Goal: Task Accomplishment & Management: Manage account settings

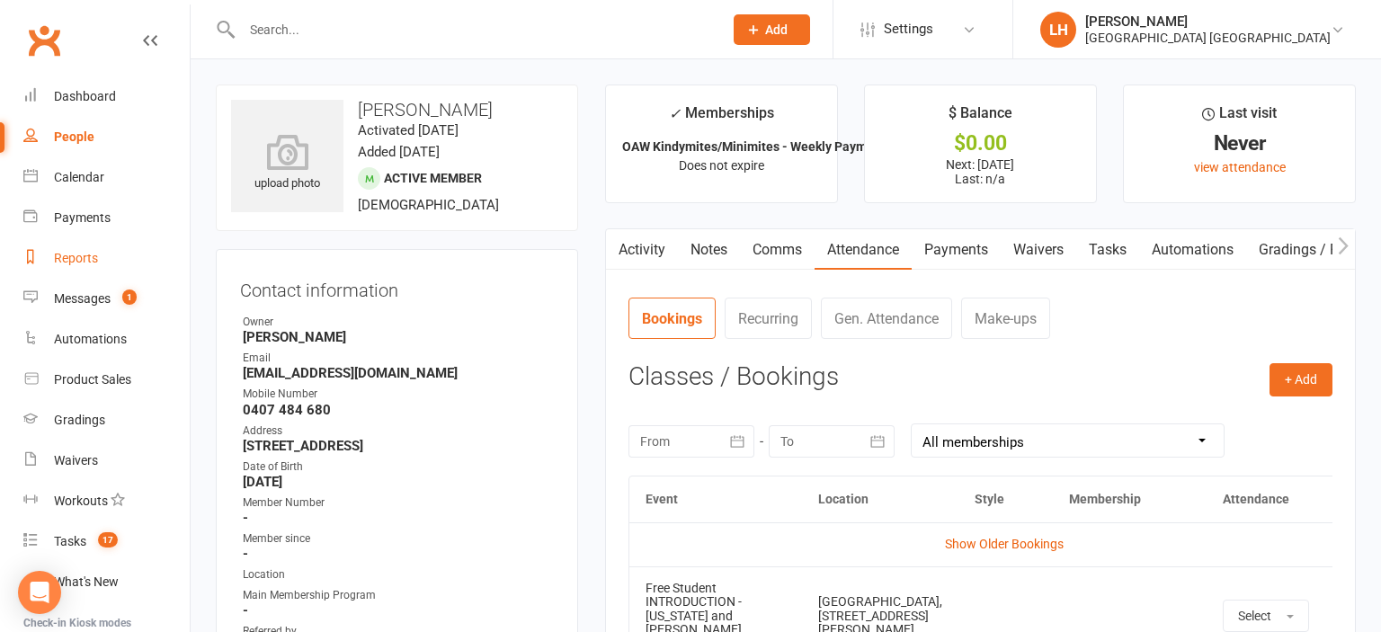
scroll to position [232, 0]
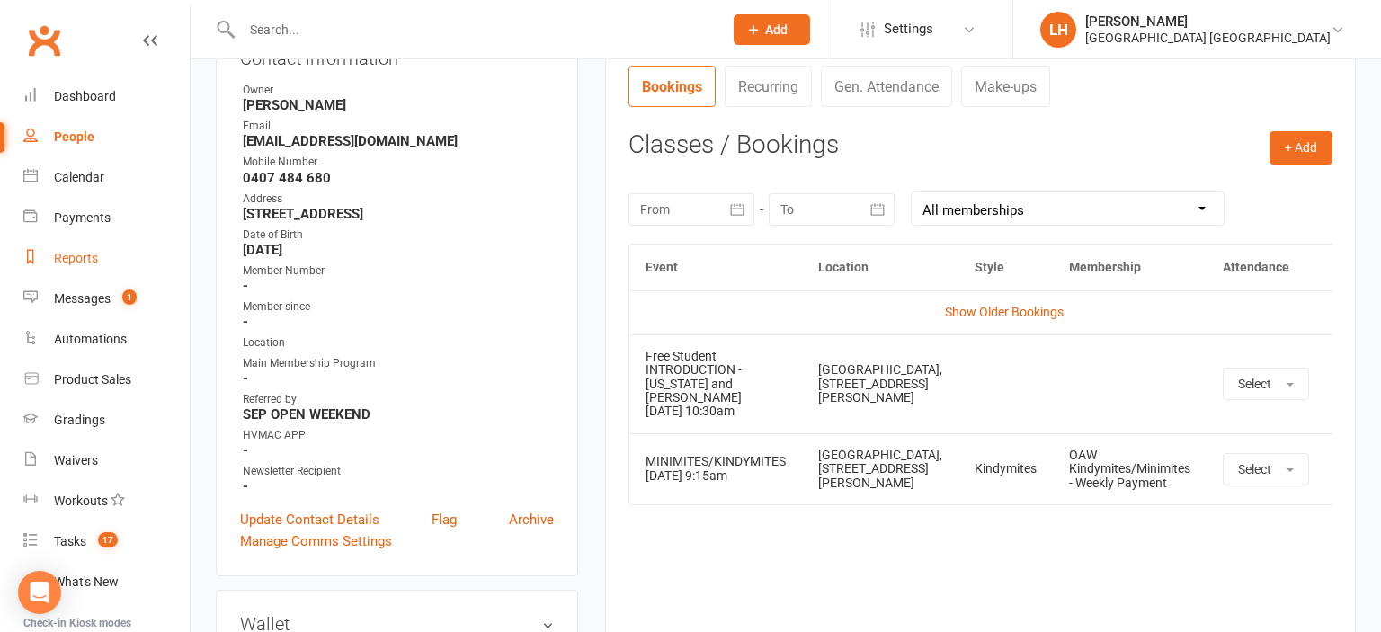
click at [72, 257] on div "Reports" at bounding box center [76, 258] width 44 height 14
select select "25"
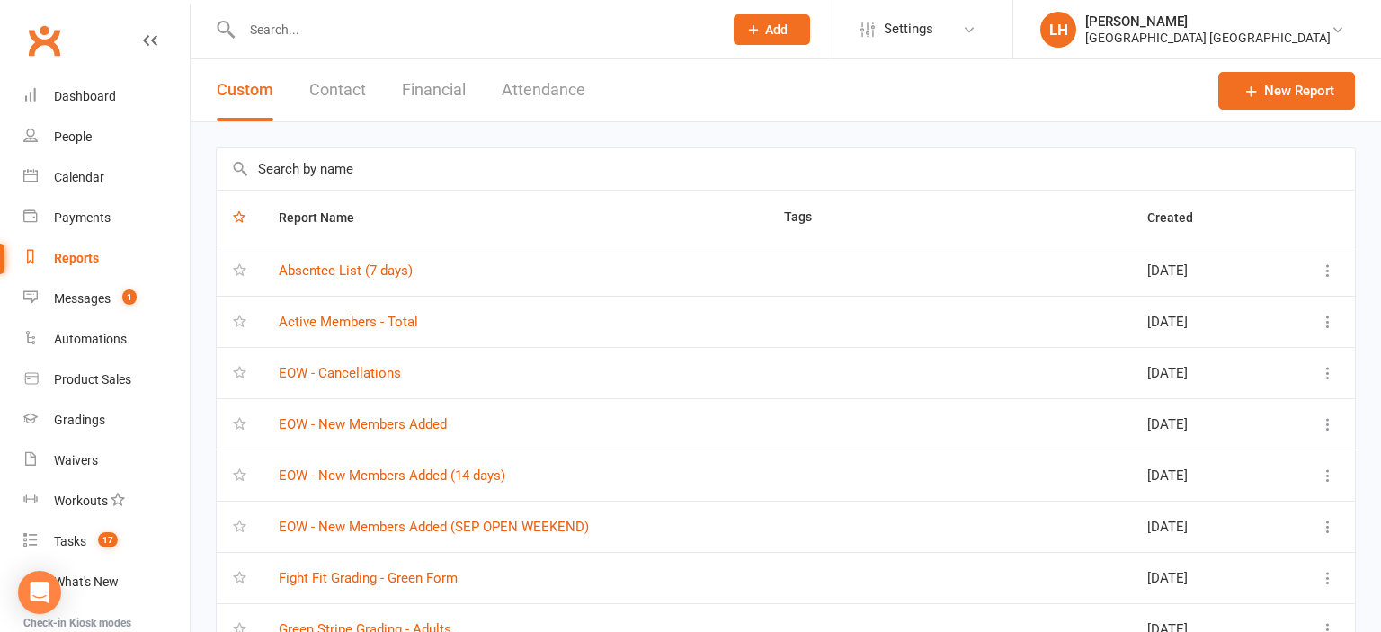
click at [336, 174] on input "text" at bounding box center [786, 168] width 1139 height 41
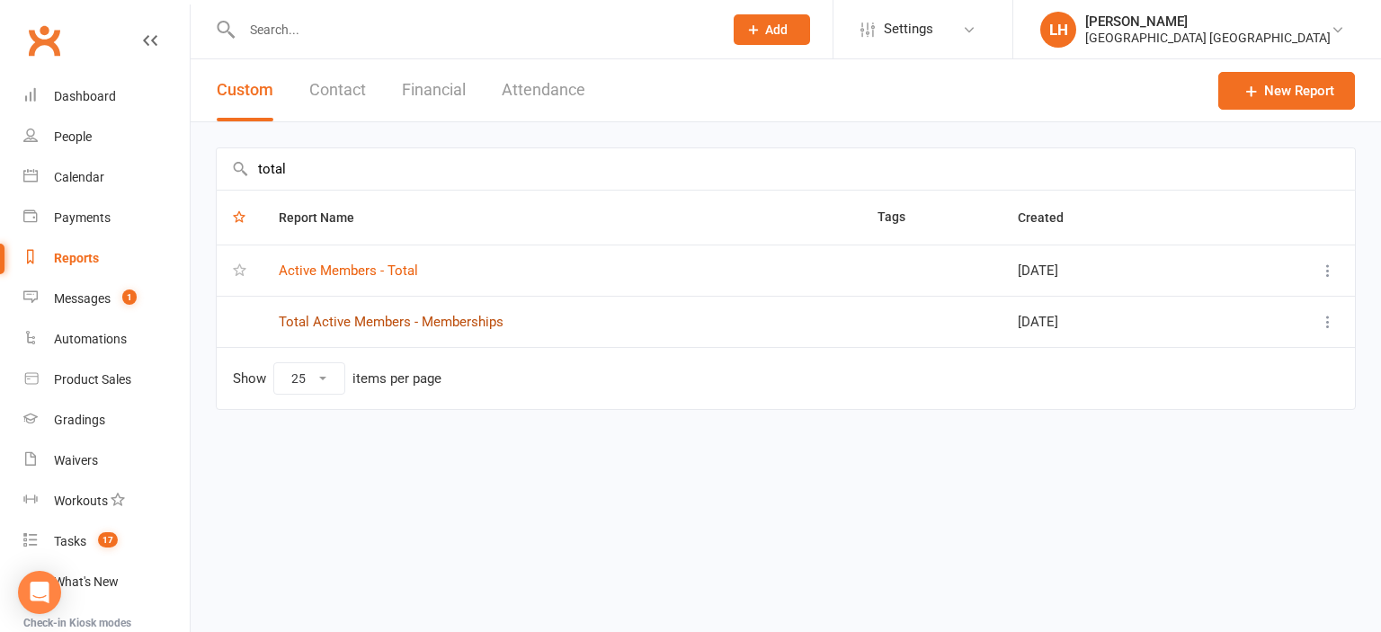
type input "total"
click at [375, 323] on link "Total Active Members - Memberships" at bounding box center [391, 322] width 225 height 16
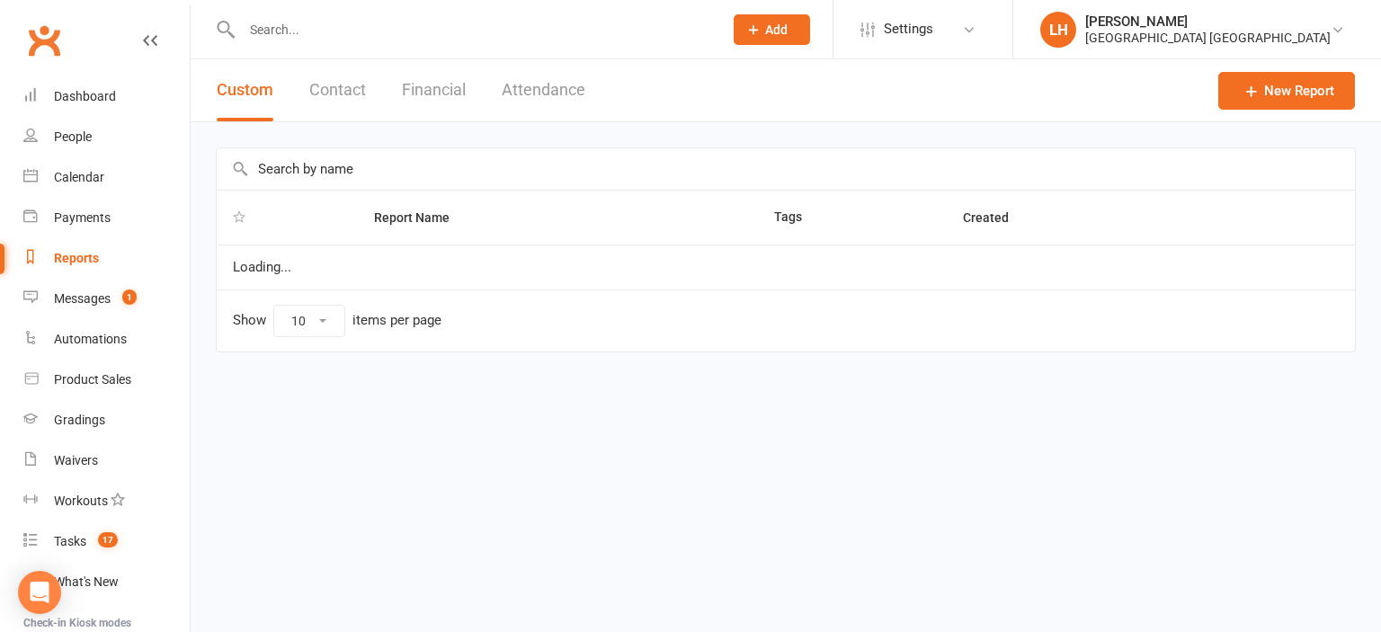
select select "25"
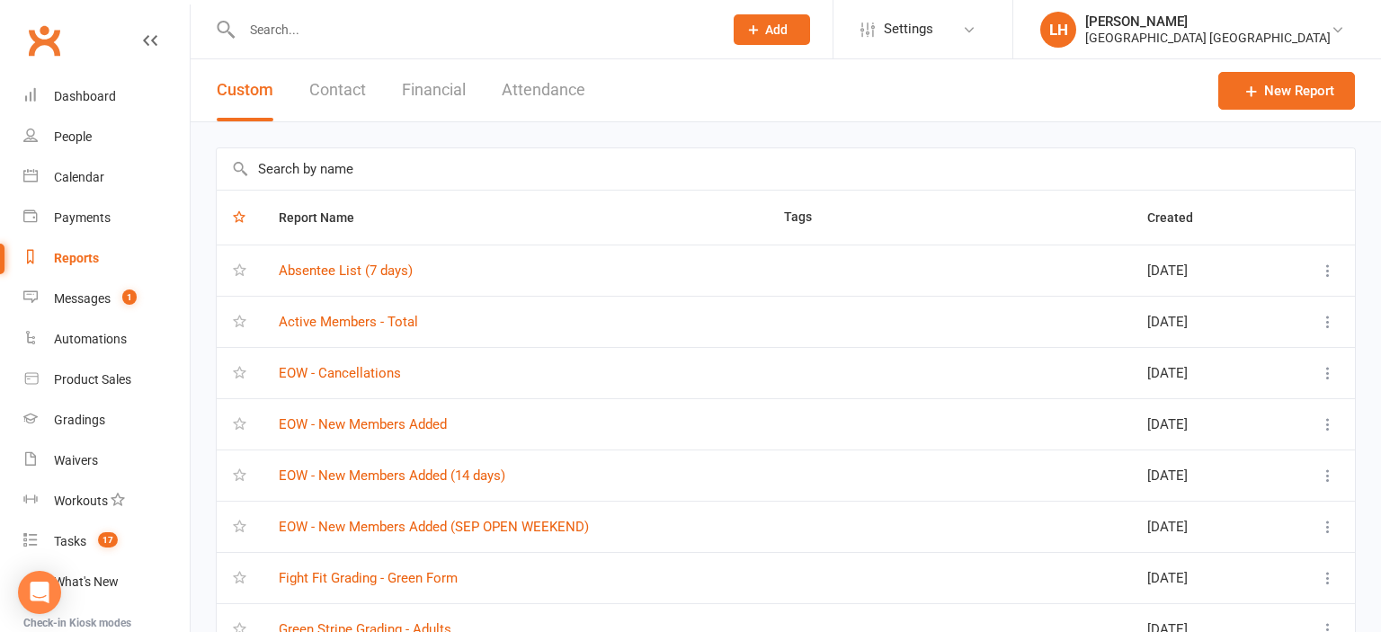
click at [368, 171] on input "text" at bounding box center [786, 168] width 1139 height 41
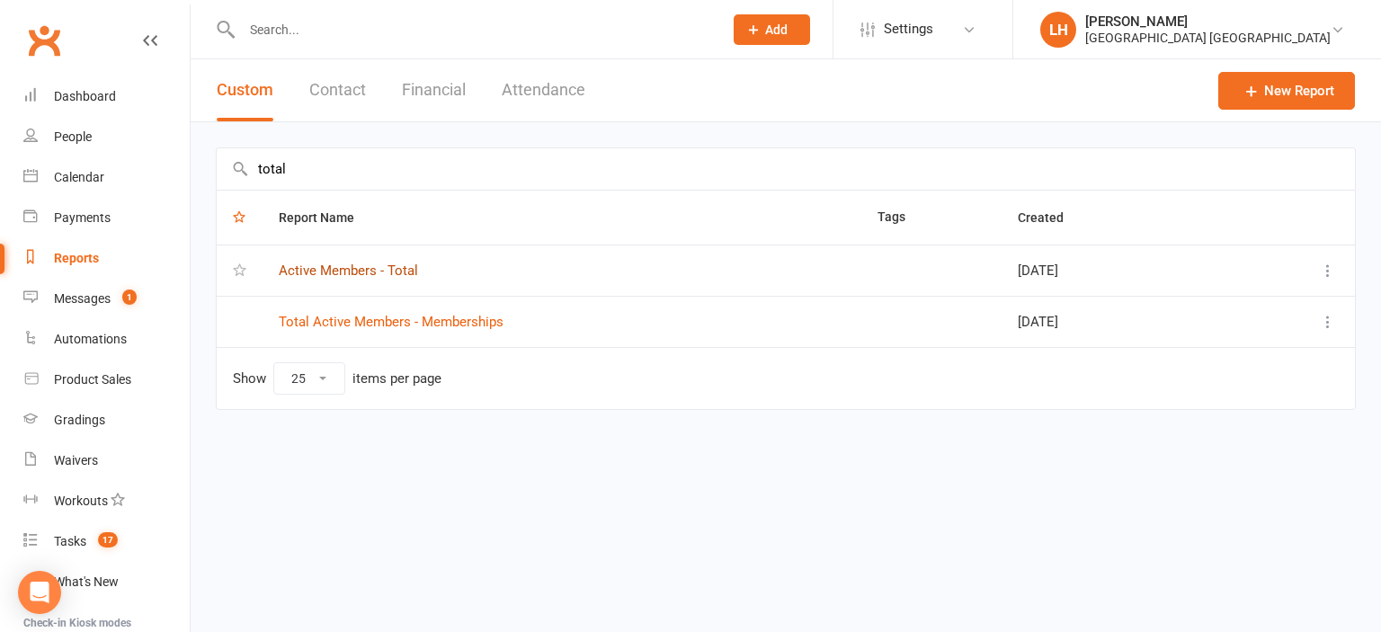
type input "total"
click at [365, 266] on link "Active Members - Total" at bounding box center [348, 271] width 139 height 16
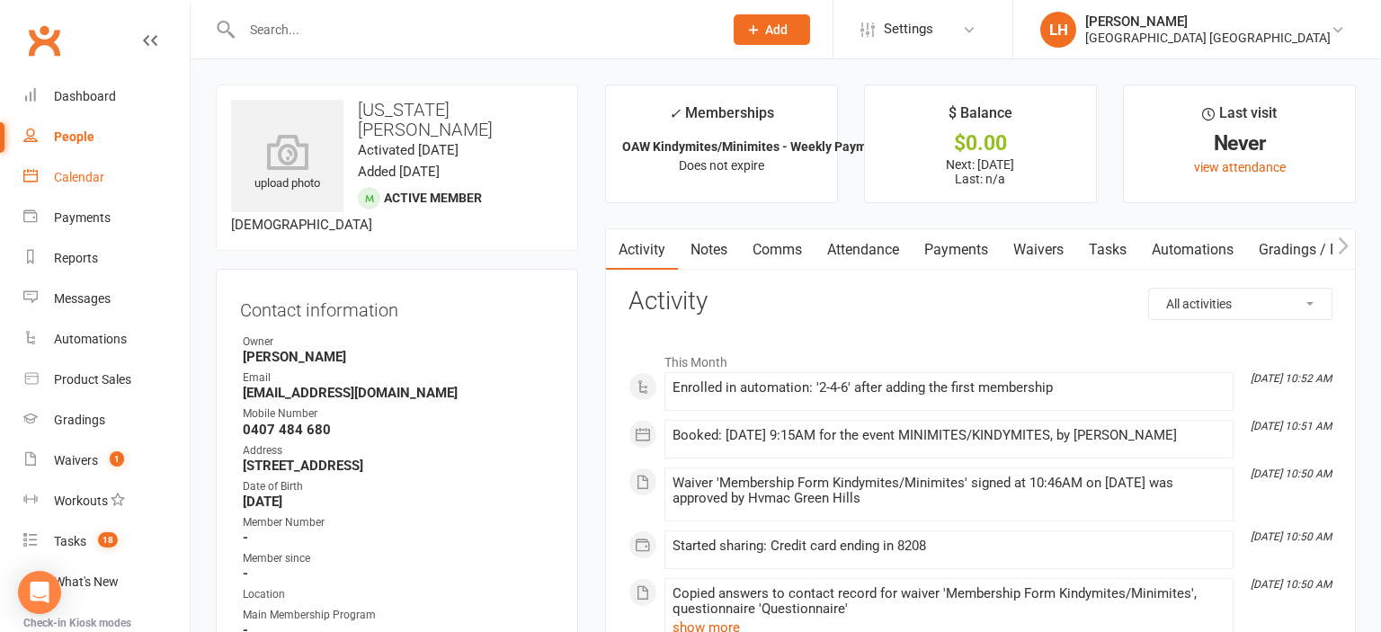
click at [83, 184] on div "Calendar" at bounding box center [79, 177] width 50 height 14
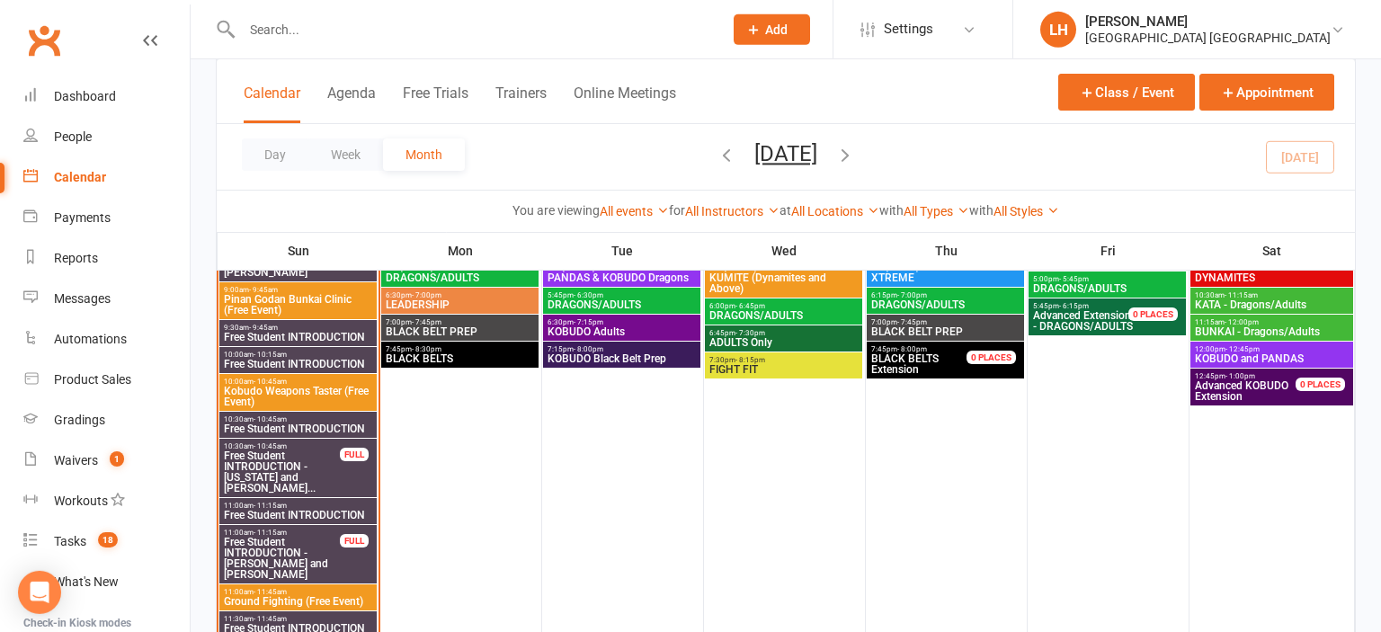
scroll to position [1044, 0]
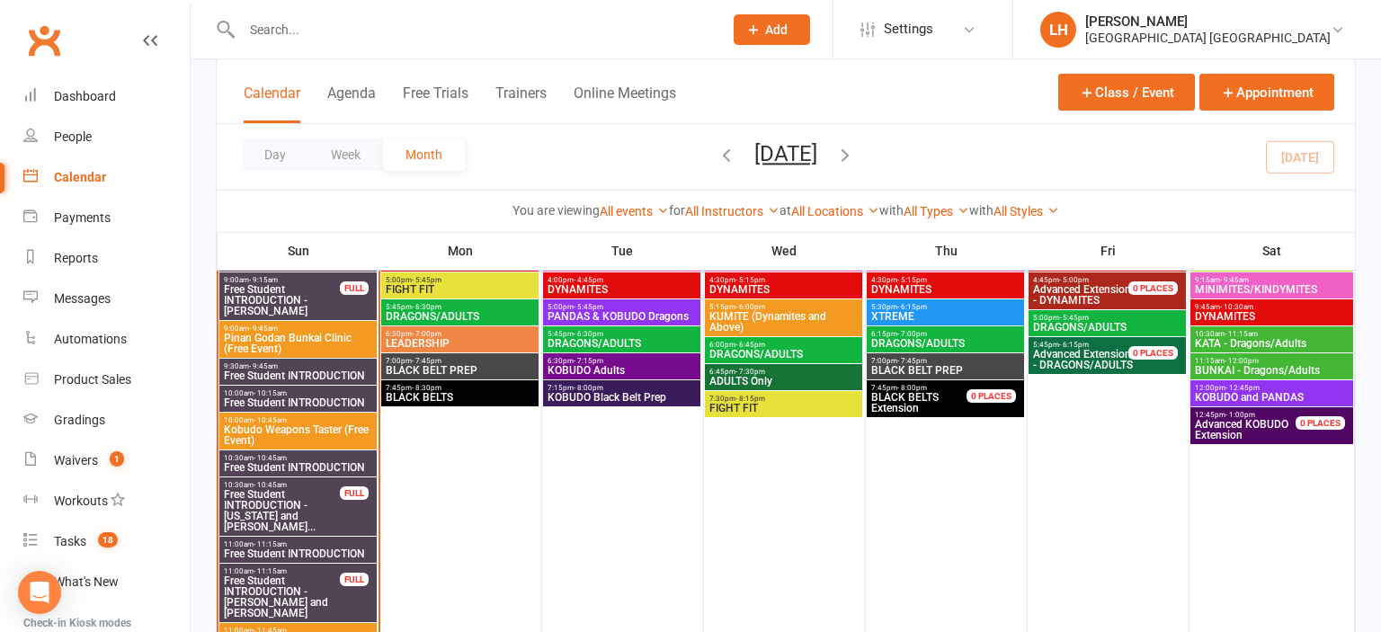
click at [445, 315] on span "DRAGONS/ADULTS" at bounding box center [460, 316] width 150 height 11
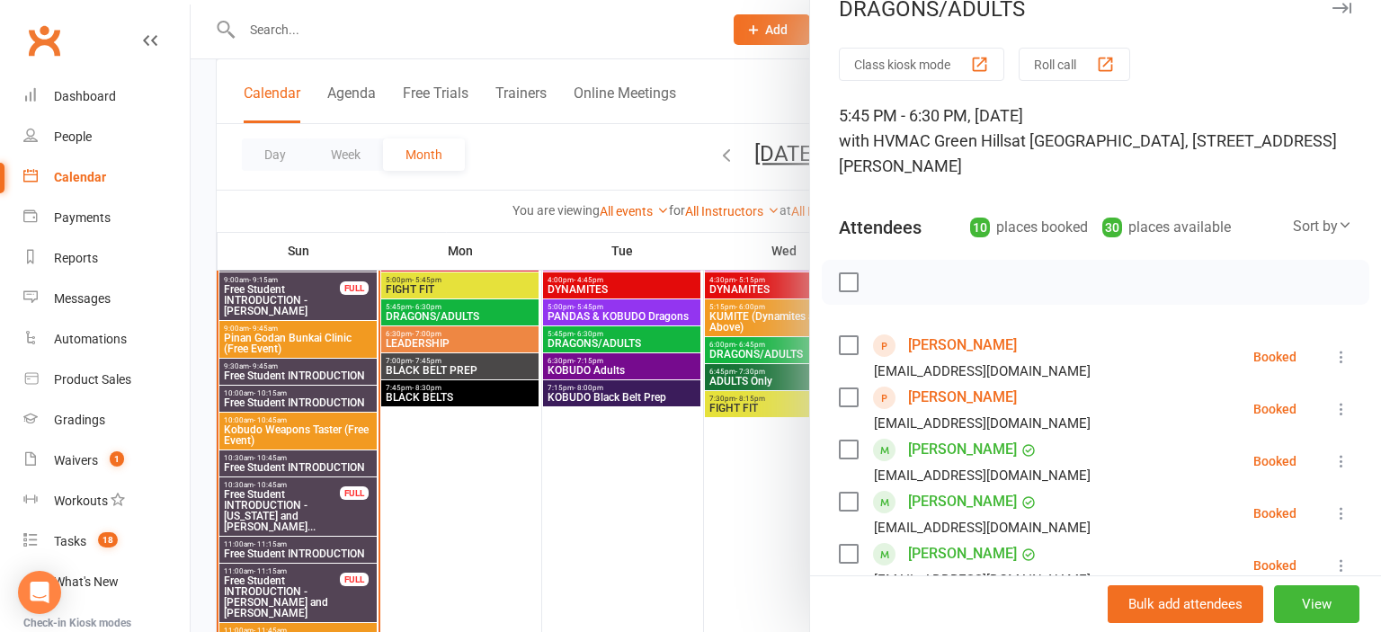
scroll to position [0, 0]
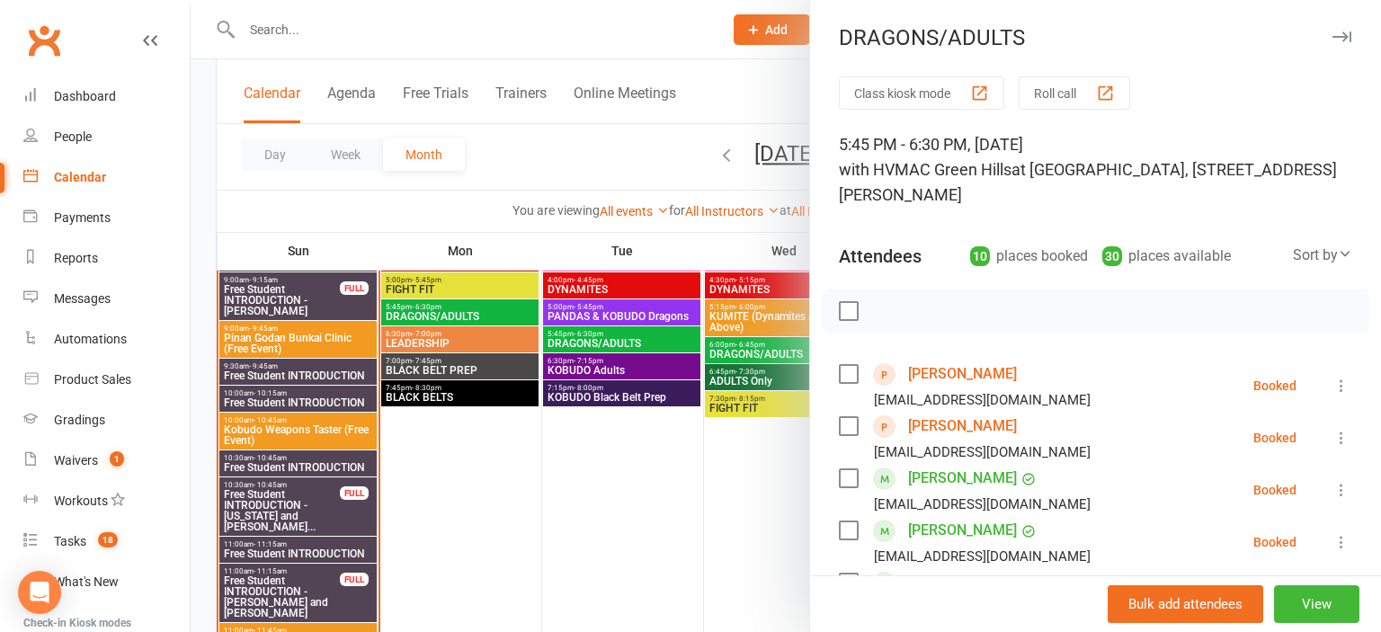
click at [305, 45] on div at bounding box center [786, 316] width 1191 height 632
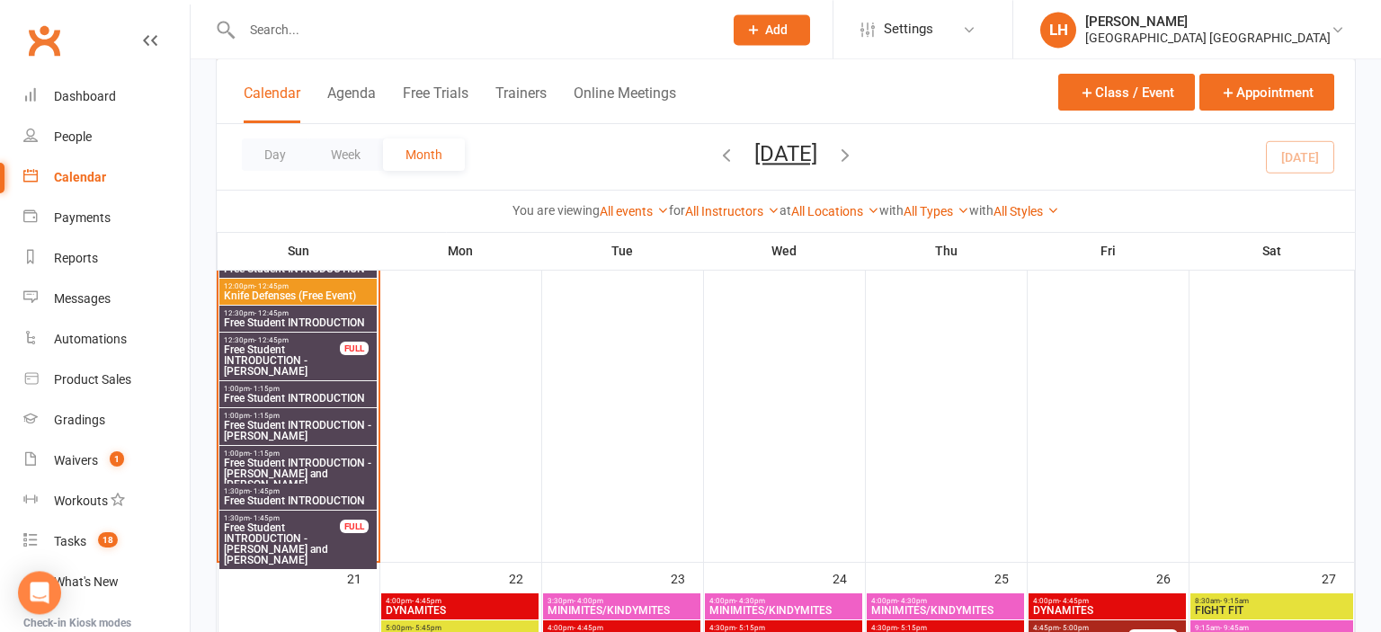
scroll to position [1519, 0]
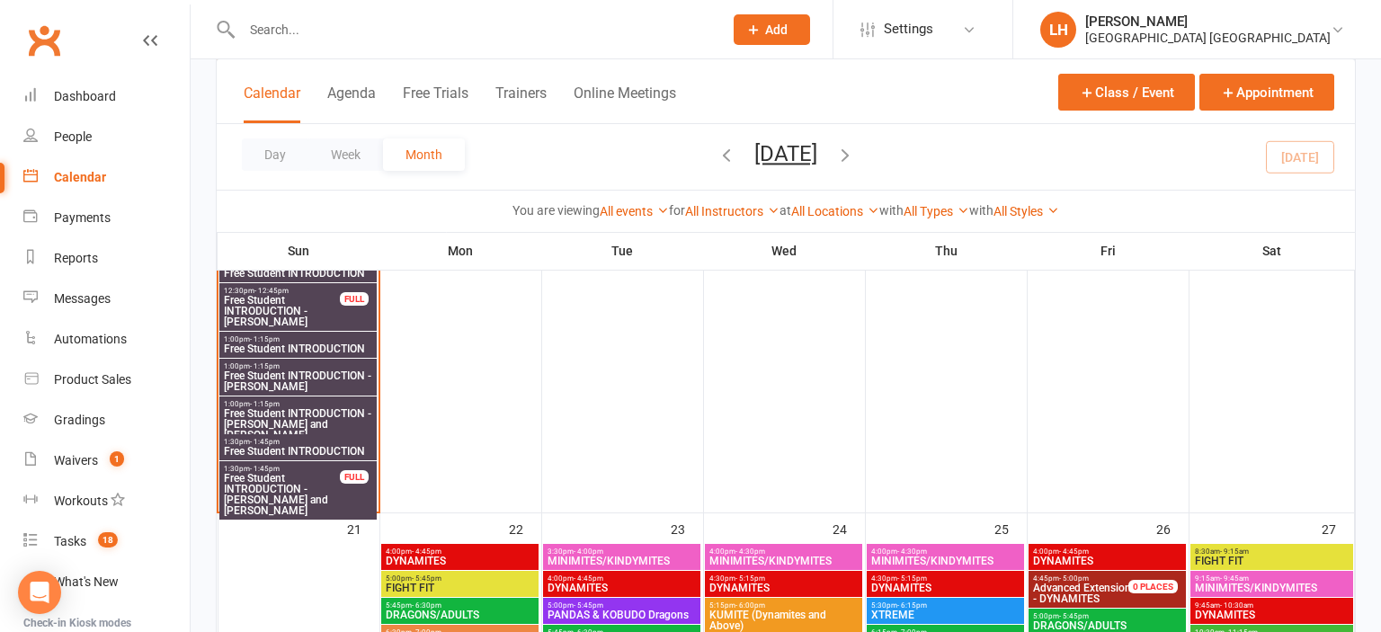
click at [282, 317] on span "Free Student INTRODUCTION - Noah Patterson" at bounding box center [282, 311] width 118 height 32
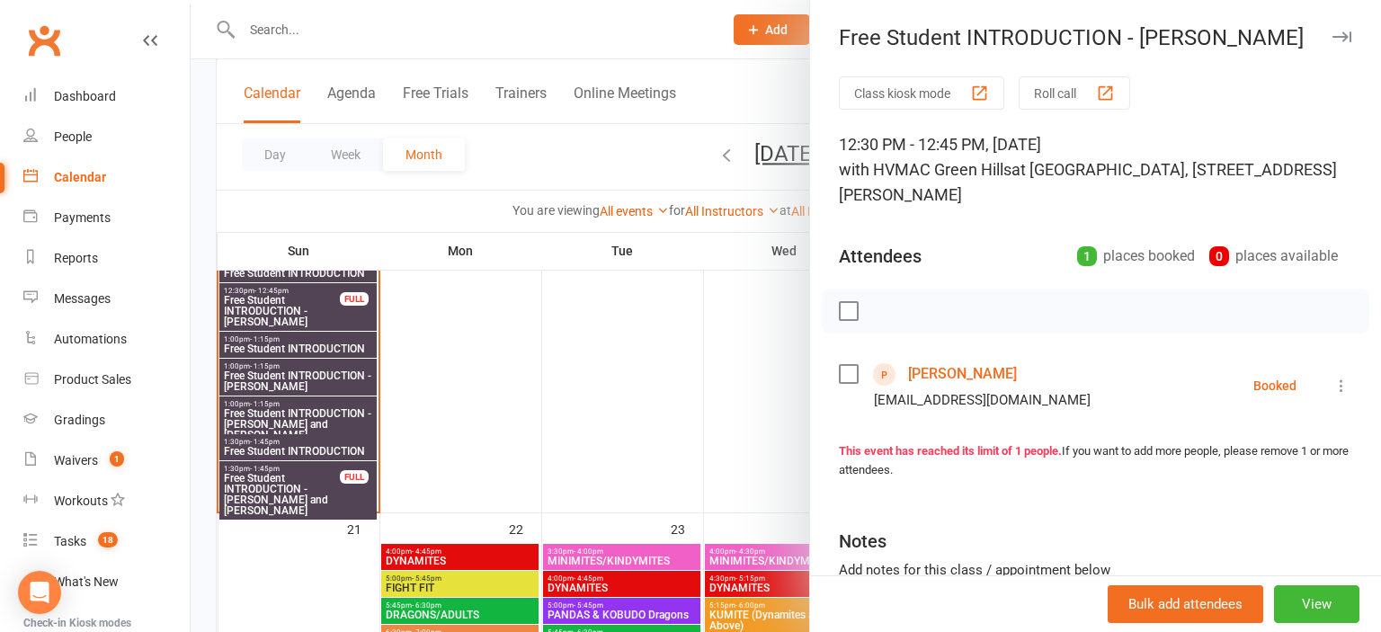
click at [317, 31] on div at bounding box center [786, 316] width 1191 height 632
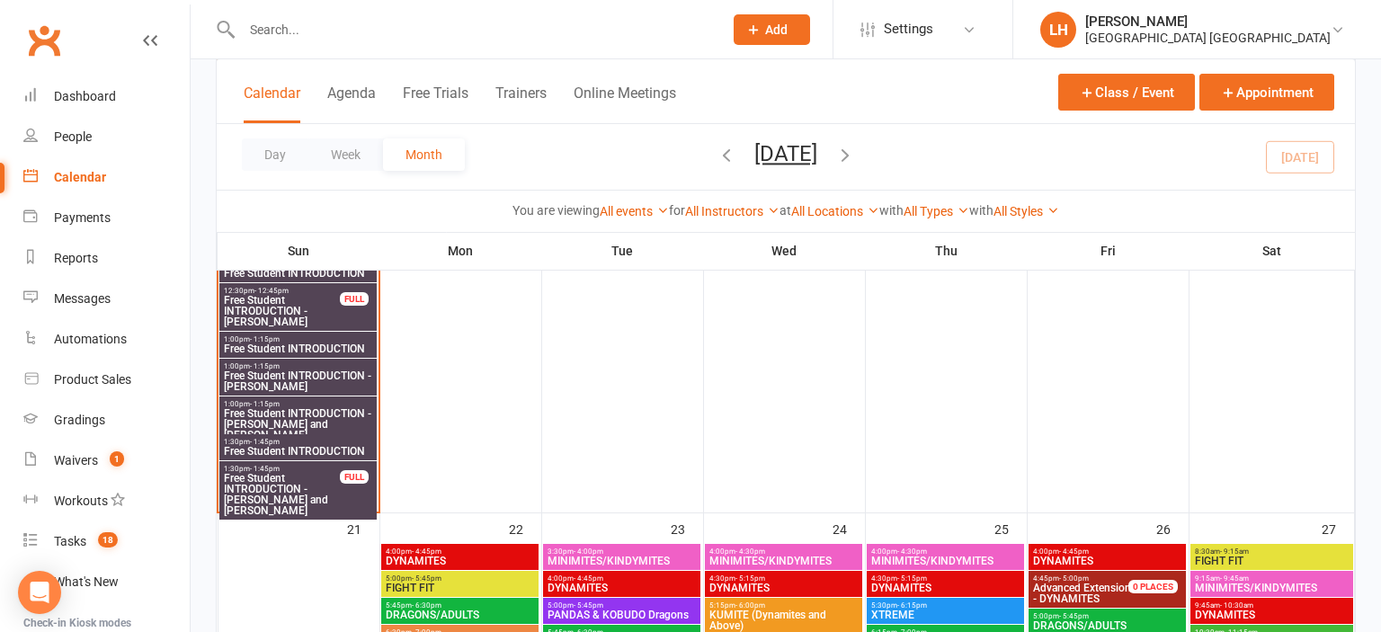
click at [280, 24] on input "text" at bounding box center [474, 29] width 474 height 25
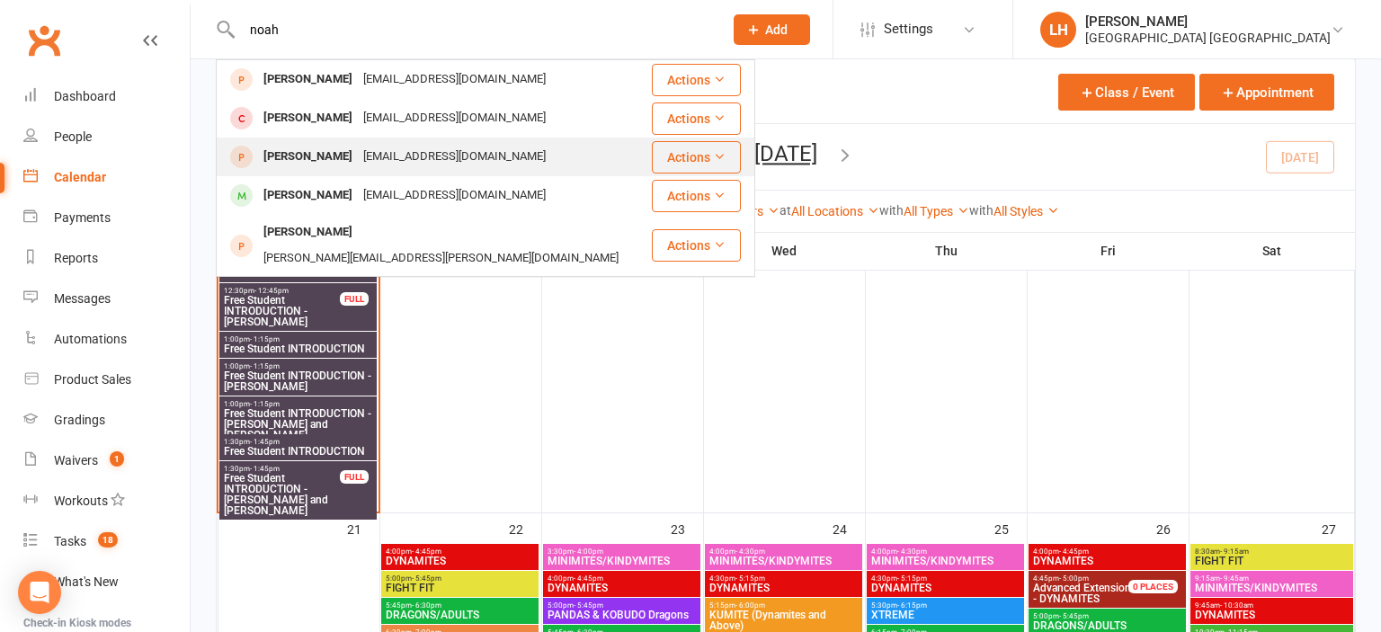
type input "noah"
click at [337, 165] on div "Noah Patterson" at bounding box center [308, 157] width 100 height 26
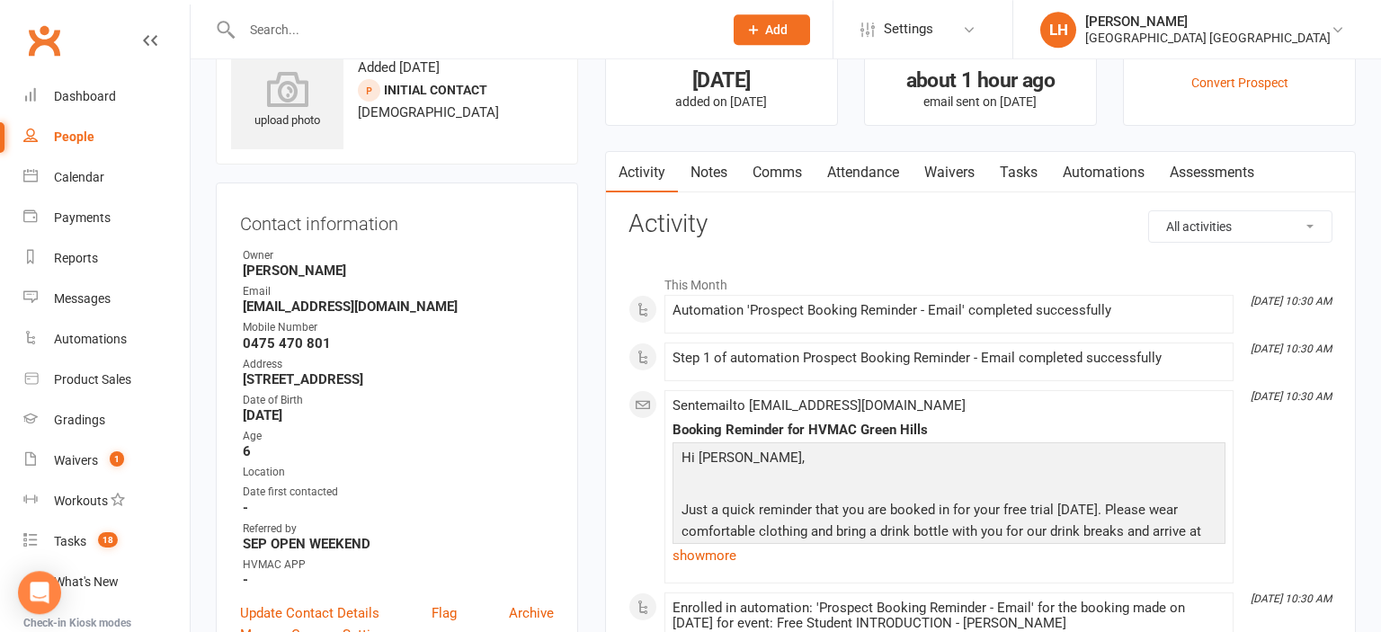
scroll to position [94, 0]
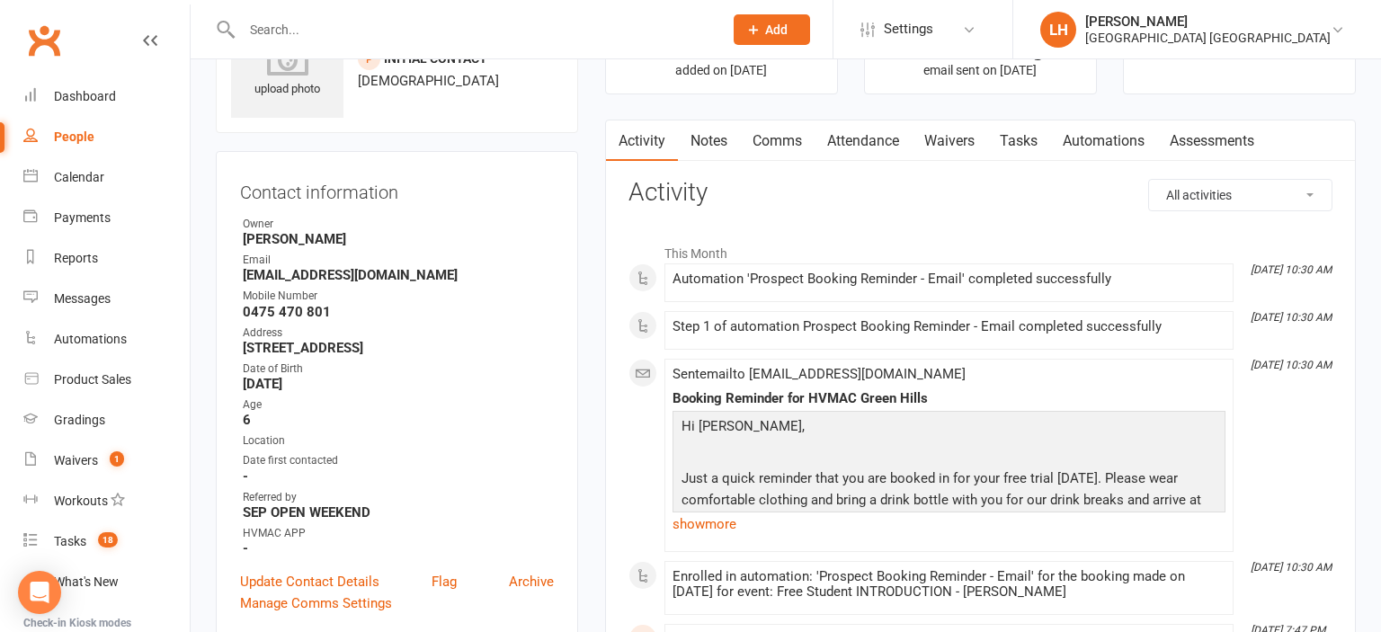
click at [282, 33] on input "text" at bounding box center [474, 29] width 474 height 25
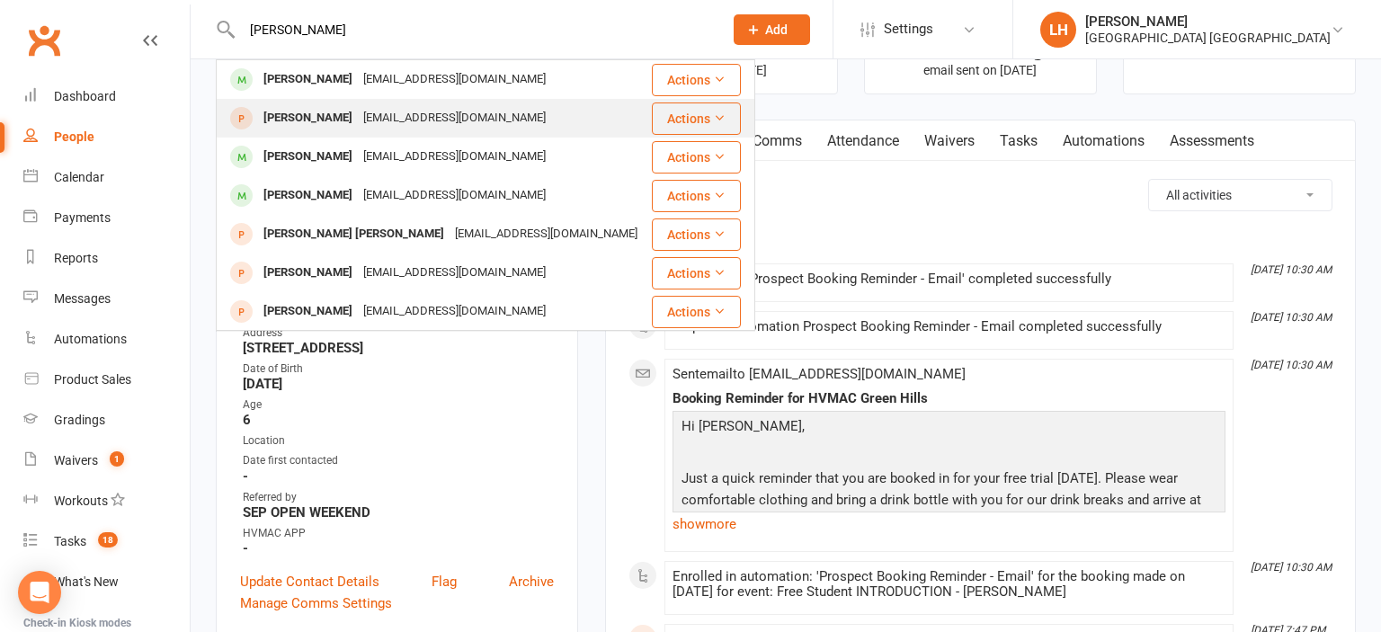
type input "markus"
click at [333, 128] on div "Markuss David Pena" at bounding box center [308, 118] width 100 height 26
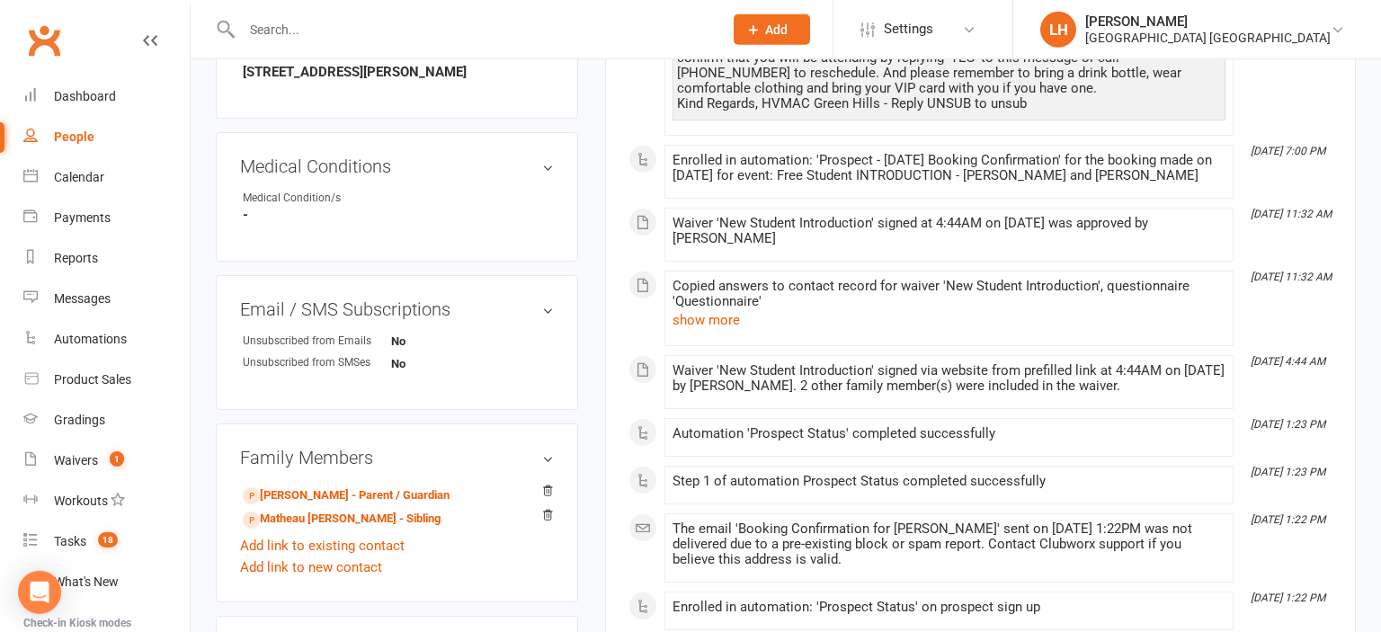
scroll to position [950, 0]
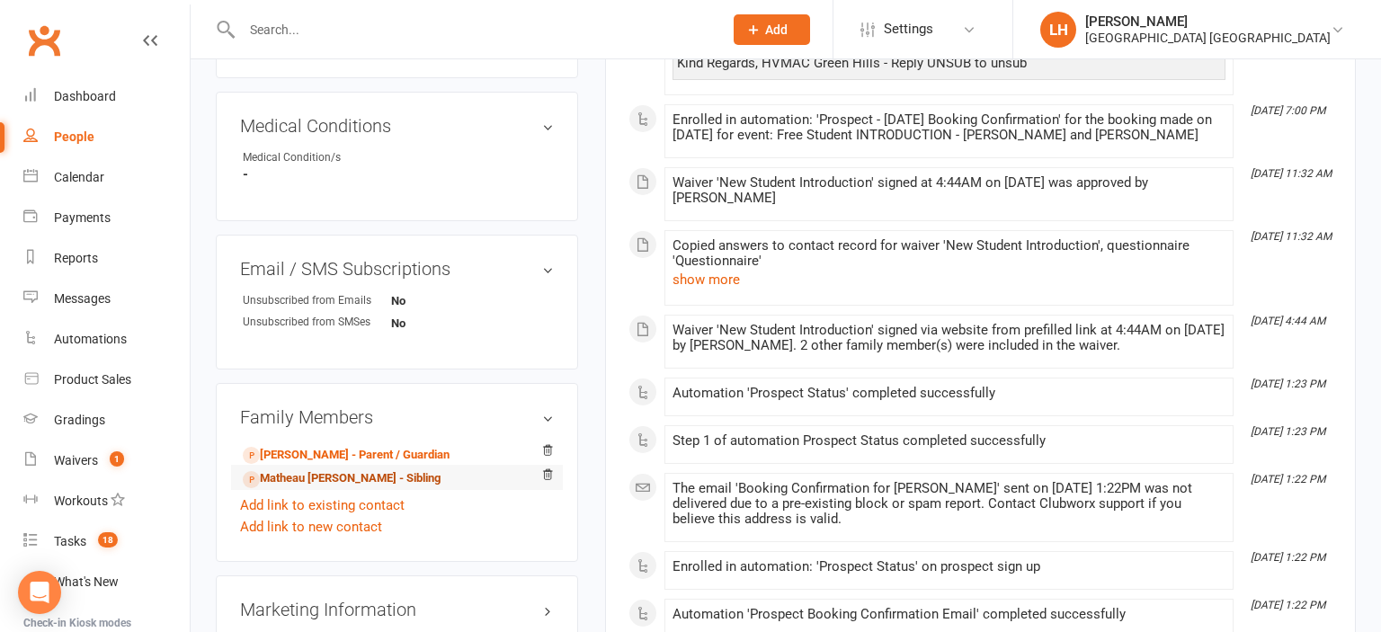
click at [373, 488] on link "Matheau Edrik Pena - Sibling" at bounding box center [342, 478] width 198 height 19
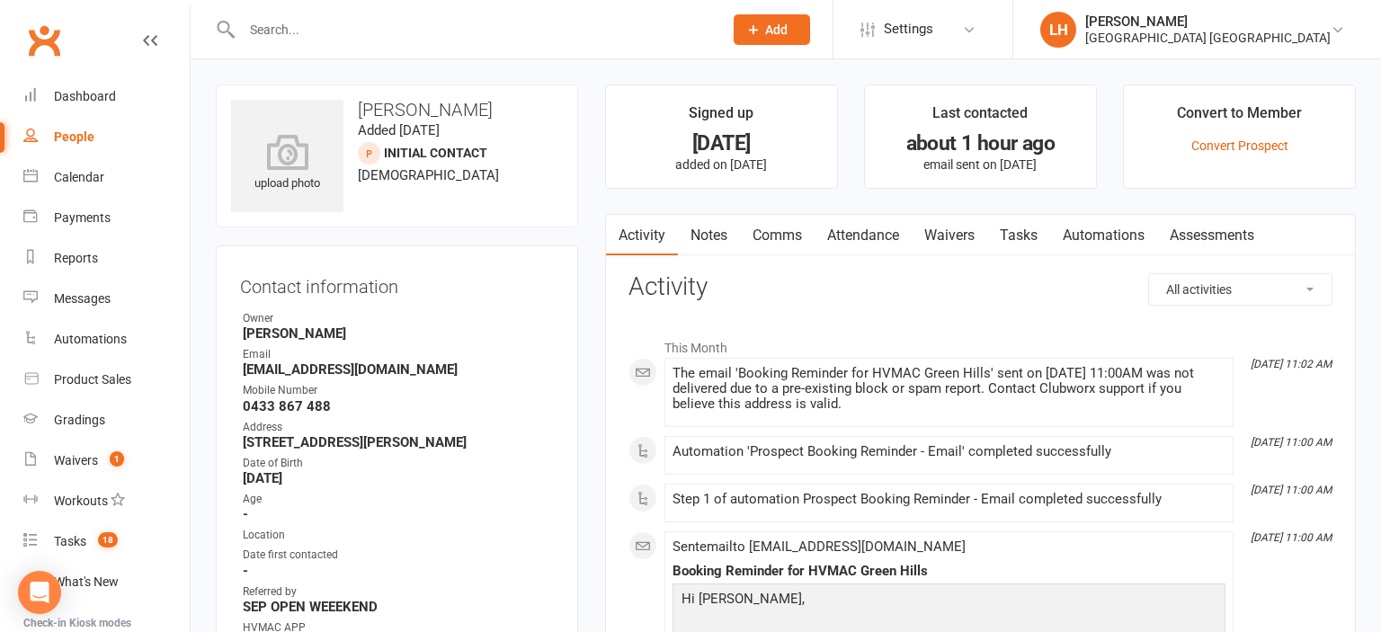
click at [260, 41] on input "text" at bounding box center [474, 29] width 474 height 25
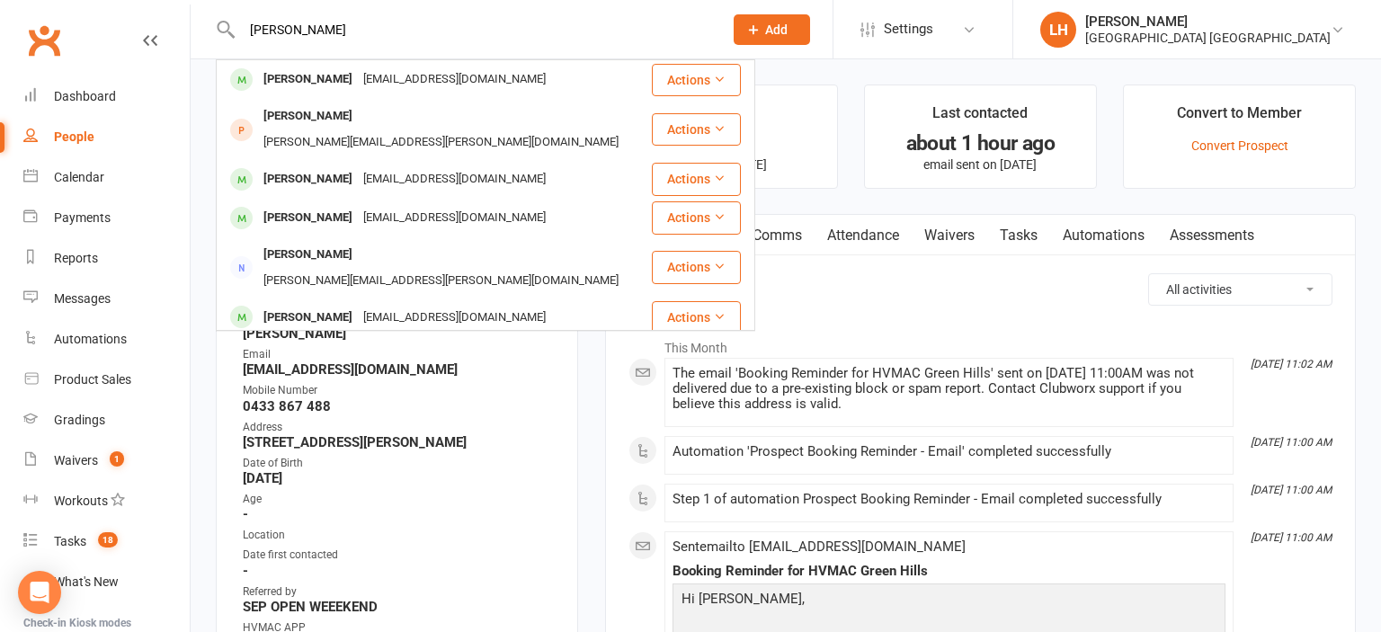
type input "nicolas"
click at [469, 441] on strong "Unit 3 27a Raymond Terrace Road East Maitland NSW 2323" at bounding box center [398, 442] width 311 height 16
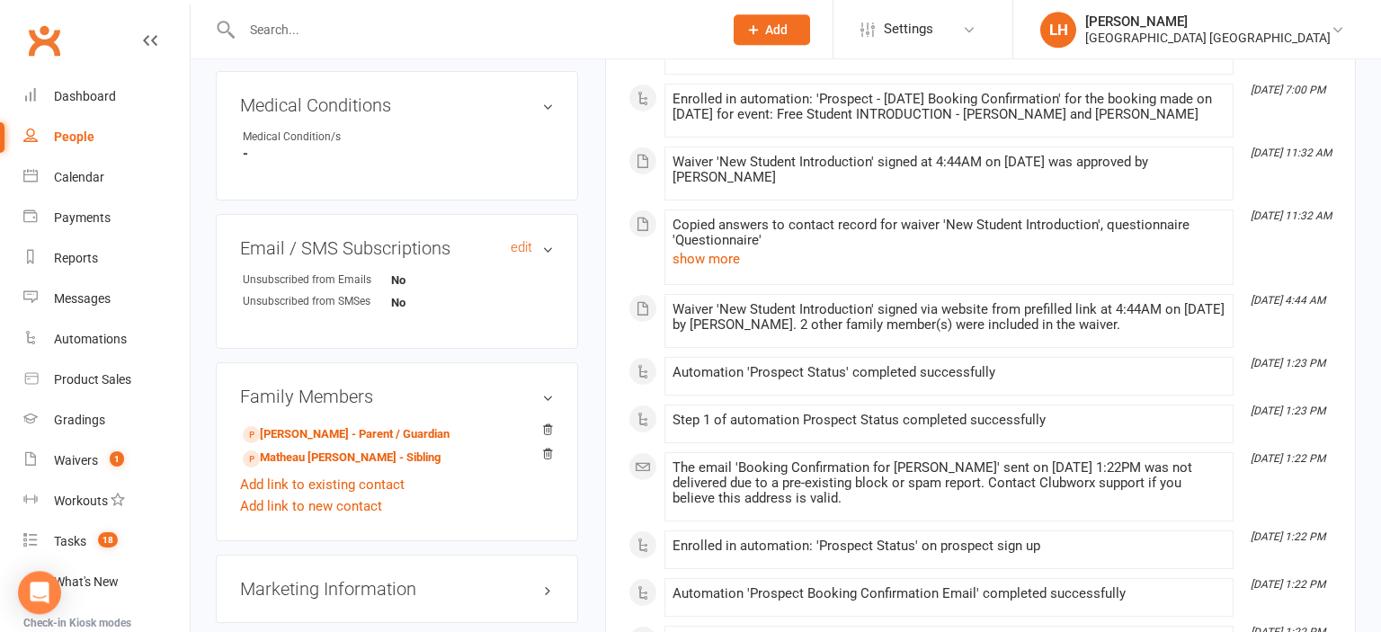
scroll to position [1044, 0]
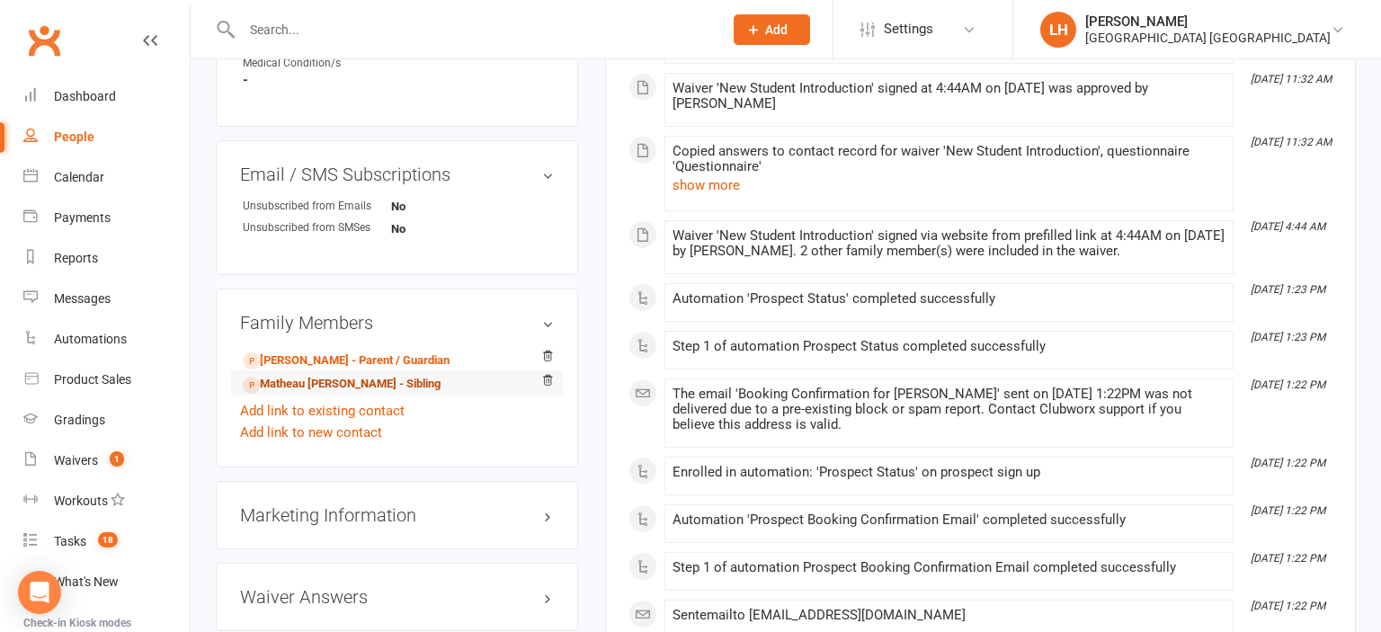
click at [300, 394] on link "Matheau Edrik Pena - Sibling" at bounding box center [342, 384] width 198 height 19
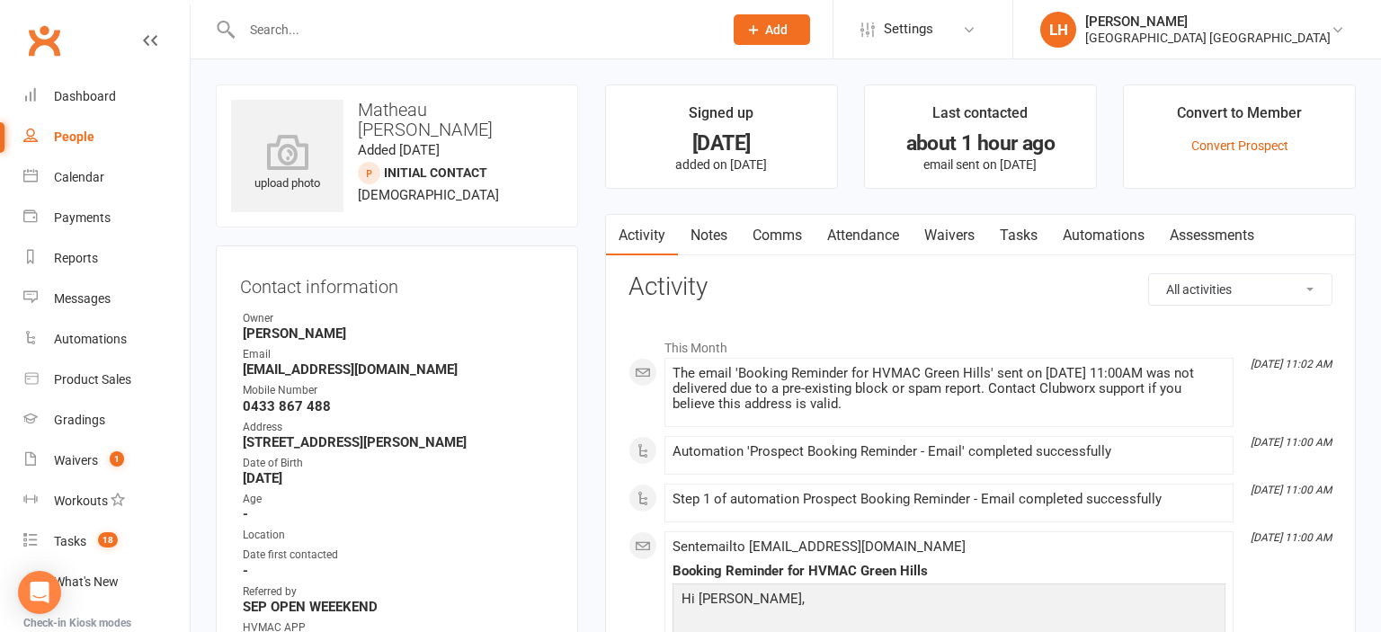
click at [289, 24] on input "text" at bounding box center [474, 29] width 474 height 25
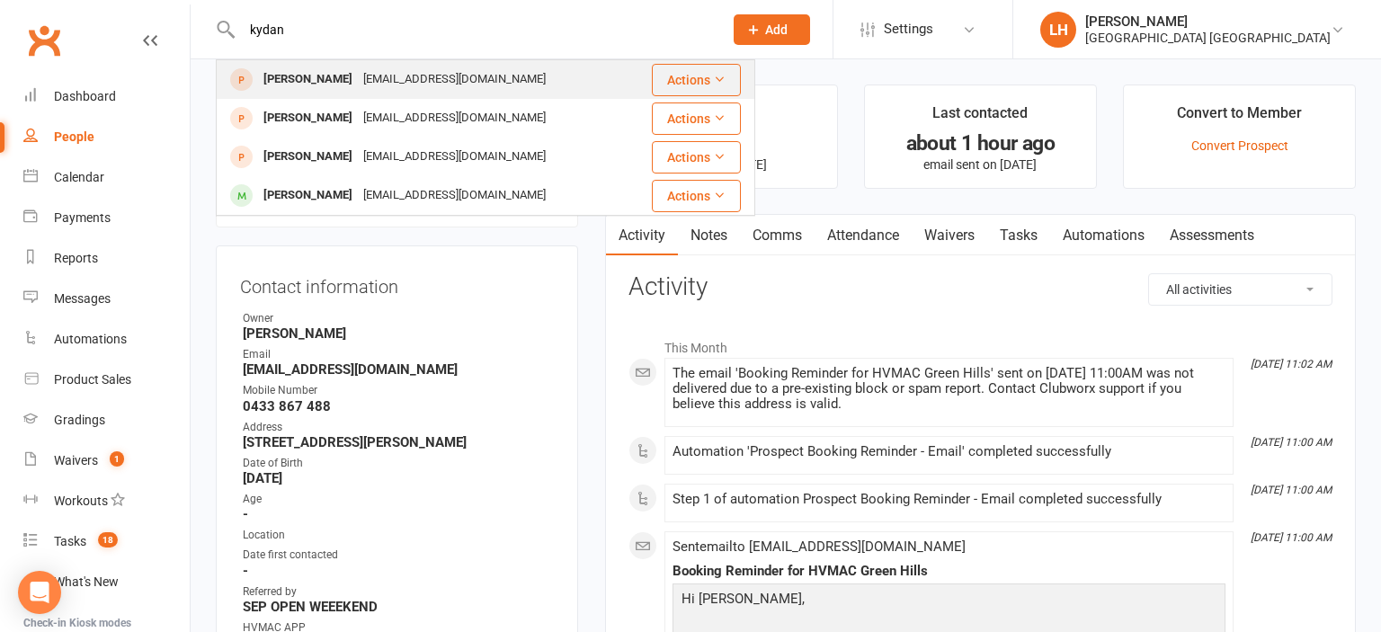
type input "kydan"
click at [315, 81] on div "Kydan Cox" at bounding box center [308, 80] width 100 height 26
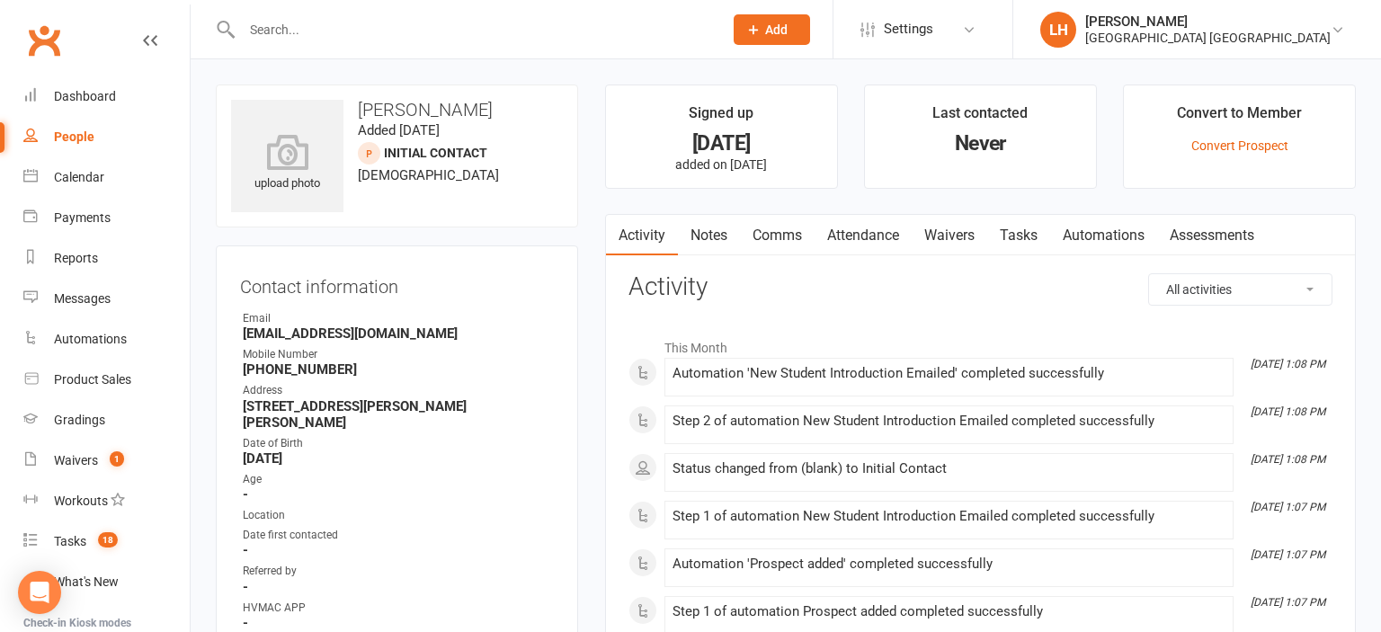
click at [318, 32] on input "text" at bounding box center [474, 29] width 474 height 25
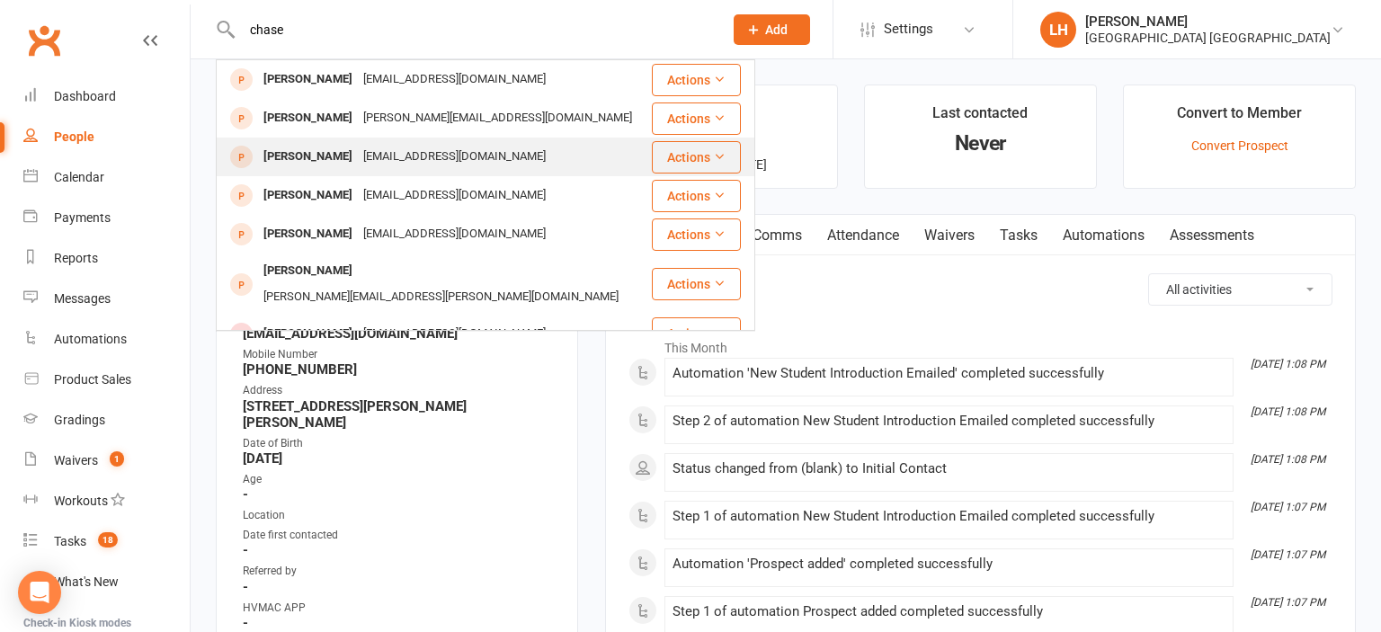
type input "chase"
click at [417, 156] on div "dine@fratelliroma.com.au" at bounding box center [454, 157] width 193 height 26
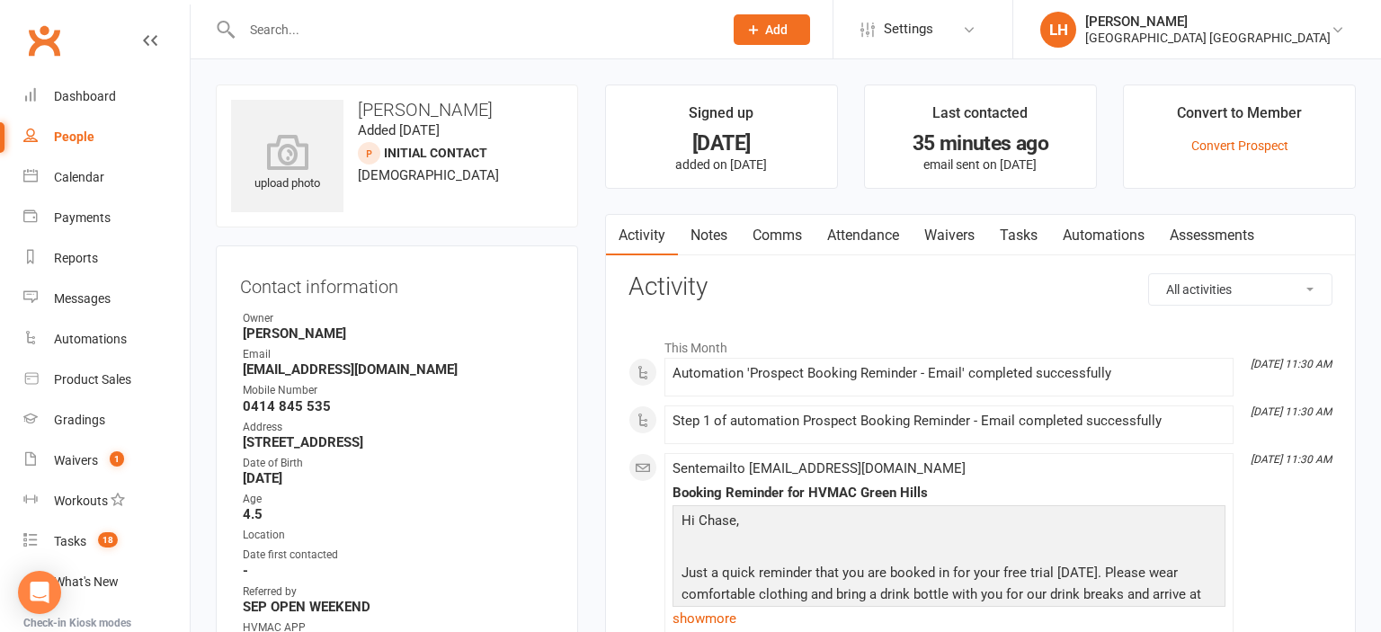
click at [275, 35] on input "text" at bounding box center [474, 29] width 474 height 25
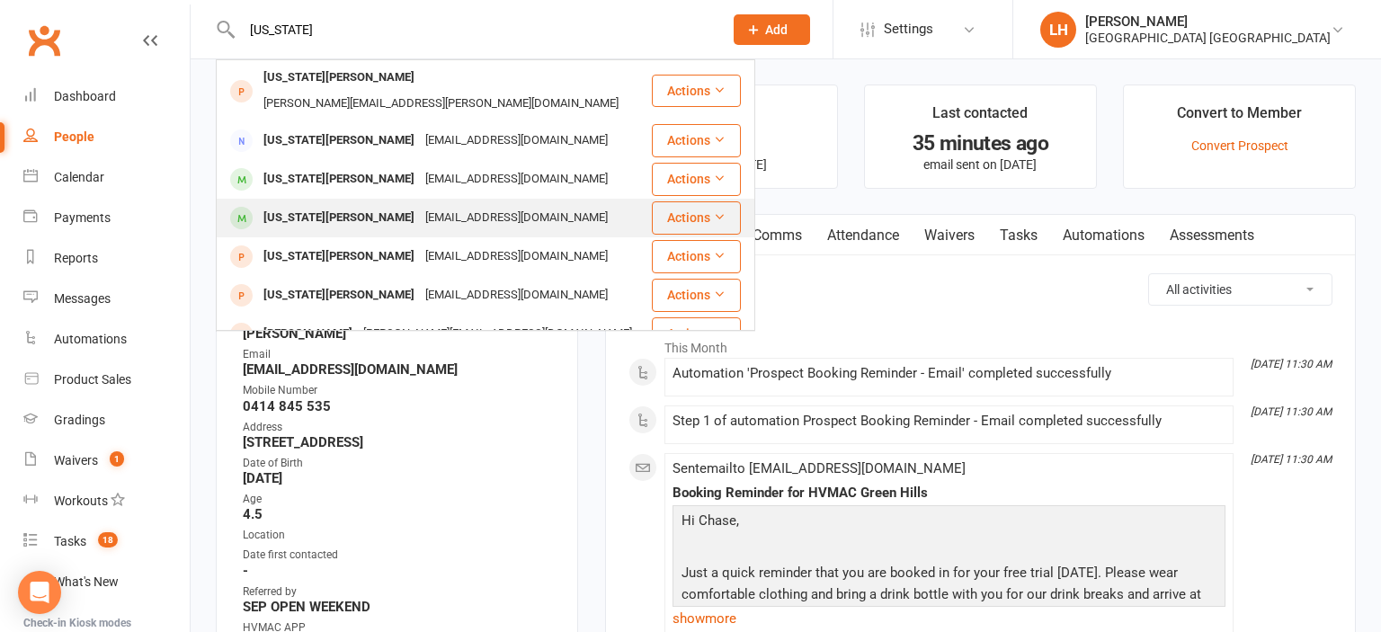
type input "georgia"
click at [337, 205] on div "Georgia Neave" at bounding box center [339, 218] width 162 height 26
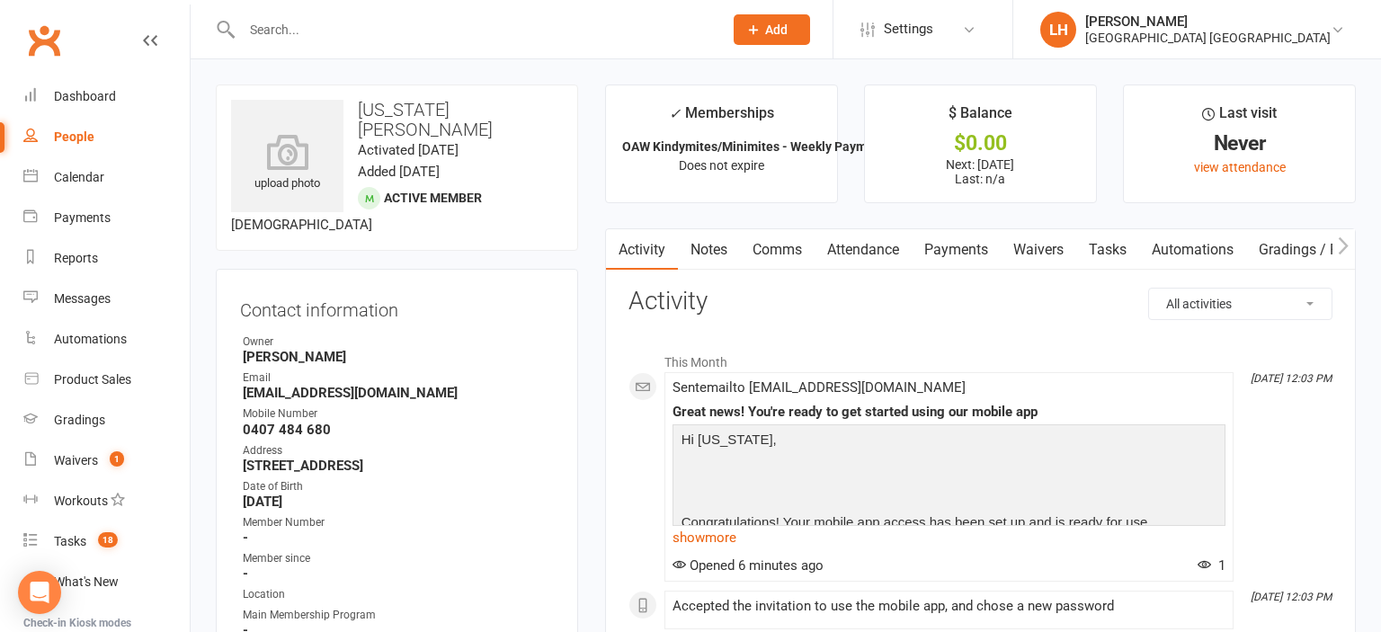
click at [966, 250] on link "Payments" at bounding box center [956, 249] width 89 height 41
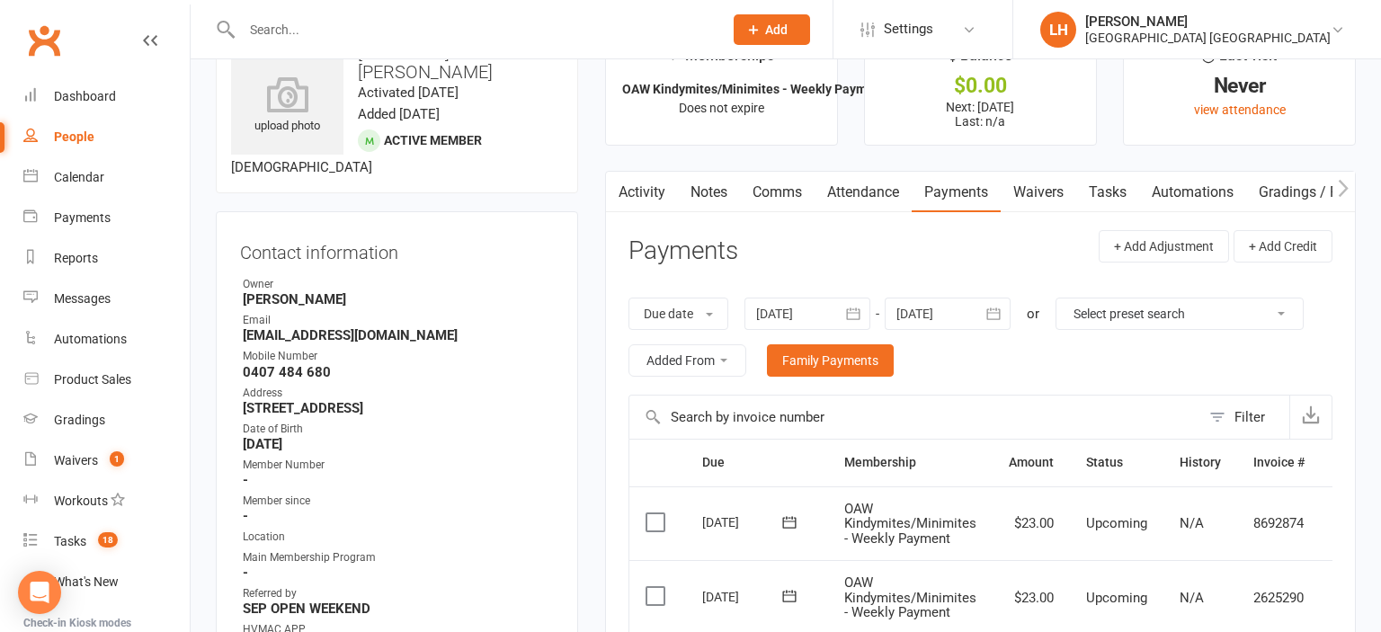
scroll to position [94, 0]
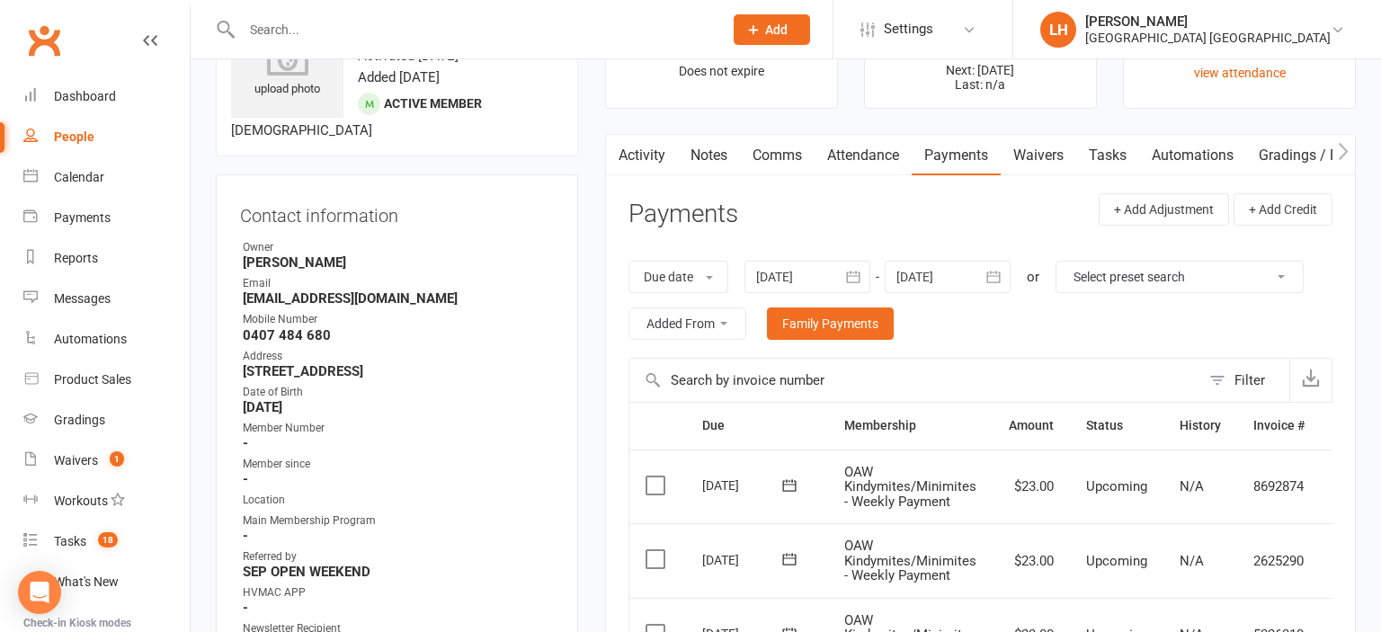
click at [970, 279] on div at bounding box center [948, 277] width 126 height 32
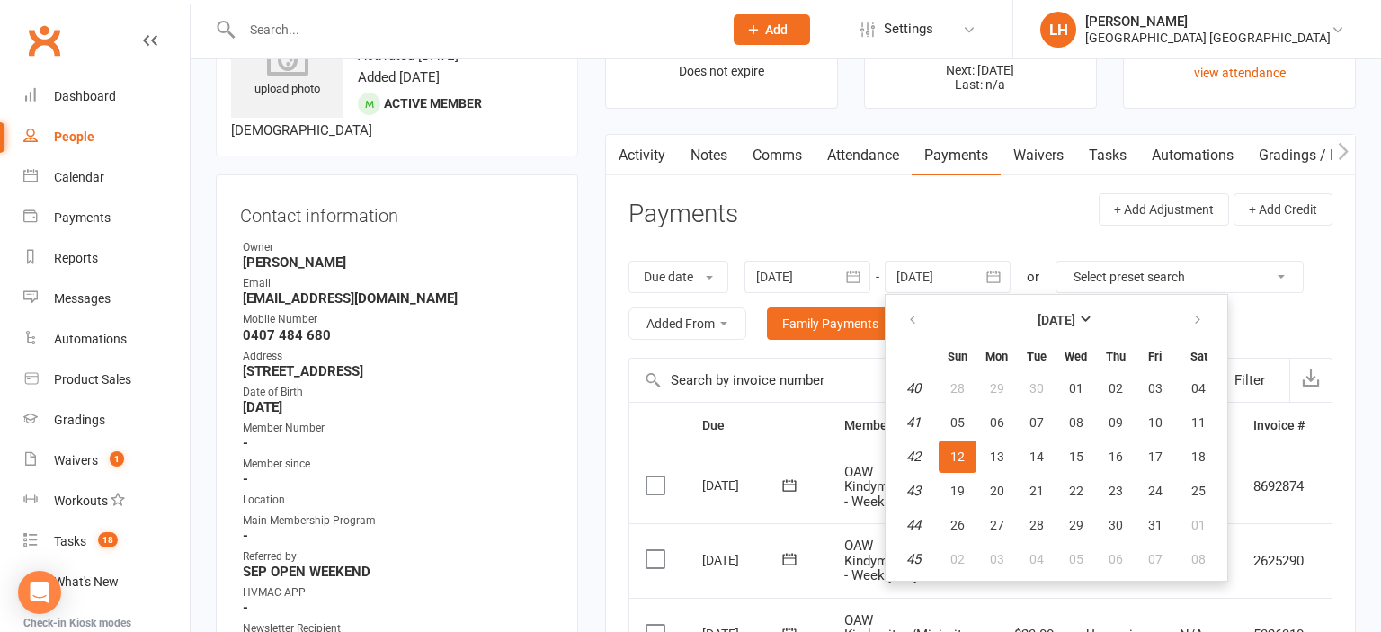
click at [782, 214] on header "Payments + Add Adjustment + Add Credit" at bounding box center [981, 217] width 704 height 49
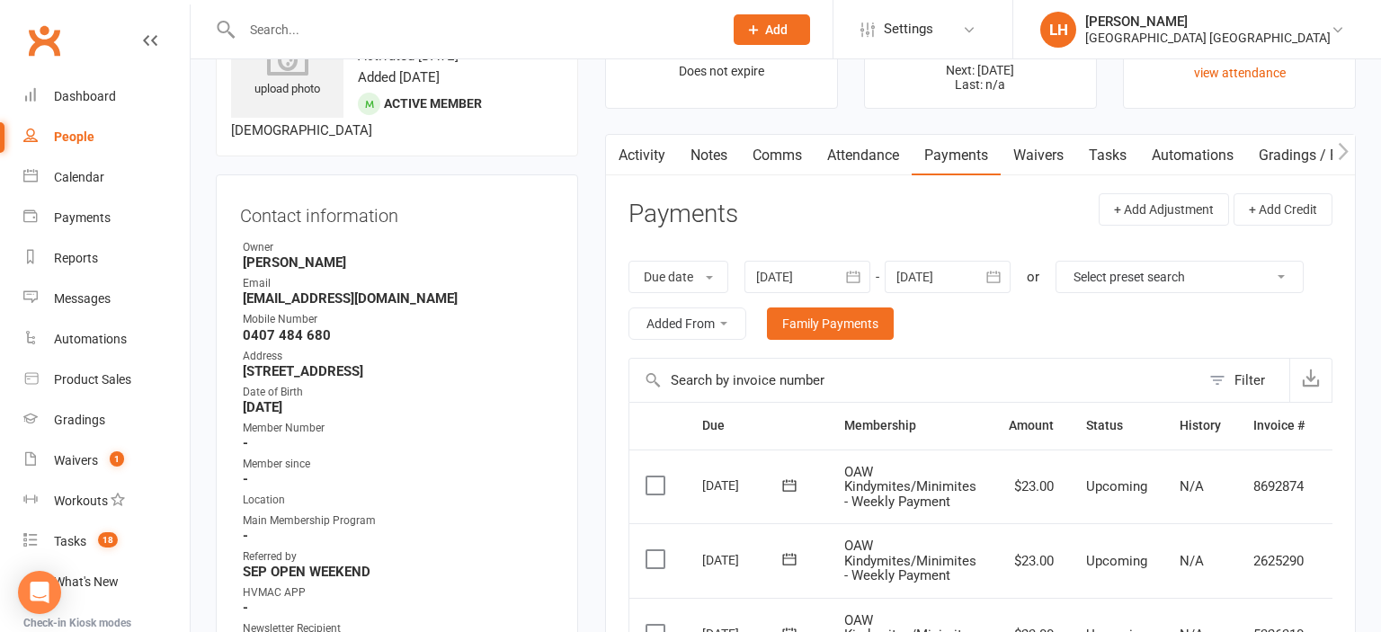
click at [310, 39] on input "text" at bounding box center [474, 29] width 474 height 25
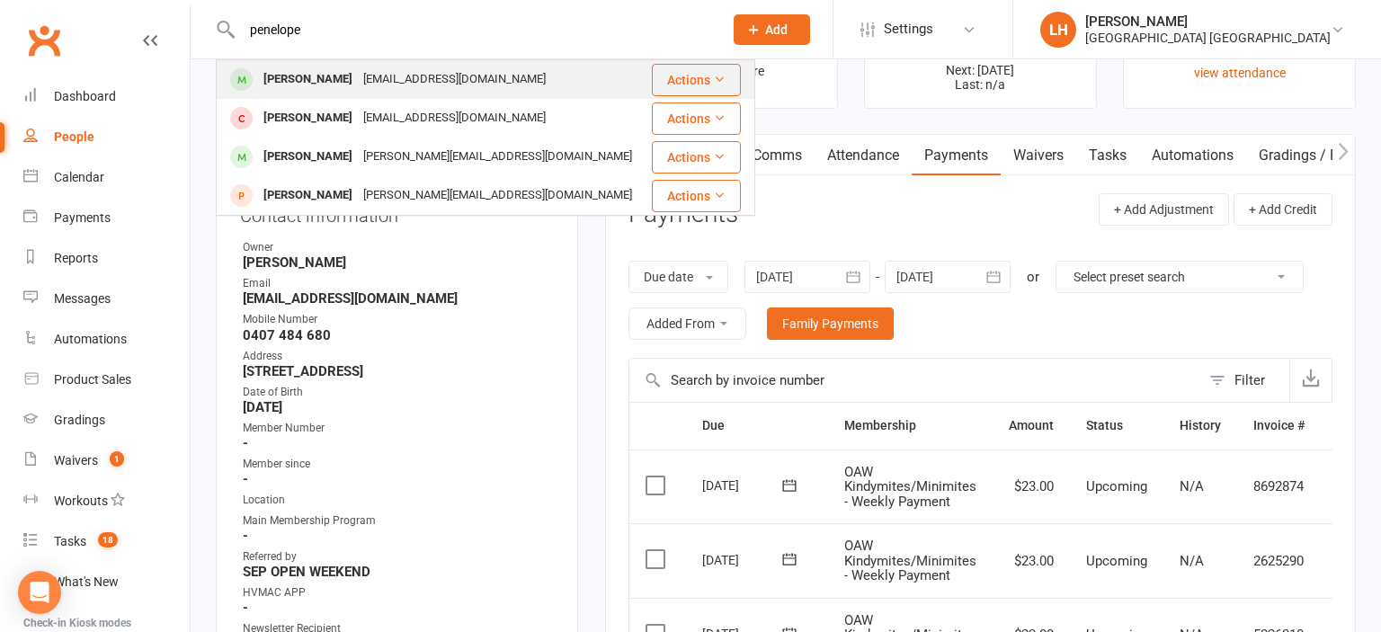
type input "penelope"
click at [363, 85] on div "danacurrie87@yahoo.com" at bounding box center [454, 80] width 193 height 26
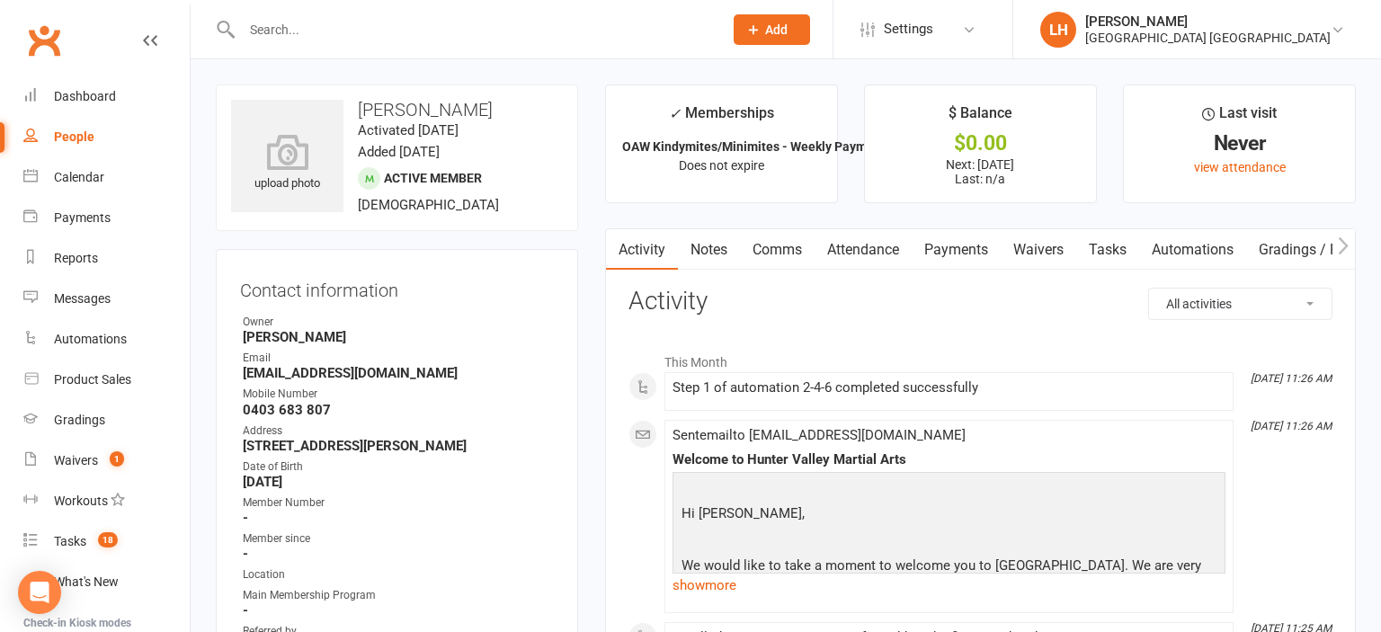
drag, startPoint x: 974, startPoint y: 246, endPoint x: 998, endPoint y: 263, distance: 29.2
click at [974, 246] on link "Payments" at bounding box center [956, 249] width 89 height 41
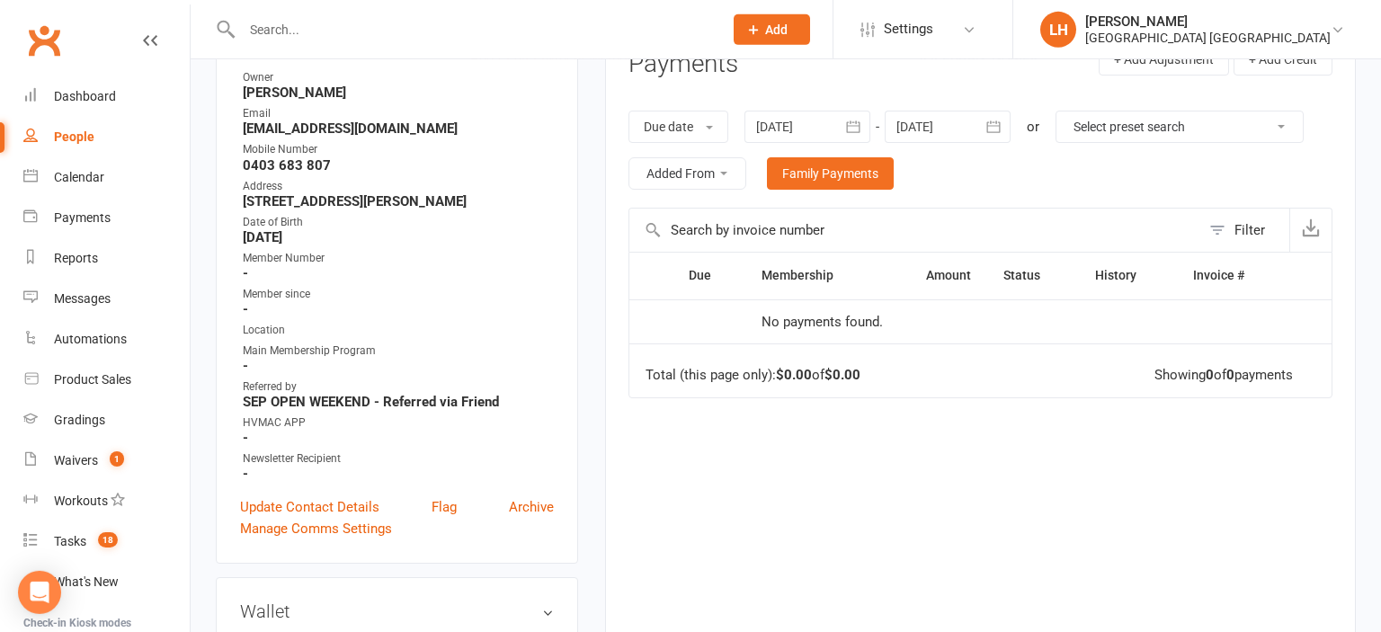
scroll to position [284, 0]
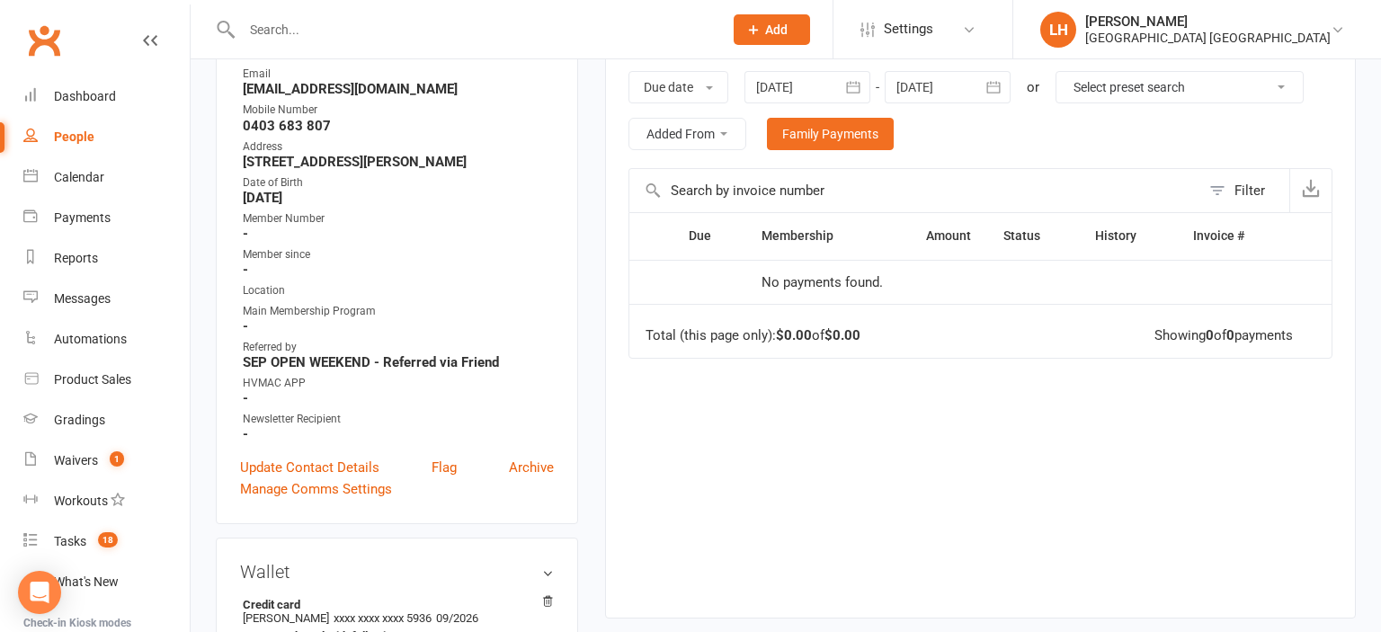
click at [997, 84] on icon "button" at bounding box center [994, 87] width 18 height 18
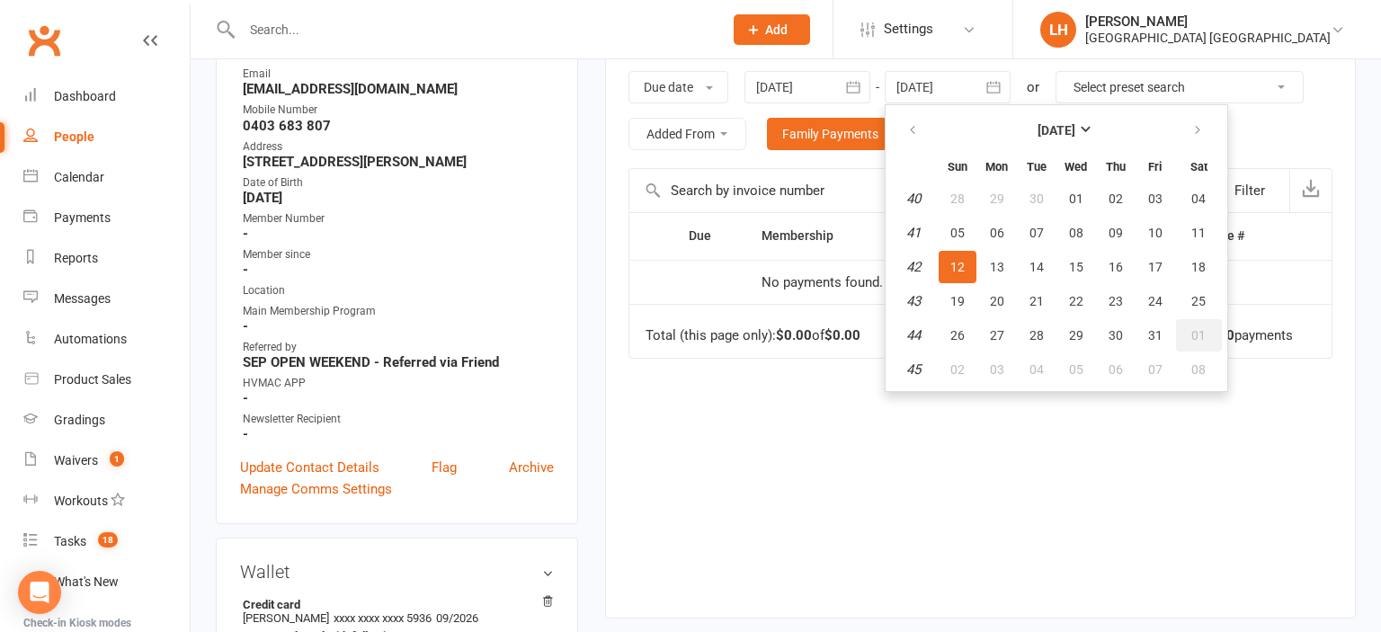
click at [1200, 335] on span "01" at bounding box center [1199, 335] width 14 height 14
type input "01 Nov 2025"
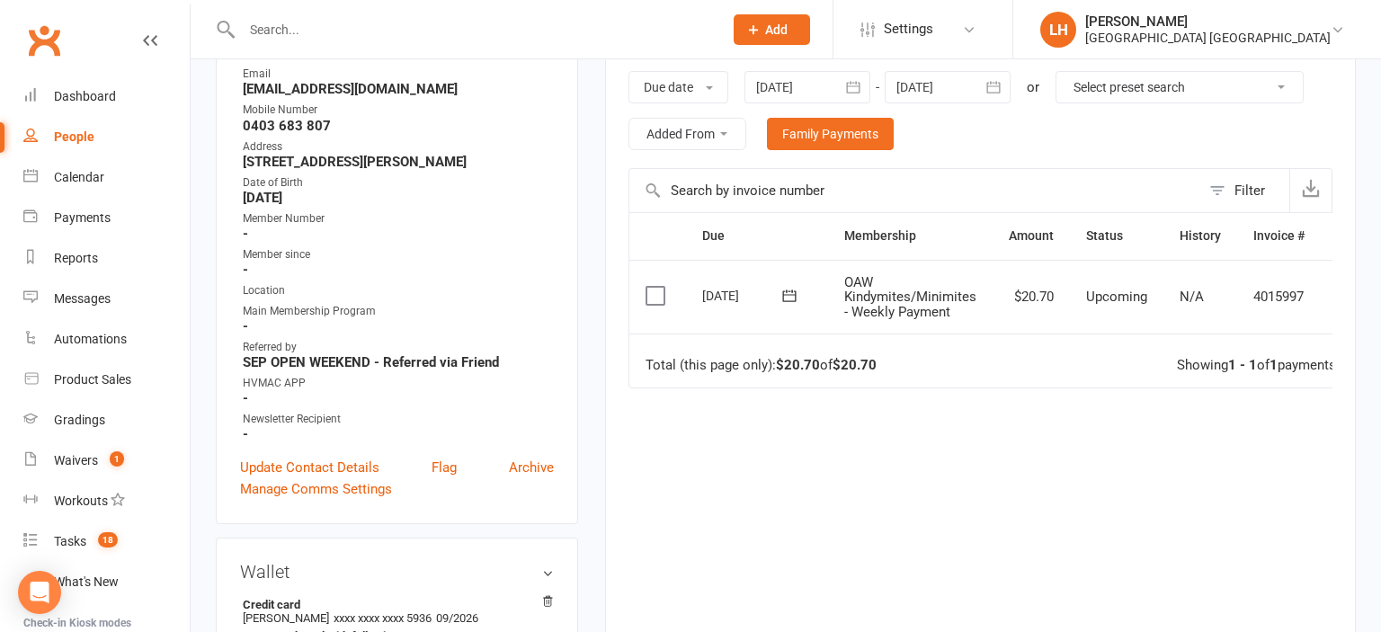
click at [1339, 307] on icon at bounding box center [1348, 298] width 18 height 18
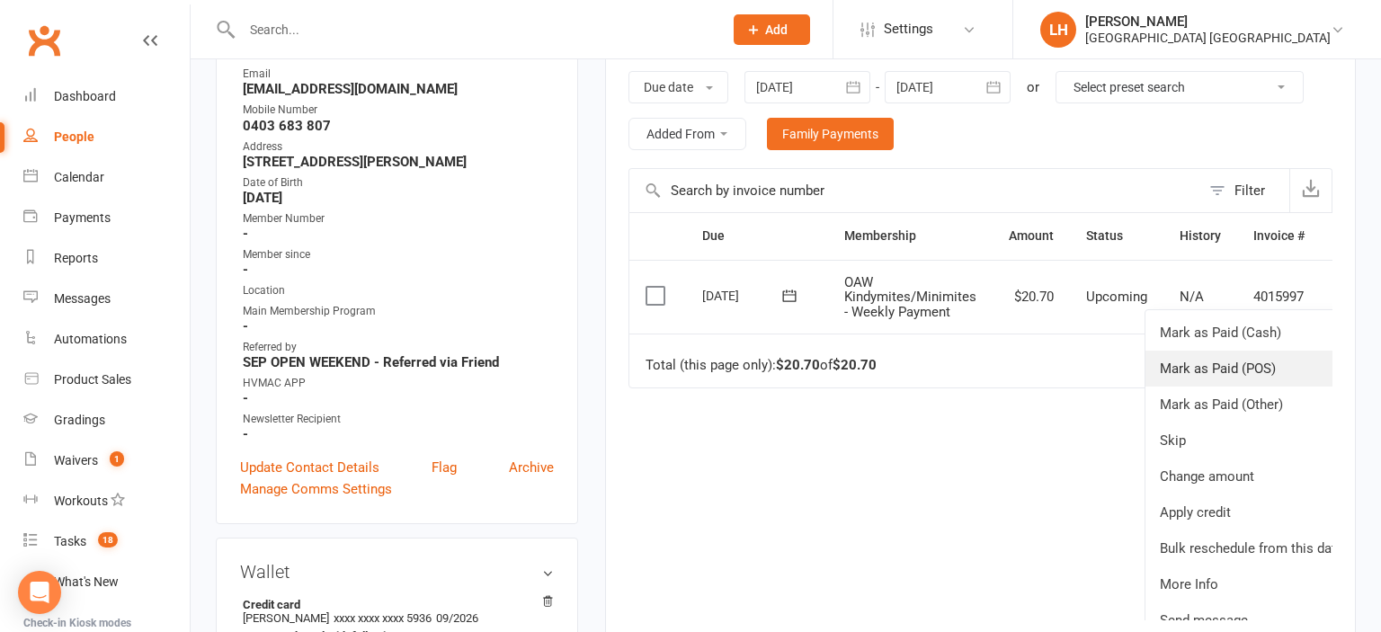
click at [1243, 387] on link "Mark as Paid (POS)" at bounding box center [1252, 369] width 212 height 36
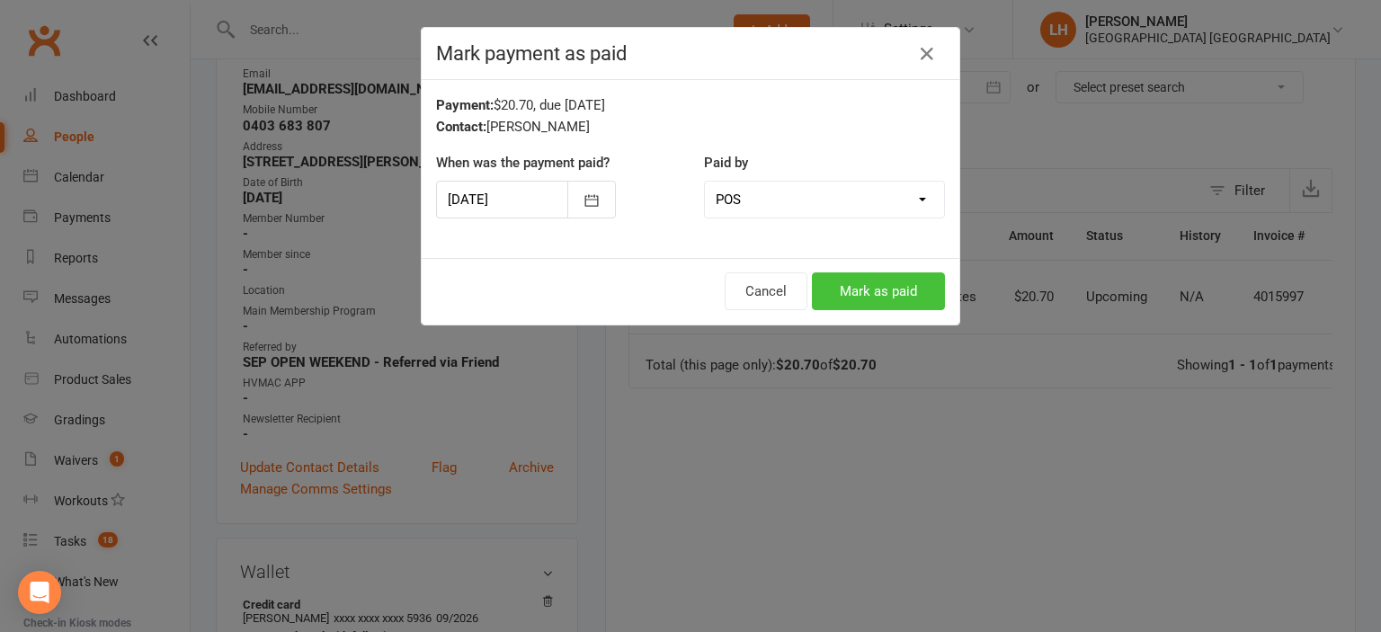
click at [897, 295] on button "Mark as paid" at bounding box center [878, 292] width 133 height 38
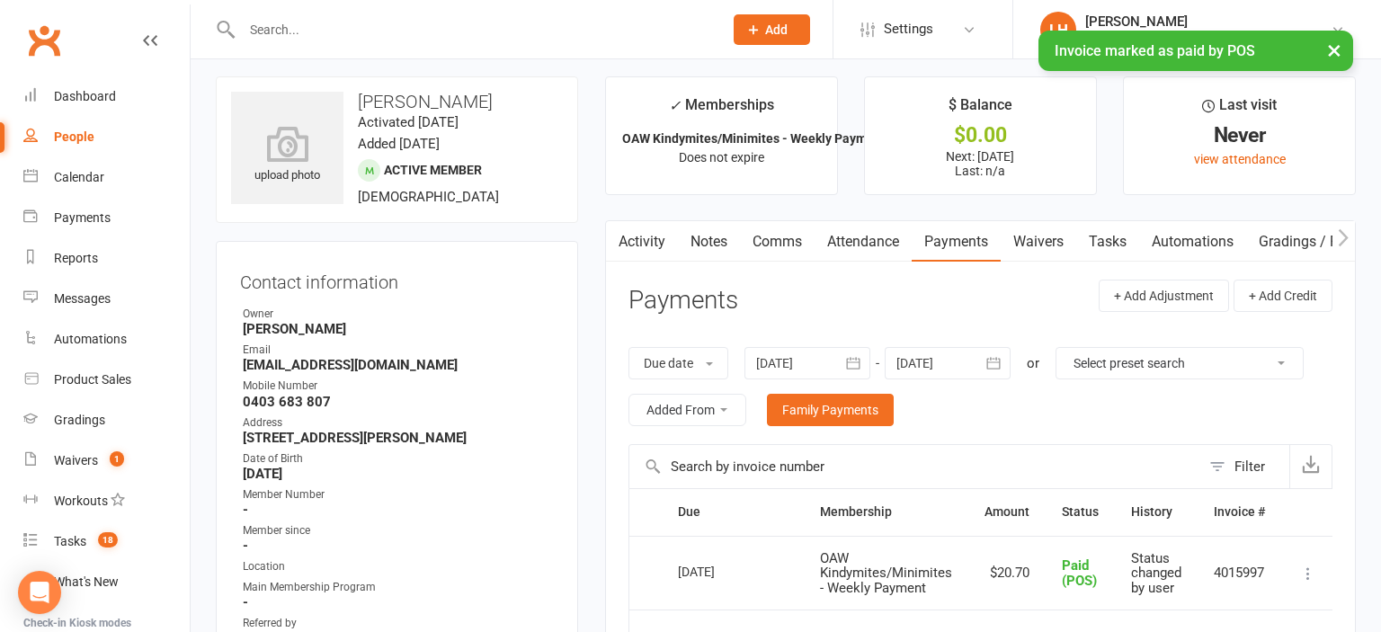
scroll to position [0, 0]
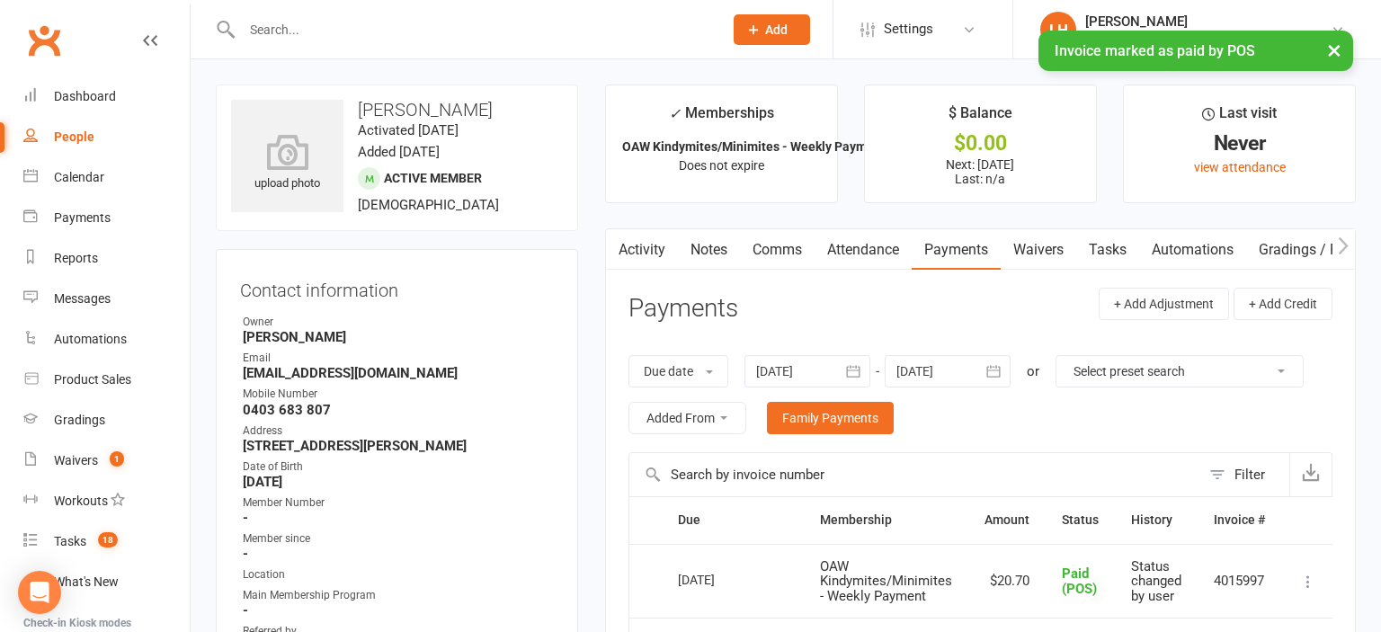
click at [703, 246] on link "Notes" at bounding box center [709, 249] width 62 height 41
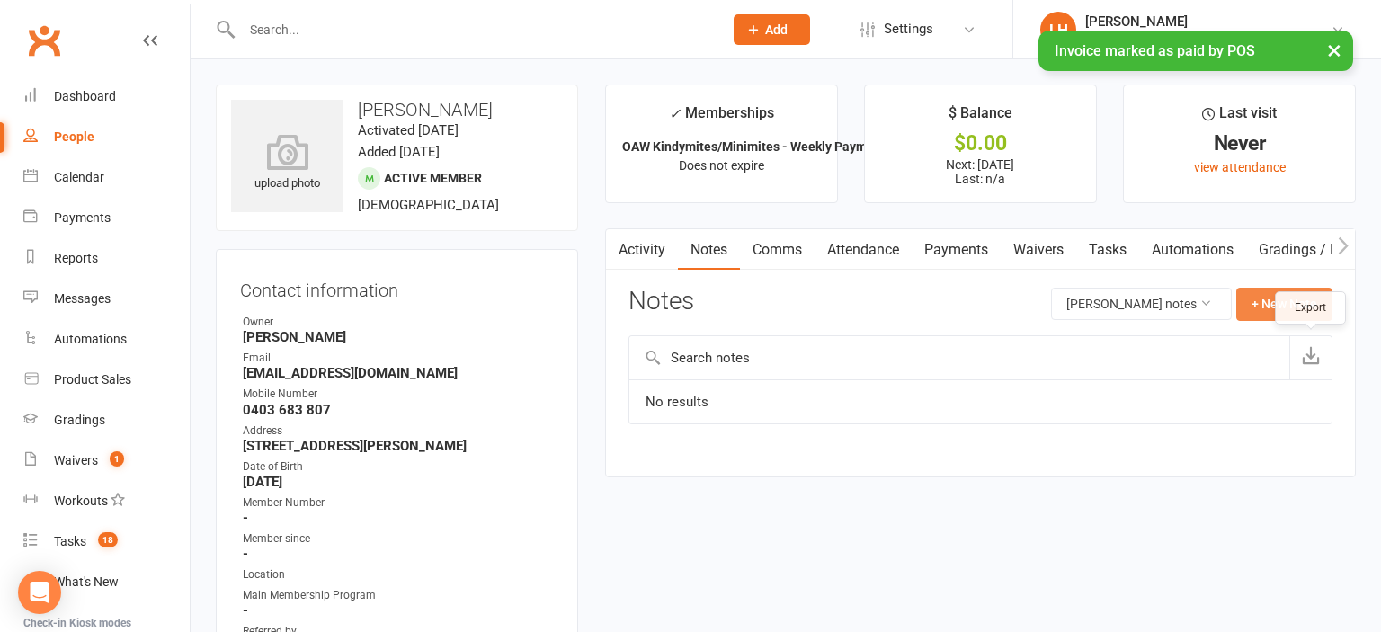
click at [1301, 307] on button "+ New Note" at bounding box center [1285, 304] width 96 height 32
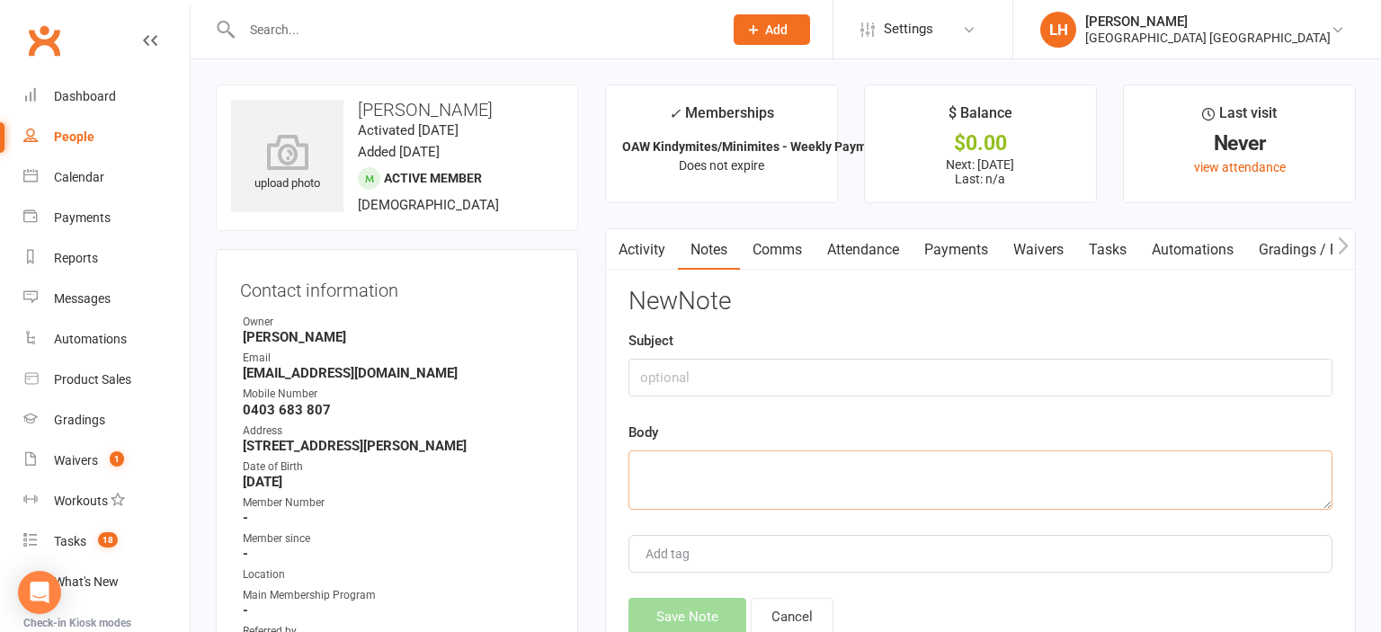
click at [719, 467] on textarea at bounding box center [981, 480] width 704 height 59
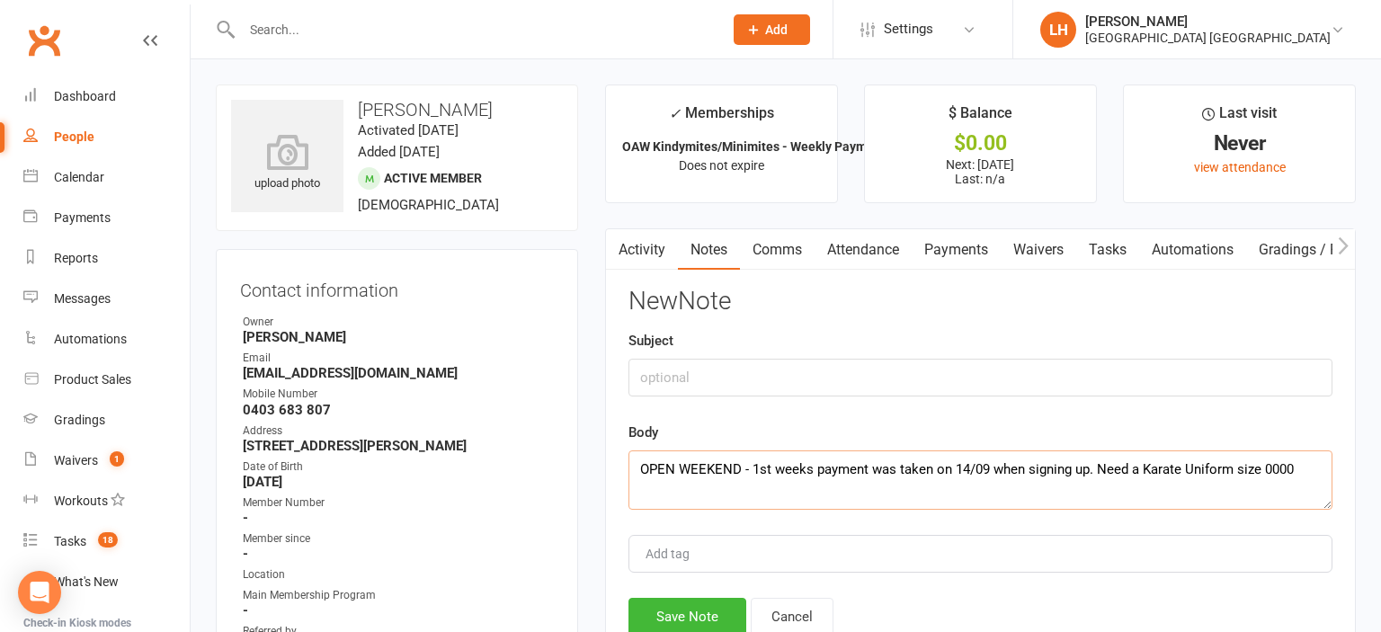
click at [1092, 468] on textarea "OPEN WEEKEND - 1st weeks payment was taken on 14/09 when signing up. Need a Kar…" at bounding box center [981, 480] width 704 height 59
drag, startPoint x: 962, startPoint y: 486, endPoint x: 620, endPoint y: 447, distance: 344.8
click at [629, 451] on textarea "OPEN WEEKEND - 1st weeks payment was taken on 14/09 when signing up as they are…" at bounding box center [981, 480] width 704 height 59
click at [1007, 494] on textarea "OPEN WEEKEND - 1st weeks payment was taken on 14/09 when signing up as they are…" at bounding box center [981, 480] width 704 height 59
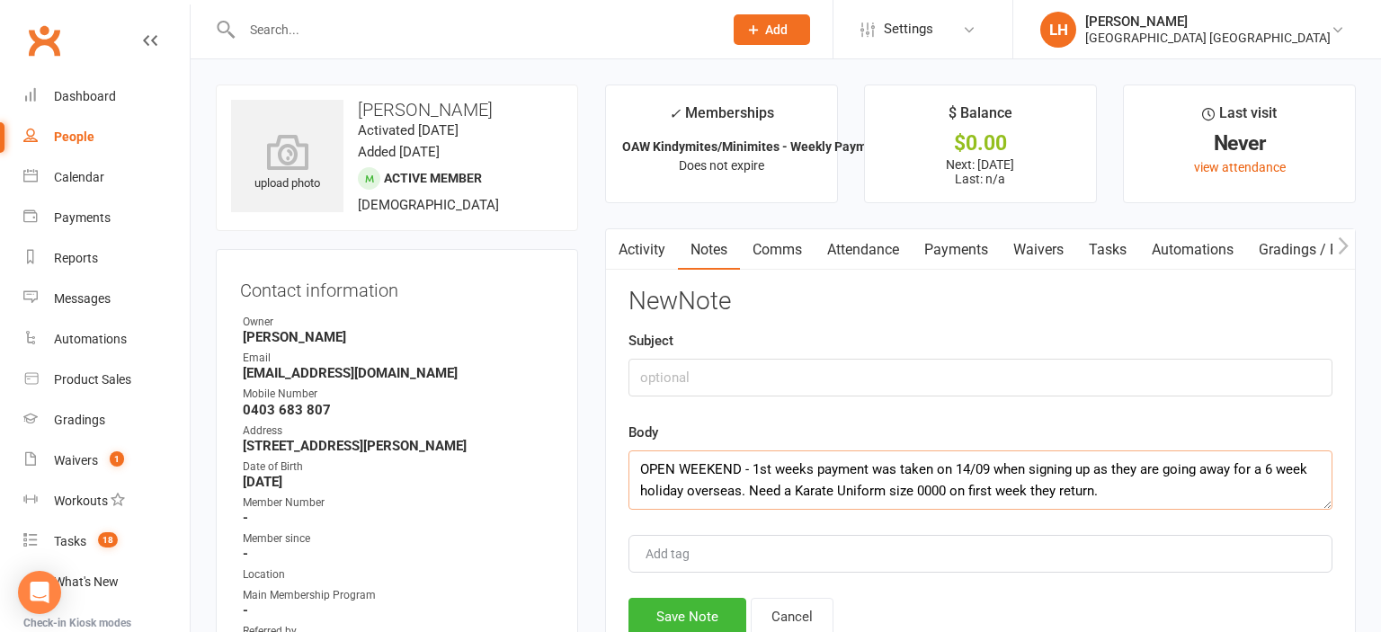
drag, startPoint x: 1158, startPoint y: 490, endPoint x: 552, endPoint y: 451, distance: 606.6
click at [629, 451] on textarea "OPEN WEEKEND - 1st weeks payment was taken on 14/09 when signing up as they are…" at bounding box center [981, 480] width 704 height 59
type textarea "OPEN WEEKEND - 1st weeks payment was taken on 14/09 when signing up as they are…"
click at [711, 381] on input "text" at bounding box center [981, 378] width 704 height 38
type input "OPEN WEEKEND"
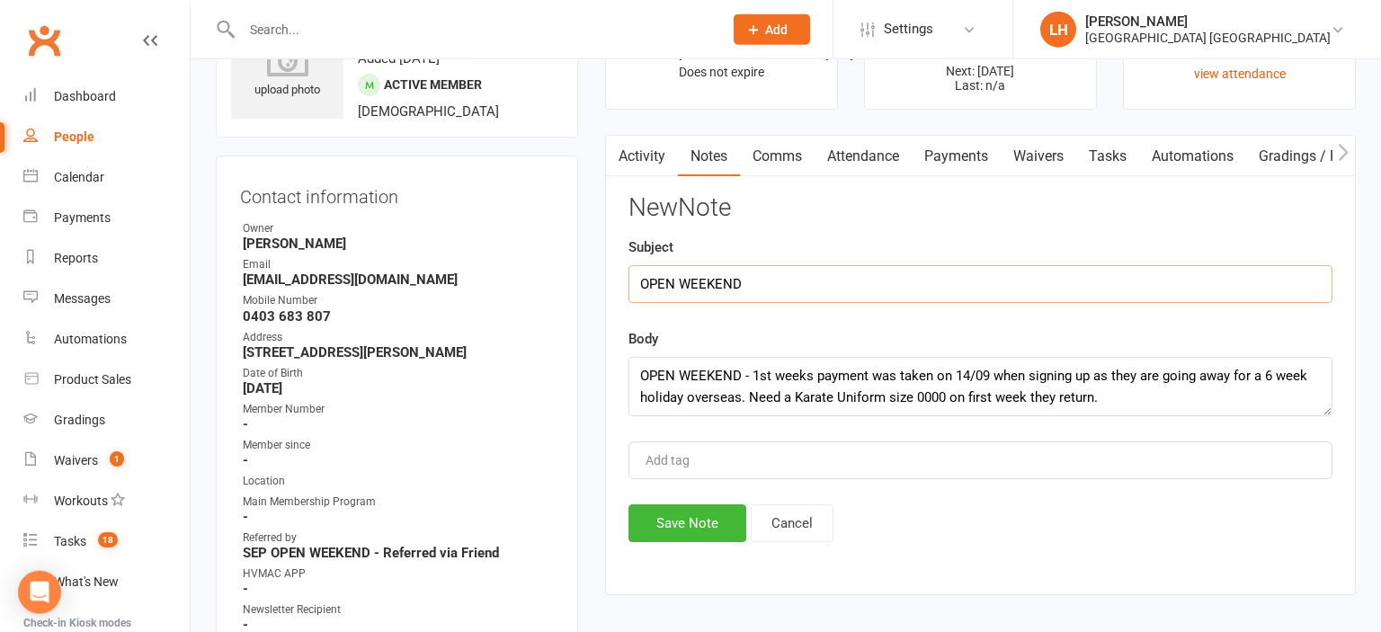
scroll to position [94, 0]
click at [681, 523] on button "Save Note" at bounding box center [688, 523] width 118 height 38
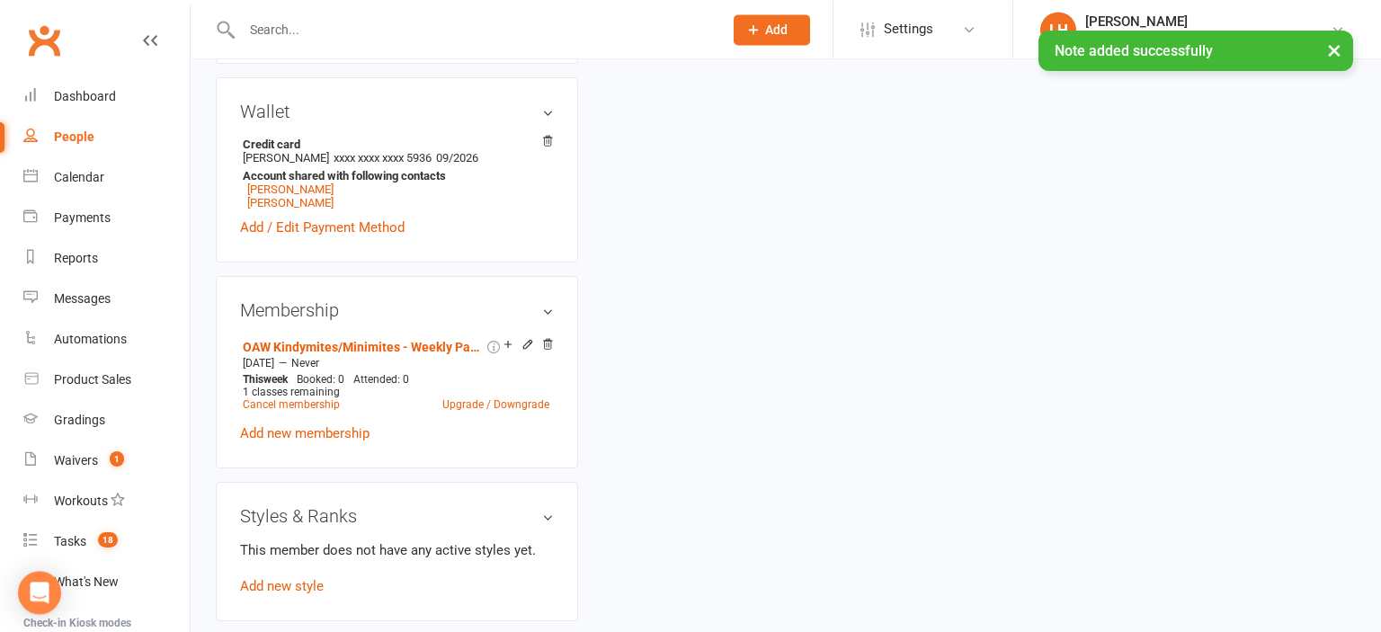
scroll to position [759, 0]
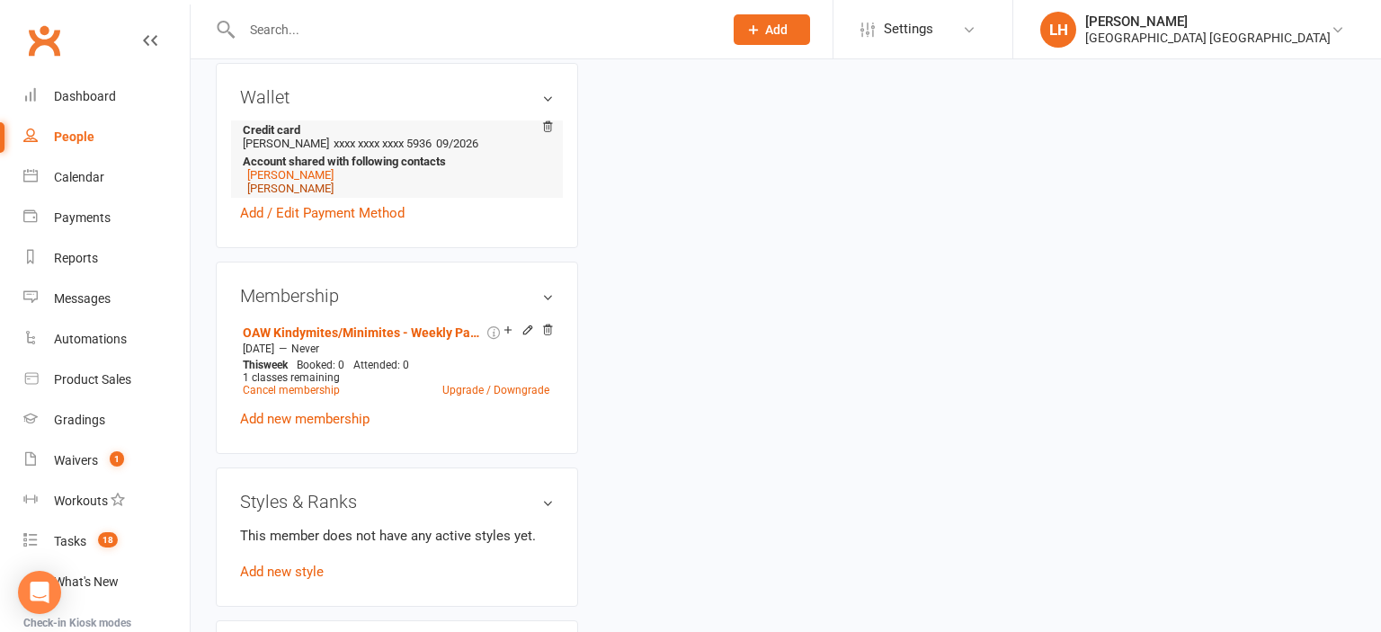
click at [290, 192] on link "Abigail Crowe" at bounding box center [290, 188] width 86 height 13
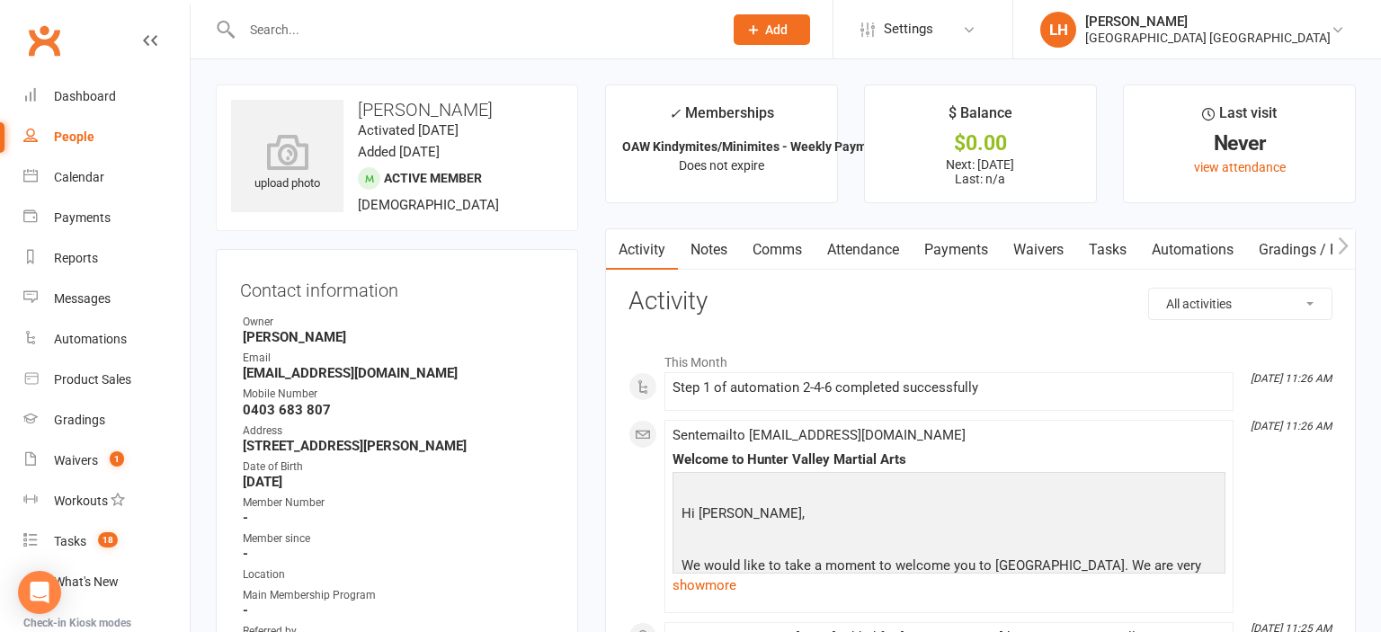
click at [955, 250] on link "Payments" at bounding box center [956, 249] width 89 height 41
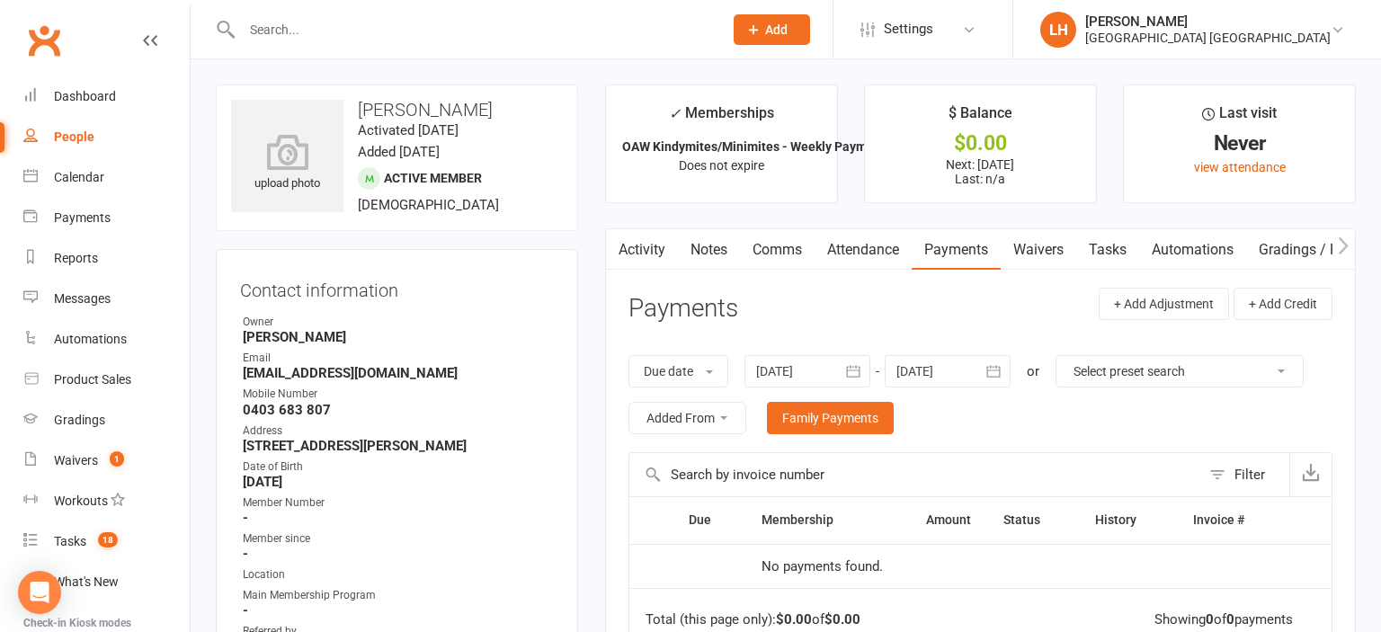
click at [977, 367] on div at bounding box center [948, 371] width 126 height 32
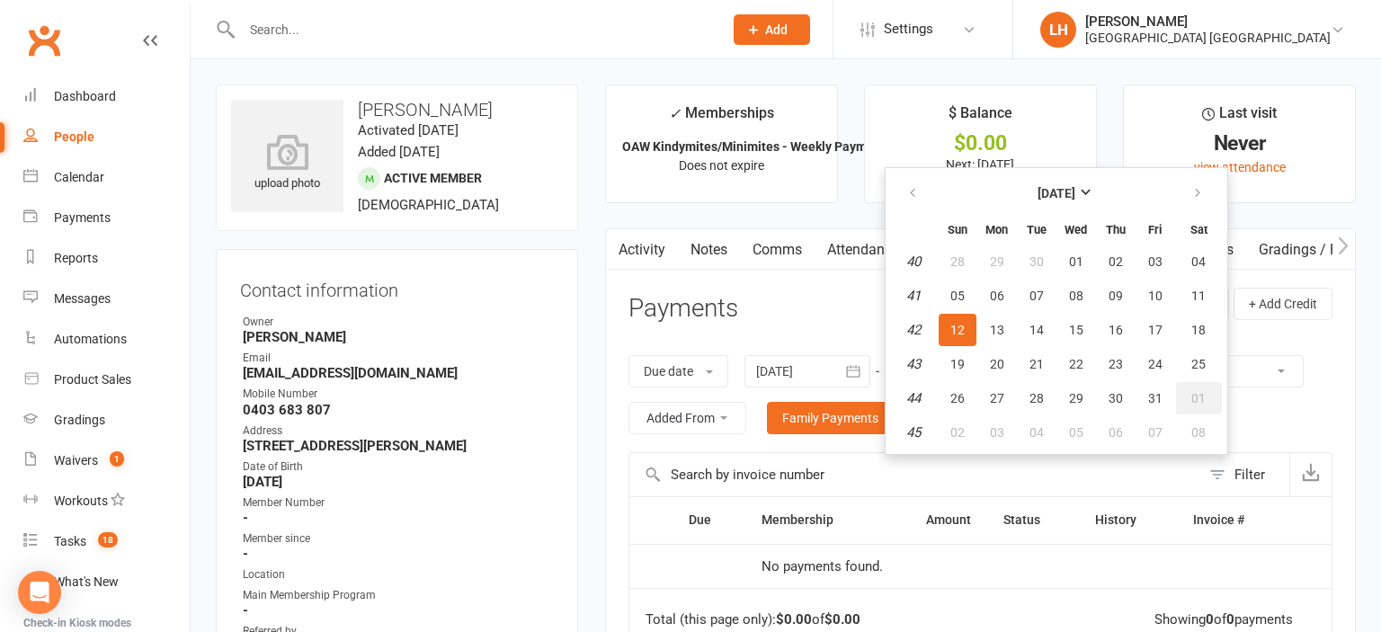
click at [1199, 395] on span "01" at bounding box center [1199, 398] width 14 height 14
type input "01 Nov 2025"
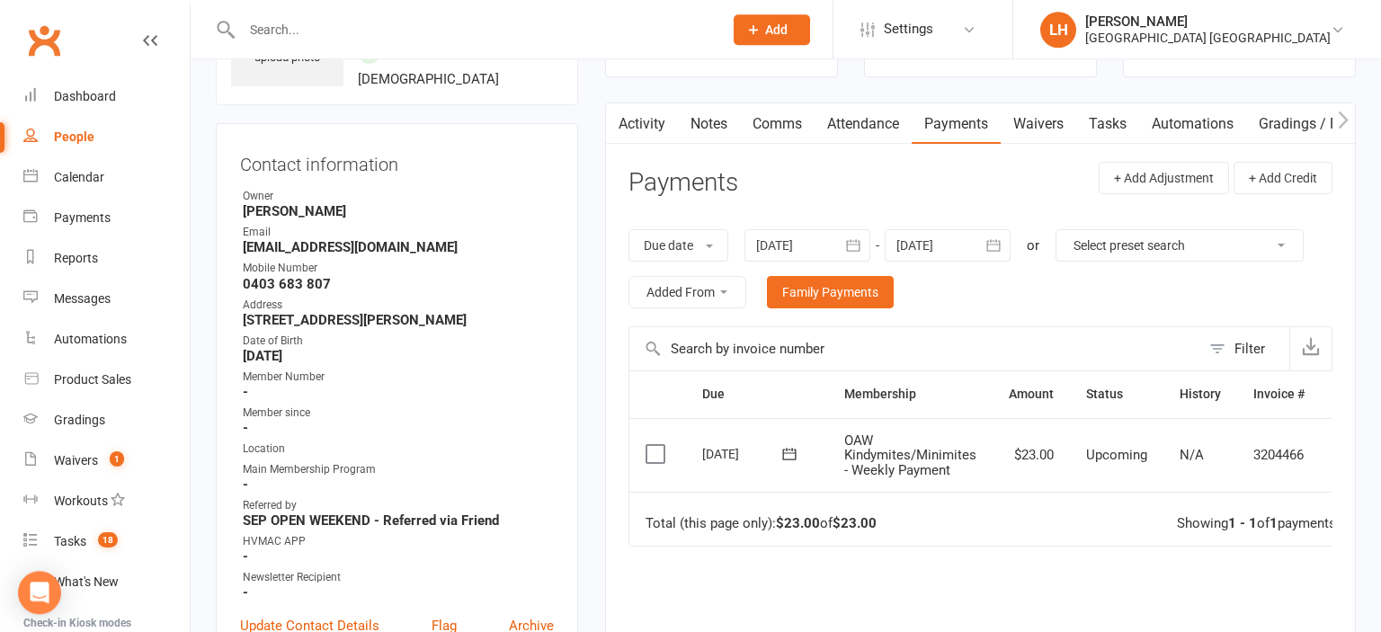
scroll to position [190, 0]
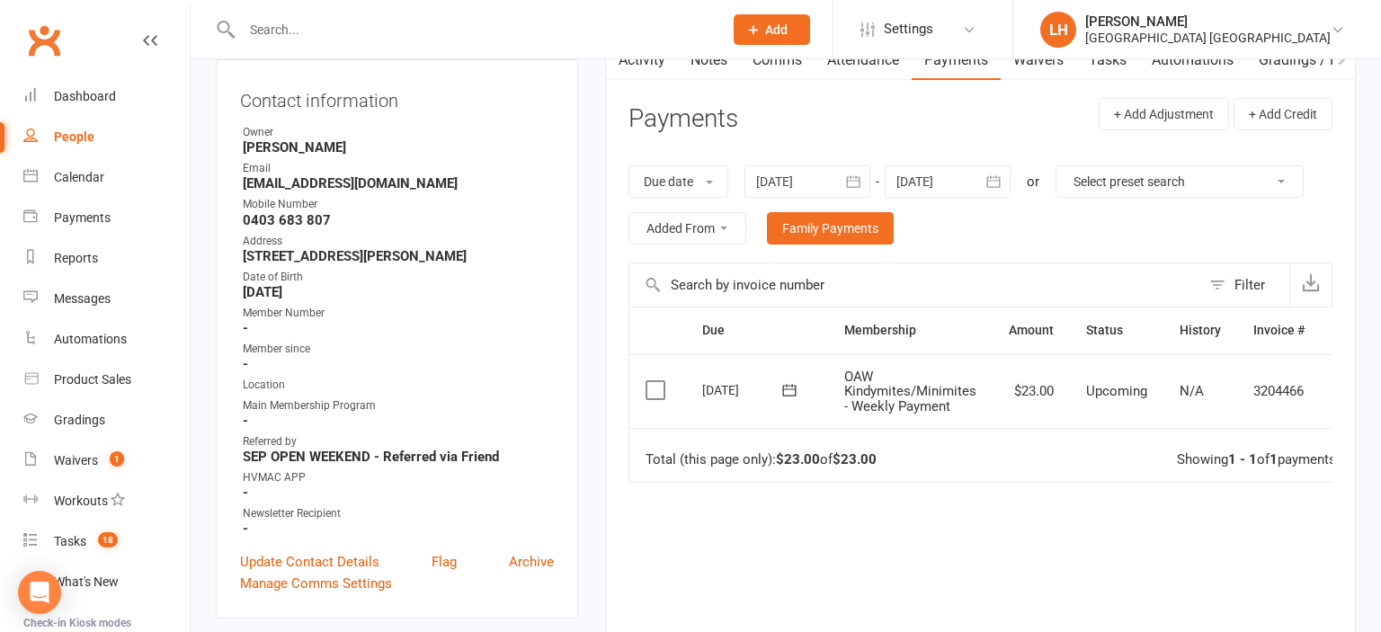
click at [1337, 403] on button at bounding box center [1348, 392] width 22 height 22
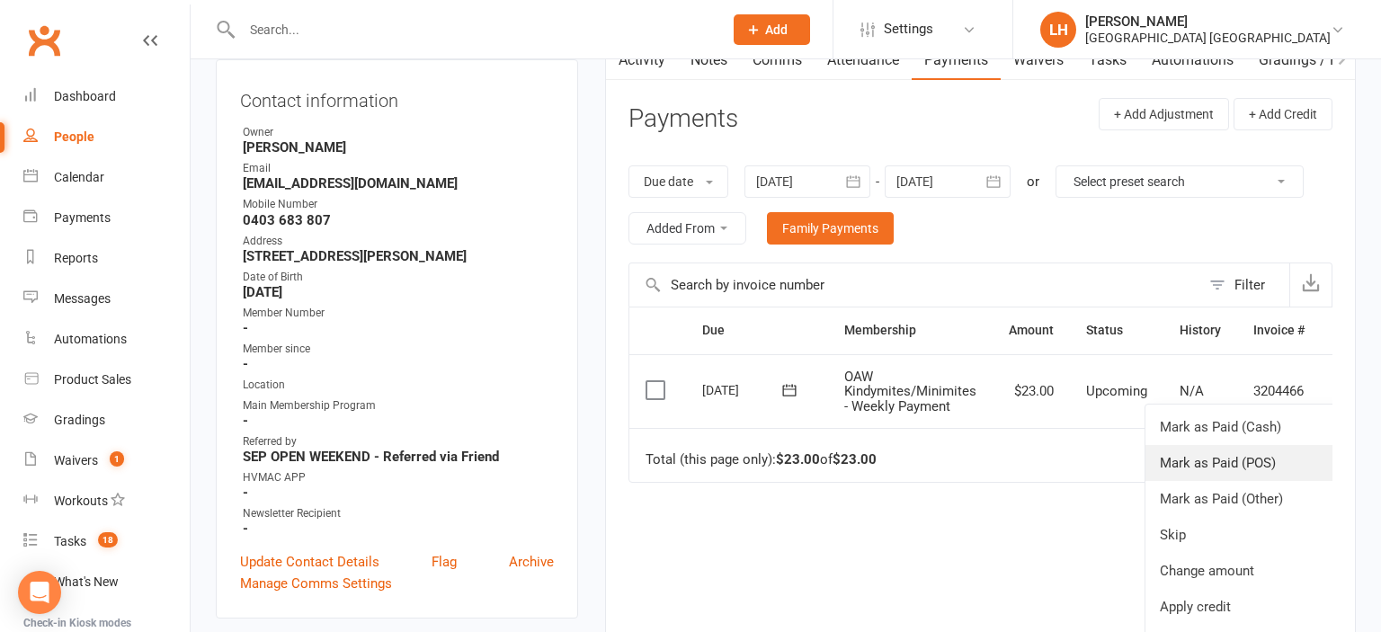
click at [1256, 476] on link "Mark as Paid (POS)" at bounding box center [1252, 463] width 212 height 36
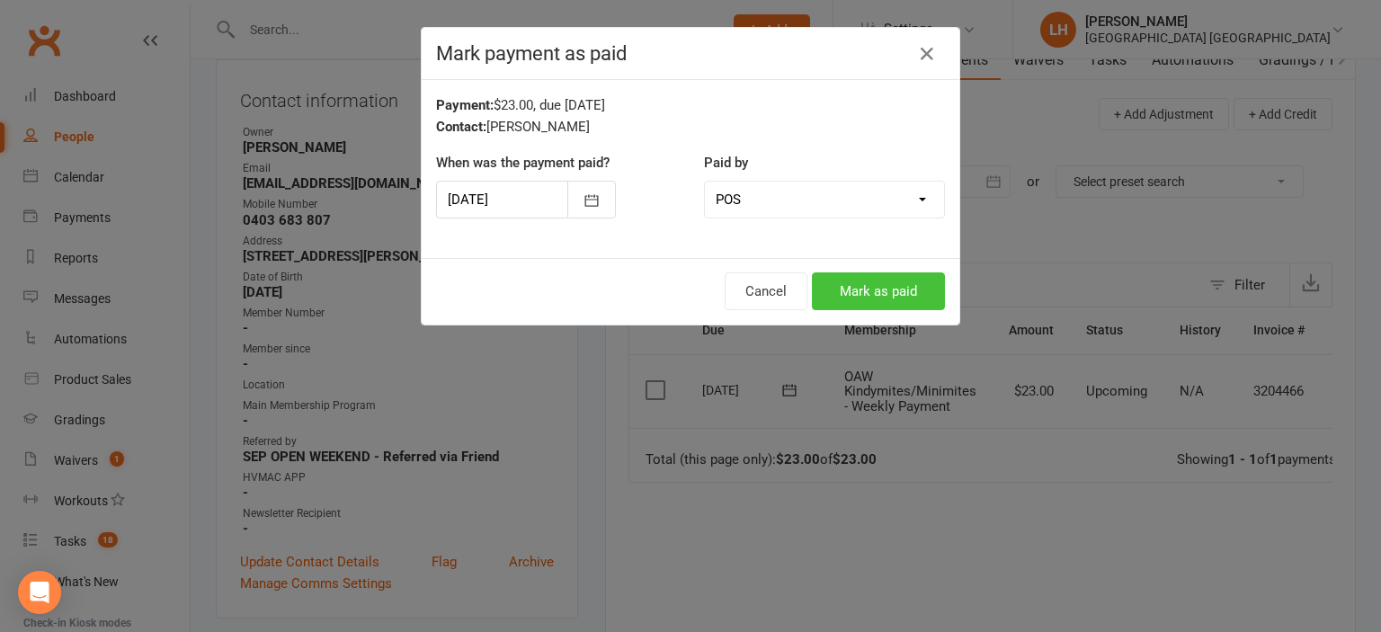
click at [906, 293] on button "Mark as paid" at bounding box center [878, 292] width 133 height 38
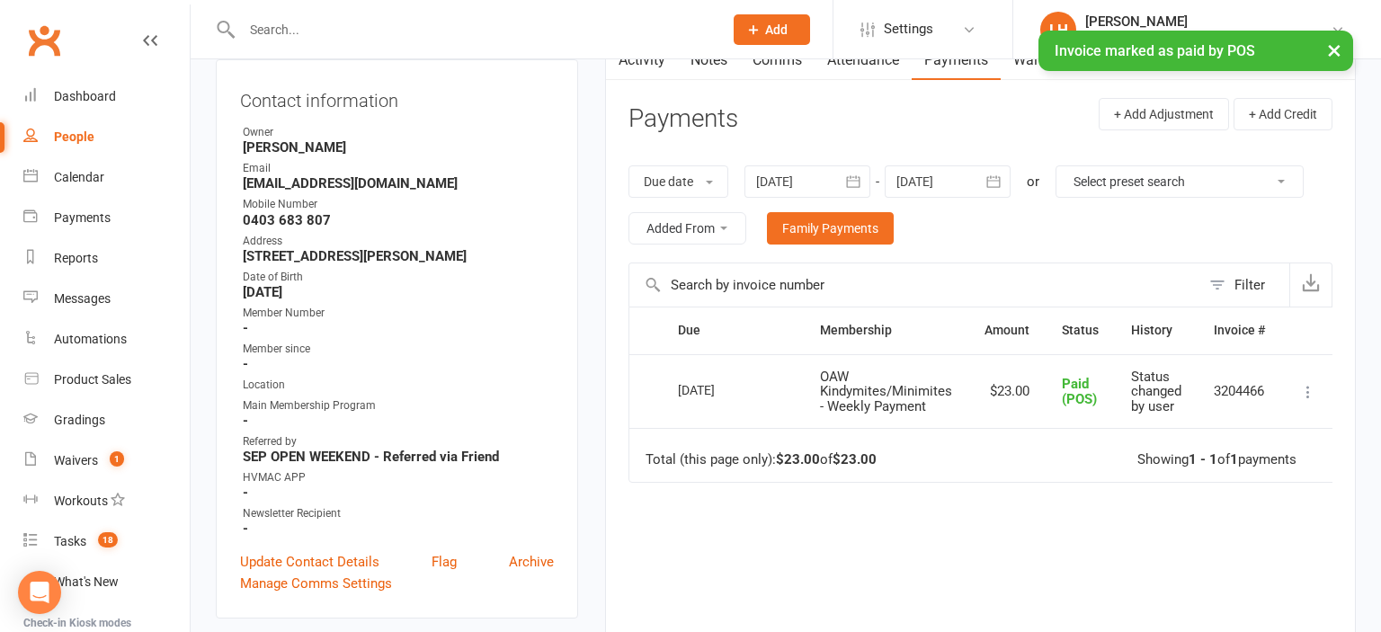
scroll to position [0, 0]
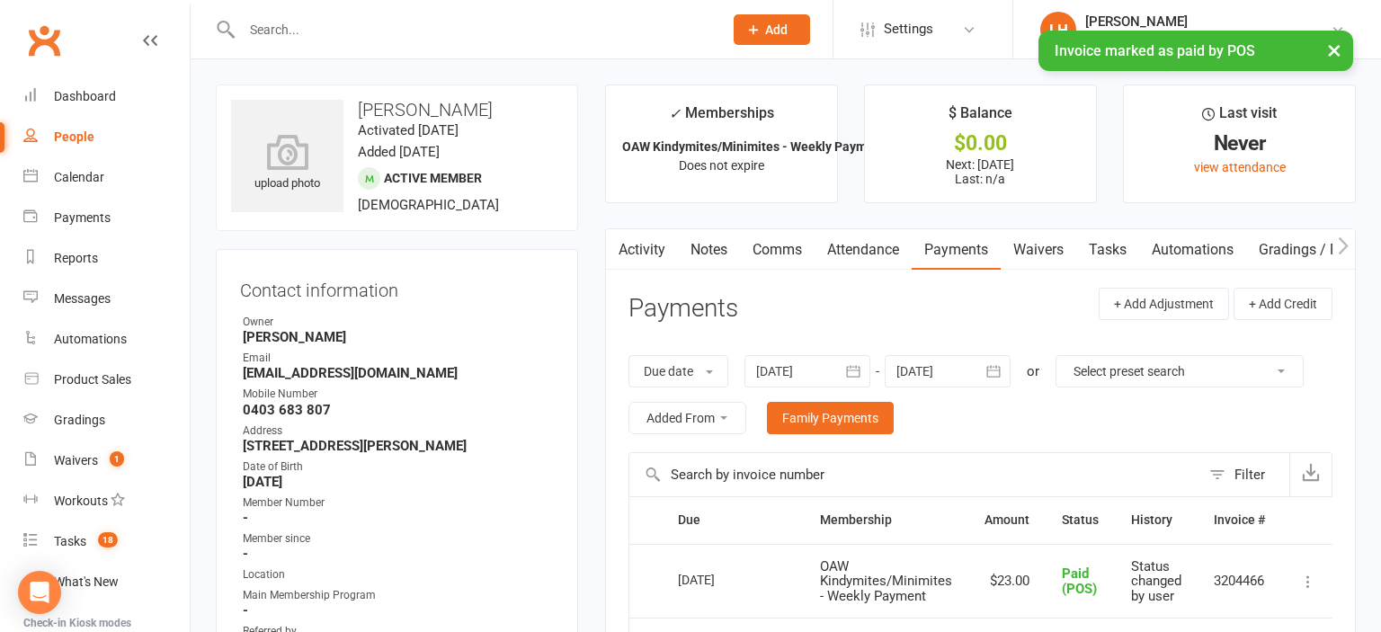
click at [716, 249] on link "Notes" at bounding box center [709, 249] width 62 height 41
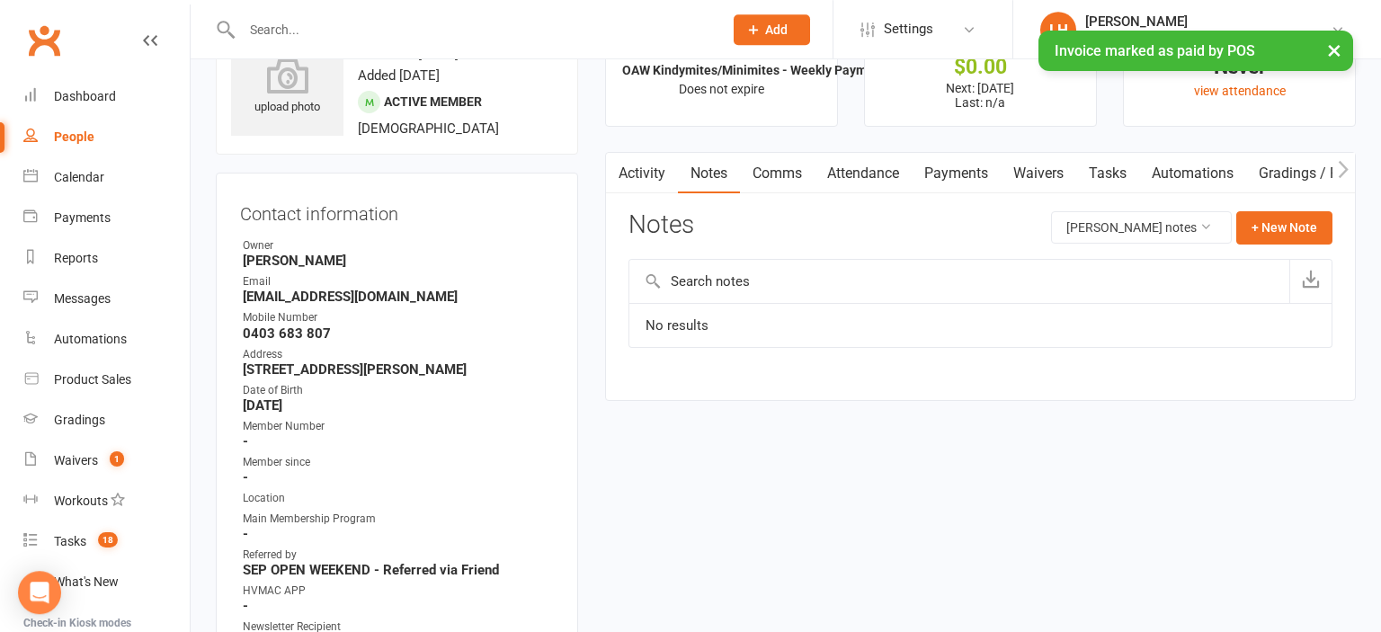
scroll to position [190, 0]
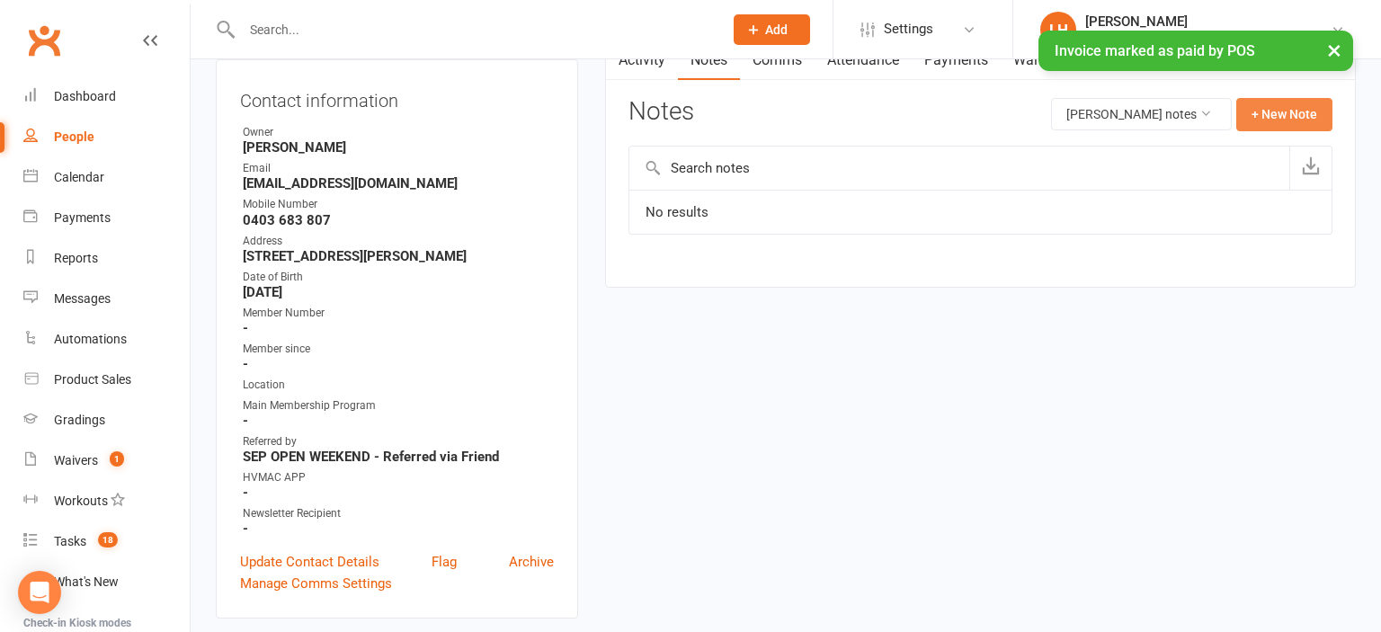
click at [1284, 115] on button "+ New Note" at bounding box center [1285, 114] width 96 height 32
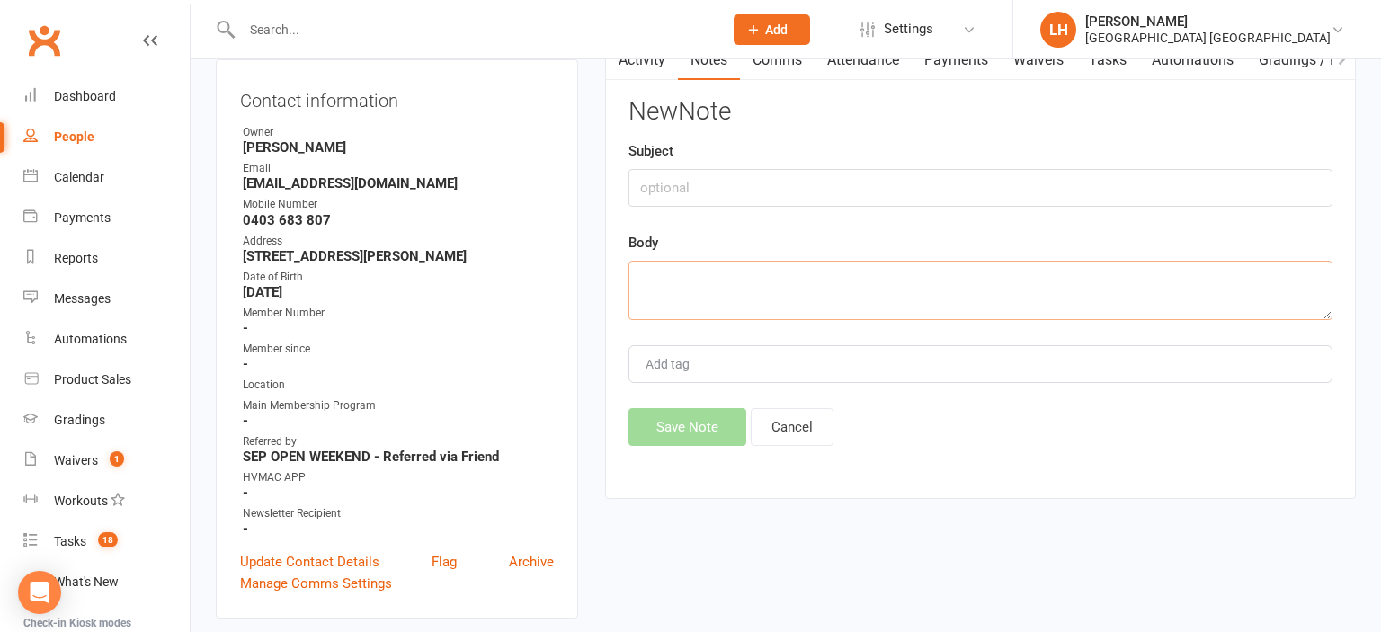
click at [654, 279] on textarea at bounding box center [981, 290] width 704 height 59
paste textarea "OPEN WEEKEND - 1st weeks payment was taken on 14/09 when signing up as they are…"
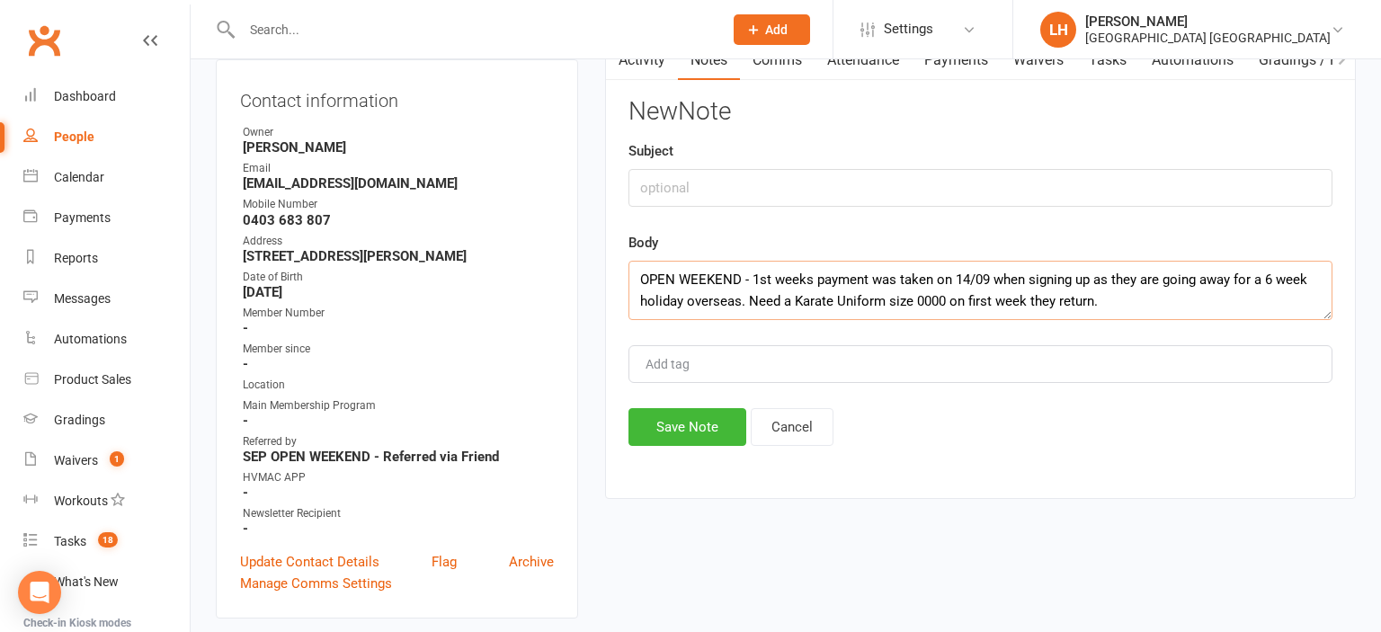
type textarea "OPEN WEEKEND - 1st weeks payment was taken on 14/09 when signing up as they are…"
click at [660, 189] on input "text" at bounding box center [981, 188] width 704 height 38
type input "OPEN WEEKEND"
click at [699, 434] on button "Save Note" at bounding box center [688, 427] width 118 height 38
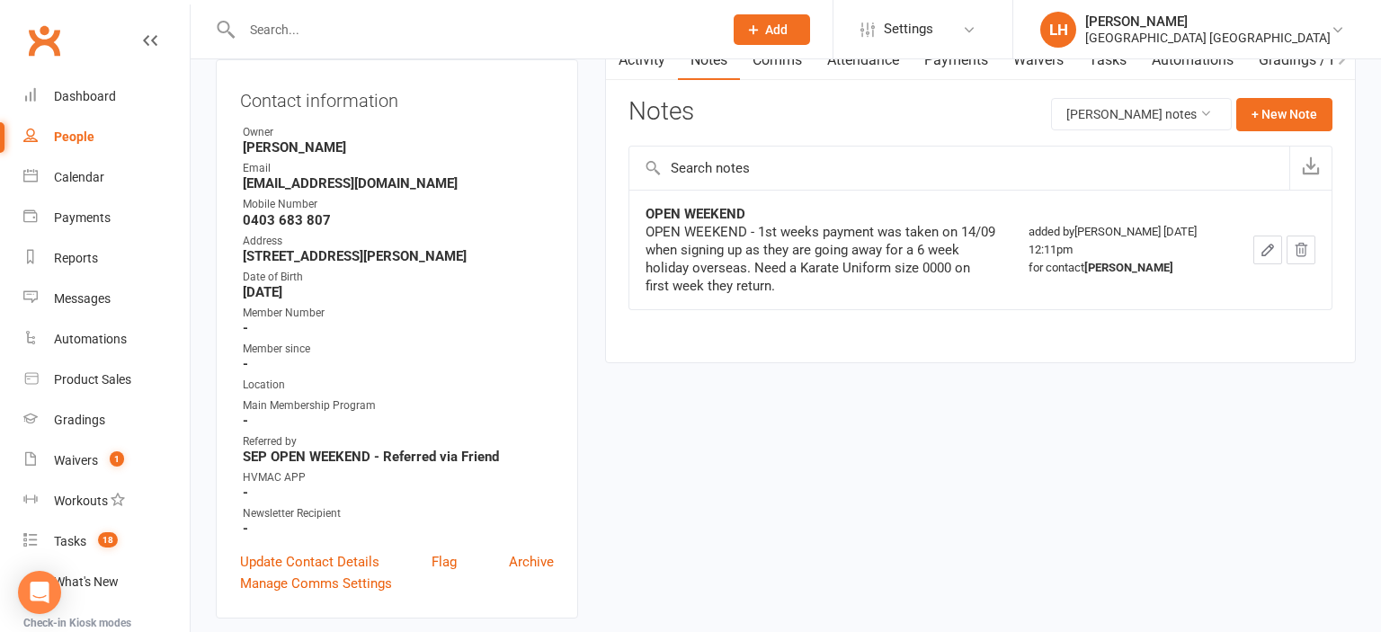
click at [1272, 251] on icon "button" at bounding box center [1268, 250] width 16 height 16
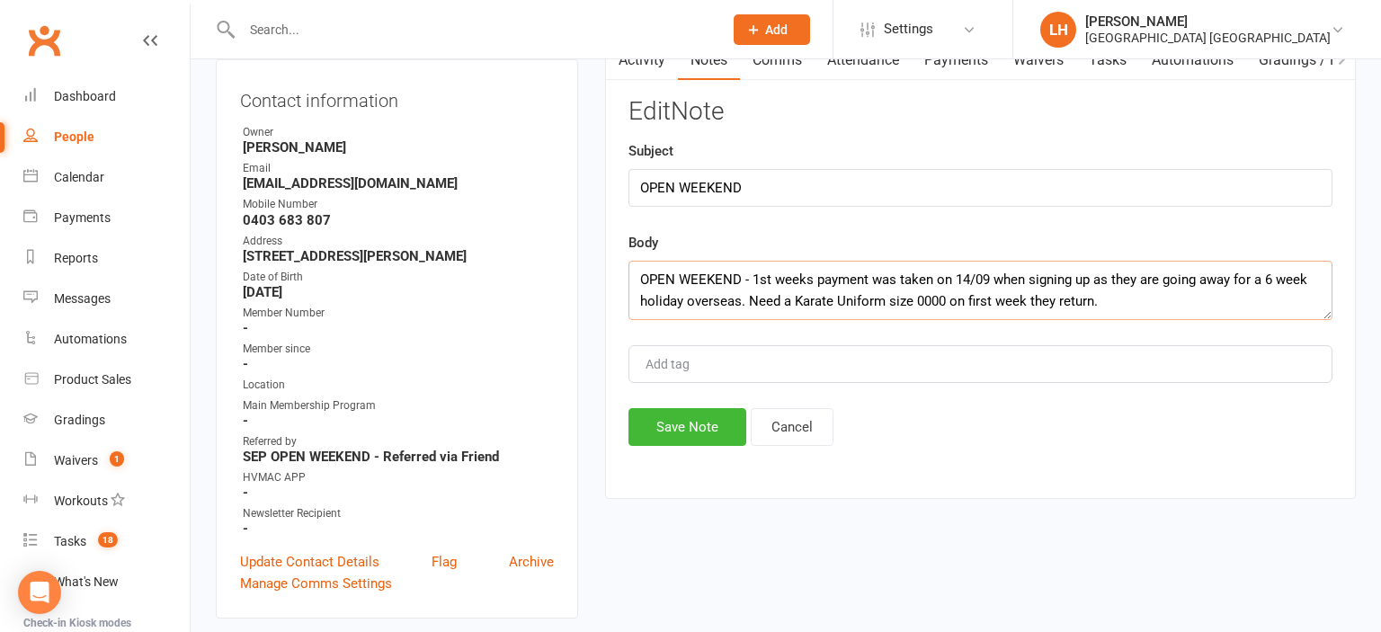
click at [926, 299] on textarea "OPEN WEEKEND - 1st weeks payment was taken on 14/09 when signing up as they are…" at bounding box center [981, 290] width 704 height 59
type textarea "OPEN WEEKEND - 1st weeks payment was taken on 14/09 when signing up as they are…"
click at [689, 425] on button "Save Note" at bounding box center [688, 427] width 118 height 38
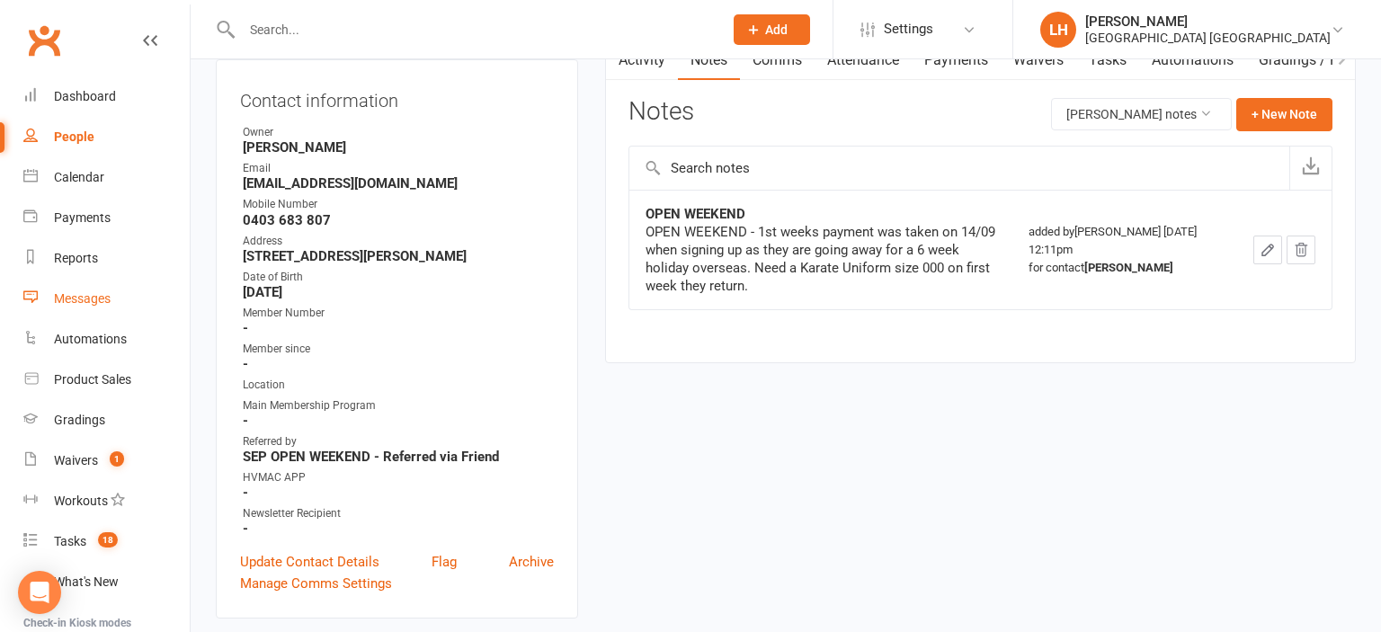
click at [99, 299] on div "Messages" at bounding box center [82, 298] width 57 height 14
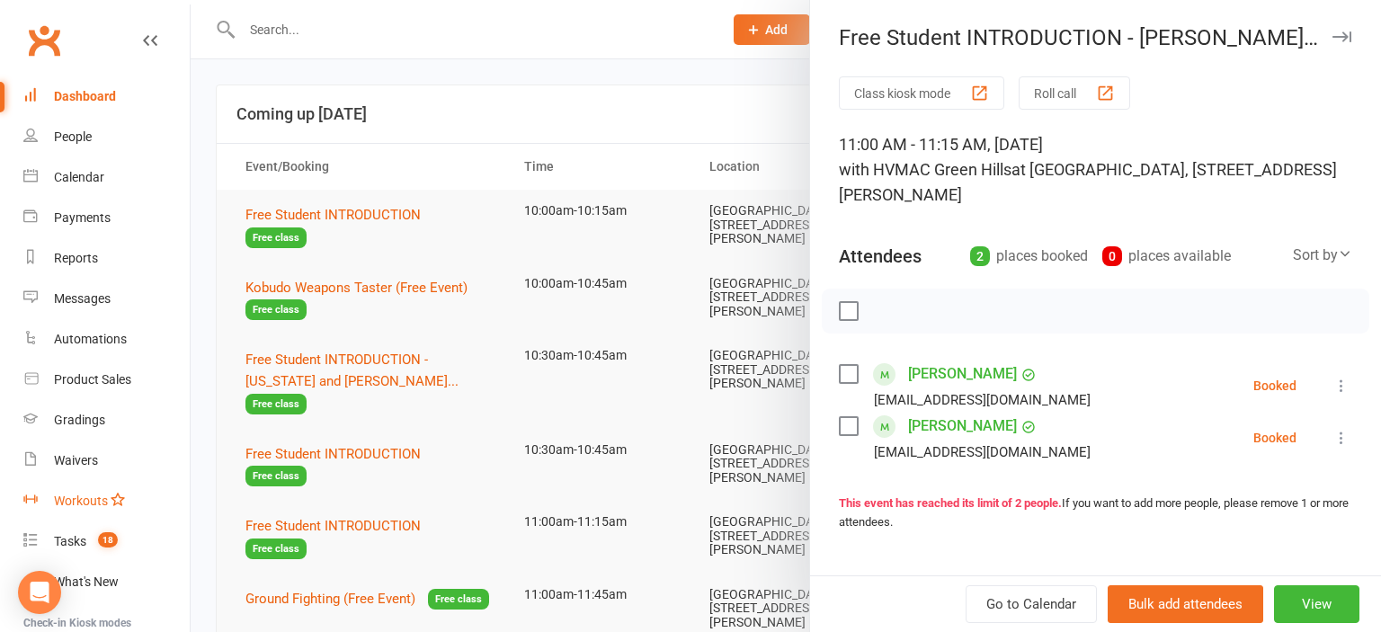
scroll to position [190, 0]
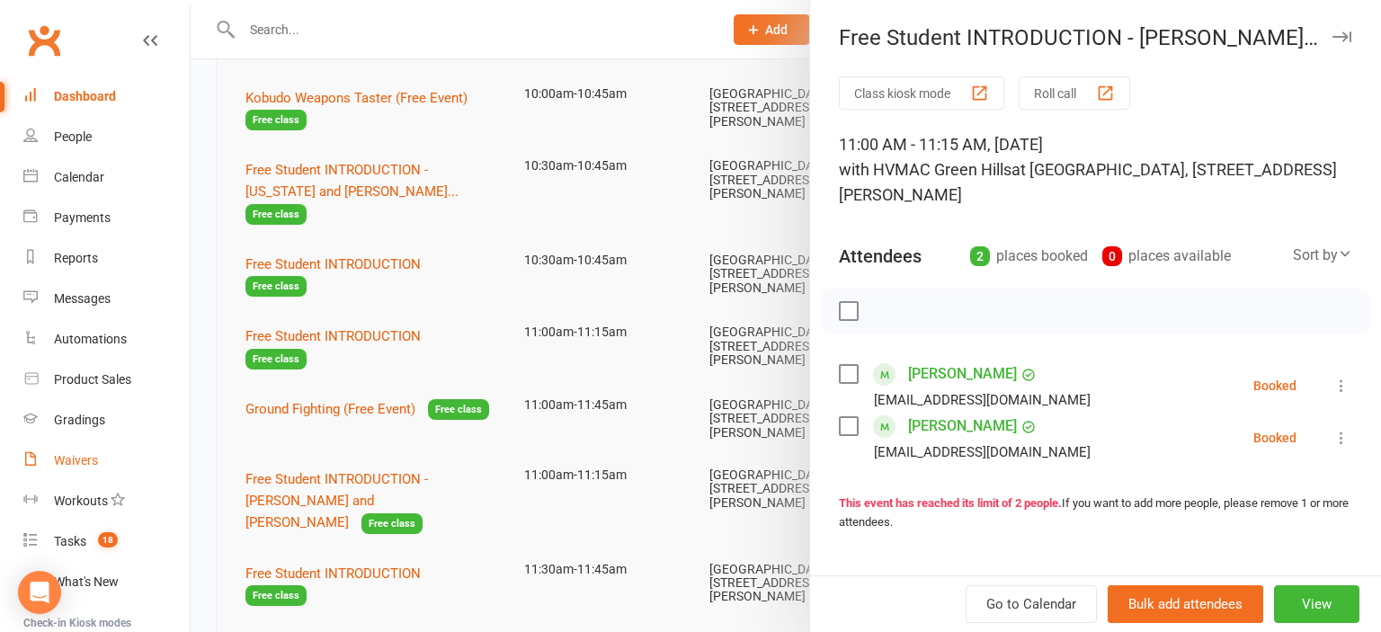
click at [87, 463] on div "Waivers" at bounding box center [76, 460] width 44 height 14
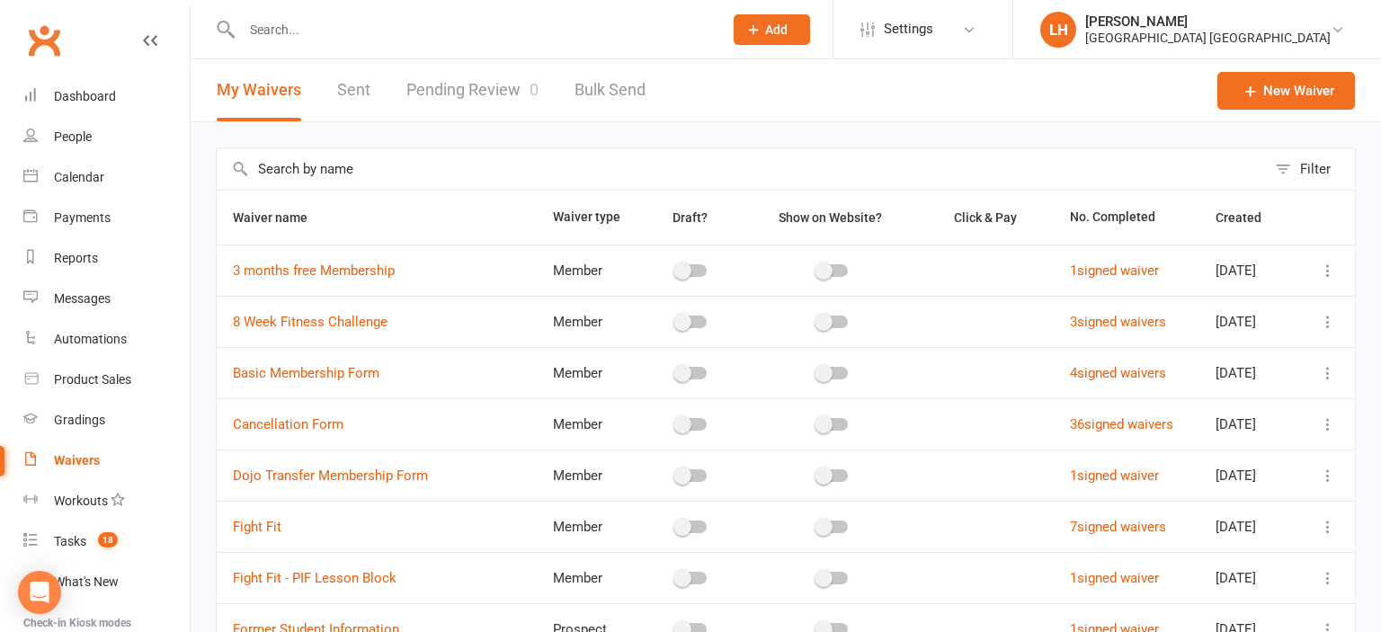
click at [488, 88] on link "Pending Review 0" at bounding box center [473, 90] width 132 height 62
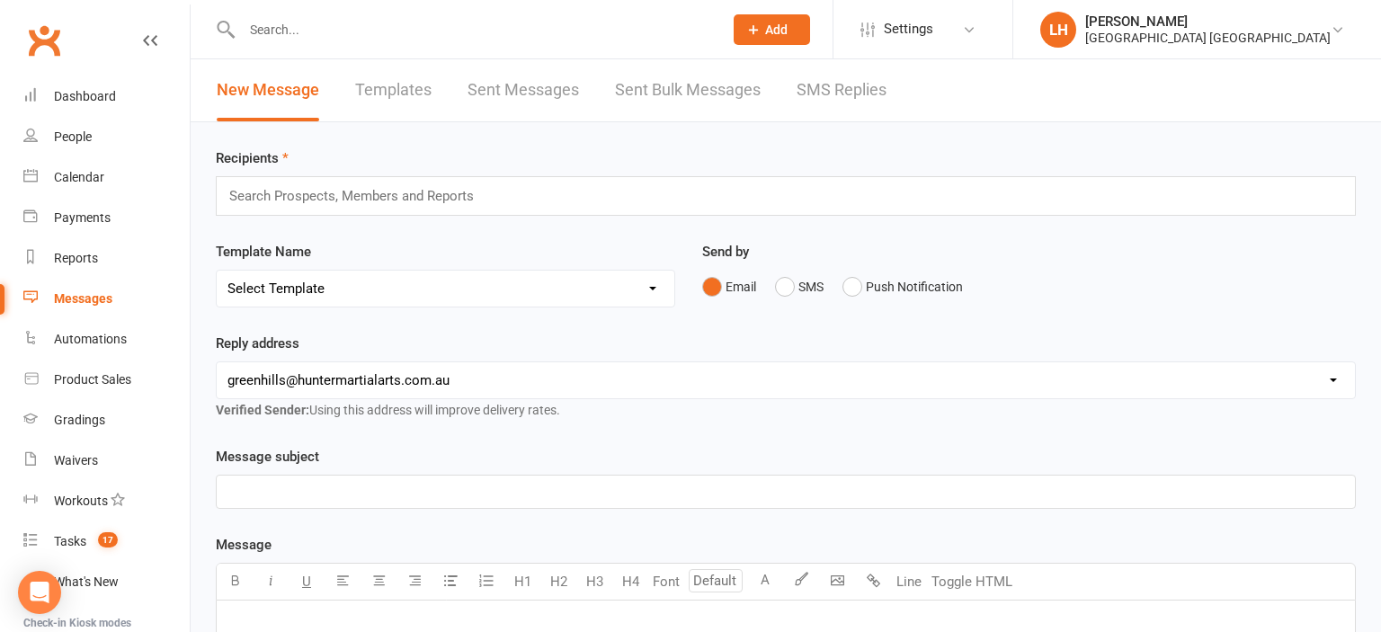
click at [810, 82] on link "SMS Replies" at bounding box center [842, 90] width 90 height 62
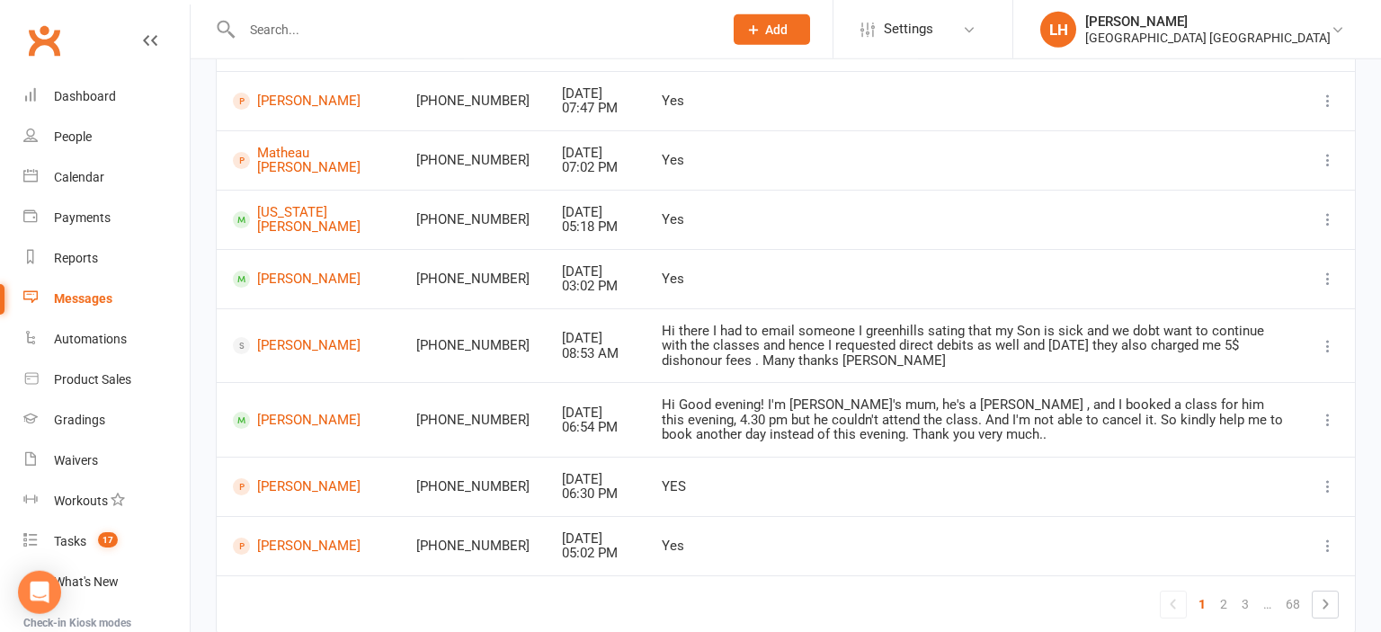
scroll to position [415, 0]
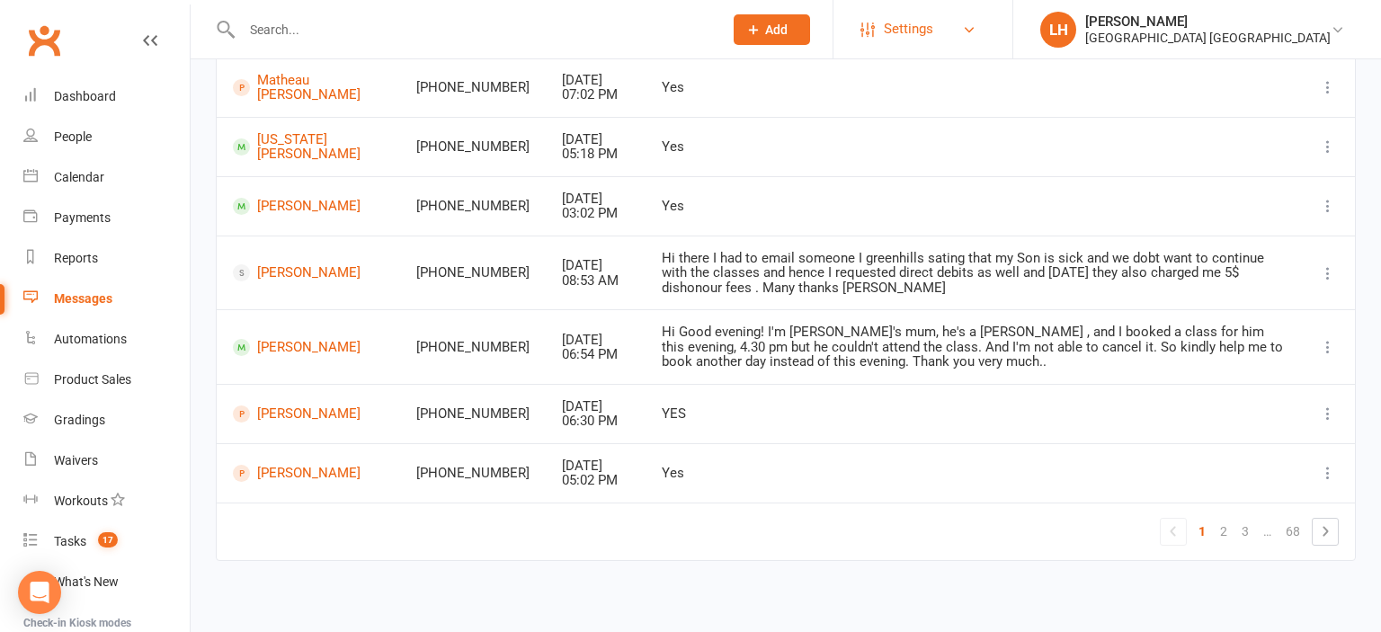
click at [931, 41] on span "Settings" at bounding box center [908, 29] width 49 height 40
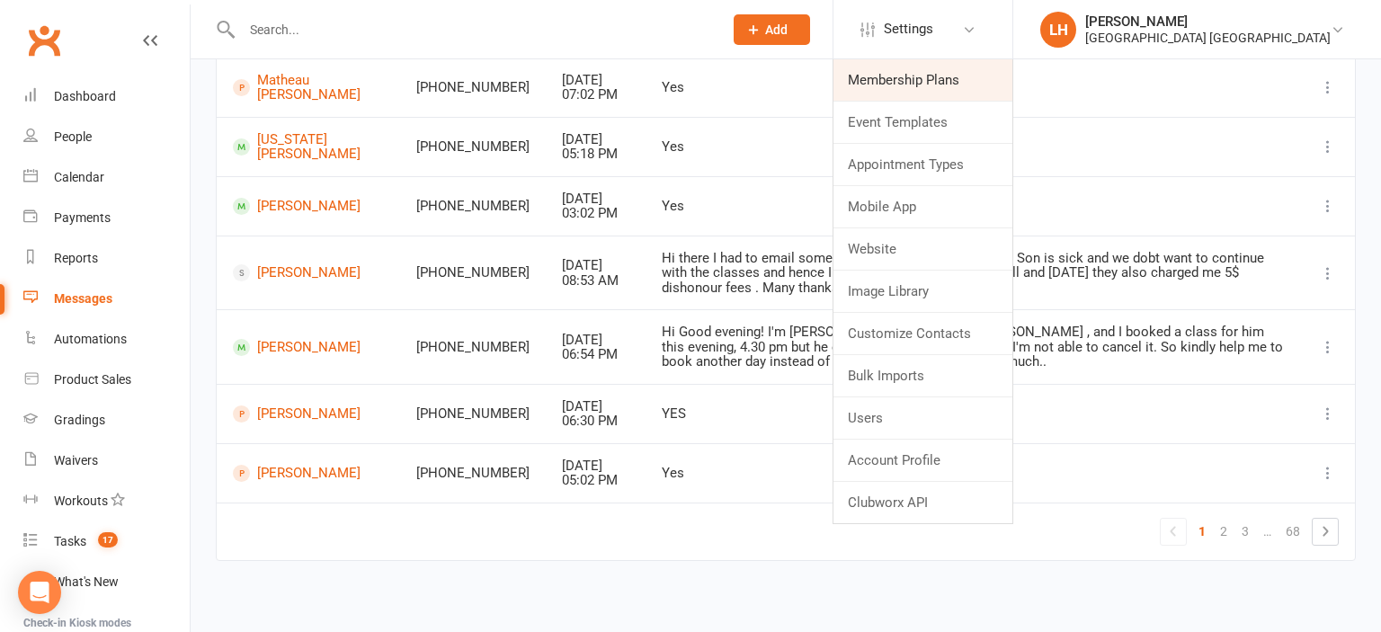
click at [937, 76] on link "Membership Plans" at bounding box center [923, 79] width 179 height 41
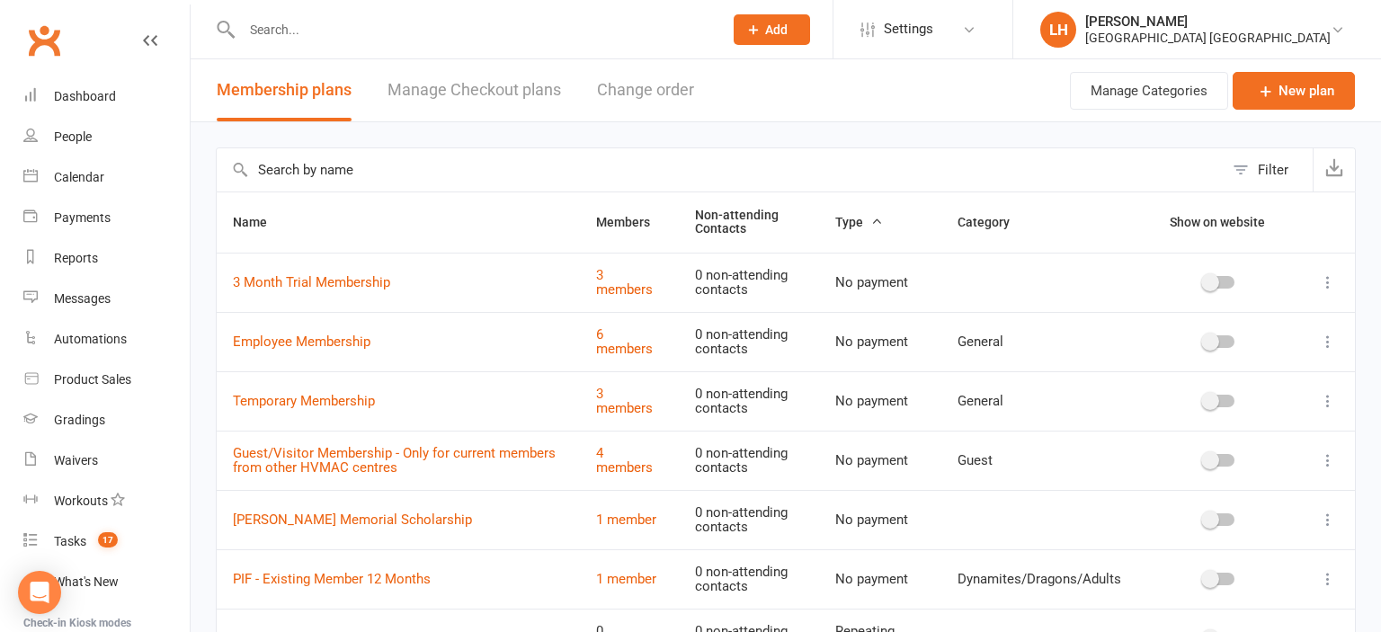
click at [453, 178] on input "text" at bounding box center [720, 169] width 1007 height 43
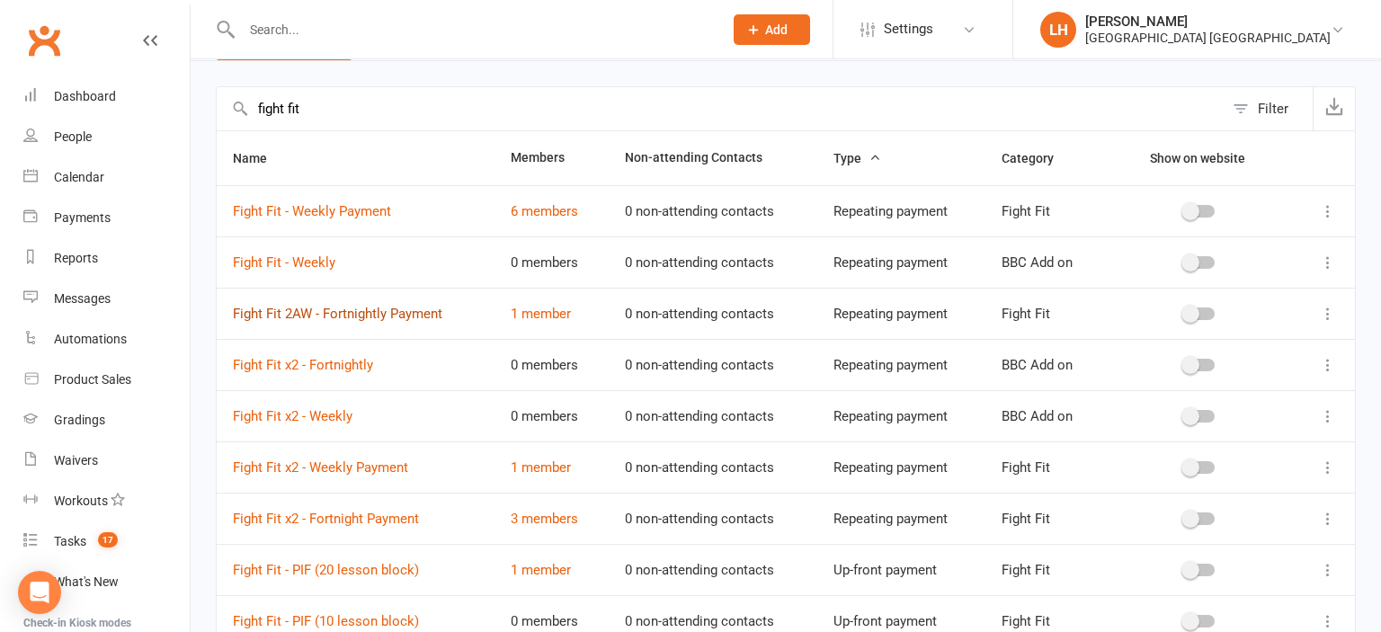
scroll to position [94, 0]
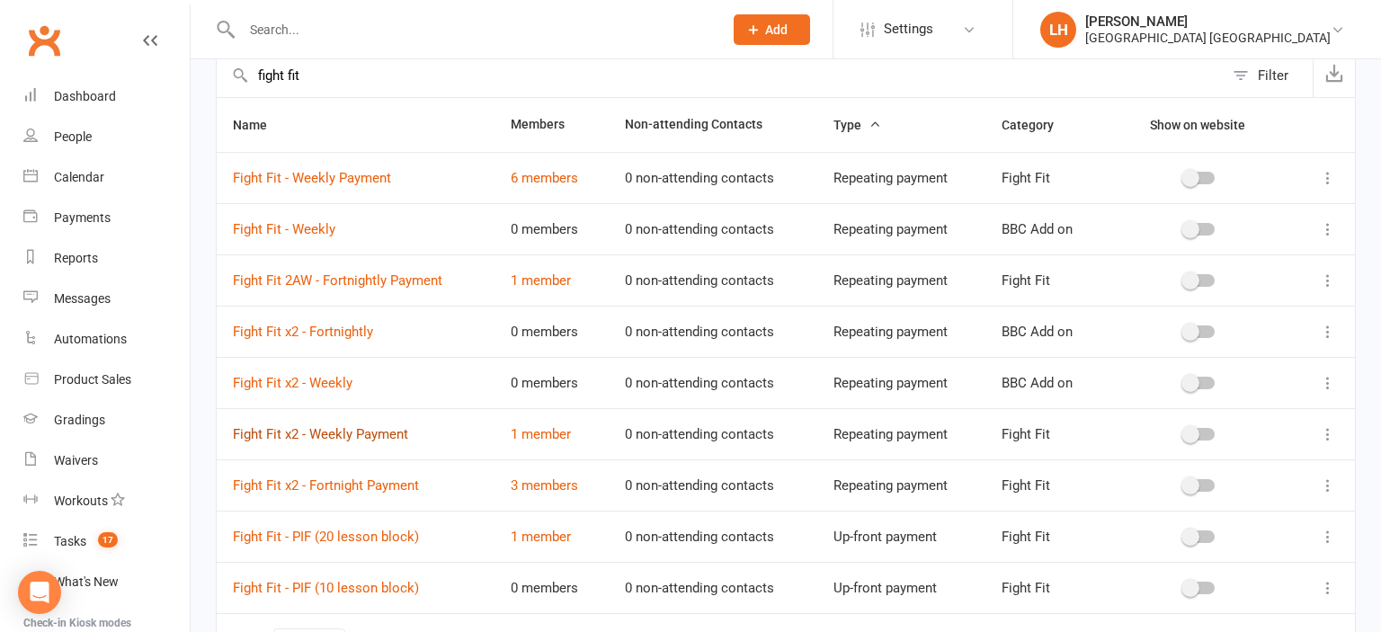
type input "fight fit"
click at [362, 436] on link "Fight Fit x2 - Weekly Payment" at bounding box center [320, 434] width 175 height 16
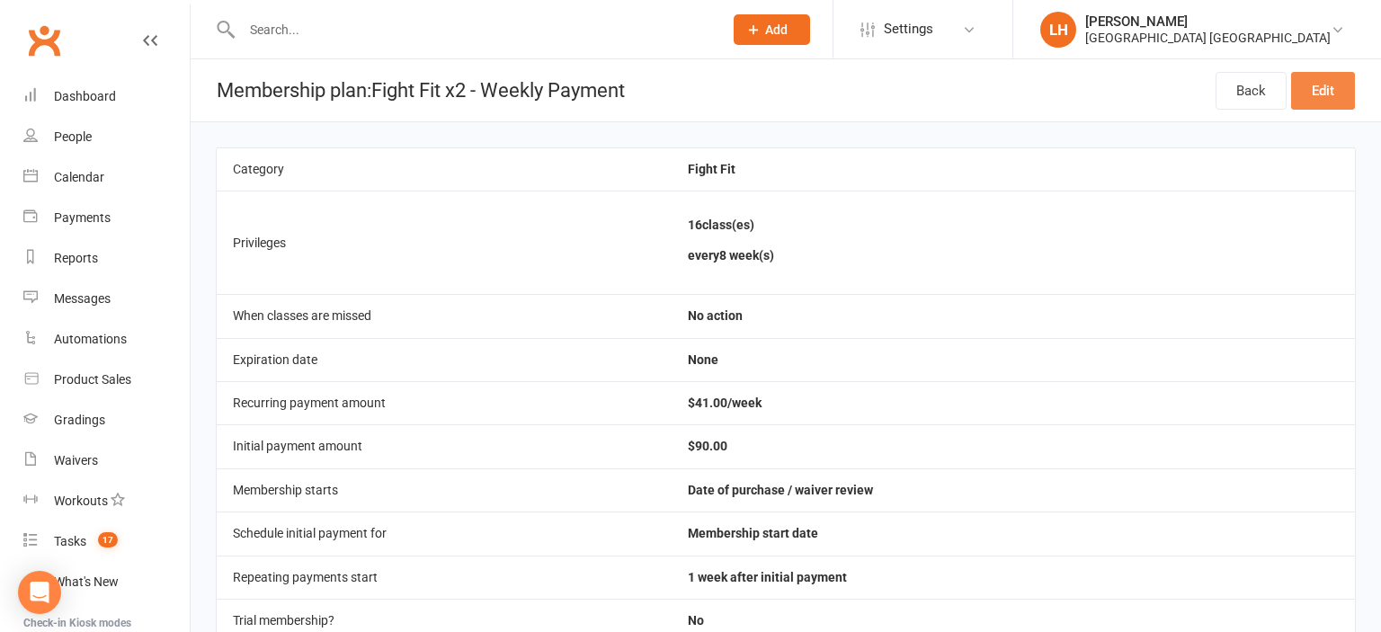
click at [1319, 88] on link "Edit" at bounding box center [1324, 91] width 64 height 38
click at [1330, 93] on link "Edit" at bounding box center [1324, 91] width 64 height 38
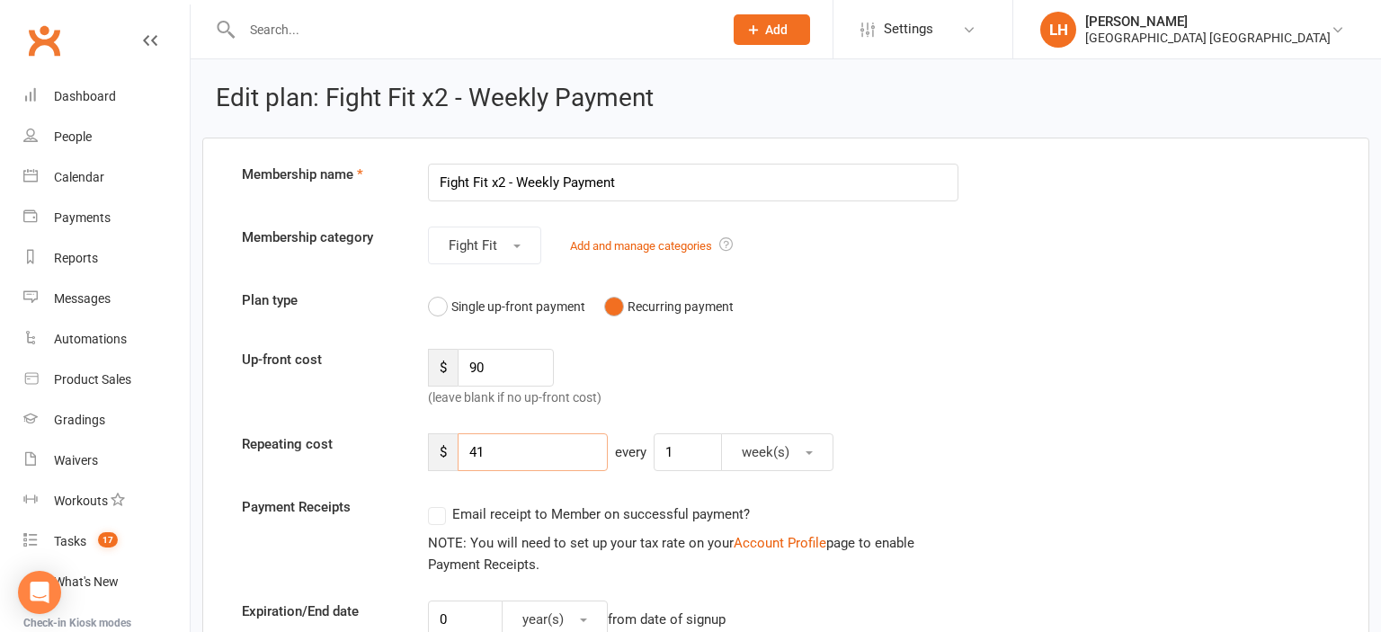
click at [480, 455] on input "41" at bounding box center [533, 453] width 150 height 38
type input "45"
click at [520, 363] on input "90" at bounding box center [506, 368] width 96 height 38
click at [519, 363] on input "90" at bounding box center [506, 368] width 96 height 38
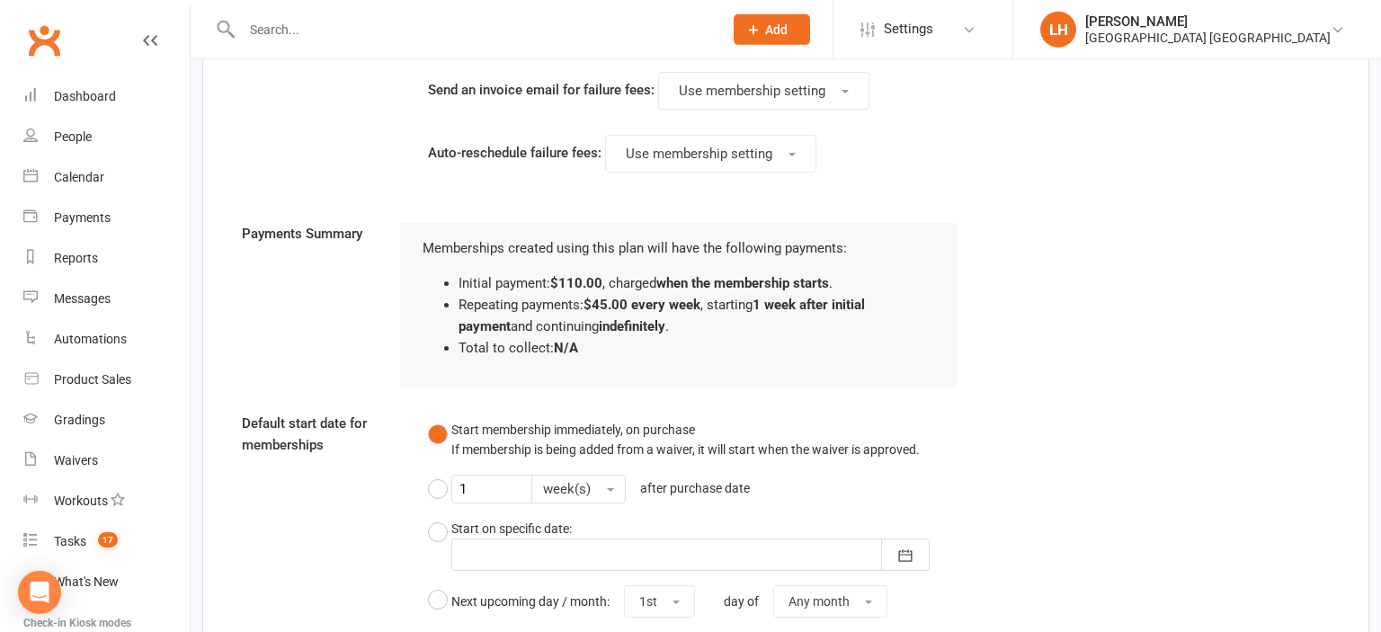
scroll to position [2296, 0]
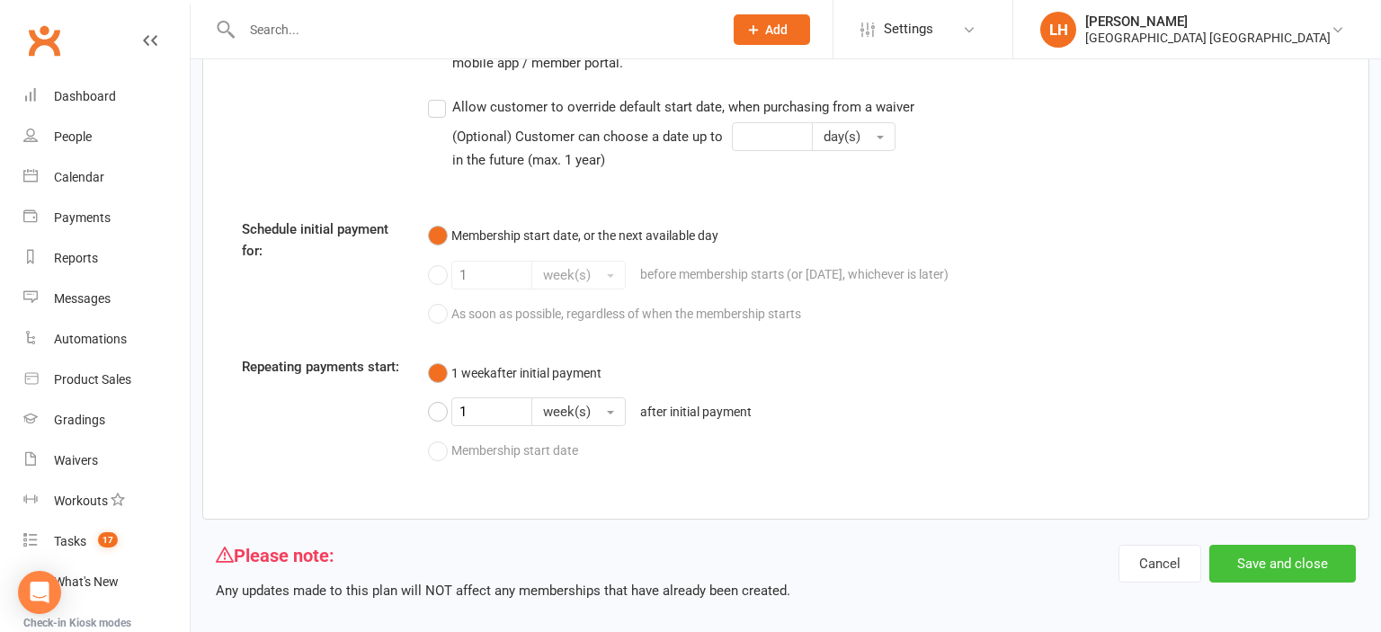
type input "110"
click at [1304, 548] on button "Save and close" at bounding box center [1283, 564] width 147 height 38
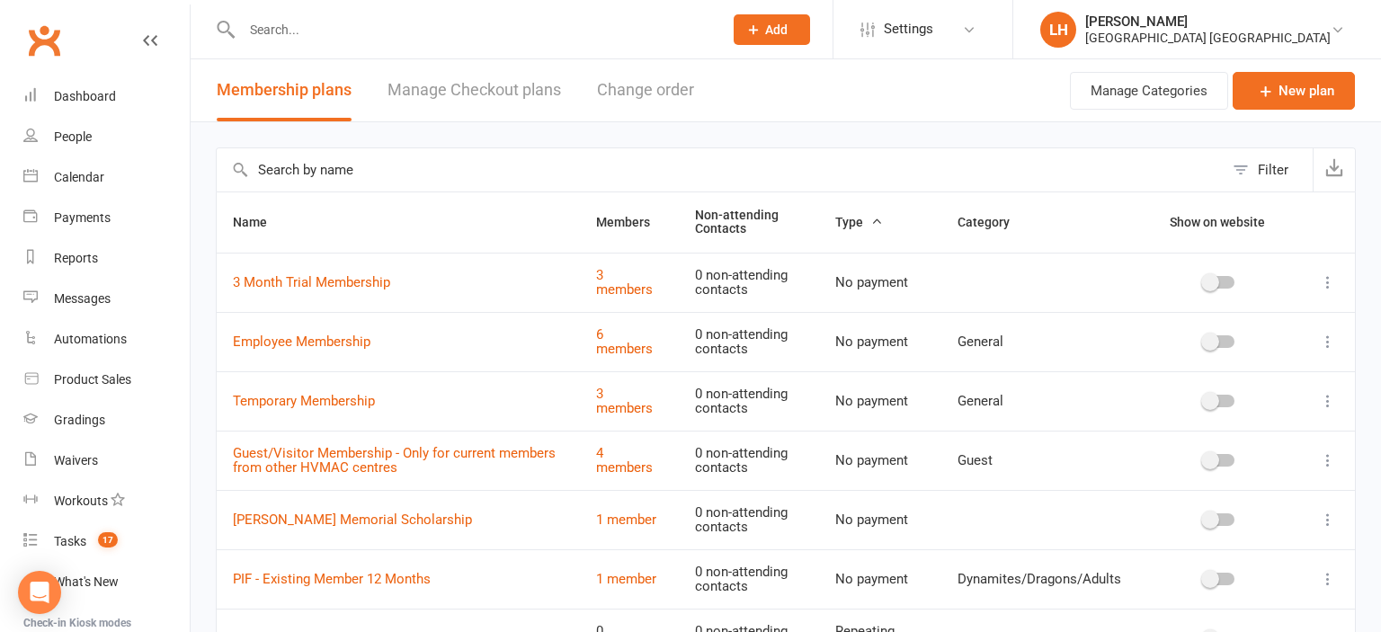
click at [277, 31] on input "text" at bounding box center [474, 29] width 474 height 25
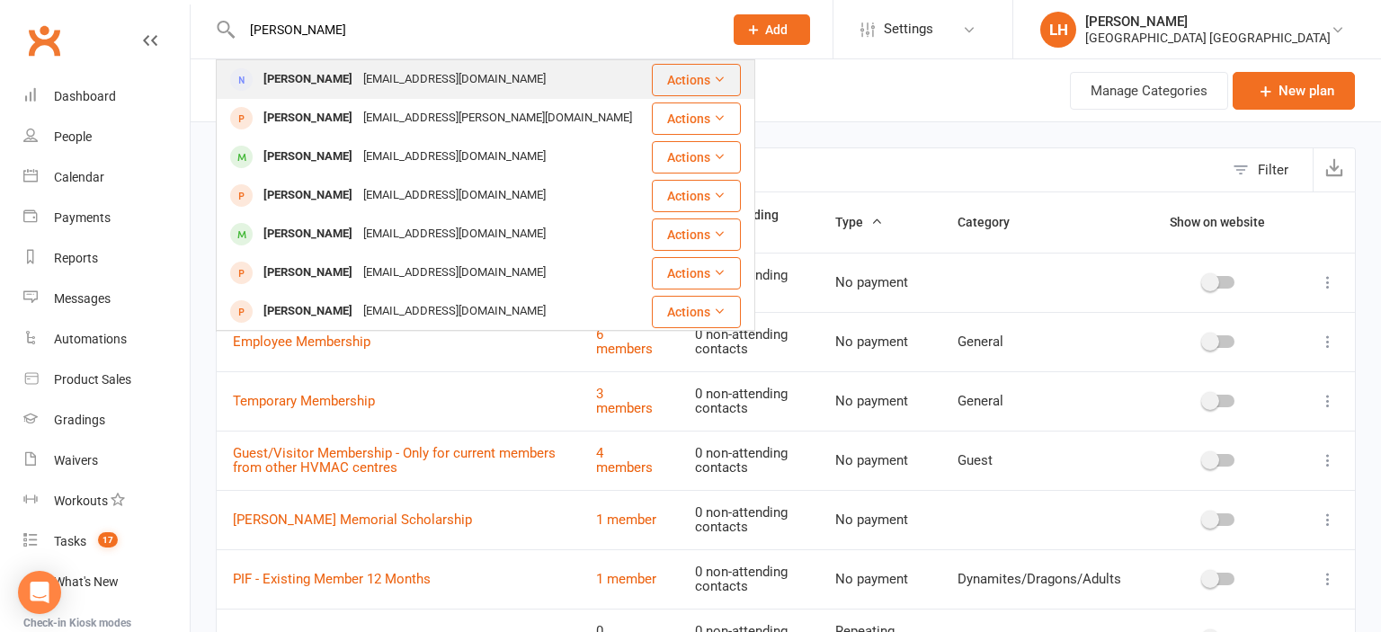
type input "dana"
click at [318, 86] on div "Dana Currie" at bounding box center [308, 80] width 100 height 26
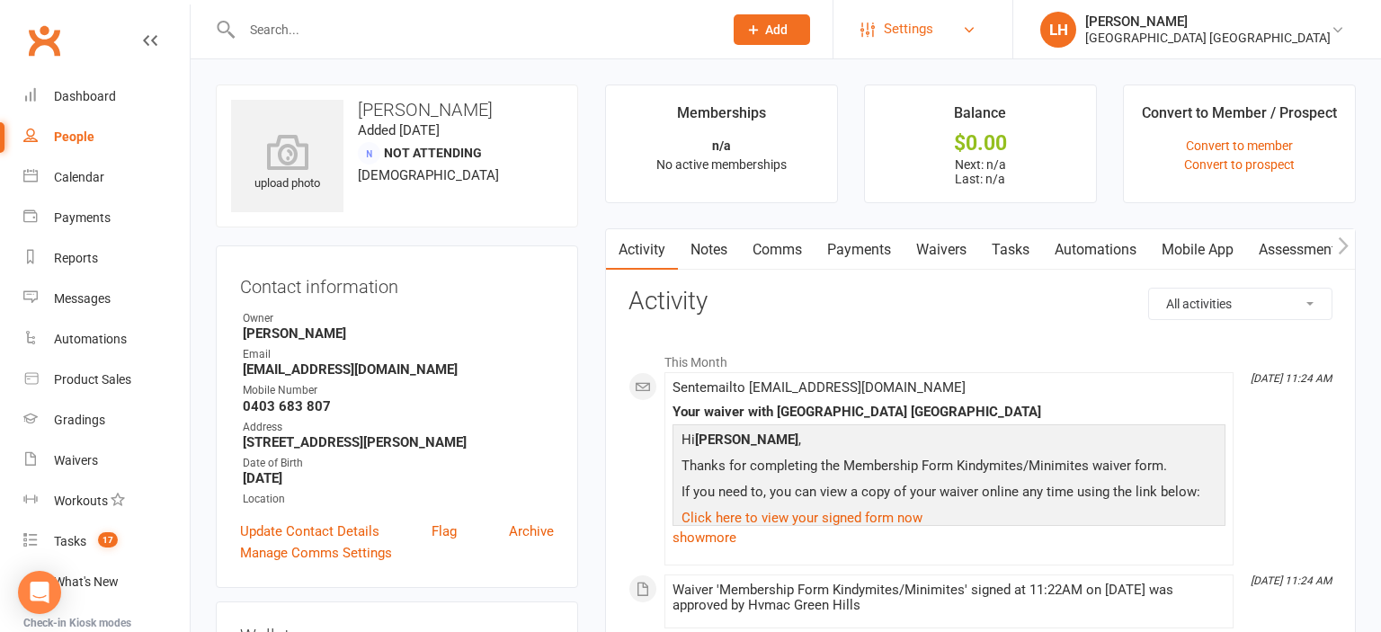
click at [888, 38] on span "Settings" at bounding box center [908, 29] width 49 height 40
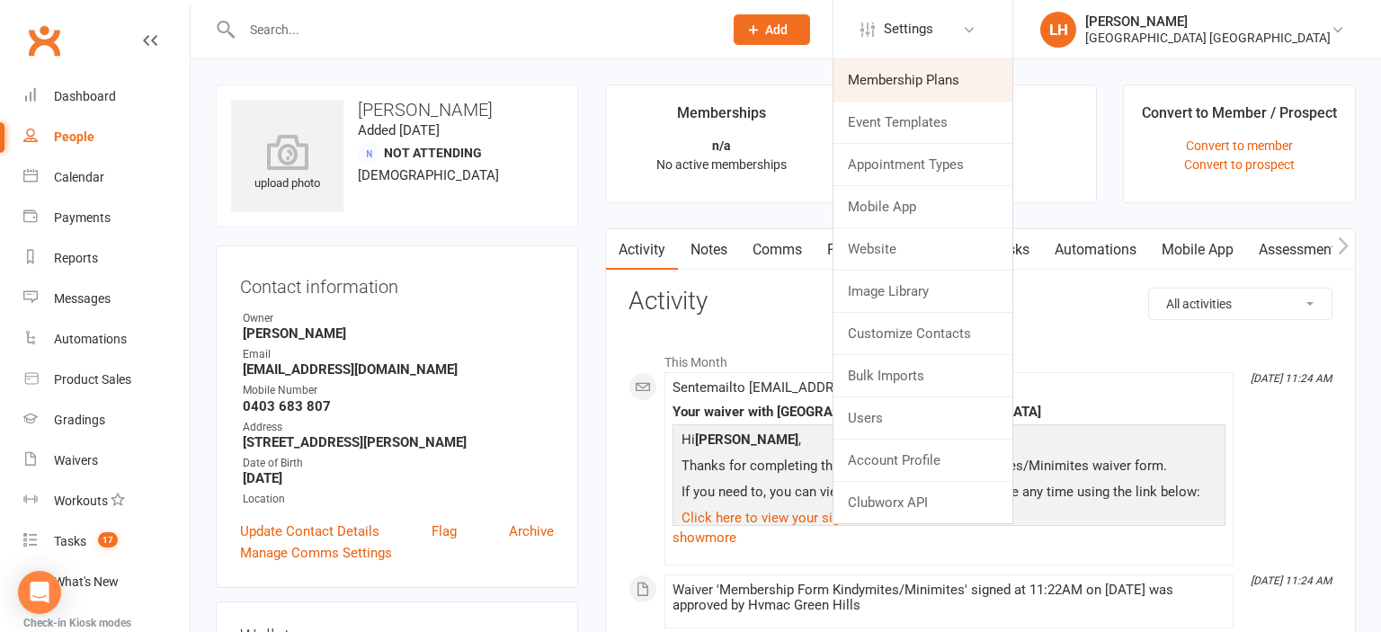
click at [908, 88] on link "Membership Plans" at bounding box center [923, 79] width 179 height 41
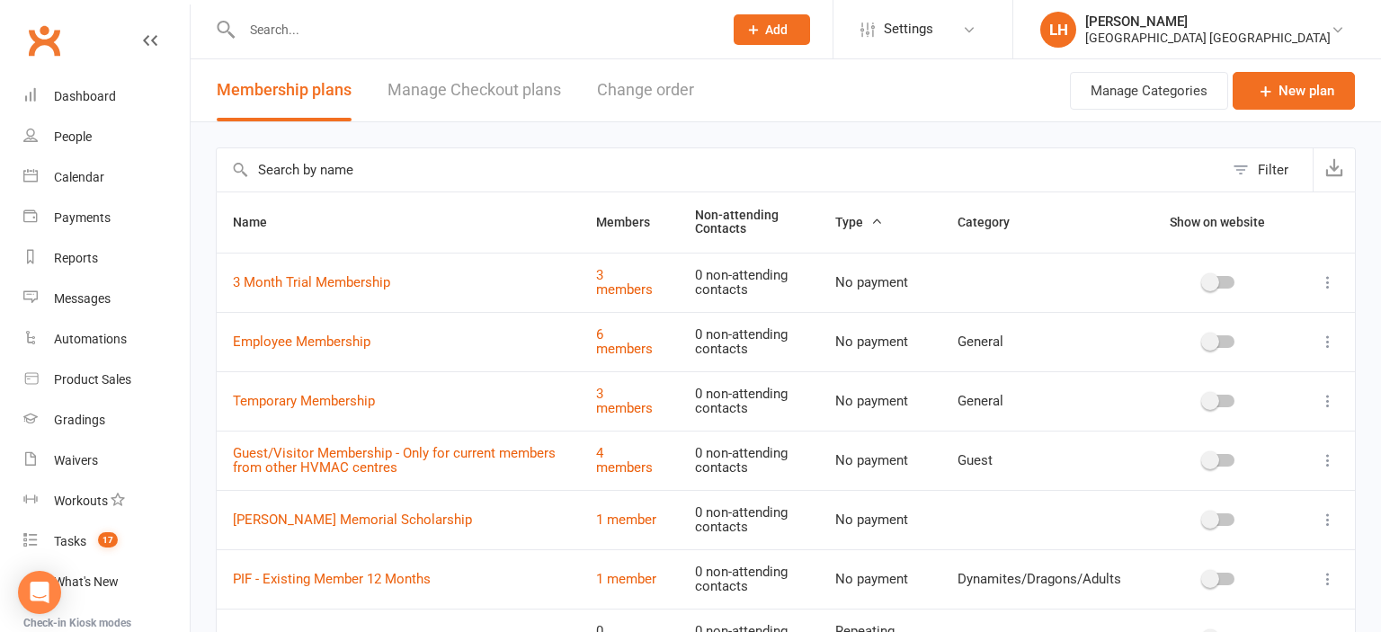
click at [383, 165] on input "text" at bounding box center [720, 169] width 1007 height 43
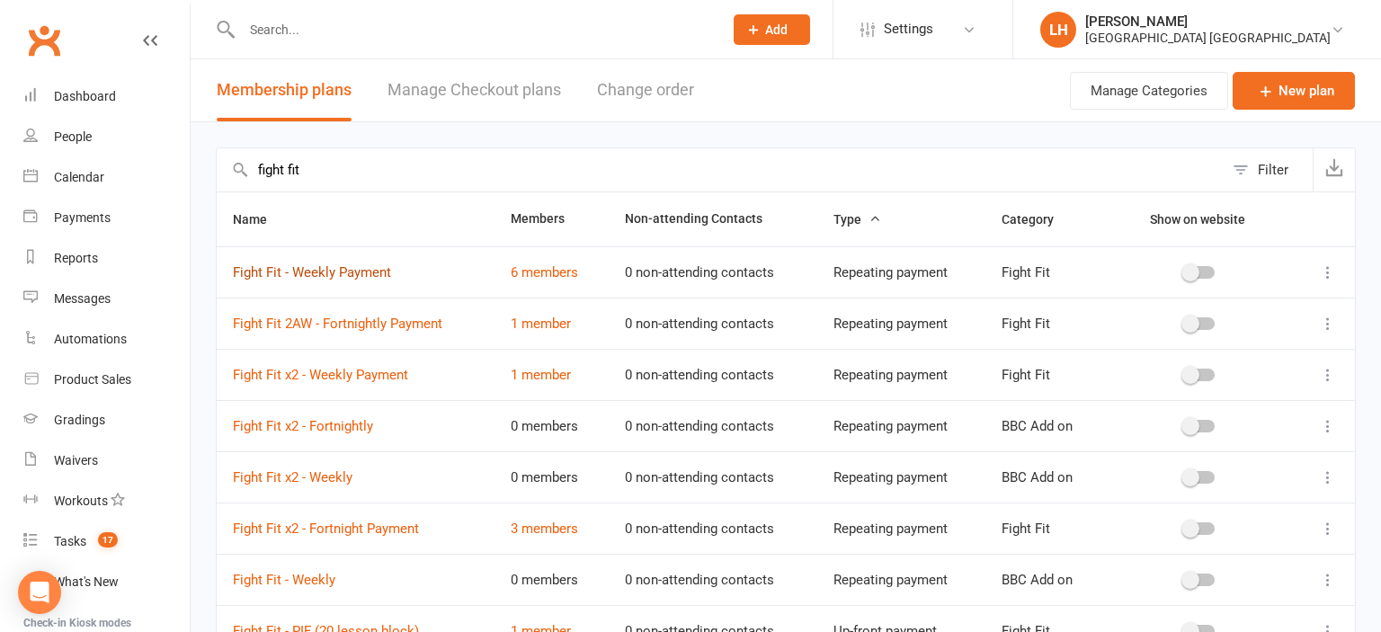
type input "fight fit"
click at [306, 273] on link "Fight Fit - Weekly Payment" at bounding box center [312, 272] width 158 height 16
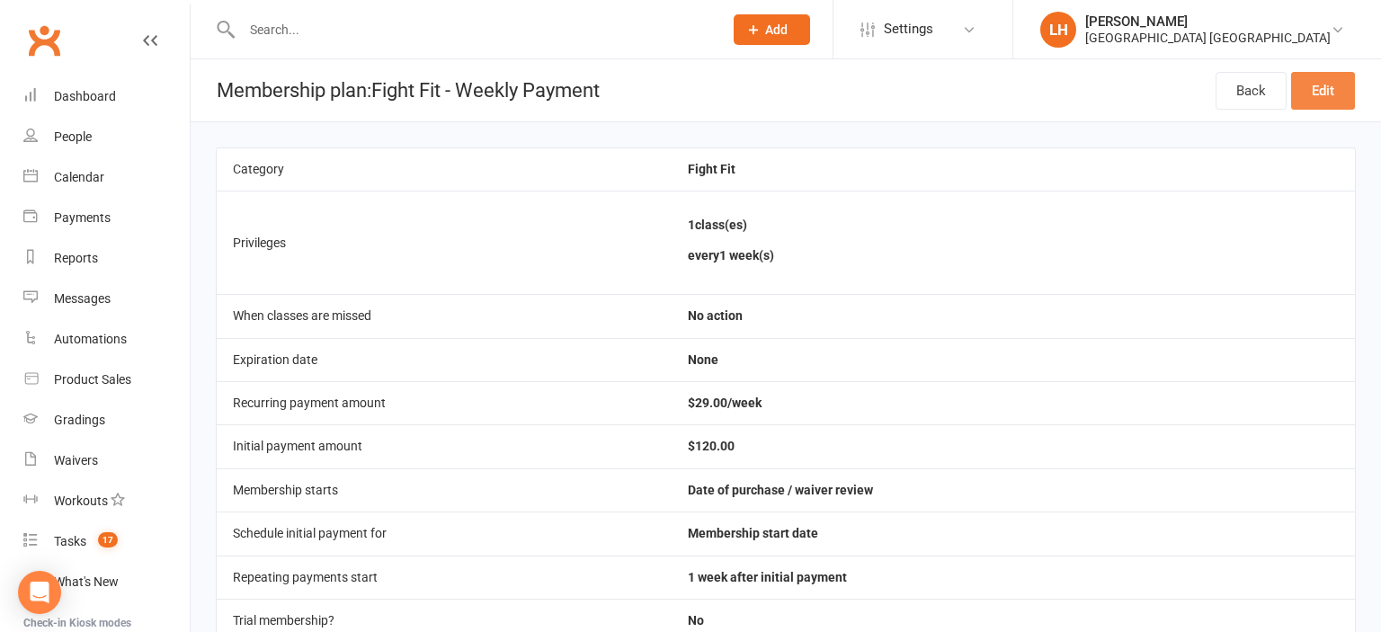
click at [1338, 86] on link "Edit" at bounding box center [1324, 91] width 64 height 38
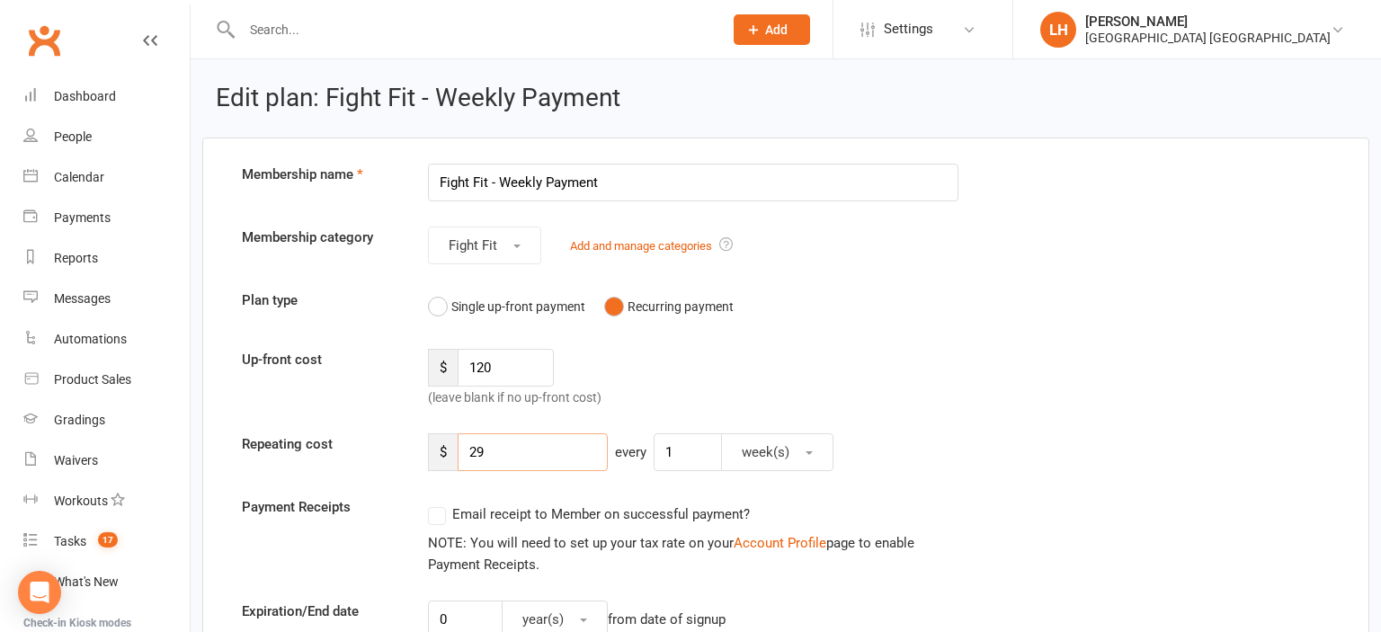
click at [481, 452] on input "29" at bounding box center [533, 453] width 150 height 38
type input "25"
click at [515, 363] on input "120" at bounding box center [506, 368] width 96 height 38
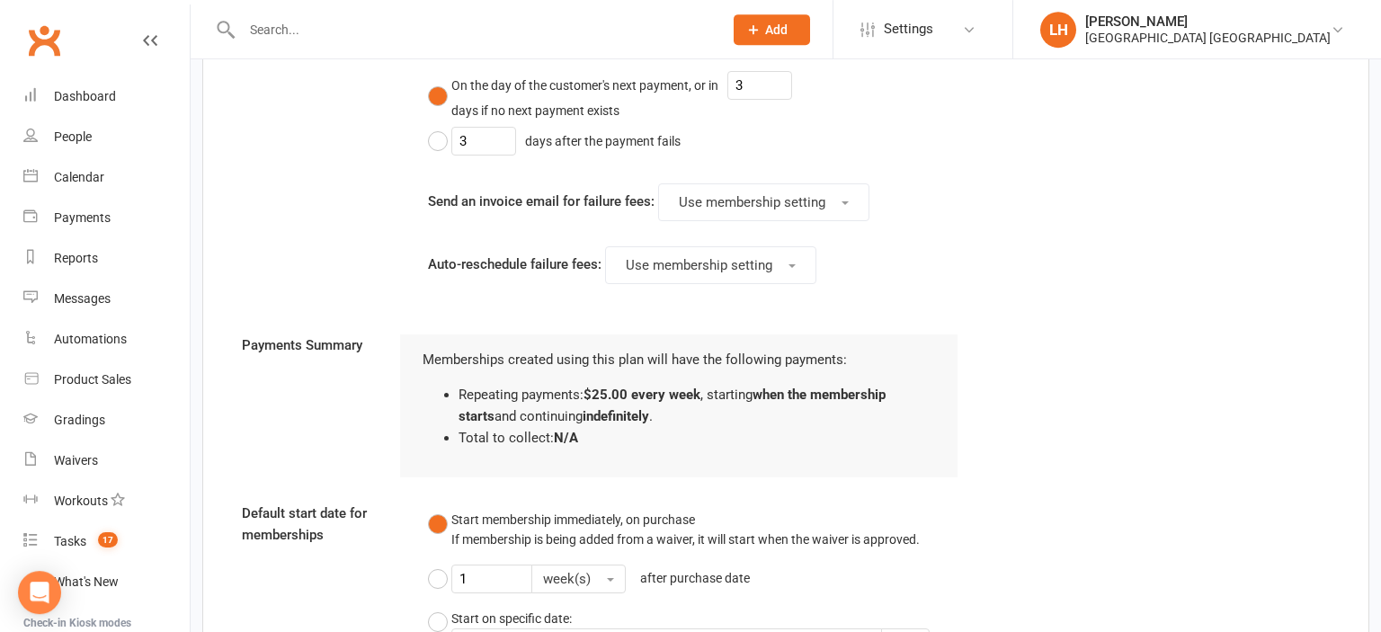
scroll to position [2102, 0]
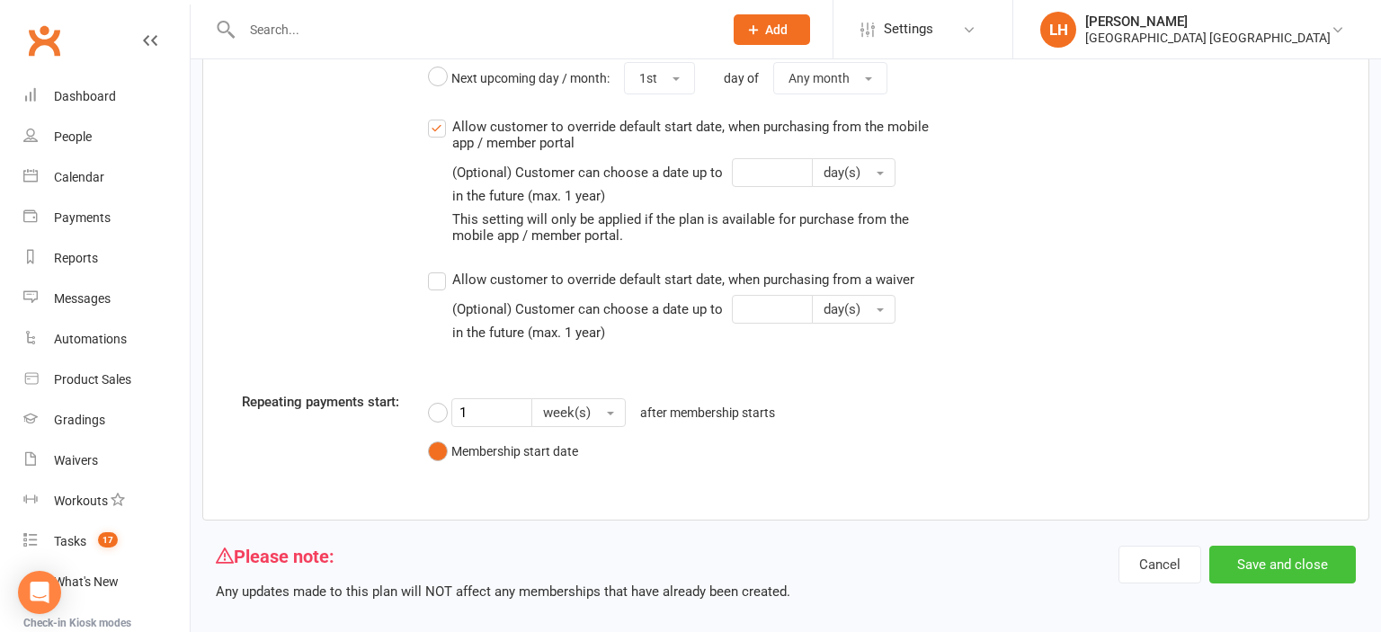
click at [1291, 548] on button "Save and close" at bounding box center [1283, 565] width 147 height 38
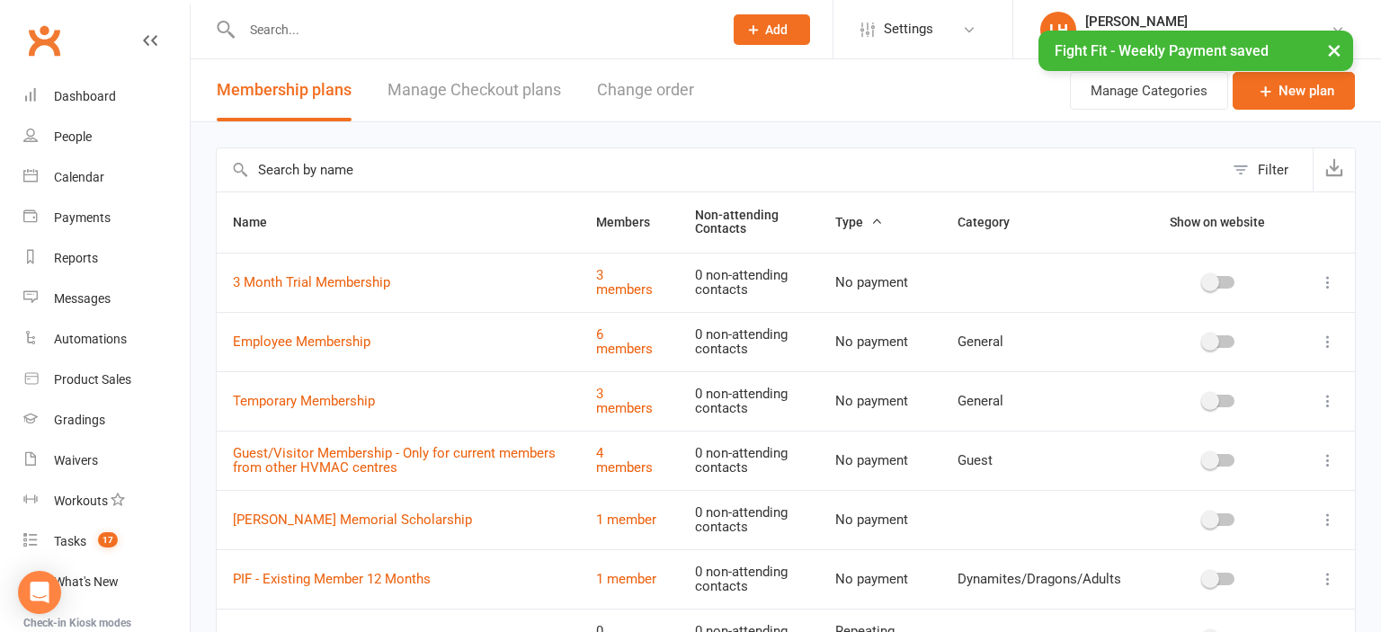
click at [376, 171] on input "text" at bounding box center [720, 169] width 1007 height 43
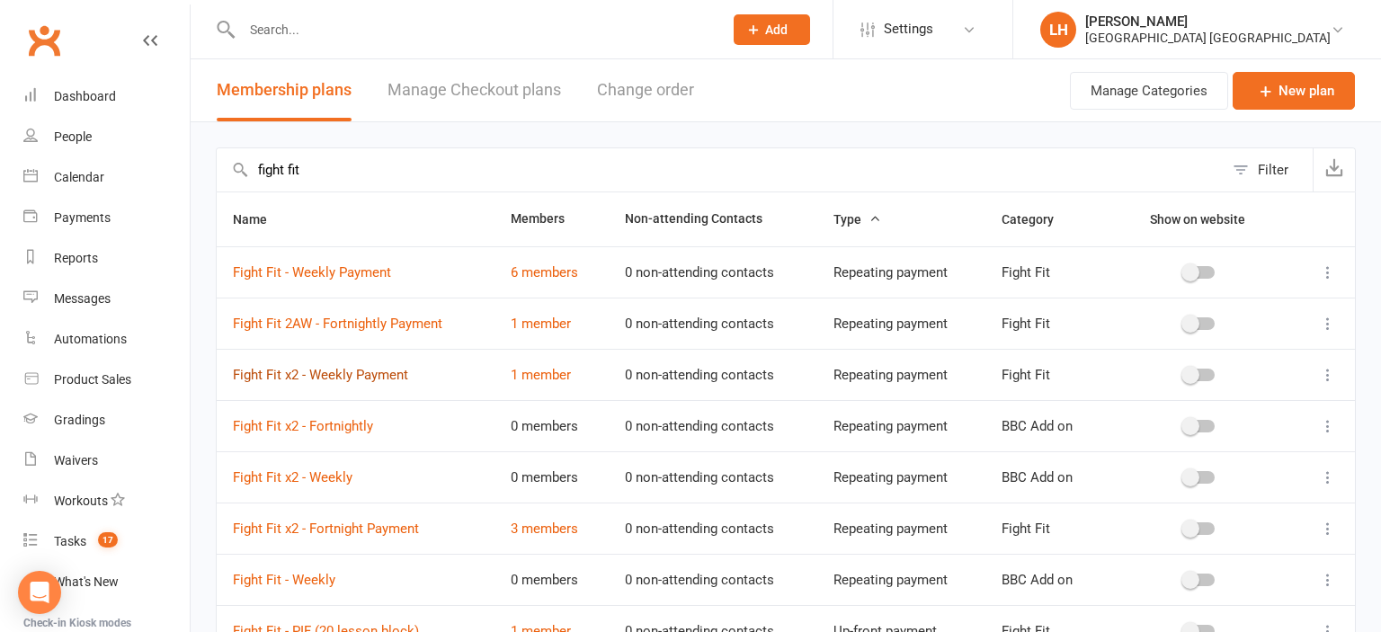
type input "fight fit"
click at [326, 376] on link "Fight Fit x2 - Weekly Payment" at bounding box center [320, 375] width 175 height 16
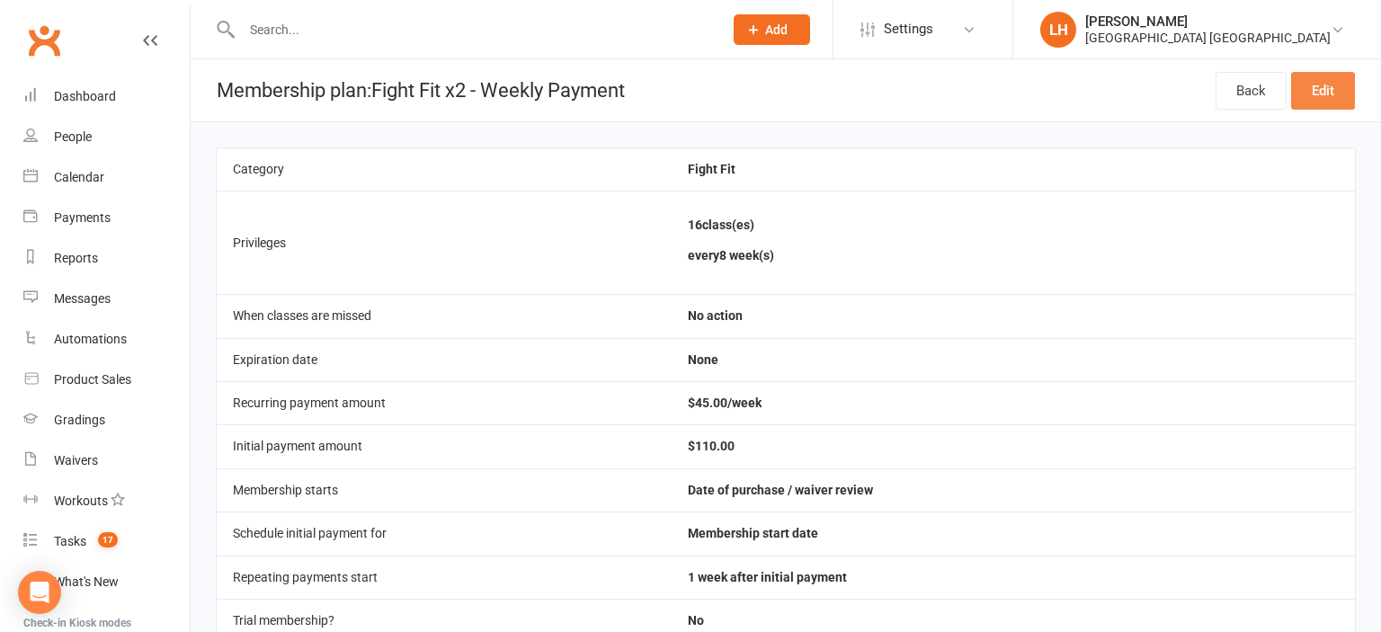
click at [1334, 91] on link "Edit" at bounding box center [1324, 91] width 64 height 38
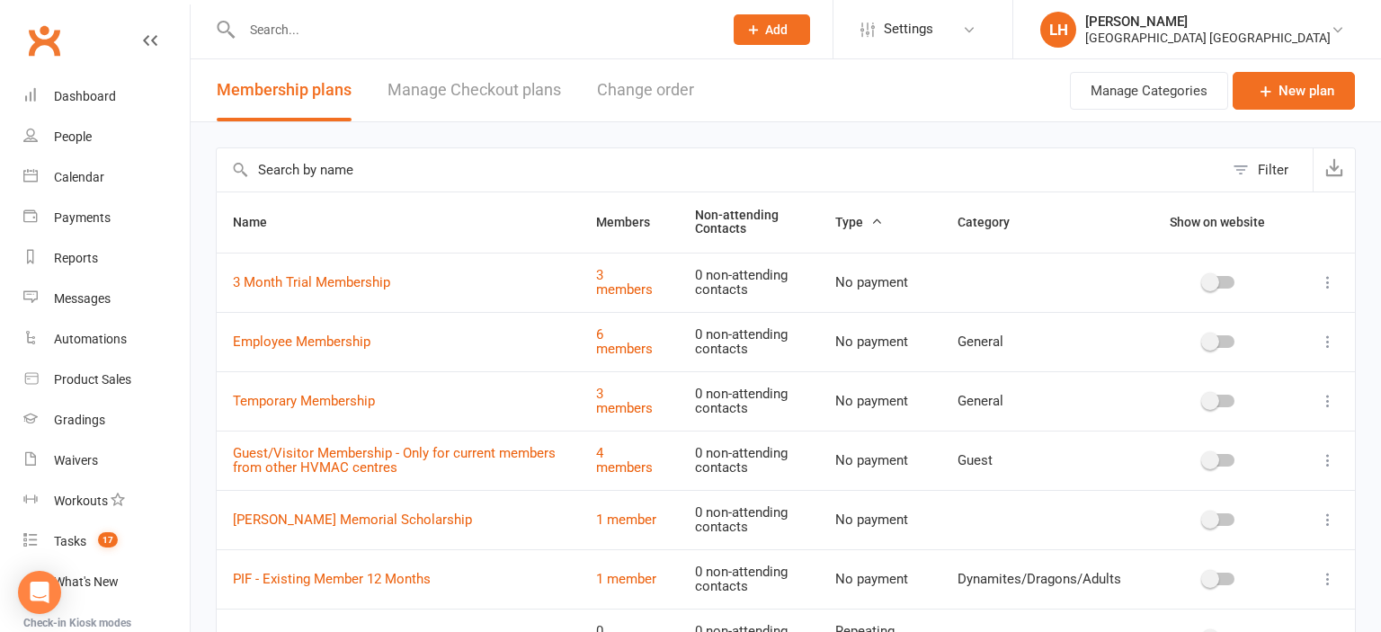
click at [357, 169] on input "text" at bounding box center [720, 169] width 1007 height 43
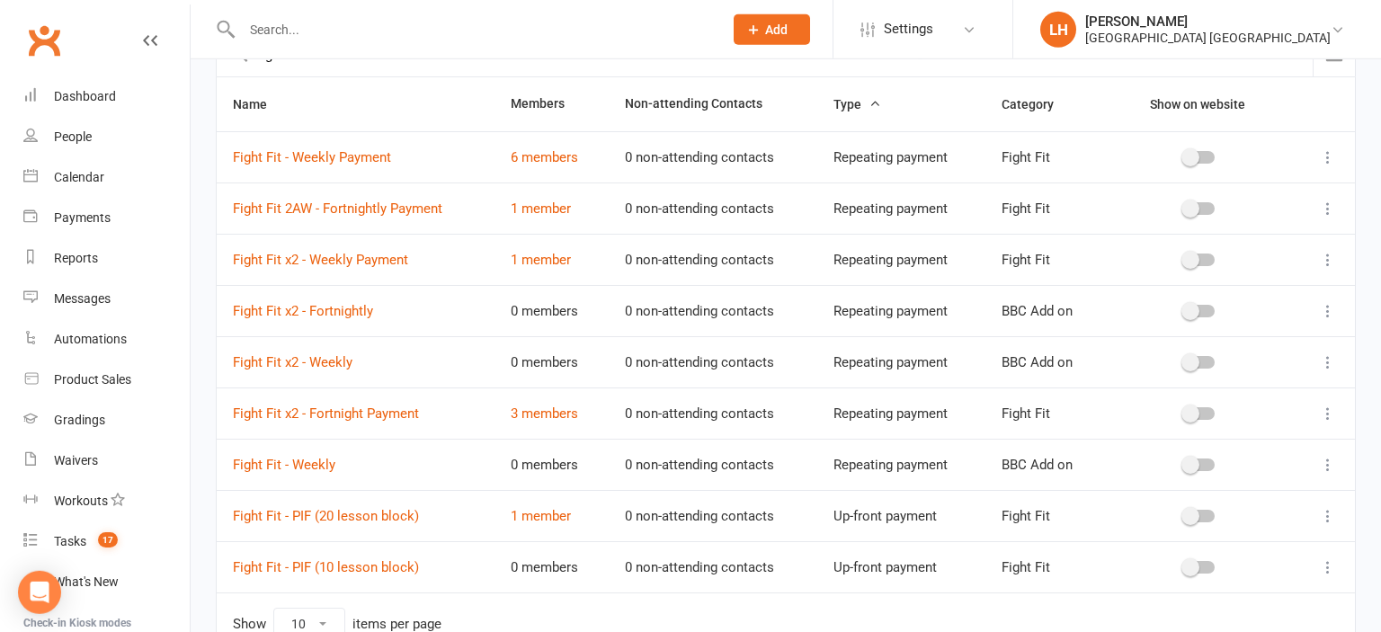
scroll to position [115, 0]
type input "fight fit"
click at [1328, 357] on icon at bounding box center [1328, 362] width 18 height 18
click at [1241, 431] on link "Duplicate" at bounding box center [1249, 432] width 178 height 36
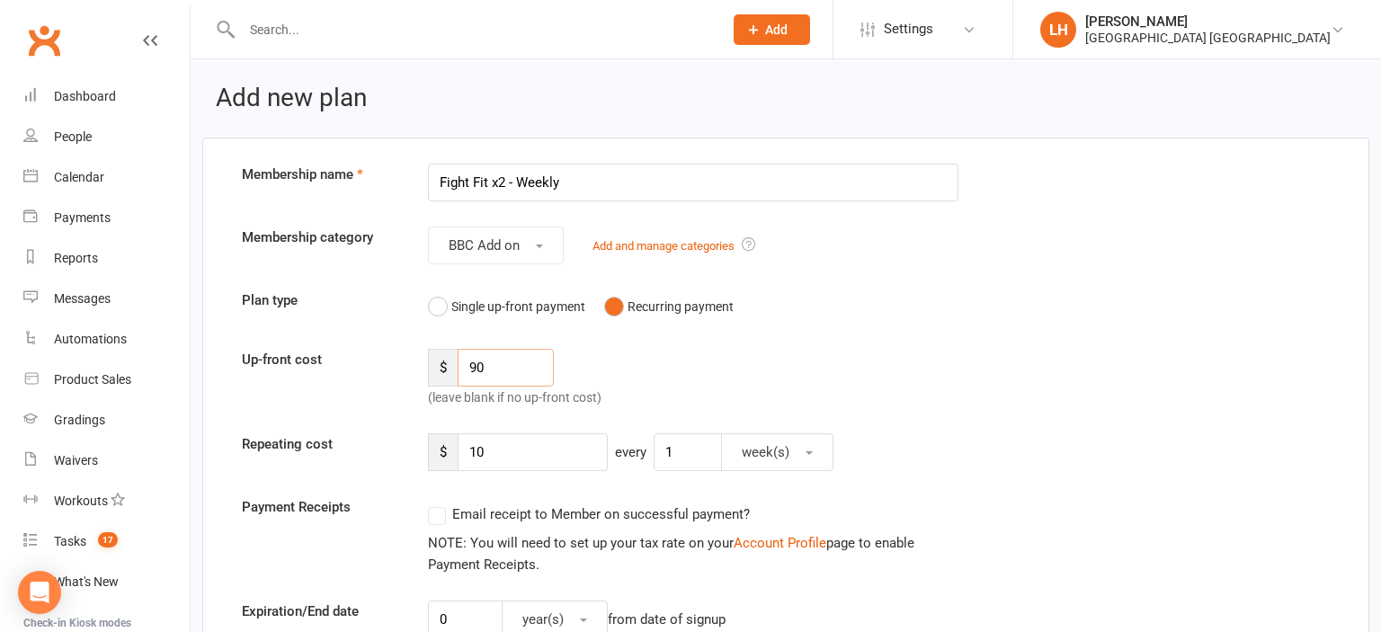
click at [494, 363] on input "90" at bounding box center [506, 368] width 96 height 38
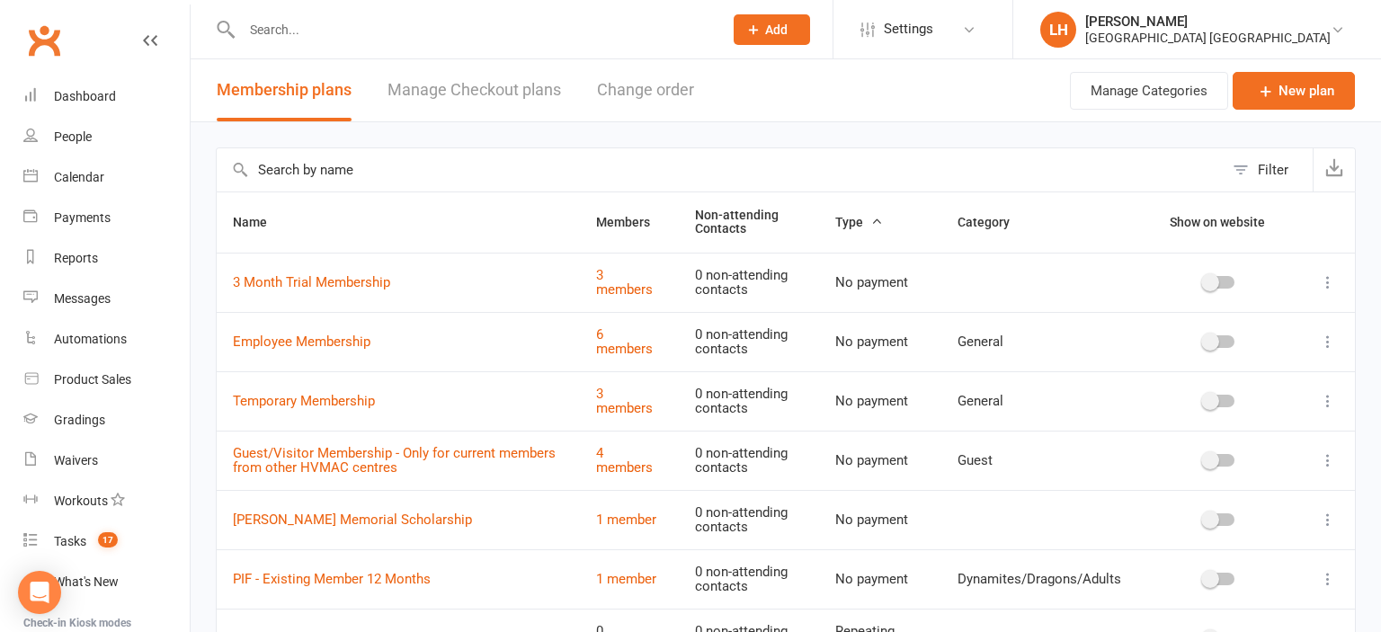
click at [332, 166] on input "text" at bounding box center [720, 169] width 1007 height 43
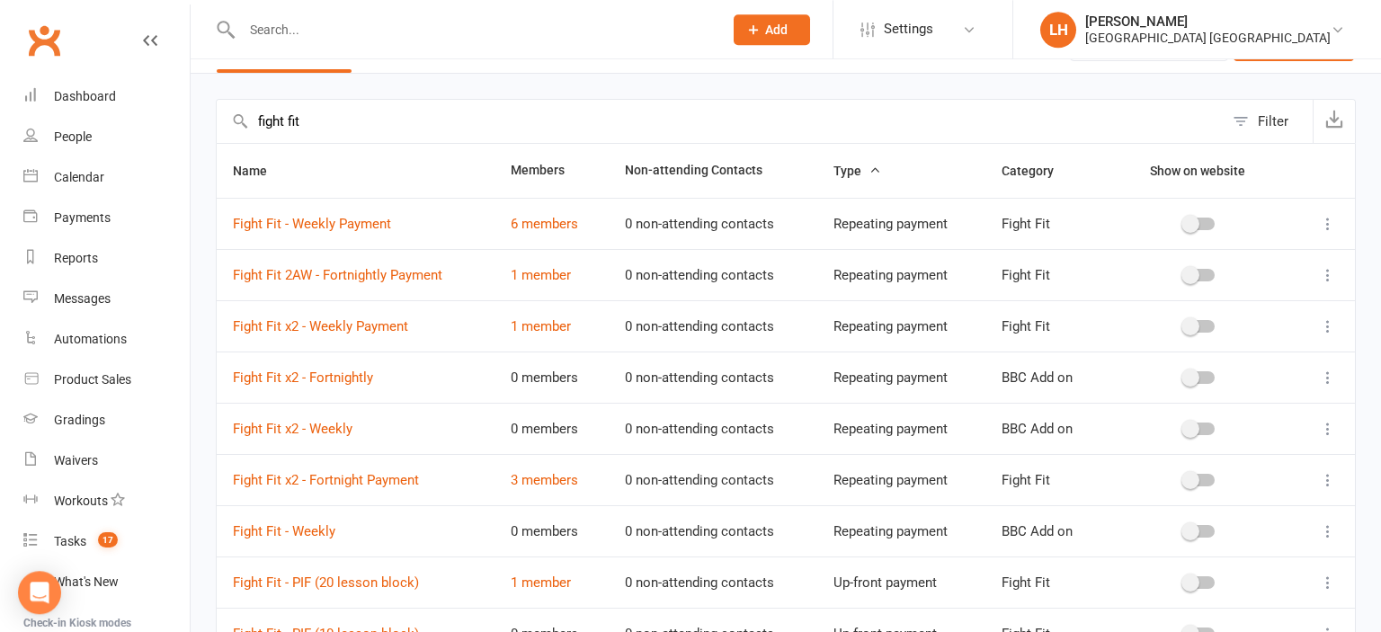
scroll to position [94, 0]
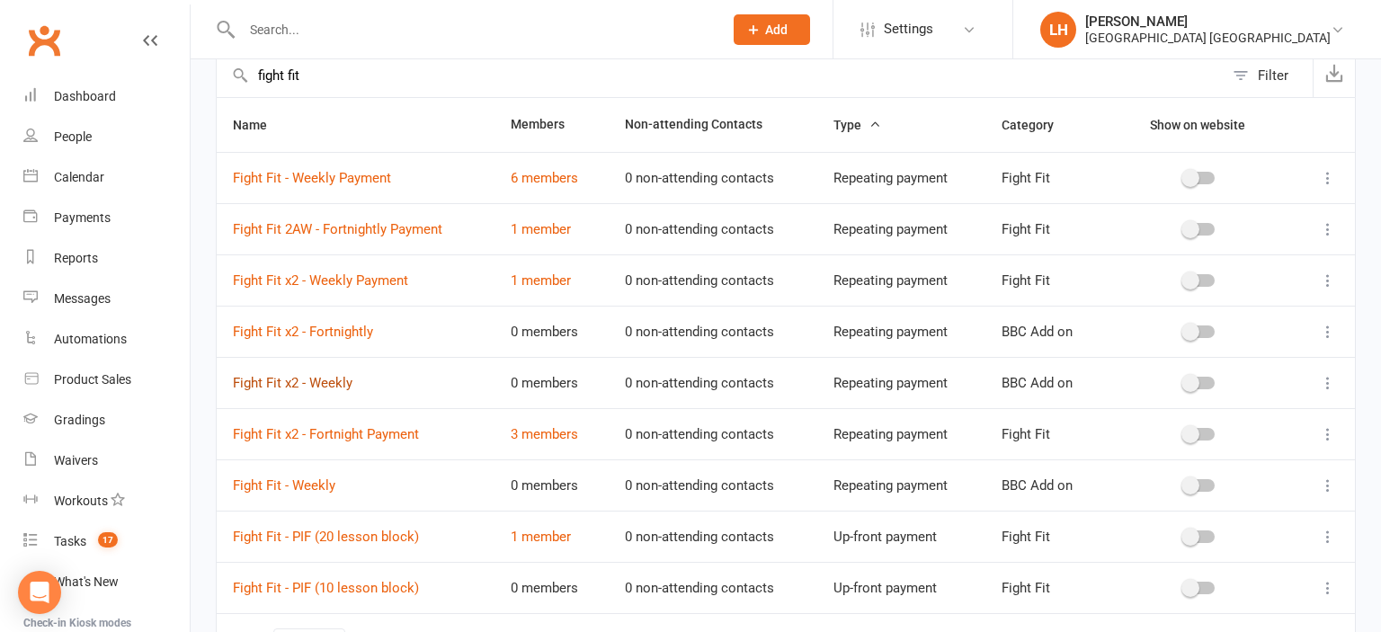
type input "fight fit"
click at [335, 386] on link "Fight Fit x2 - Weekly" at bounding box center [293, 383] width 120 height 16
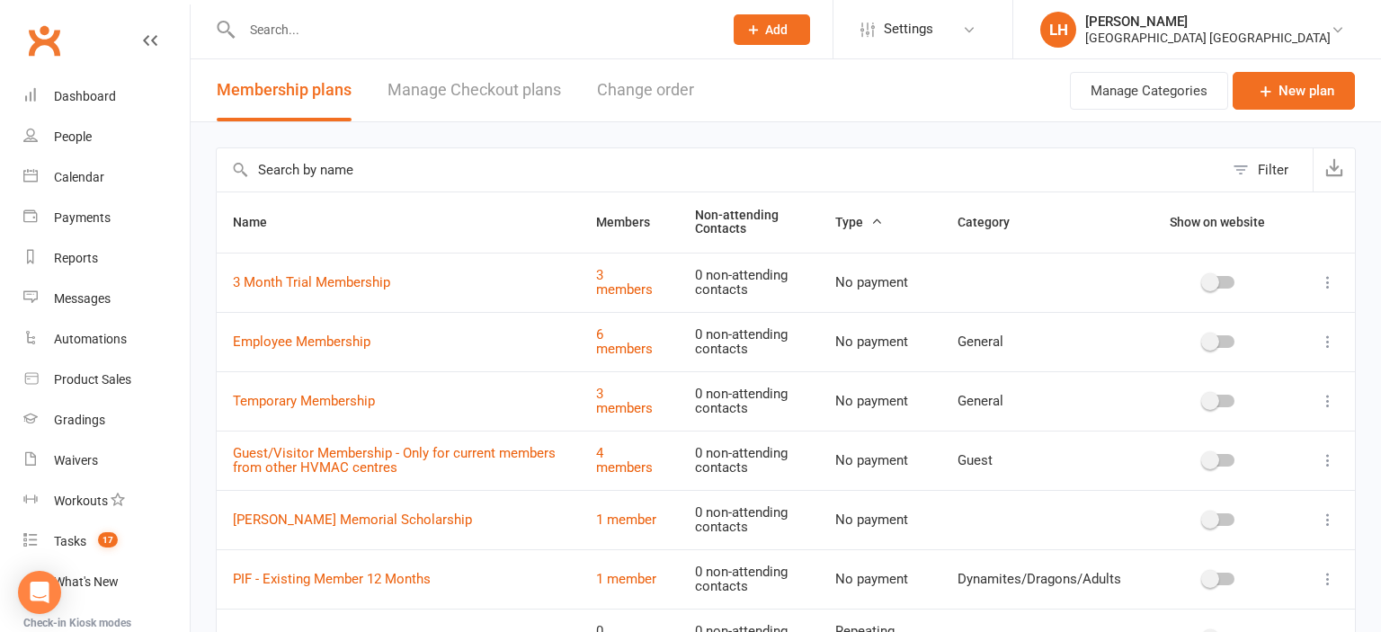
click at [421, 177] on input "text" at bounding box center [720, 169] width 1007 height 43
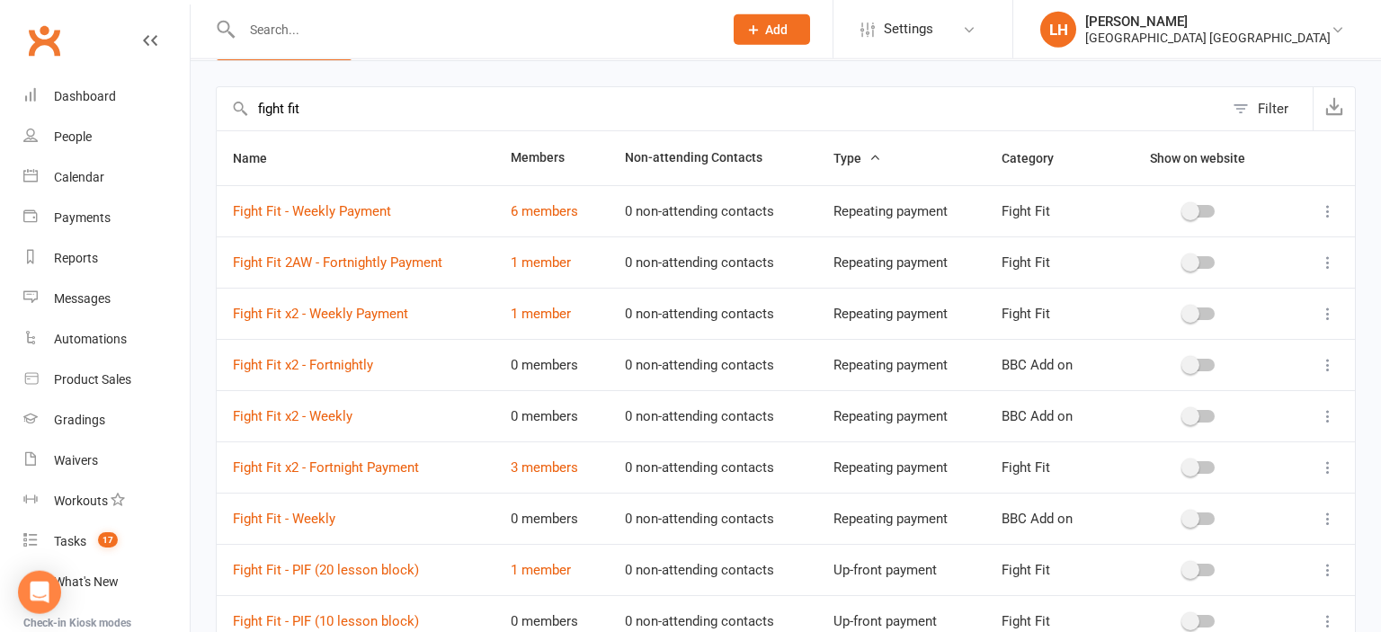
scroll to position [94, 0]
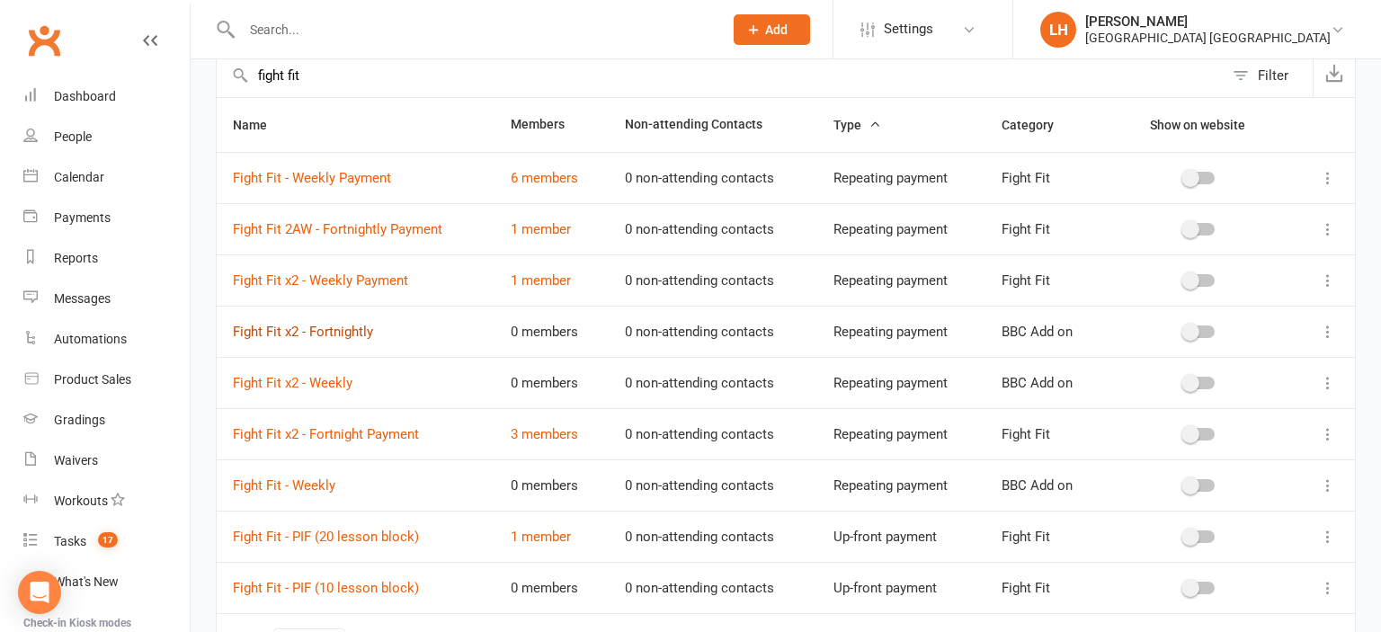
type input "fight fit"
click at [335, 332] on link "Fight Fit x2 - Fortnightly" at bounding box center [303, 332] width 140 height 16
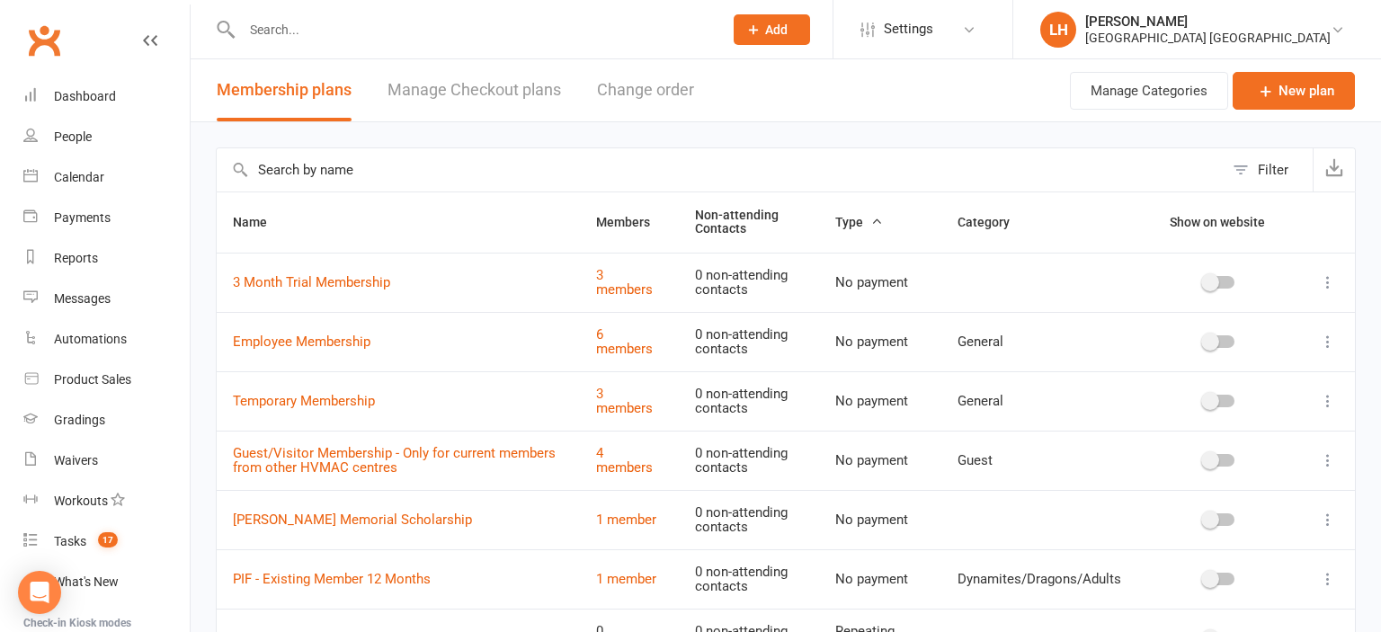
click at [323, 174] on input "text" at bounding box center [720, 169] width 1007 height 43
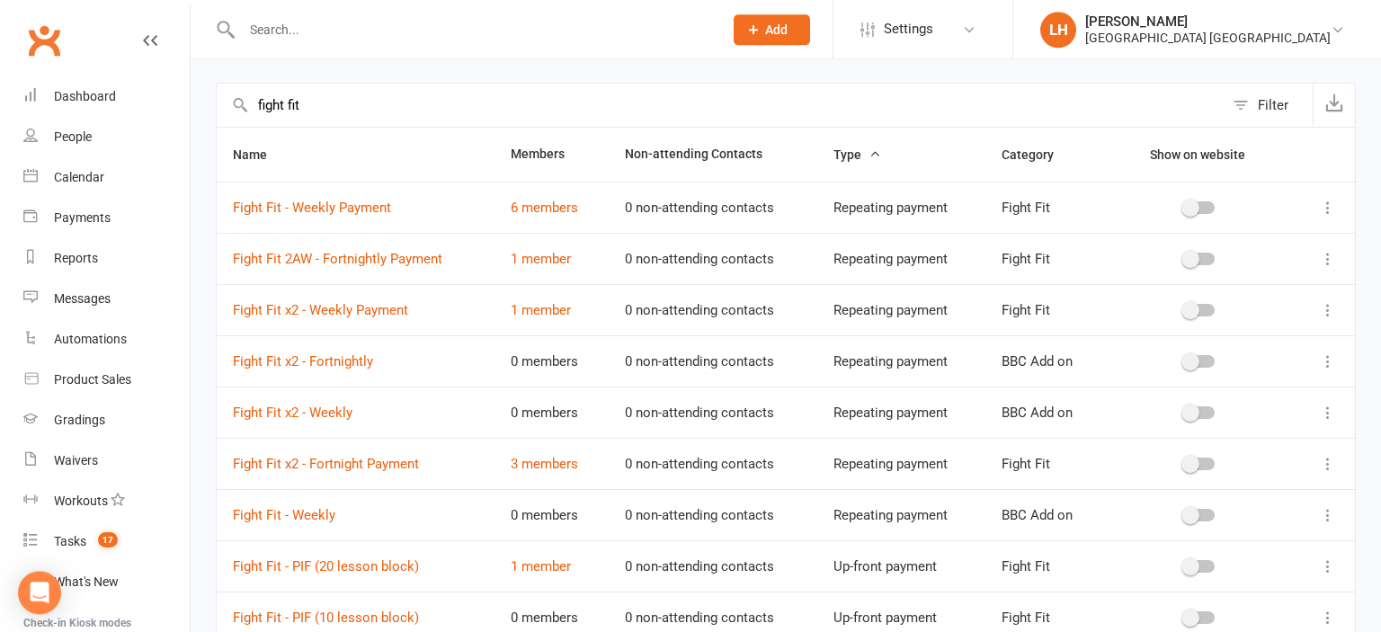
scroll to position [94, 0]
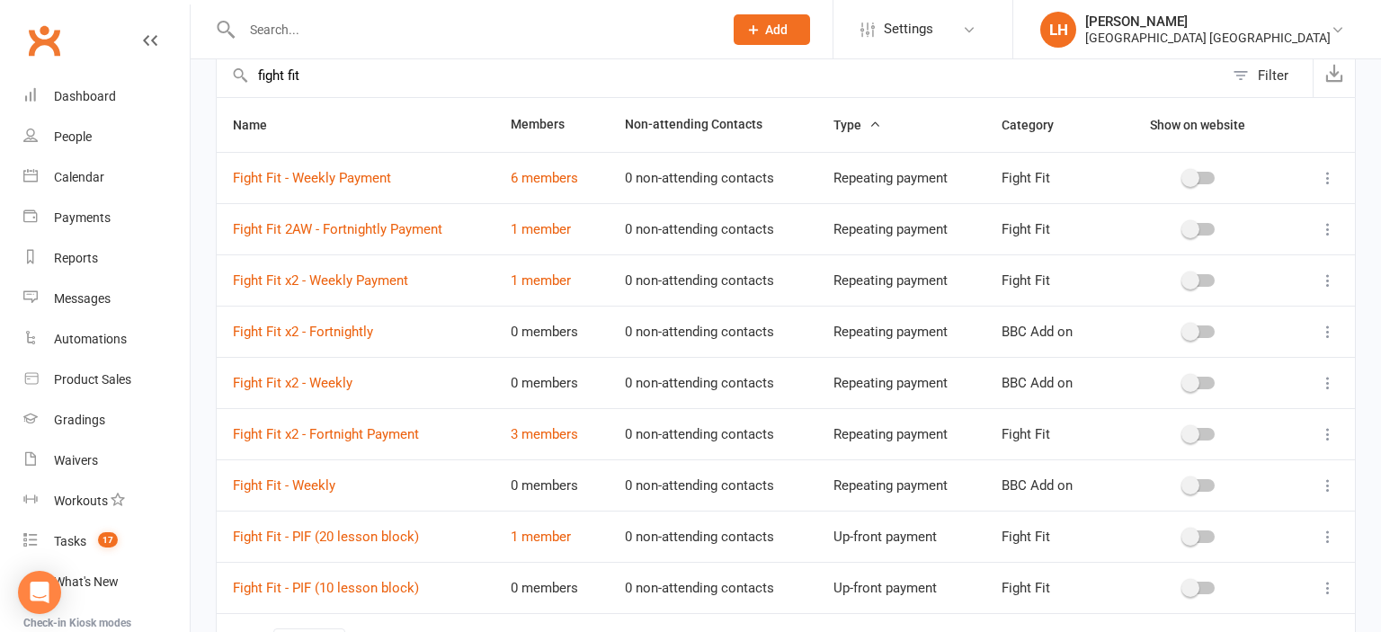
type input "fight fit"
click at [1328, 326] on icon at bounding box center [1328, 332] width 18 height 18
click at [1235, 440] on link "Delete" at bounding box center [1249, 437] width 178 height 36
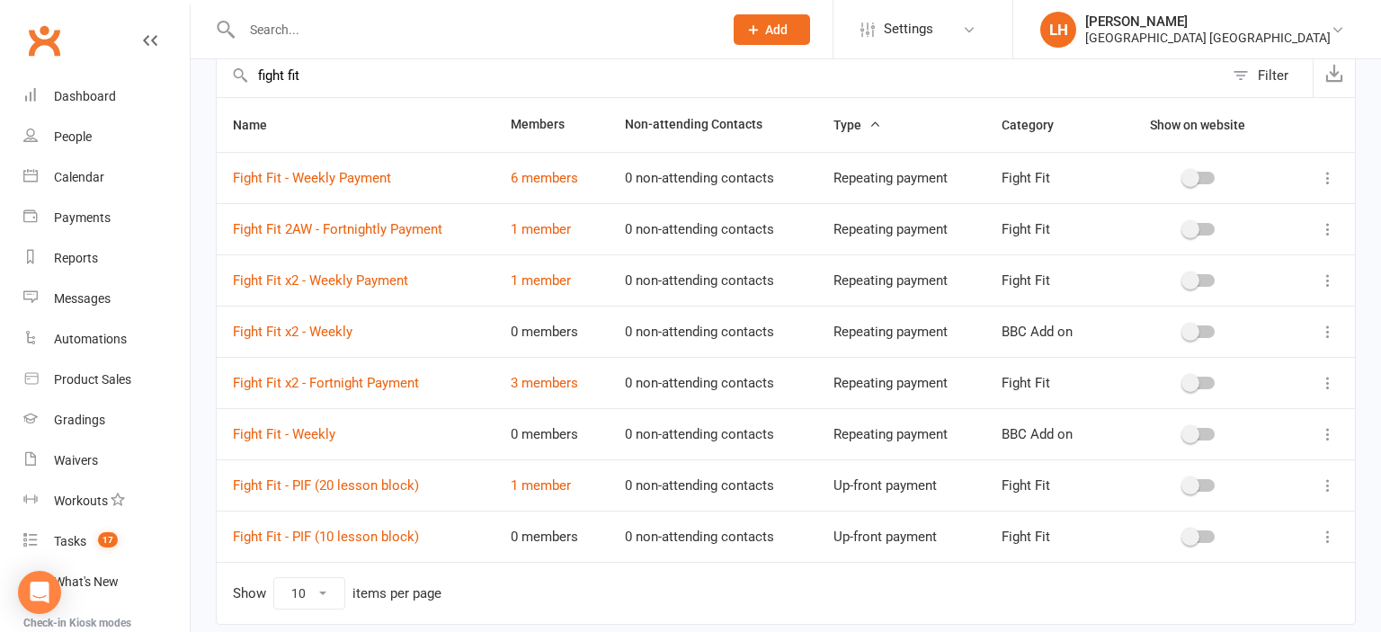
click at [1334, 281] on icon at bounding box center [1328, 281] width 18 height 18
click at [1249, 356] on link "Duplicate" at bounding box center [1249, 350] width 178 height 36
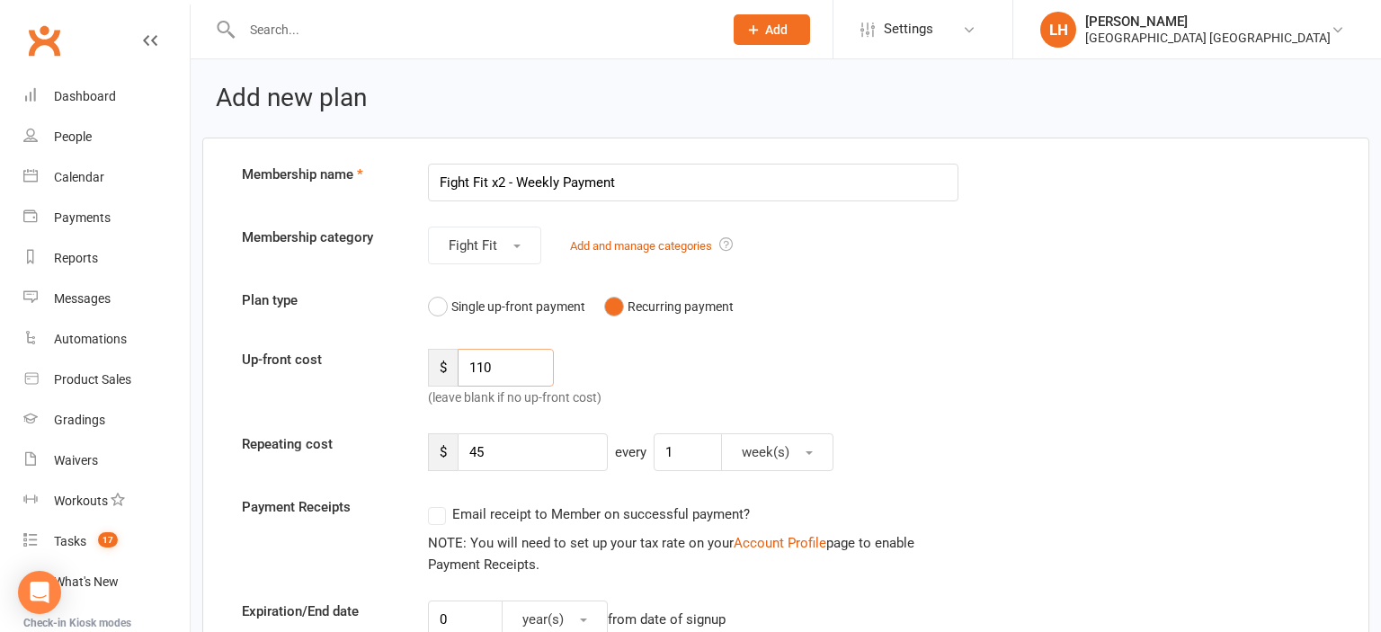
drag, startPoint x: 499, startPoint y: 368, endPoint x: 434, endPoint y: 371, distance: 65.8
click at [458, 371] on input "110" at bounding box center [506, 368] width 96 height 38
click at [501, 183] on input "Fight Fit x2 - Weekly Payment" at bounding box center [693, 183] width 531 height 38
type input "Fight Fit x3 - Weekly Payment"
click at [500, 377] on input "number" at bounding box center [506, 368] width 96 height 38
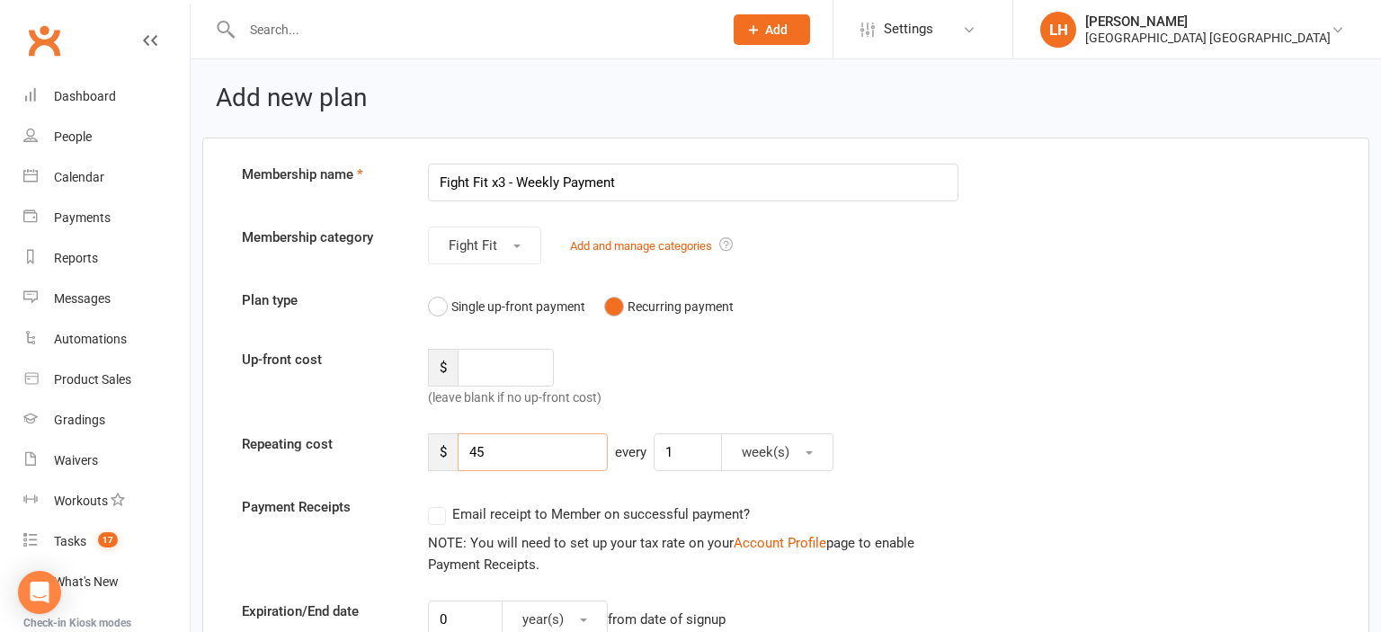
click at [507, 441] on input "45" at bounding box center [533, 453] width 150 height 38
click at [507, 443] on input "45" at bounding box center [533, 453] width 150 height 38
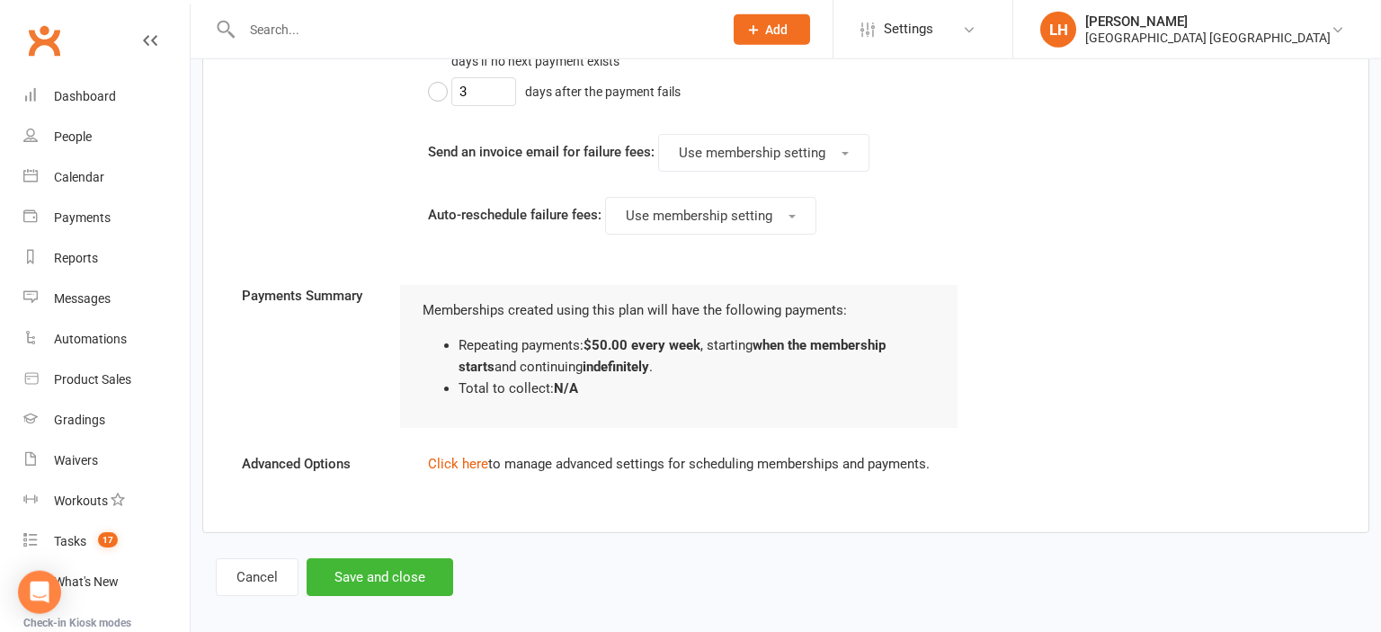
scroll to position [1551, 0]
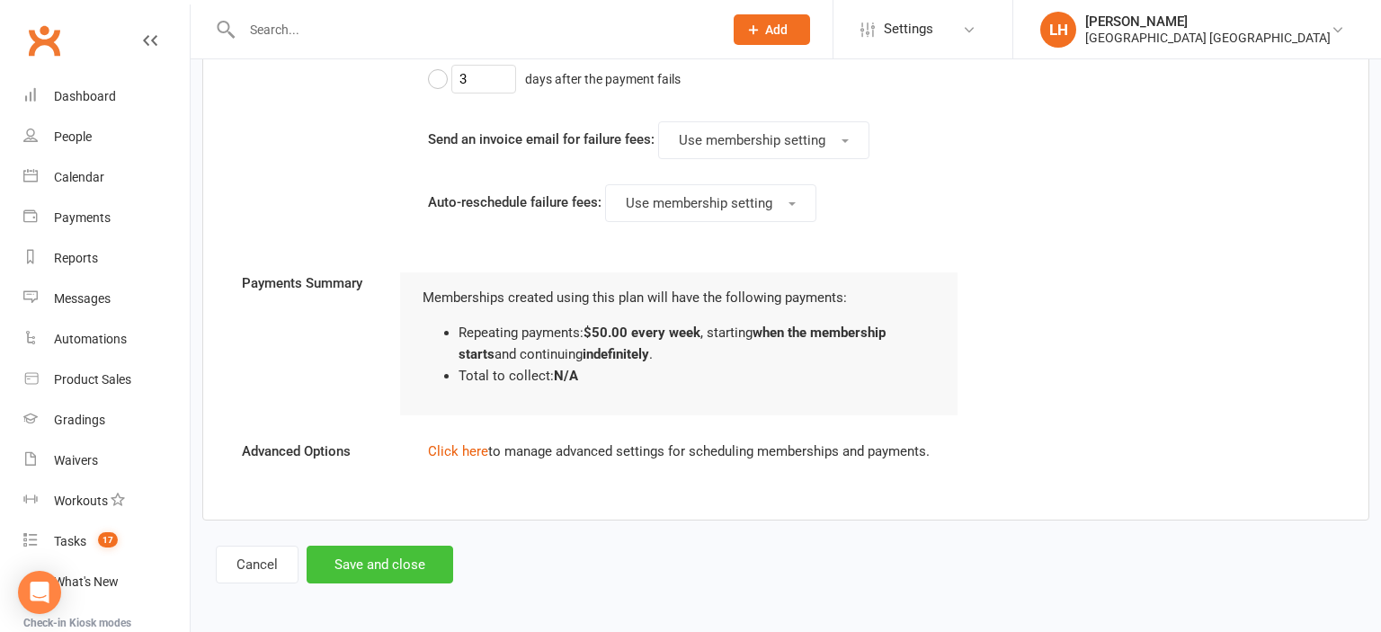
type input "50"
click at [386, 563] on button "Save and close" at bounding box center [380, 565] width 147 height 38
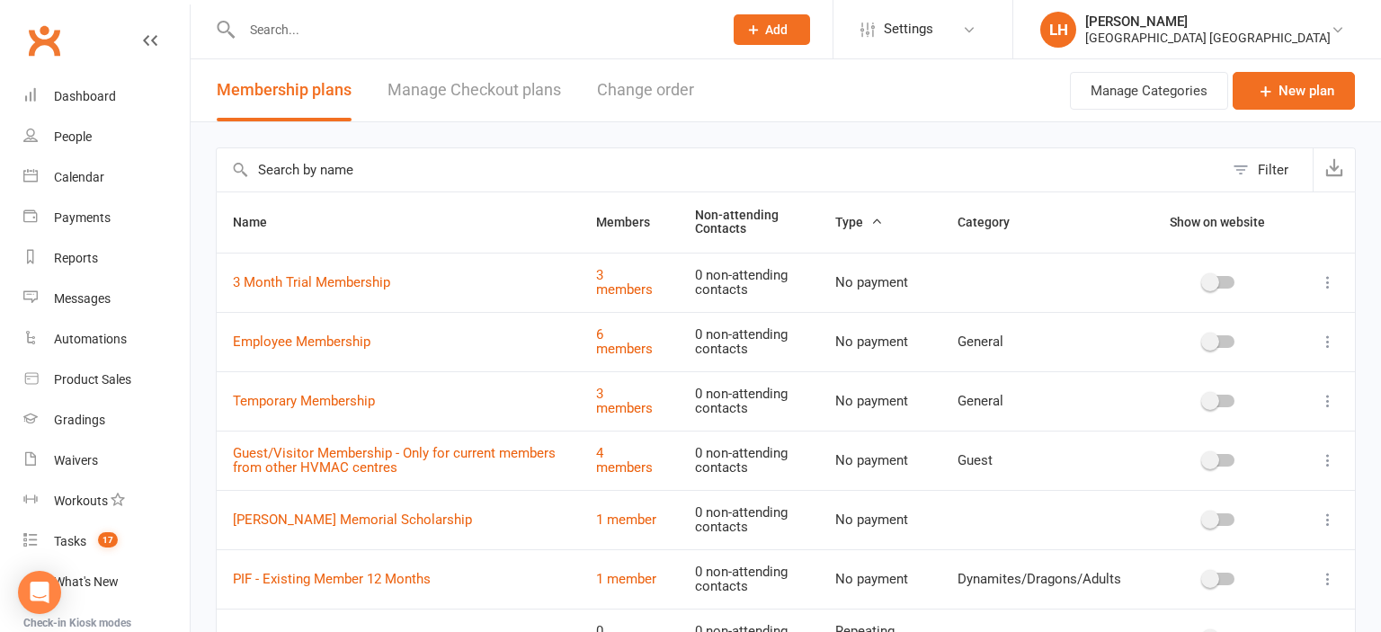
click at [268, 152] on input "text" at bounding box center [720, 169] width 1007 height 43
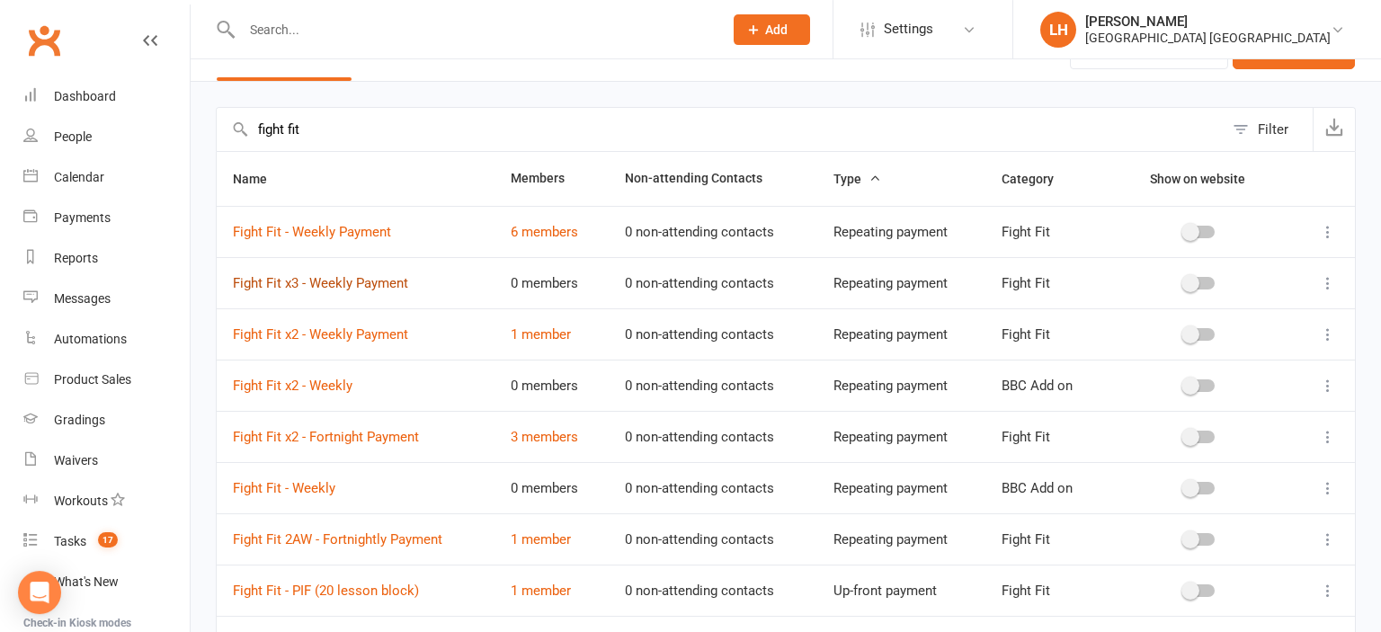
scroll to position [94, 0]
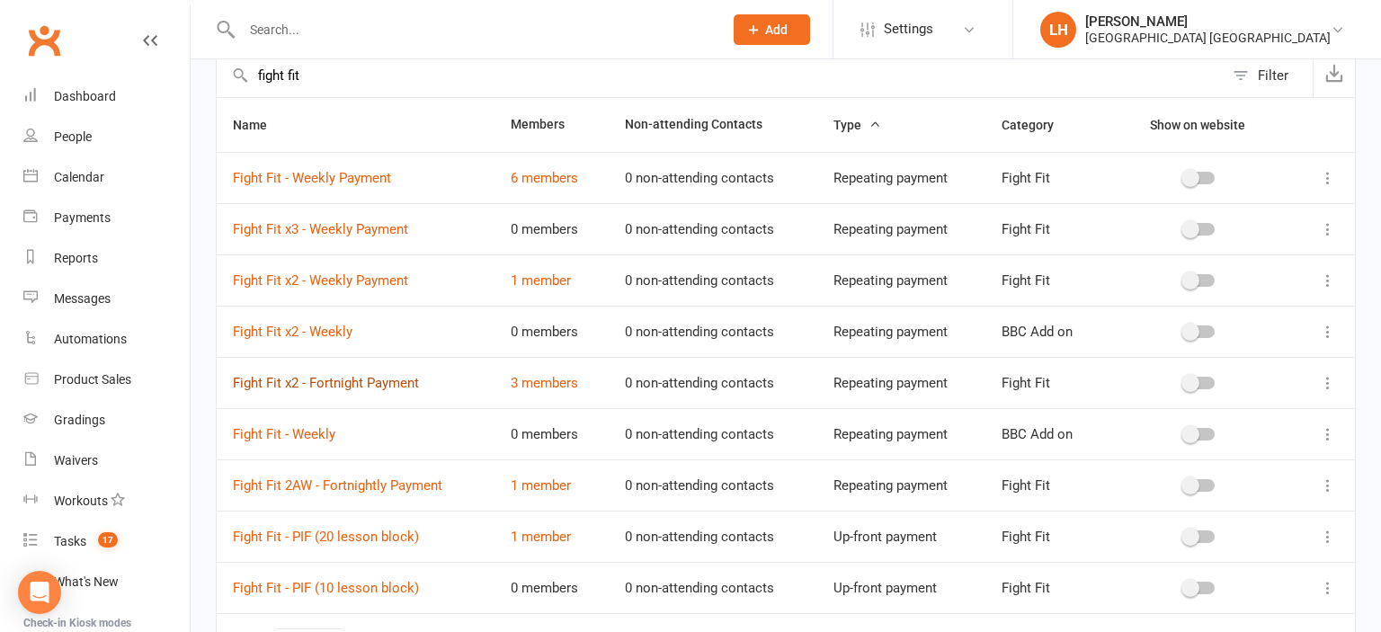
type input "fight fit"
click at [469, 428] on td "Fight Fit - Weekly" at bounding box center [356, 433] width 278 height 51
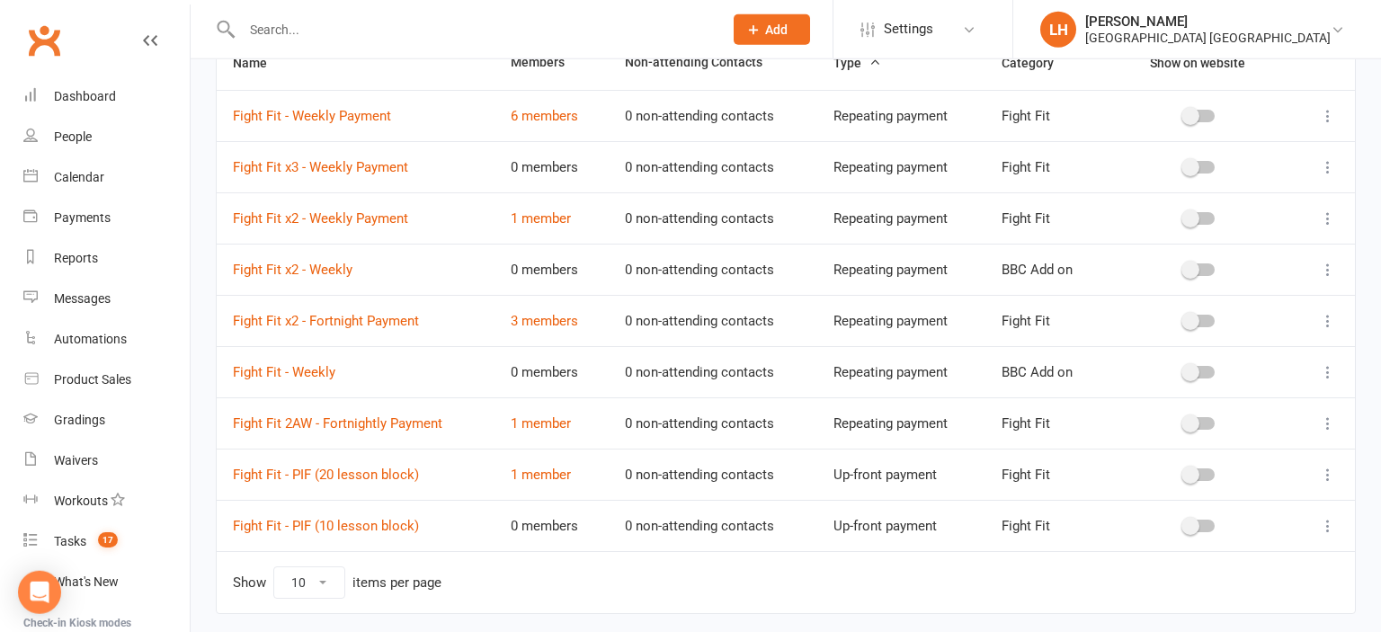
scroll to position [190, 0]
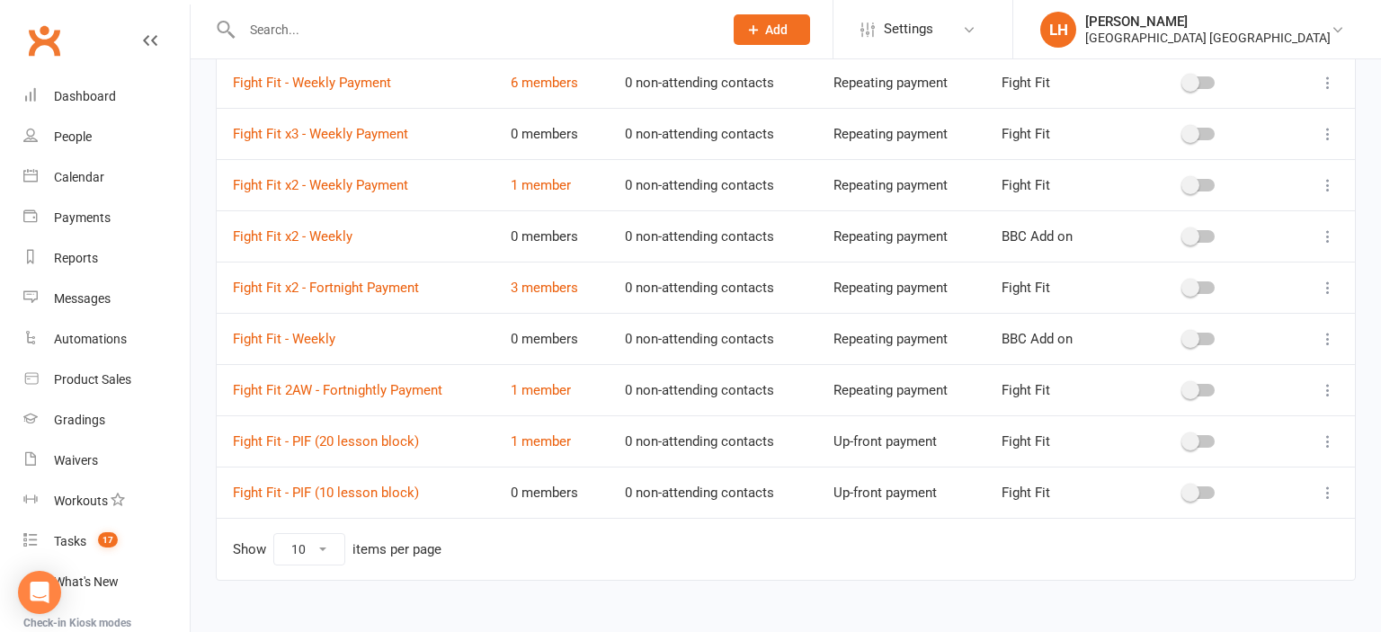
click at [1329, 287] on icon at bounding box center [1328, 288] width 18 height 18
click at [1275, 358] on link "Duplicate" at bounding box center [1249, 357] width 178 height 36
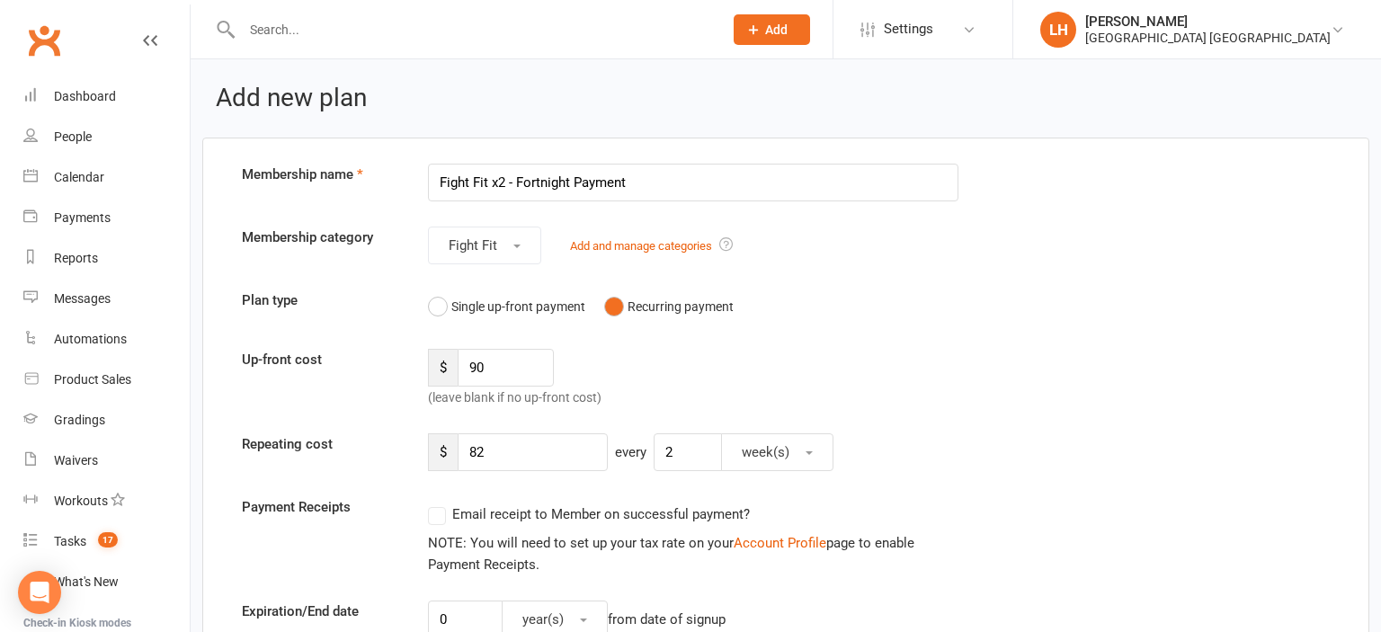
drag, startPoint x: 502, startPoint y: 182, endPoint x: 487, endPoint y: 179, distance: 14.6
click at [487, 179] on input "Fight Fit x2 - Fortnight Payment" at bounding box center [693, 183] width 531 height 38
type input "Fight Fit - Fortnight Payment"
click at [534, 363] on input "90" at bounding box center [506, 368] width 96 height 38
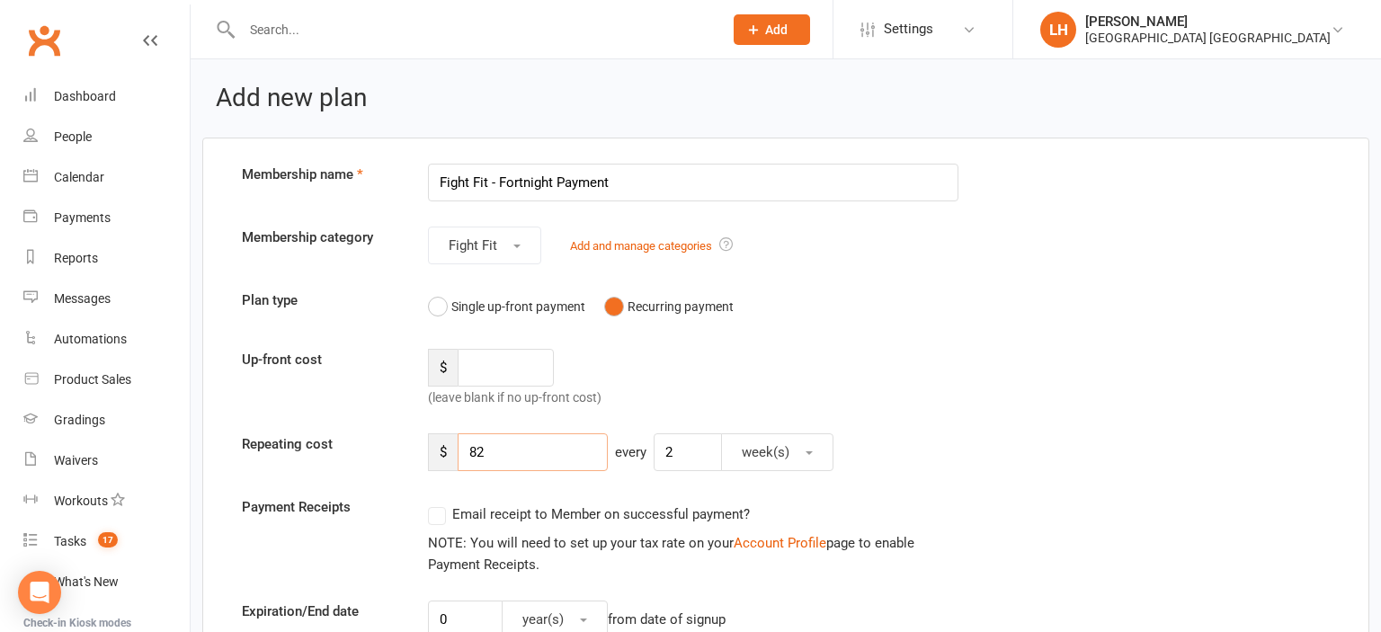
click at [505, 451] on input "82" at bounding box center [533, 453] width 150 height 38
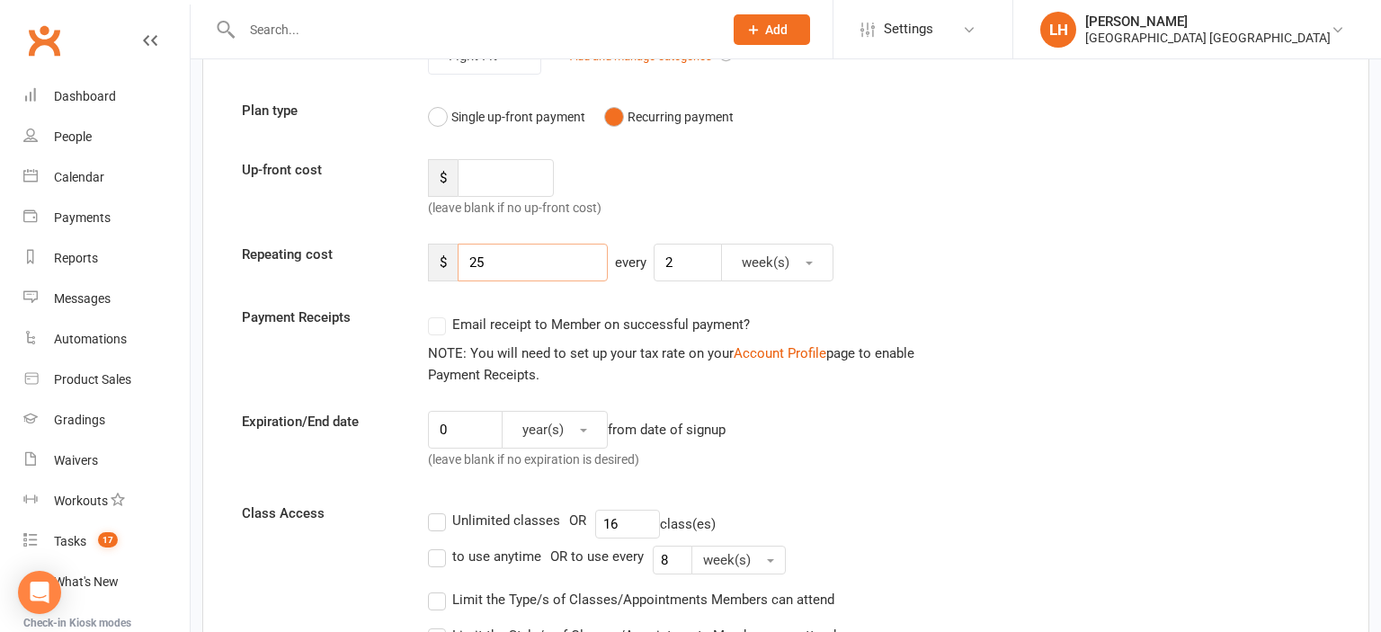
scroll to position [380, 0]
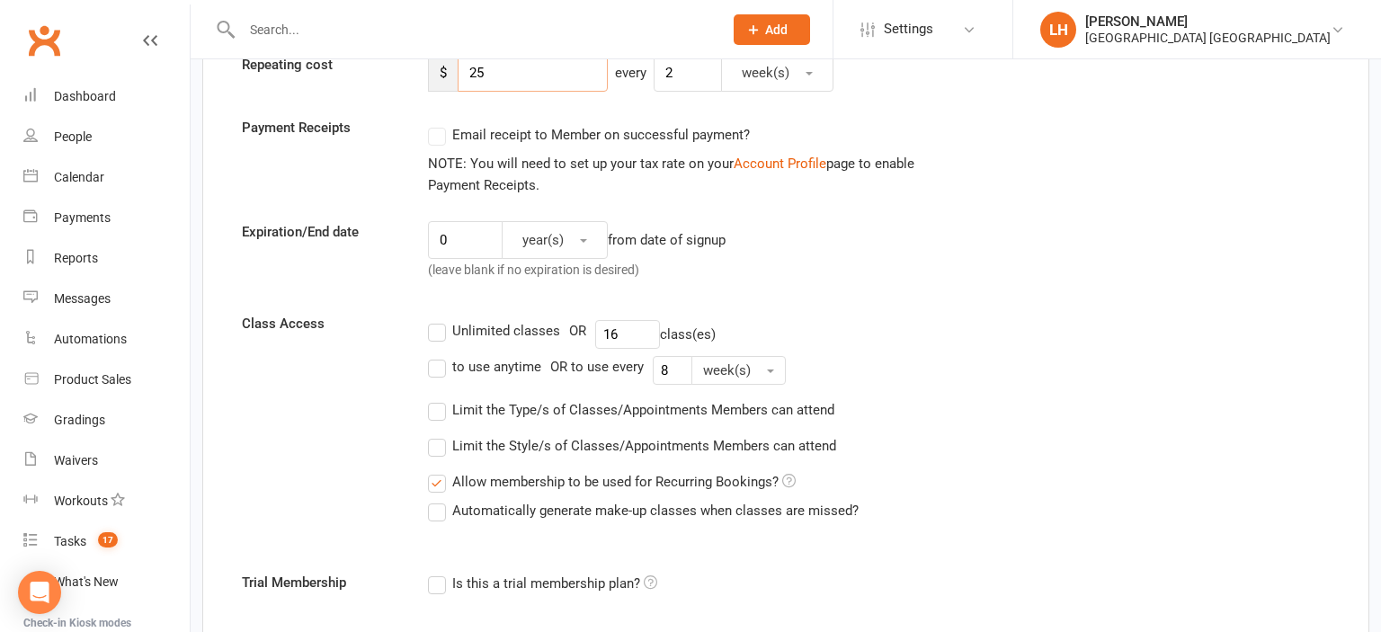
type input "25"
click at [624, 329] on input "16" at bounding box center [627, 334] width 65 height 29
type input "1"
click at [675, 368] on input "8" at bounding box center [673, 370] width 40 height 29
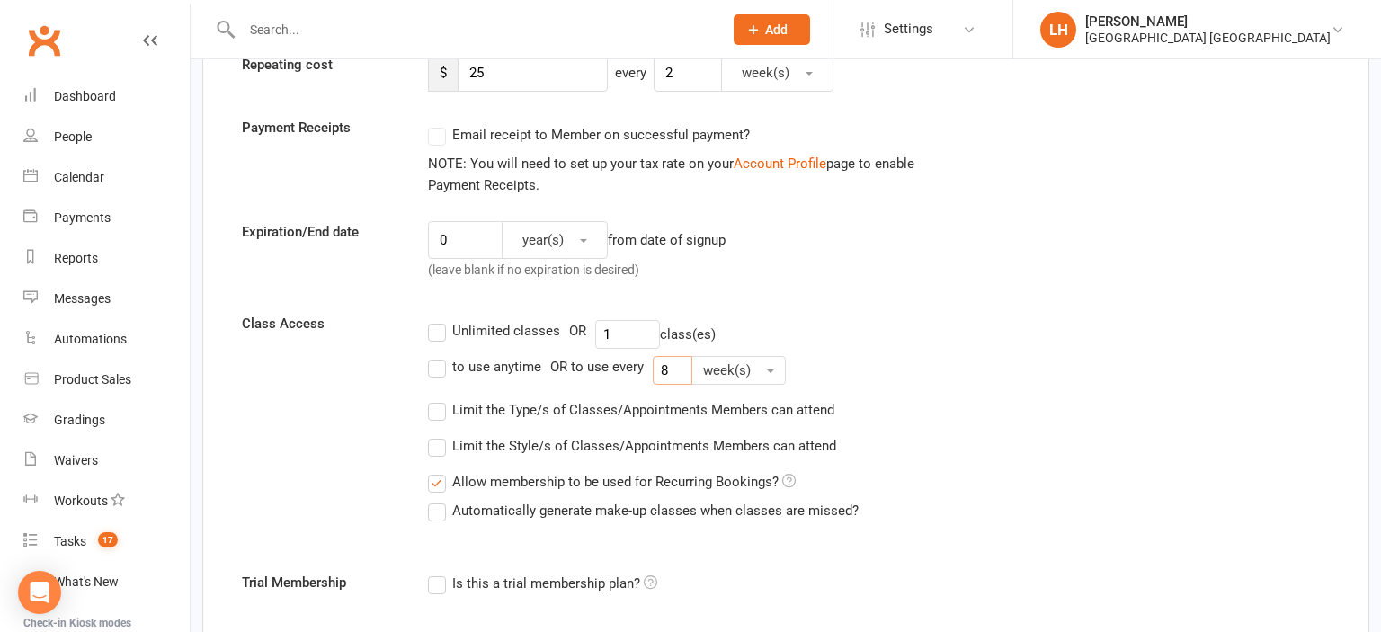
click at [675, 368] on input "8" at bounding box center [673, 370] width 40 height 29
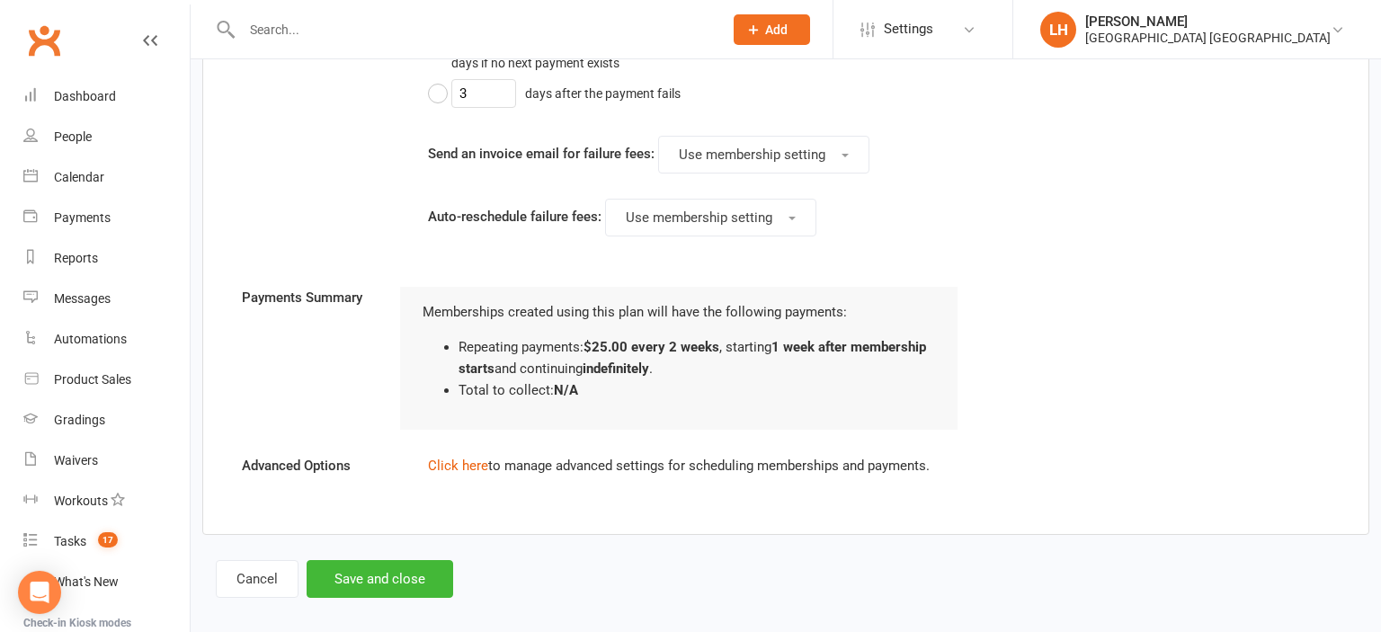
scroll to position [1551, 0]
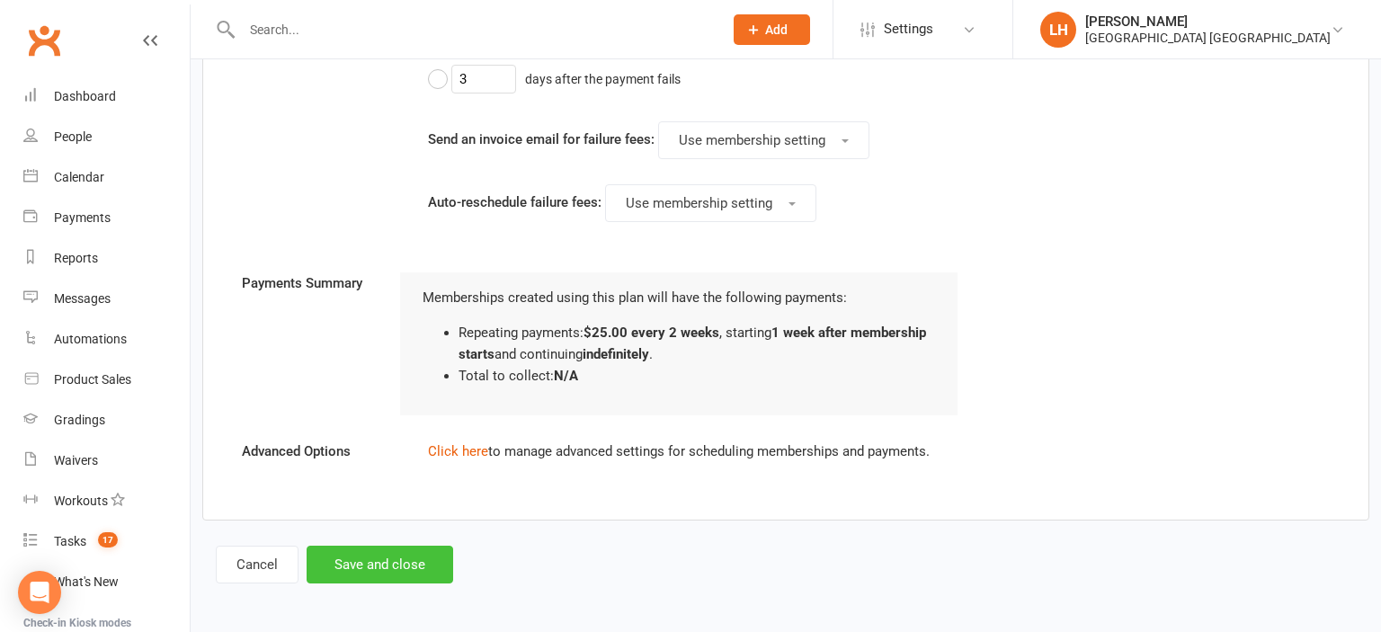
type input "1"
click at [389, 569] on button "Save and close" at bounding box center [380, 565] width 147 height 38
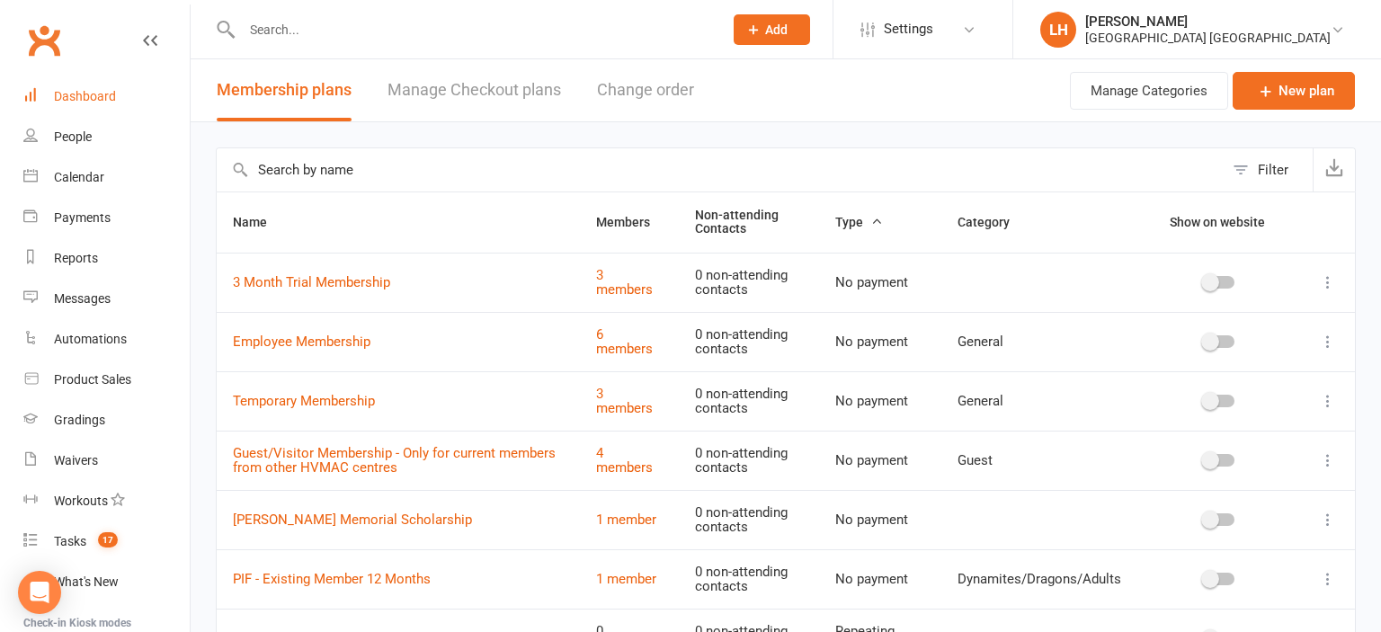
click at [97, 100] on div "Dashboard" at bounding box center [85, 96] width 62 height 14
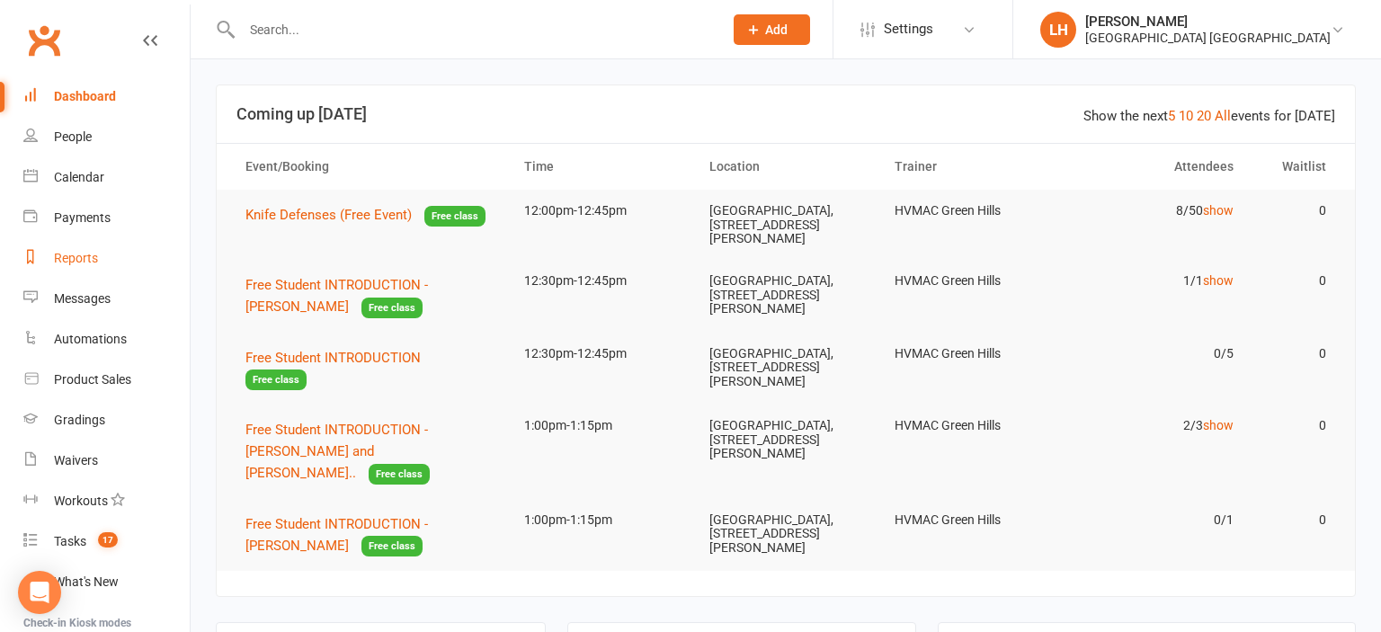
click at [80, 265] on div "Reports" at bounding box center [76, 258] width 44 height 14
select select "25"
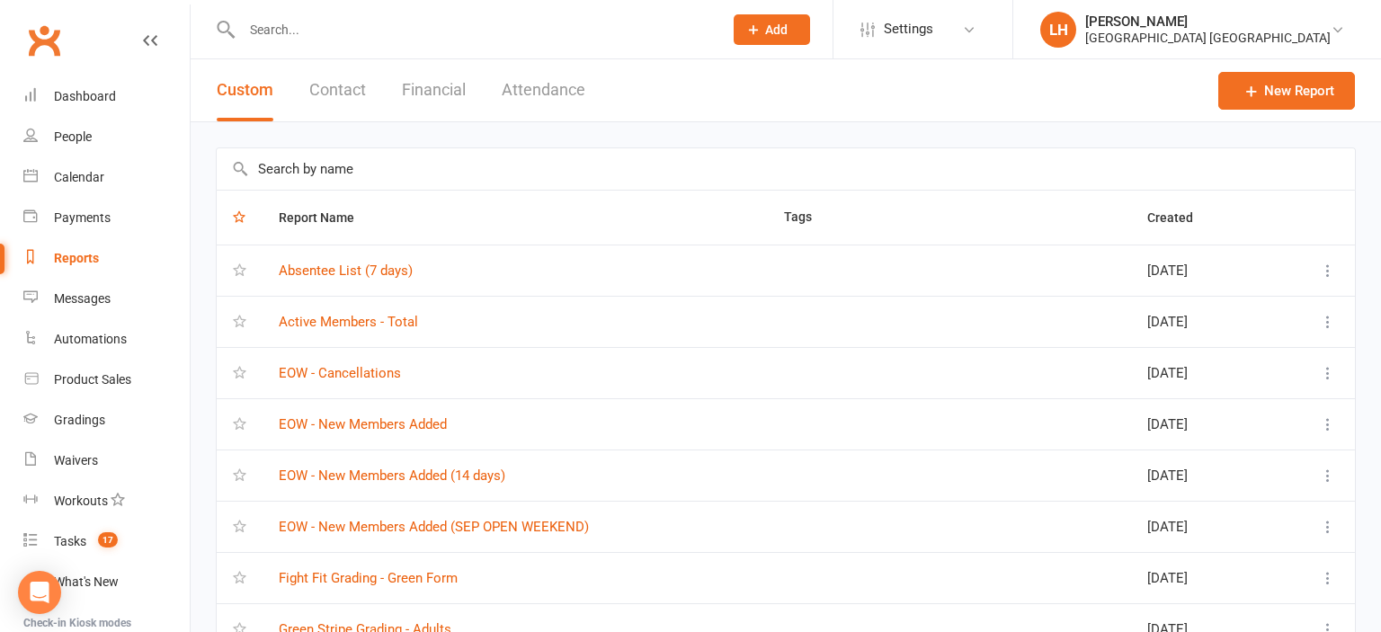
click at [350, 153] on input "text" at bounding box center [786, 168] width 1139 height 41
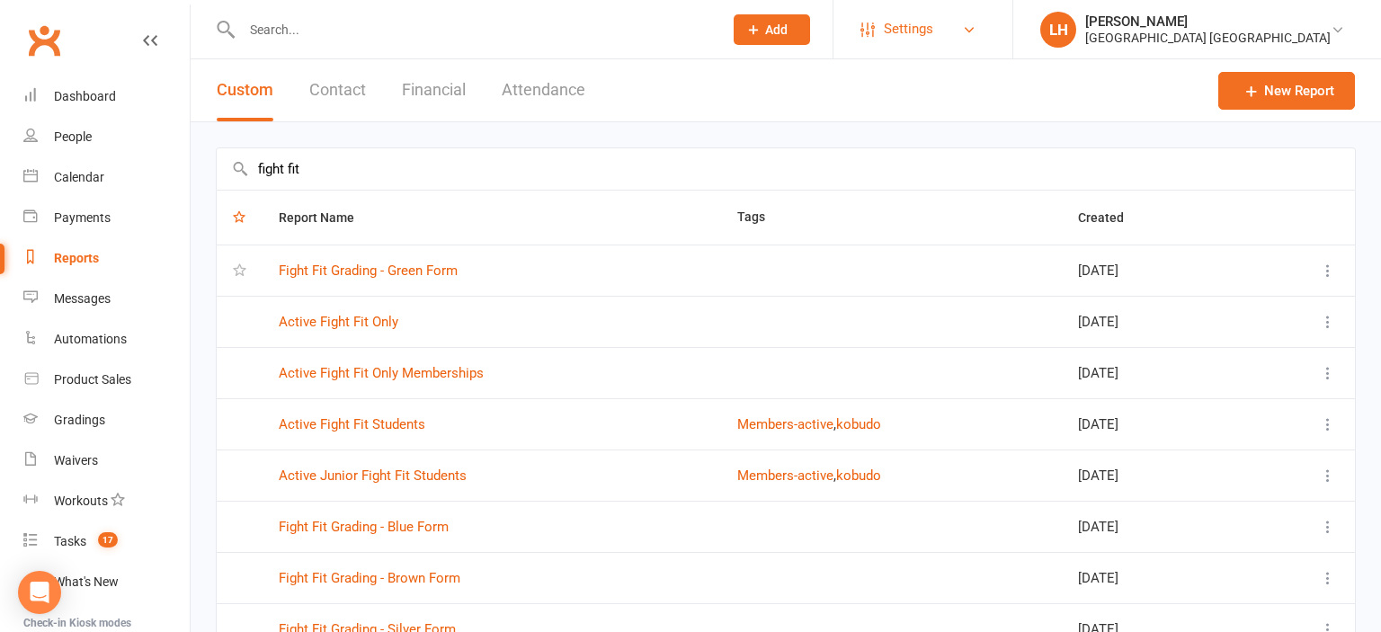
type input "fight fit"
click at [956, 31] on link "Settings" at bounding box center [923, 29] width 125 height 40
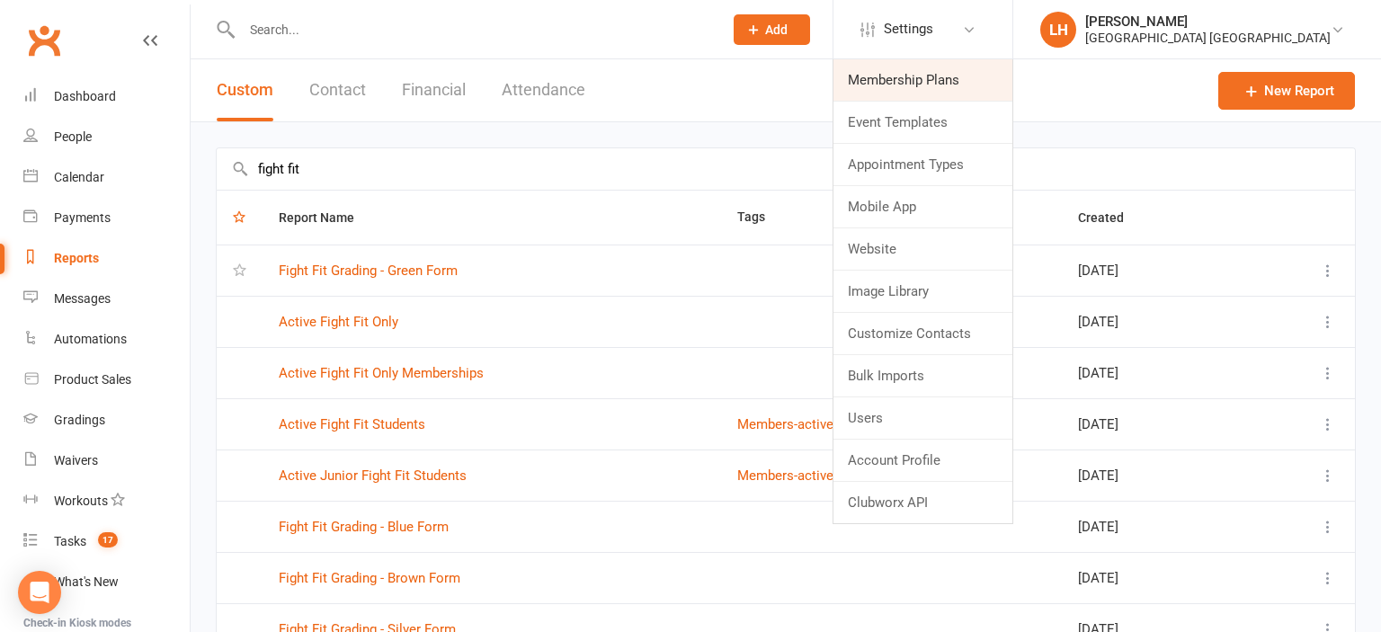
click at [921, 74] on link "Membership Plans" at bounding box center [923, 79] width 179 height 41
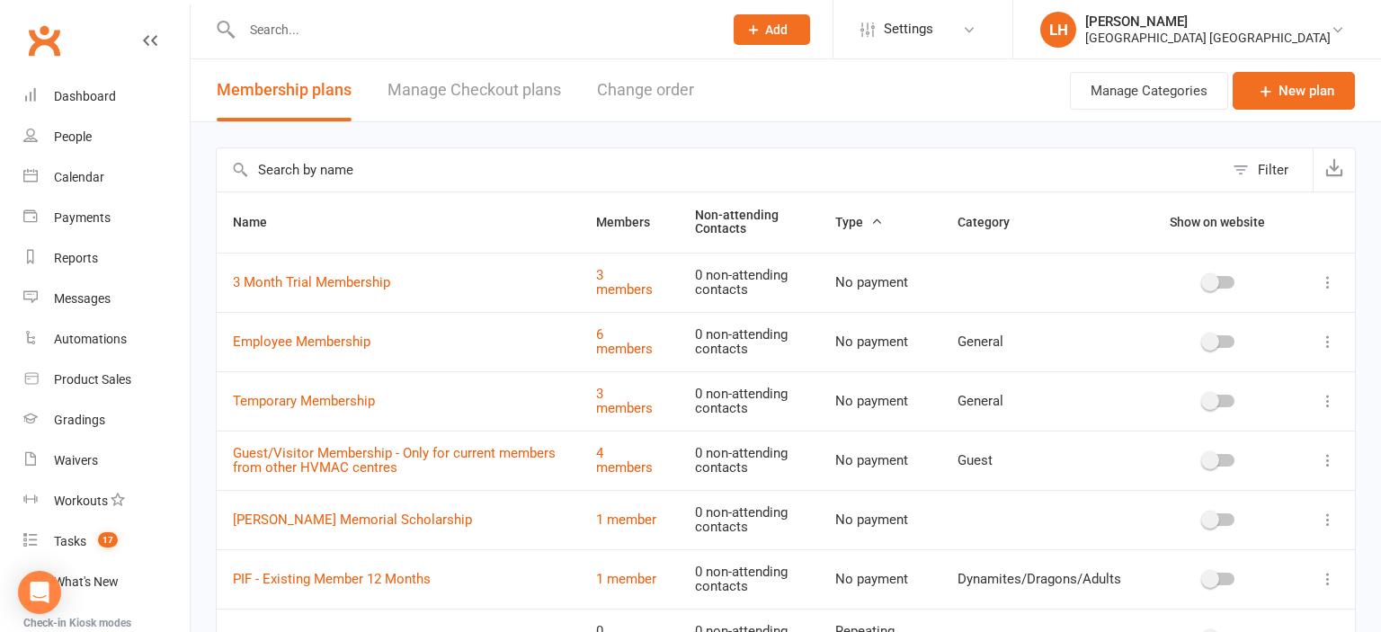
click at [336, 168] on input "text" at bounding box center [720, 169] width 1007 height 43
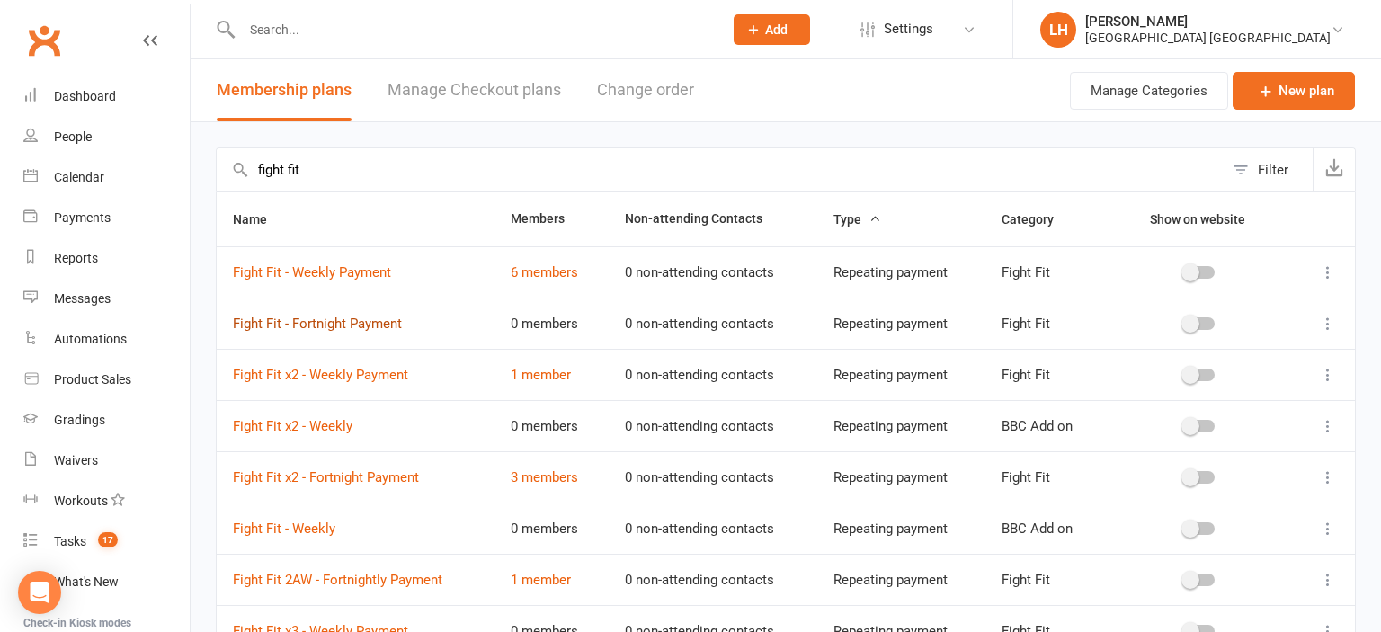
type input "fight fit"
click at [326, 326] on link "Fight Fit - Fortnight Payment" at bounding box center [317, 324] width 169 height 16
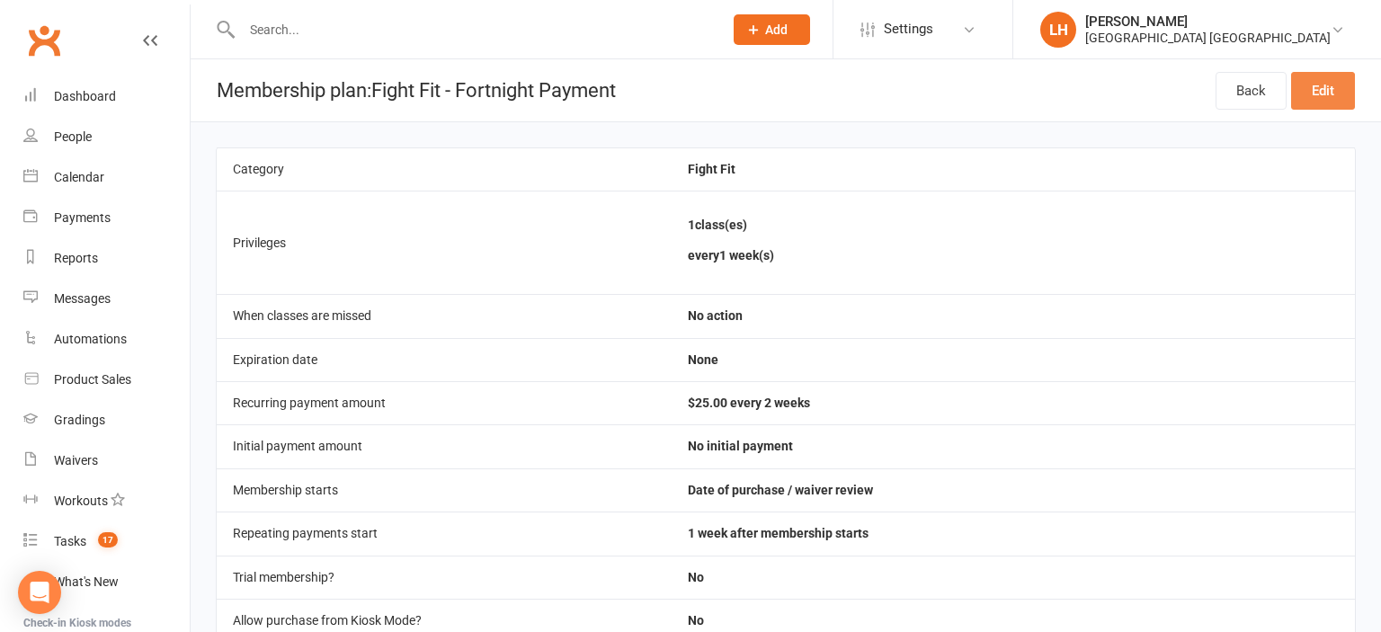
click at [1329, 93] on link "Edit" at bounding box center [1324, 91] width 64 height 38
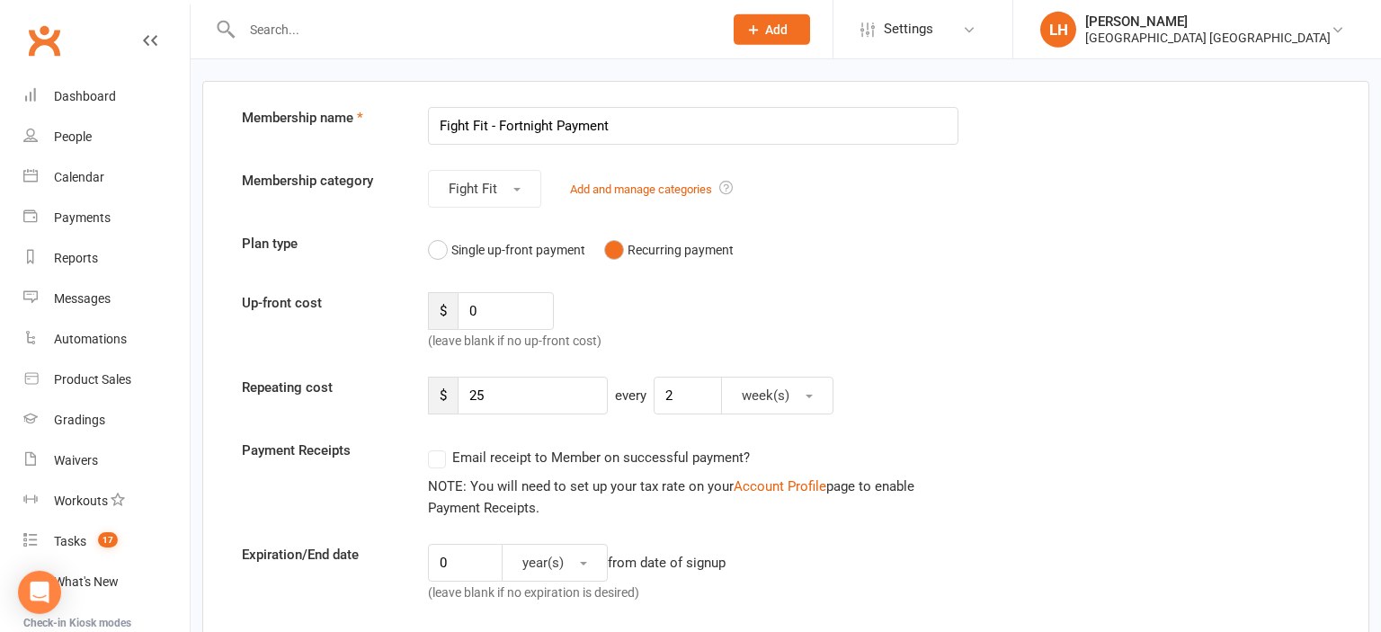
scroll to position [94, 0]
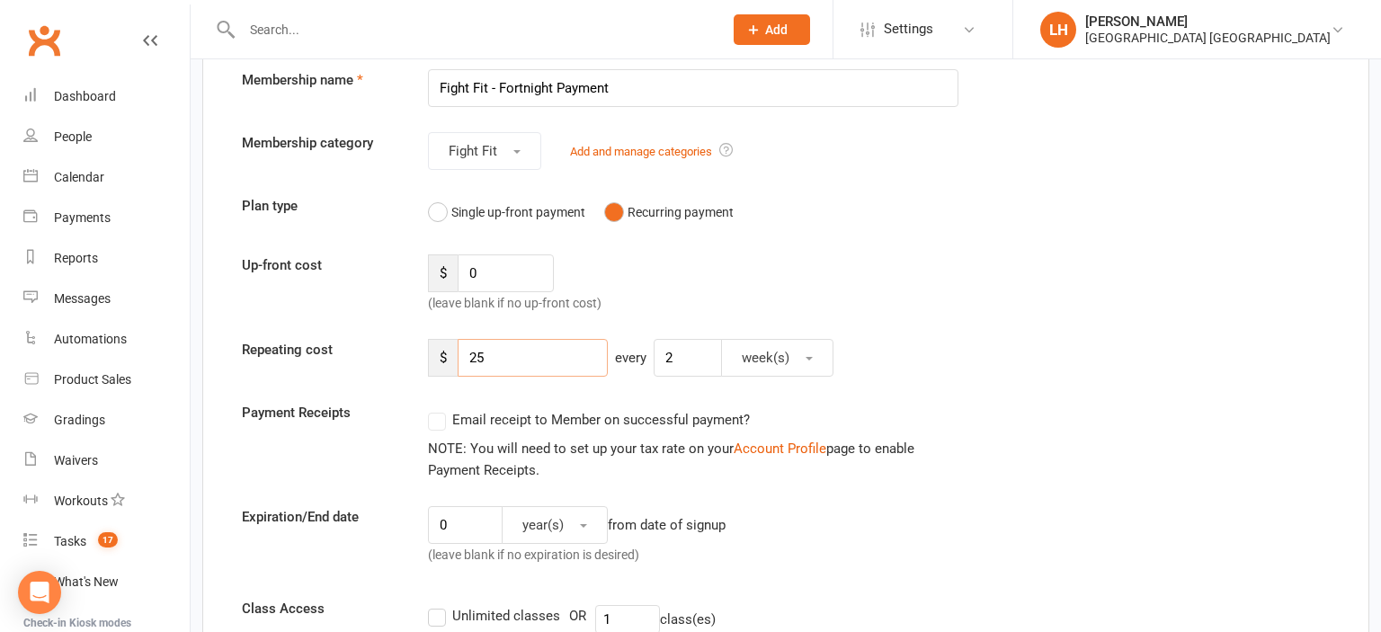
click at [509, 362] on input "25" at bounding box center [533, 358] width 150 height 38
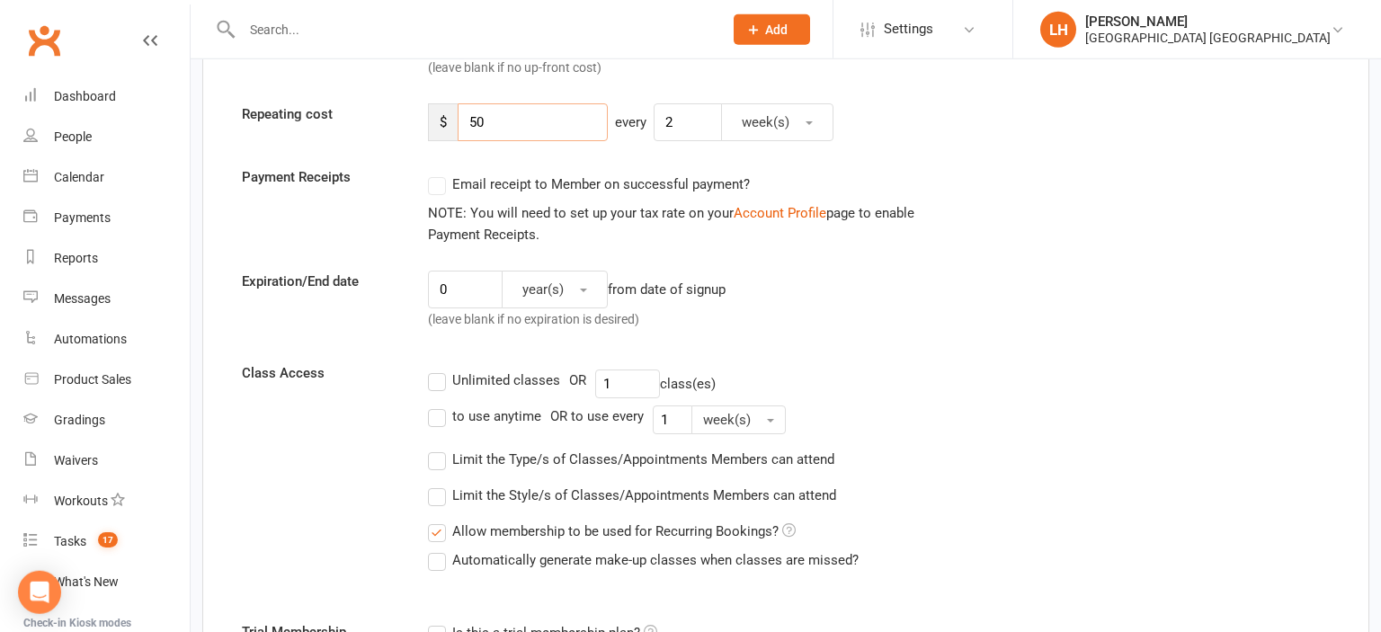
scroll to position [284, 0]
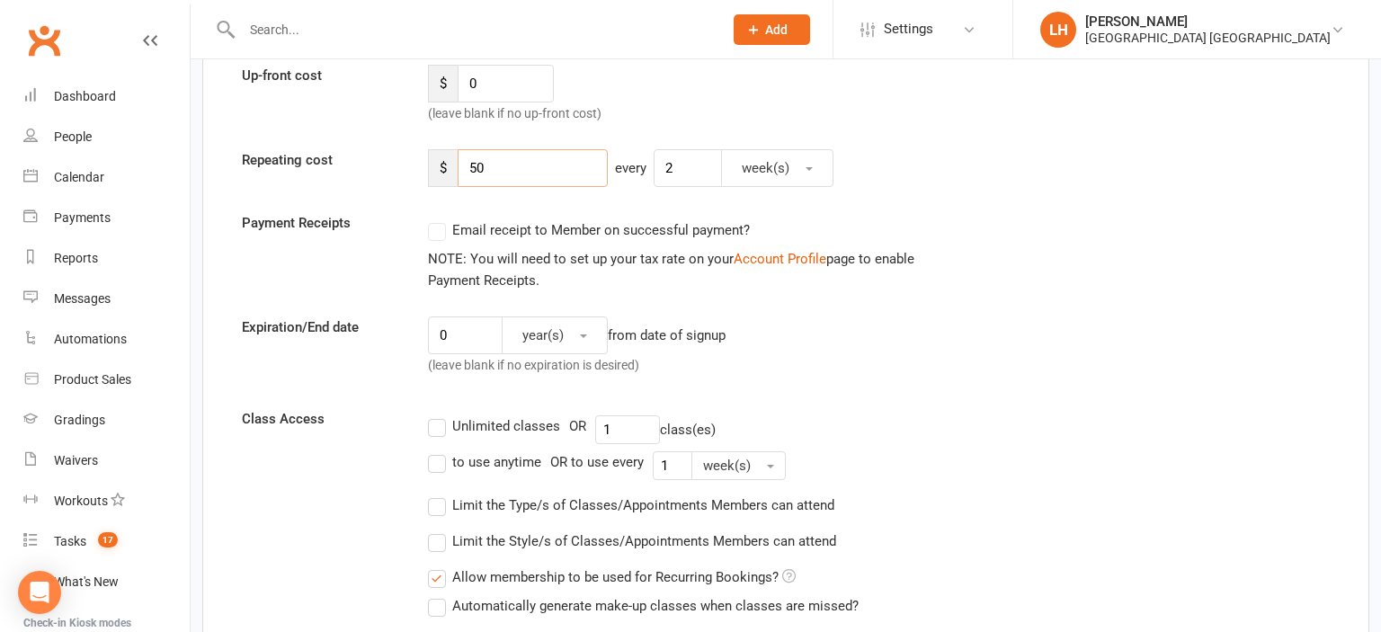
type input "50"
click at [631, 425] on input "1" at bounding box center [627, 430] width 65 height 29
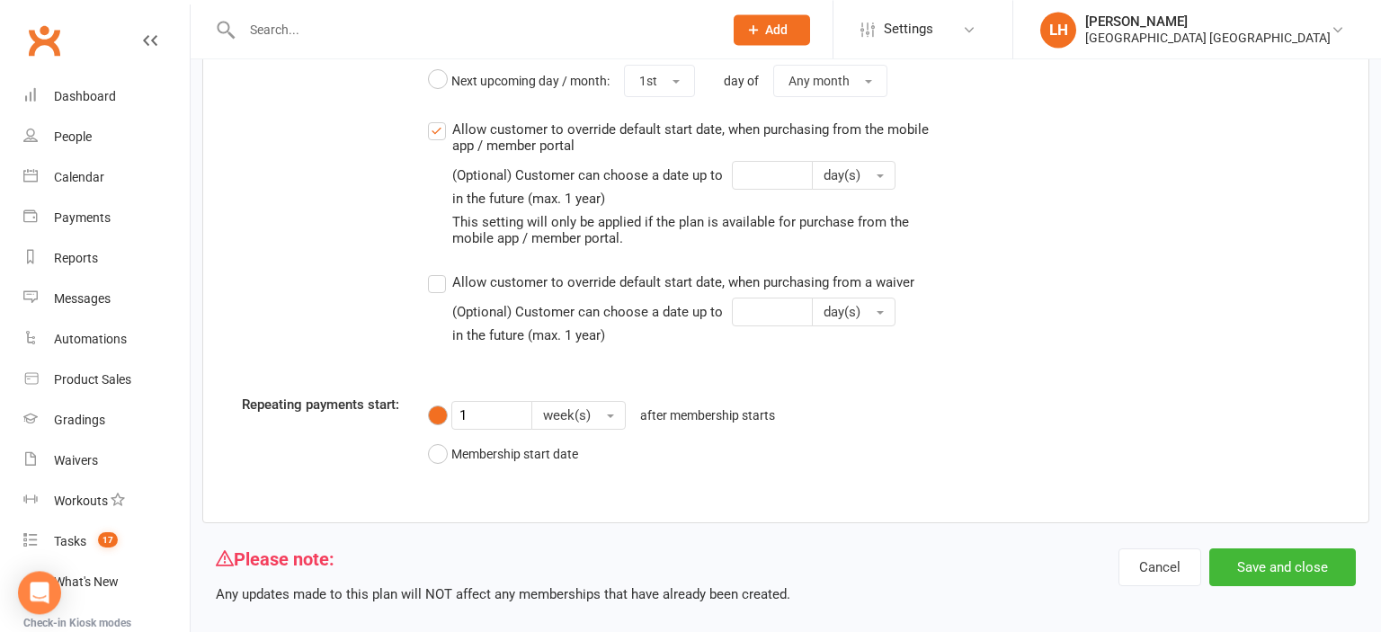
scroll to position [2102, 0]
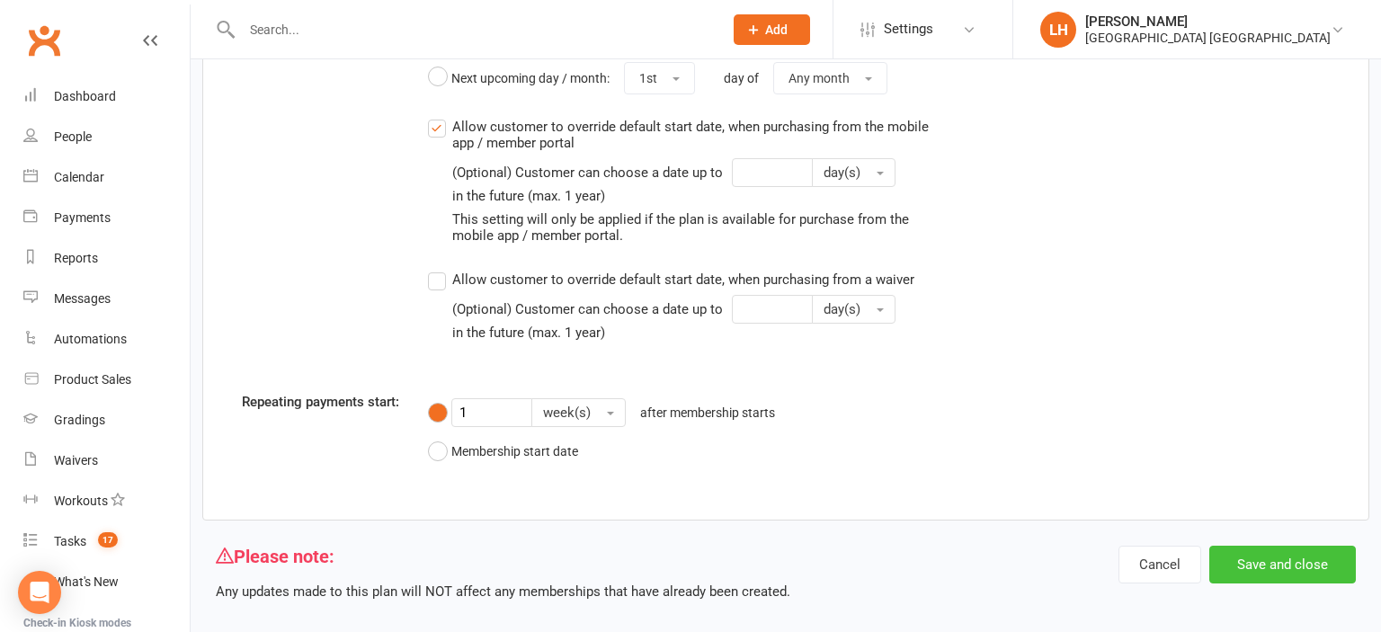
type input "2"
click at [1262, 549] on button "Save and close" at bounding box center [1283, 565] width 147 height 38
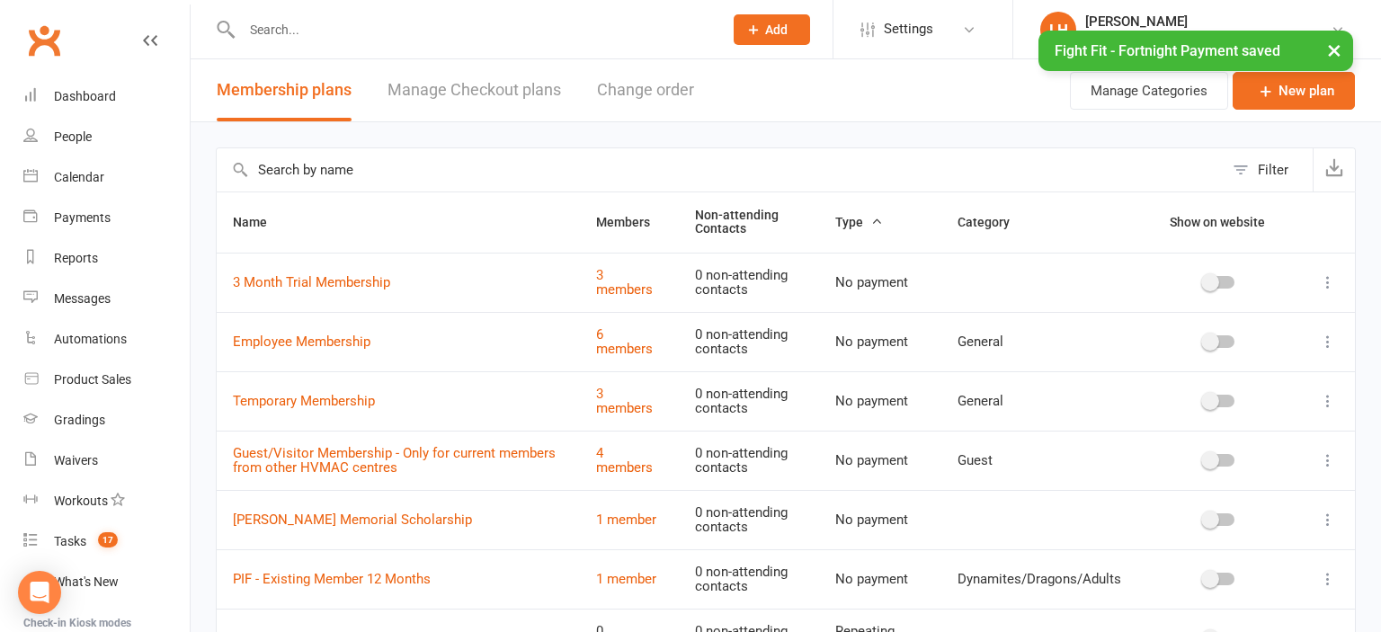
click at [340, 172] on input "text" at bounding box center [720, 169] width 1007 height 43
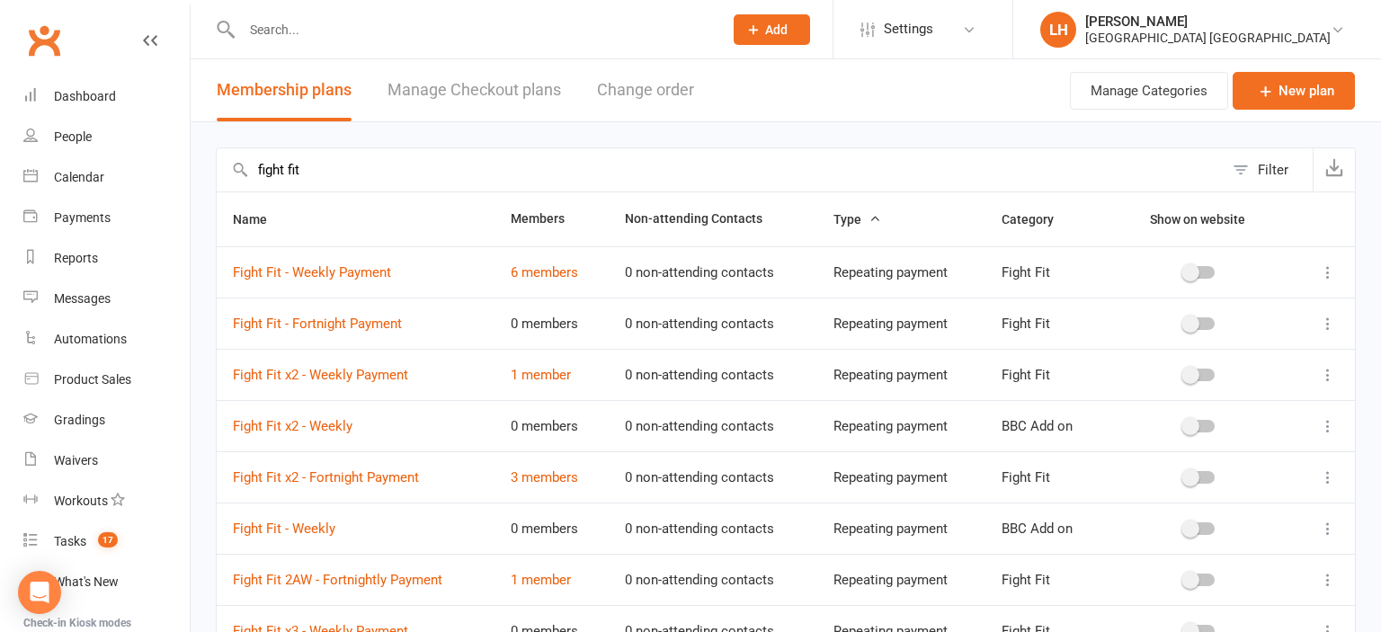
type input "fight fit"
click at [1256, 171] on button "Filter" at bounding box center [1268, 169] width 89 height 43
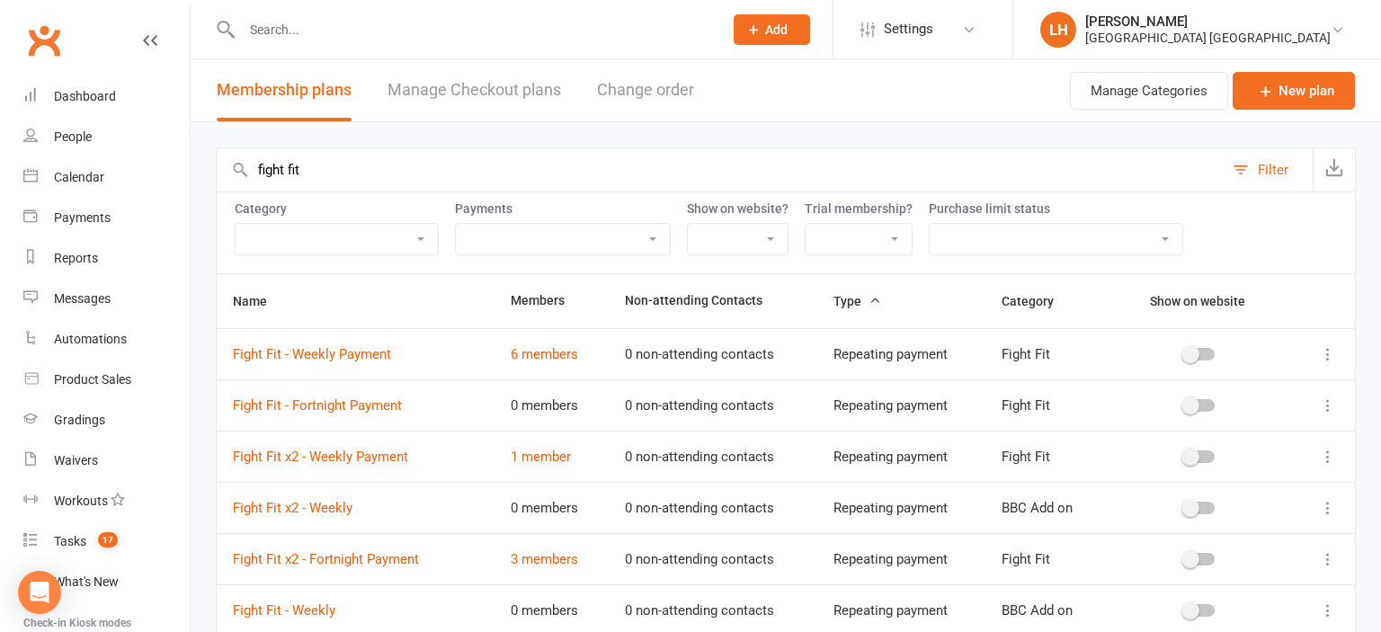
click at [236, 224] on select "1 Day a Week 2 Days a Week BBC Add on Black Belt Club Book and Pay Dynamites Dy…" at bounding box center [337, 239] width 202 height 31
select select "11552"
click option "Fight Fit" at bounding box center [0, 0] width 0 height 0
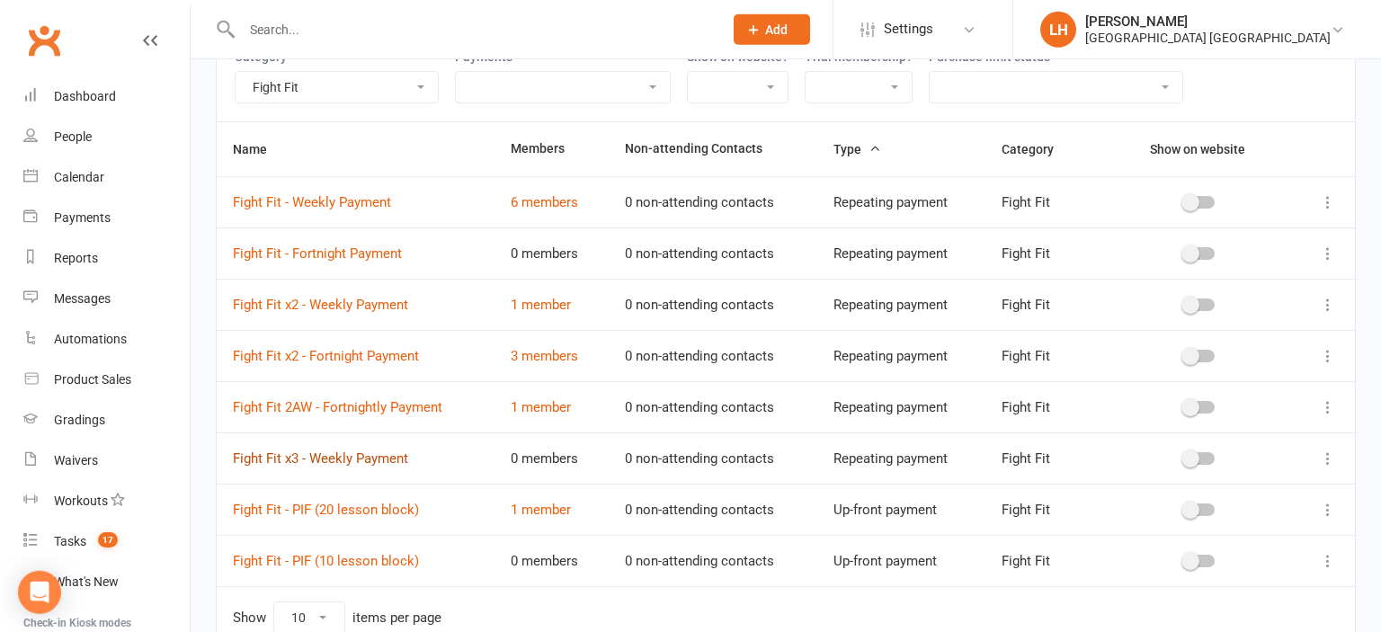
scroll to position [190, 0]
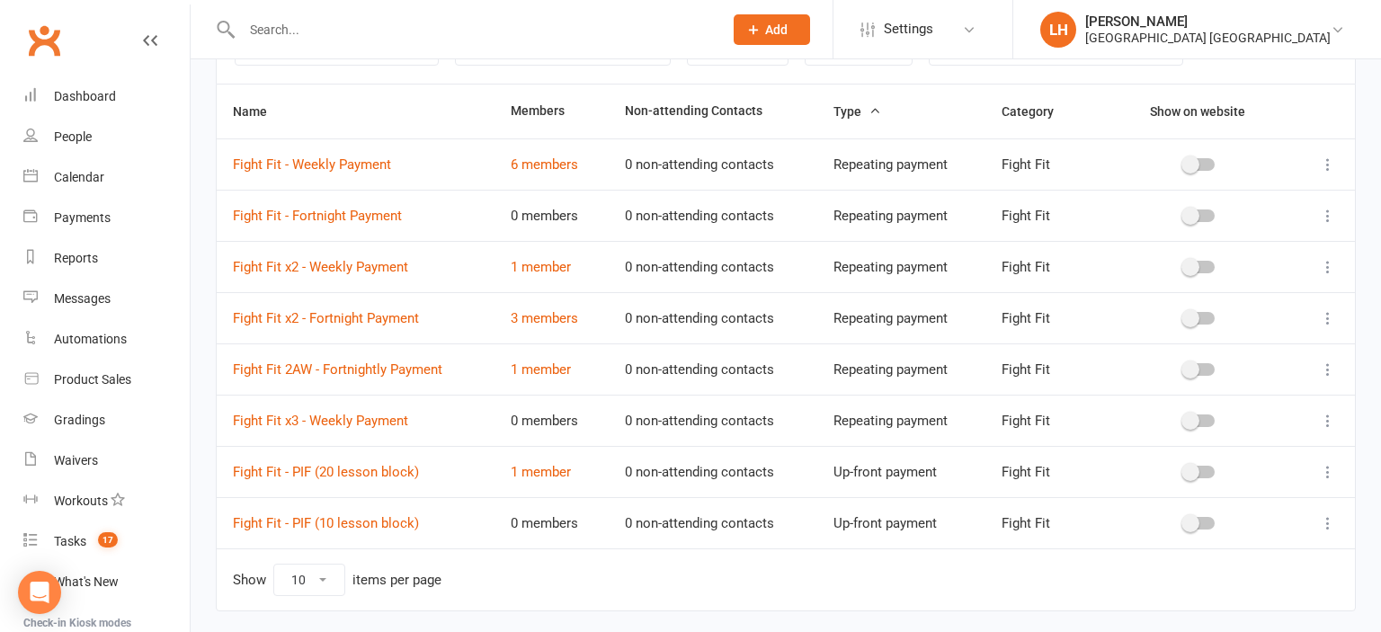
click at [1331, 366] on icon at bounding box center [1328, 370] width 18 height 18
click at [1326, 314] on icon at bounding box center [1328, 318] width 18 height 18
click at [1262, 377] on link "Duplicate" at bounding box center [1249, 387] width 178 height 36
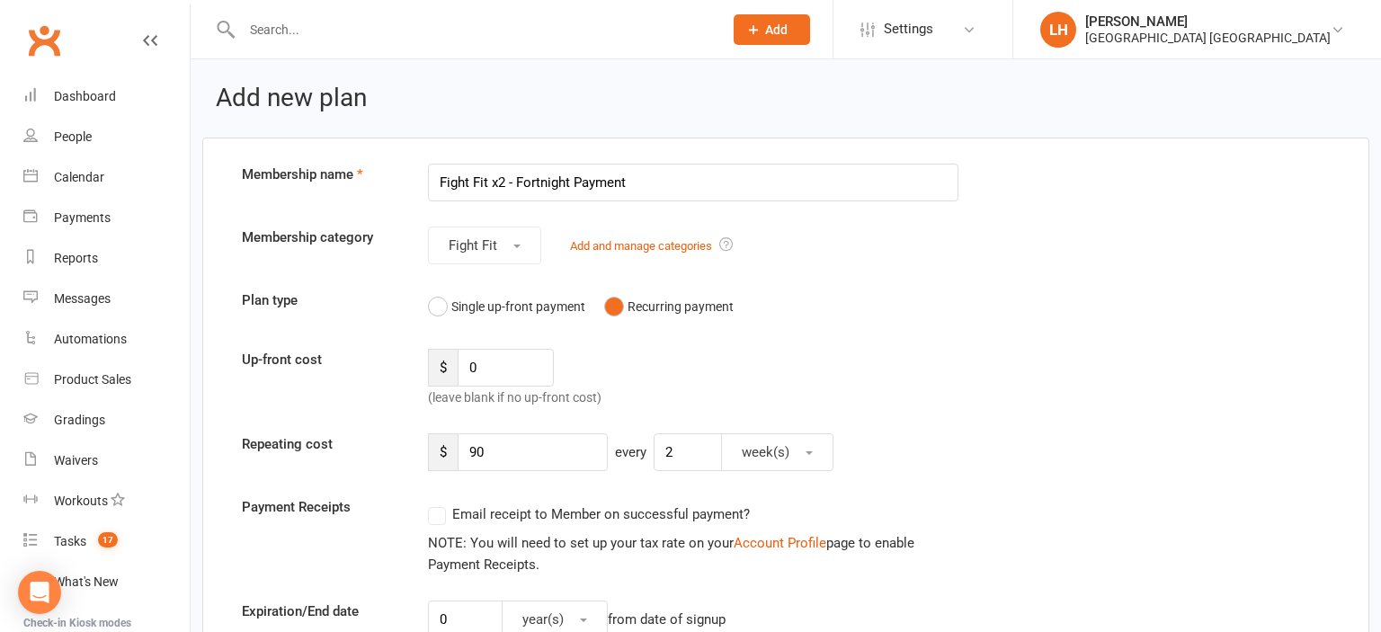
click at [502, 180] on input "Fight Fit x2 - Fortnight Payment" at bounding box center [693, 183] width 531 height 38
type input "Fight Fit x3 - Fortnight Payment"
click at [521, 460] on input "90" at bounding box center [533, 453] width 150 height 38
click at [520, 460] on input "90" at bounding box center [533, 453] width 150 height 38
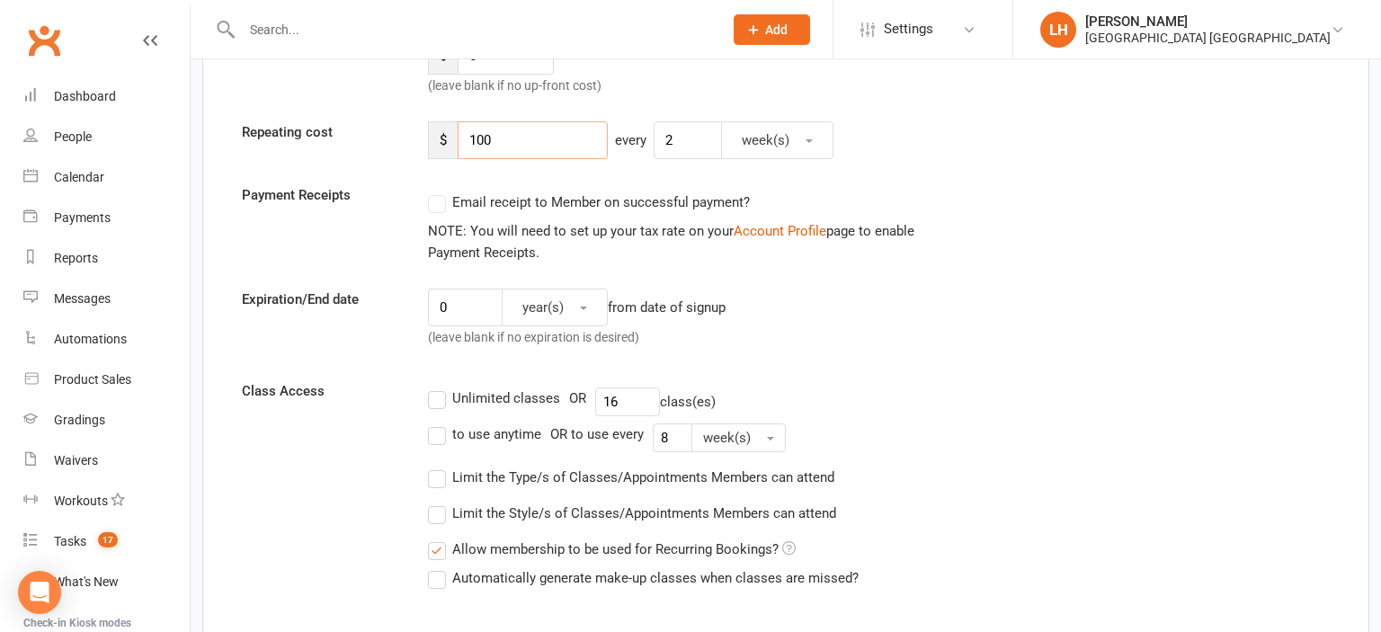
scroll to position [380, 0]
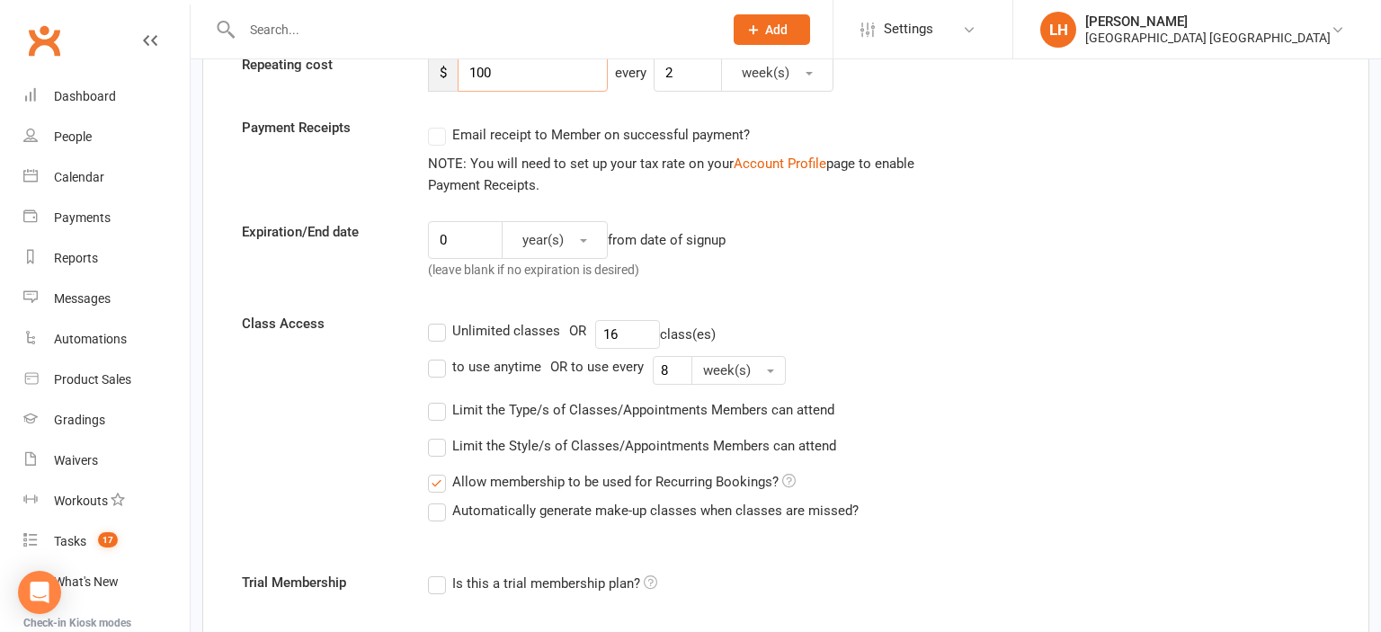
type input "100"
click at [628, 337] on input "16" at bounding box center [627, 334] width 65 height 29
type input "3"
click at [682, 371] on input "8" at bounding box center [673, 370] width 40 height 29
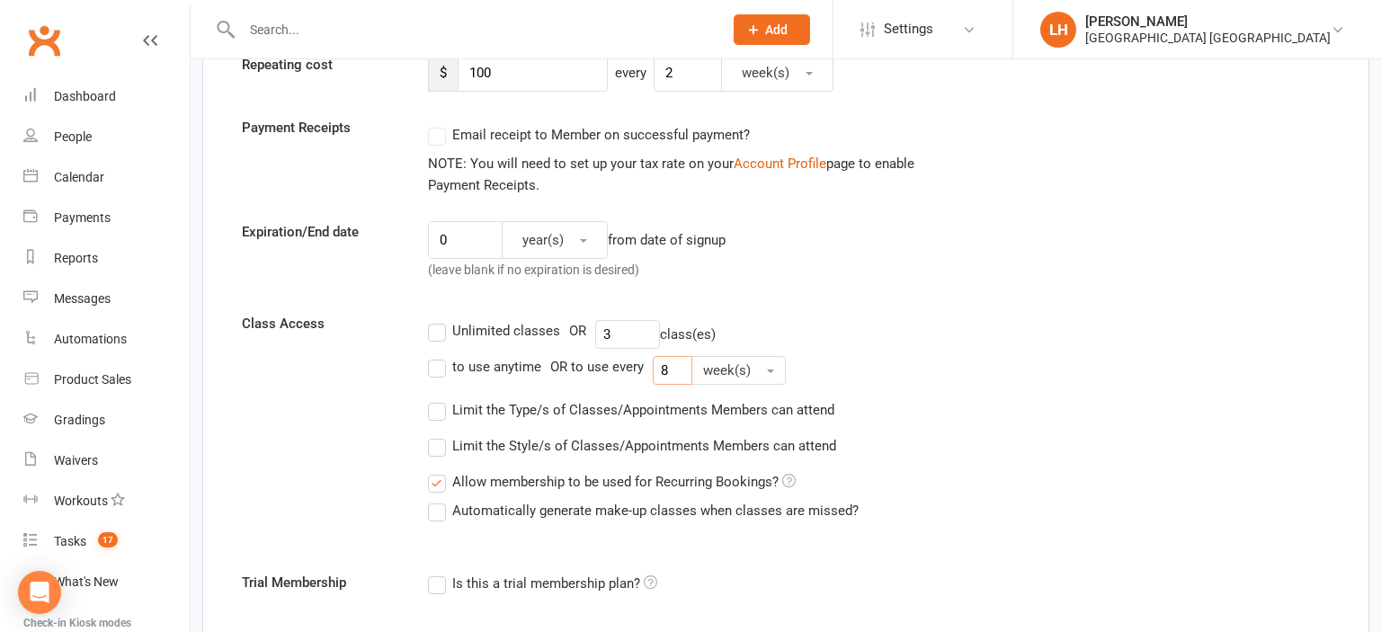
click at [682, 371] on input "8" at bounding box center [673, 370] width 40 height 29
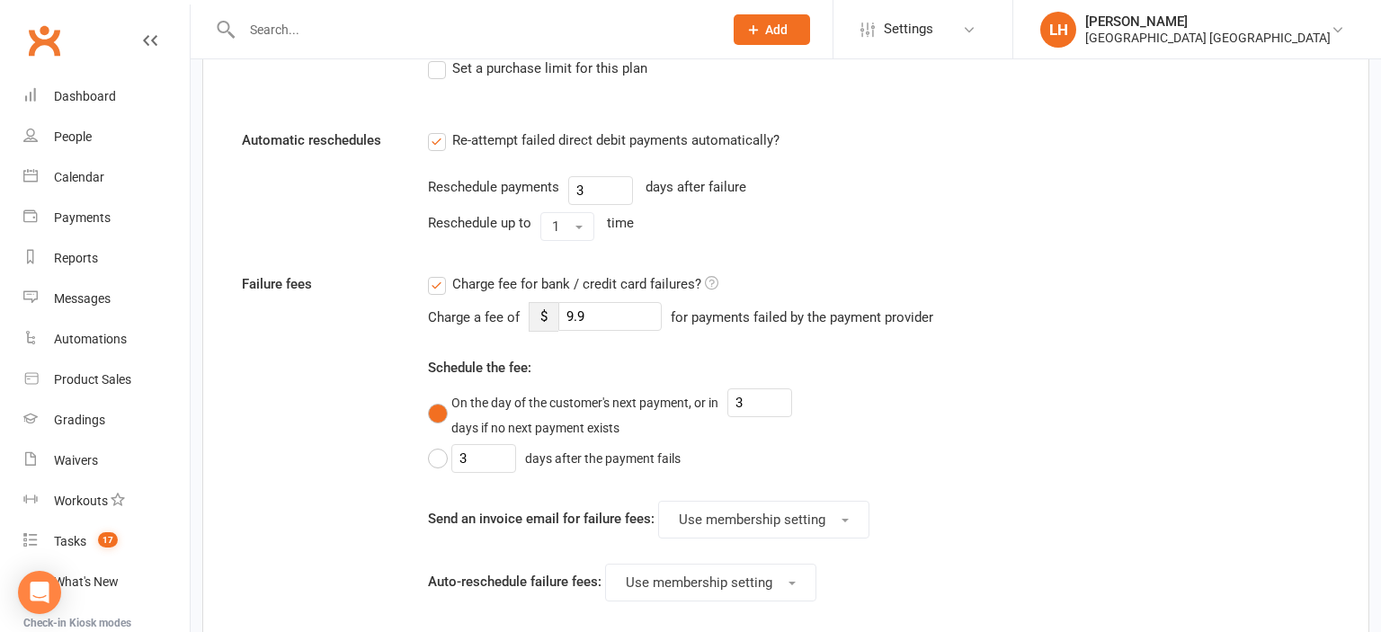
scroll to position [1551, 0]
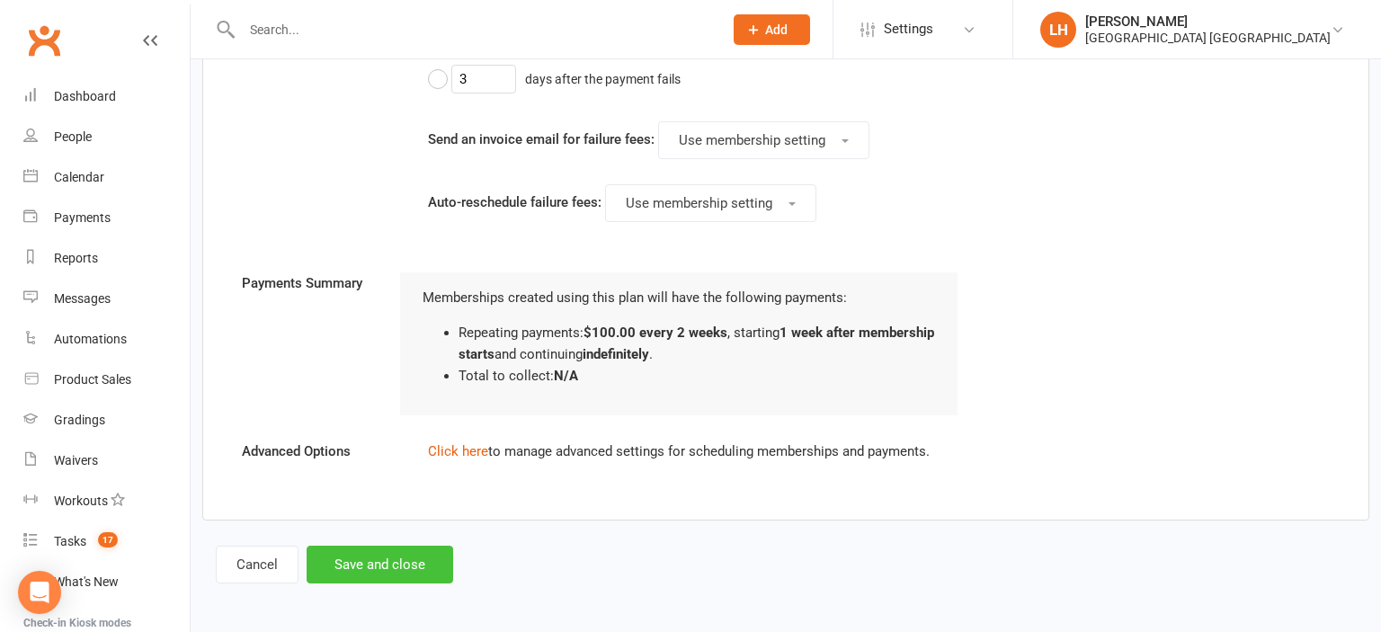
type input "1"
click at [358, 560] on button "Save and close" at bounding box center [380, 565] width 147 height 38
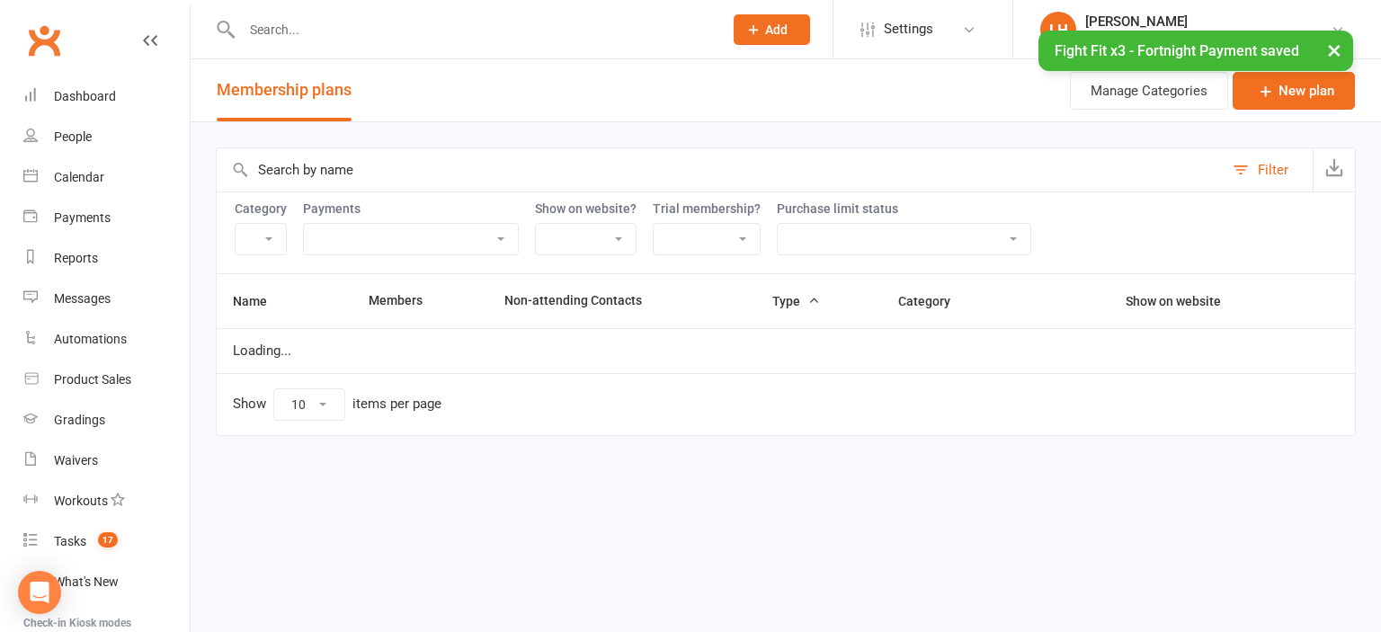
select select "11552"
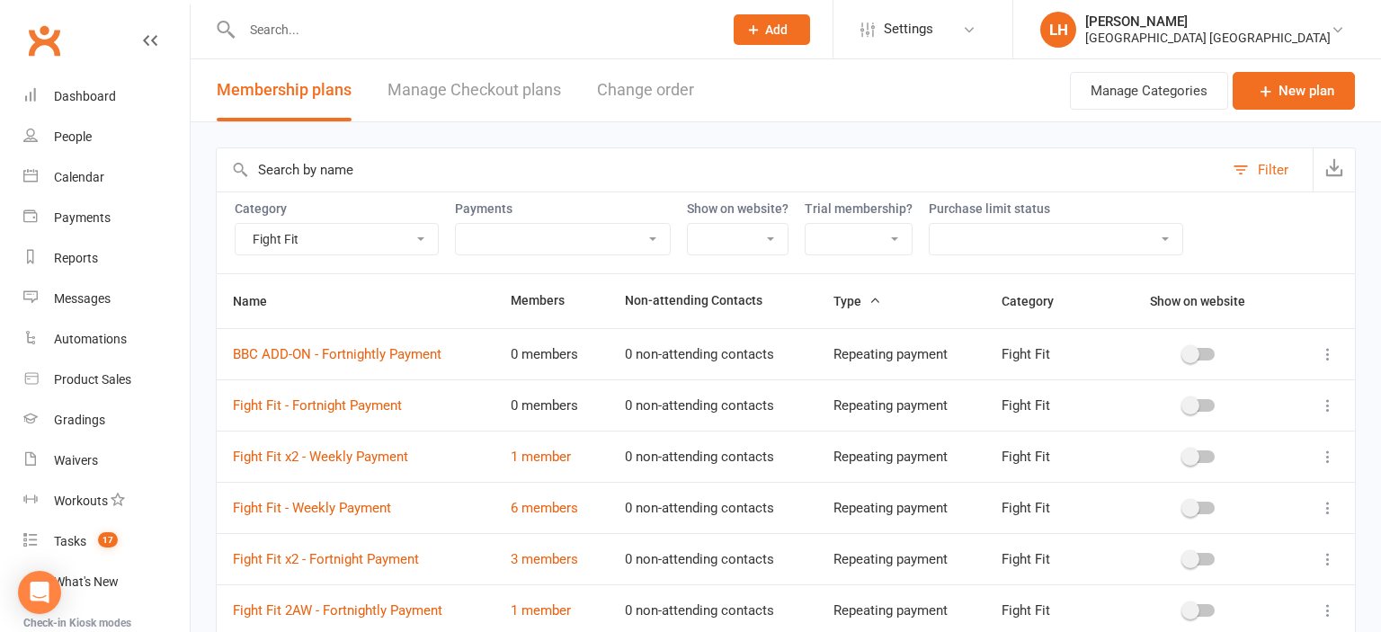
click at [1330, 407] on icon at bounding box center [1328, 406] width 18 height 18
click at [1238, 481] on link "Duplicate" at bounding box center [1249, 475] width 178 height 36
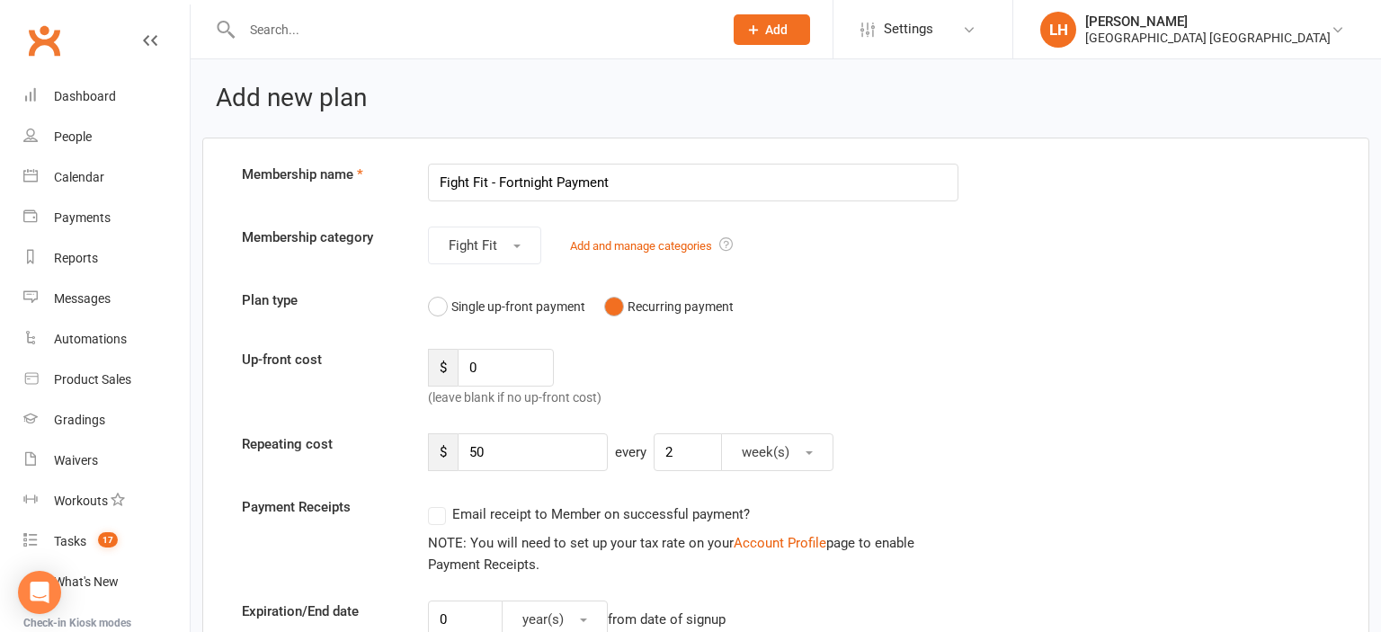
click at [491, 182] on input "Fight Fit - Fortnight Payment" at bounding box center [693, 183] width 531 height 38
type input "Fight Fit Unlimited - Fortnight Payment"
click at [502, 457] on input "50" at bounding box center [533, 453] width 150 height 38
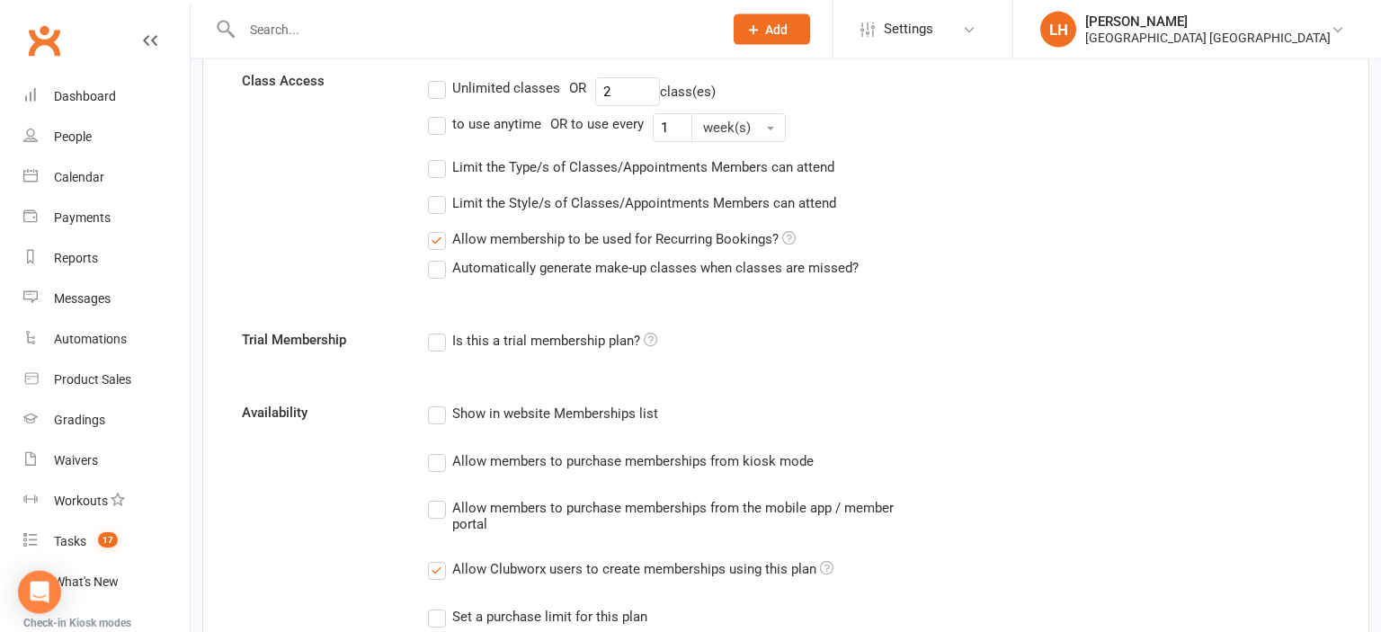
scroll to position [569, 0]
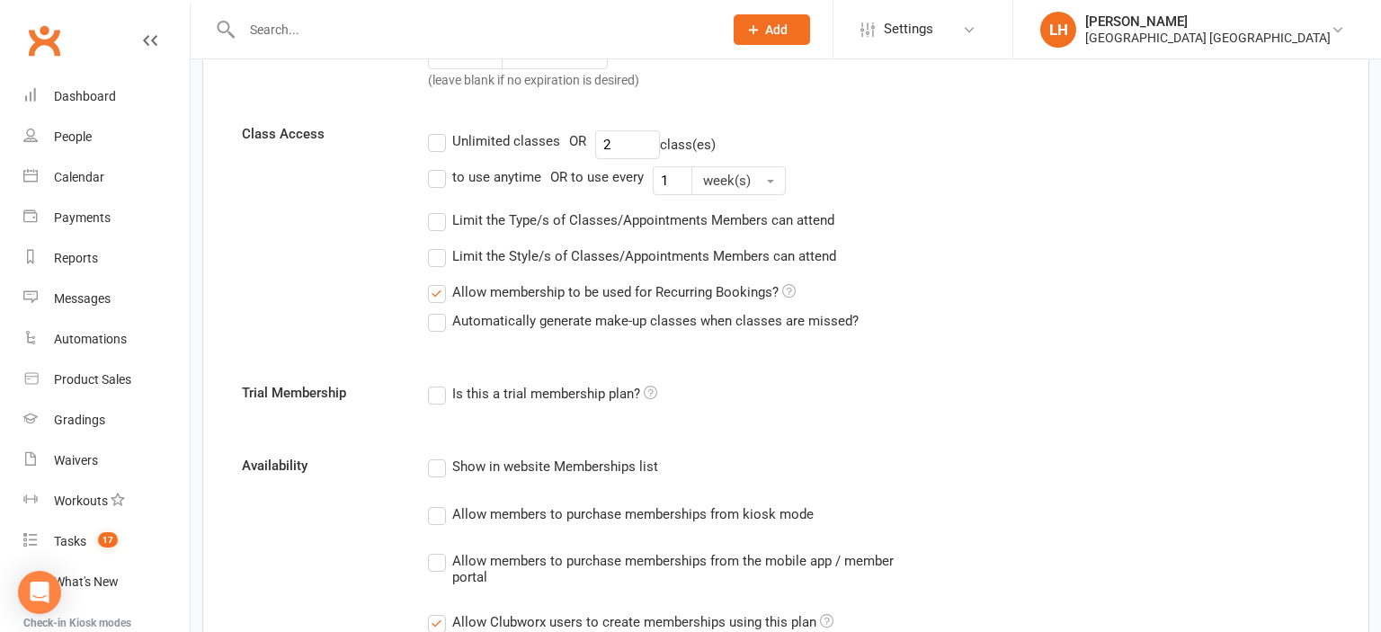
type input "110"
click at [438, 144] on label "Unlimited classes" at bounding box center [494, 141] width 132 height 22
click at [438, 130] on input "Unlimited classes" at bounding box center [434, 130] width 12 height 0
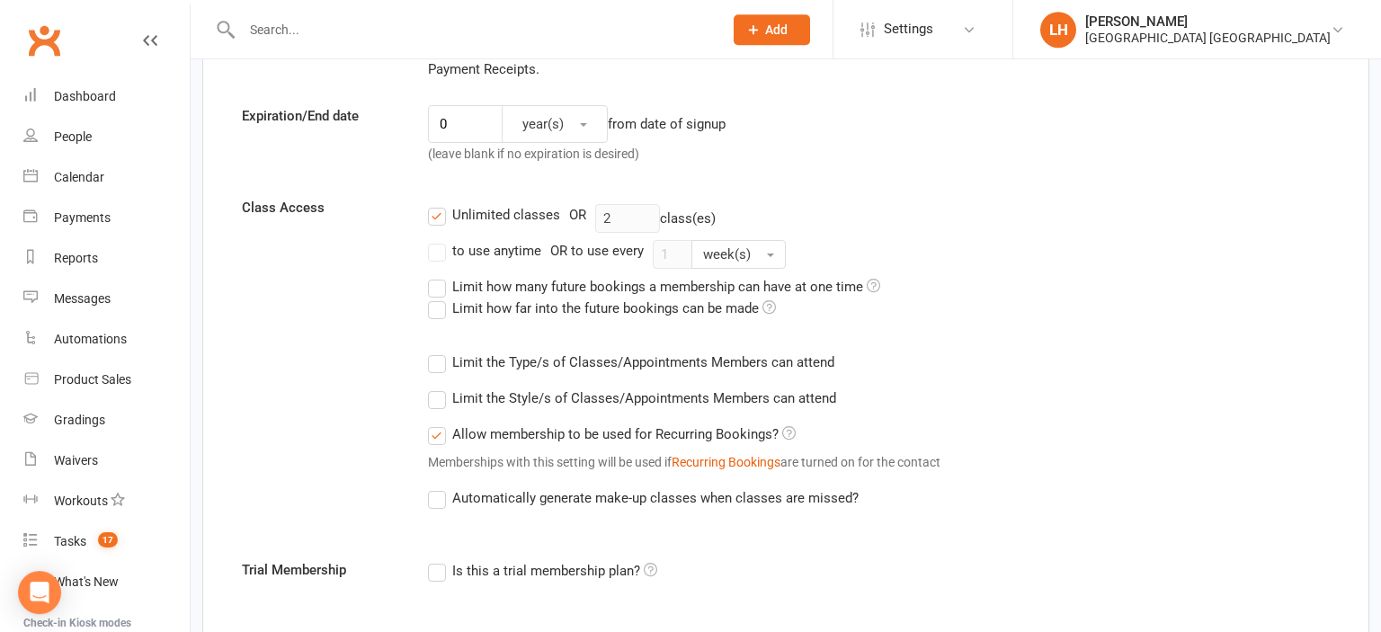
scroll to position [475, 0]
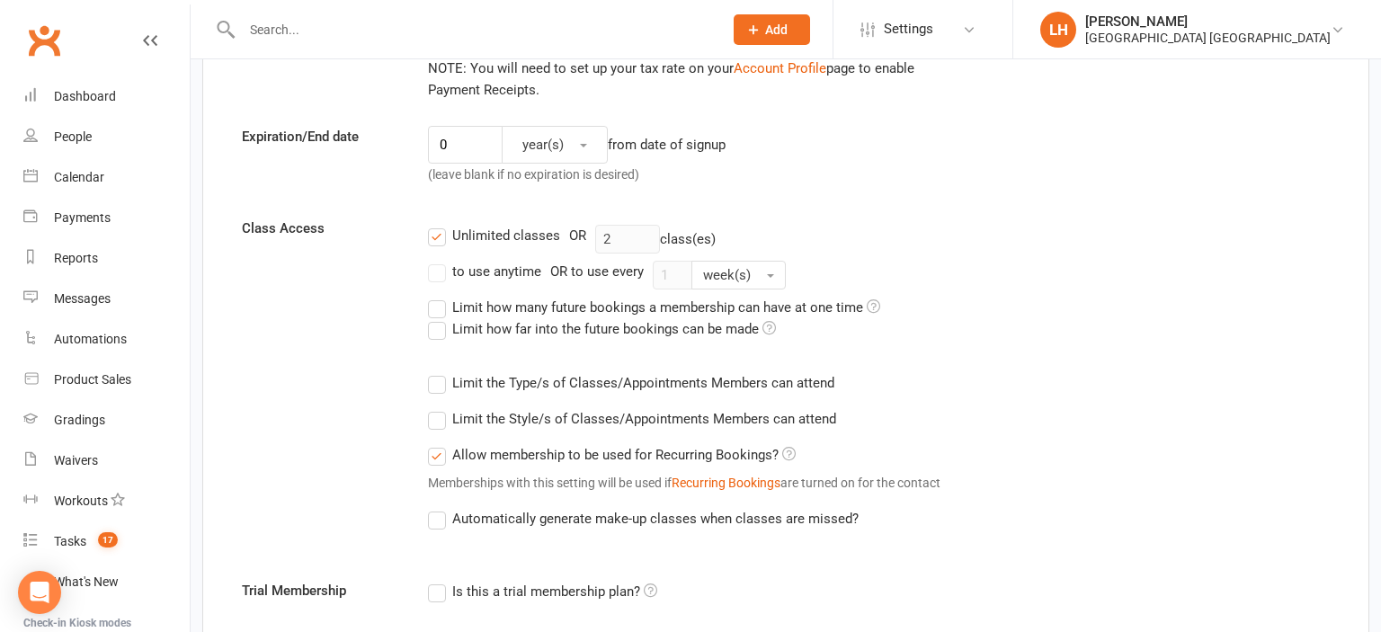
click at [432, 389] on label "Limit the Type/s of Classes/Appointments Members can attend" at bounding box center [631, 383] width 407 height 22
click at [432, 372] on input "Limit the Type/s of Classes/Appointments Members can attend" at bounding box center [434, 372] width 12 height 0
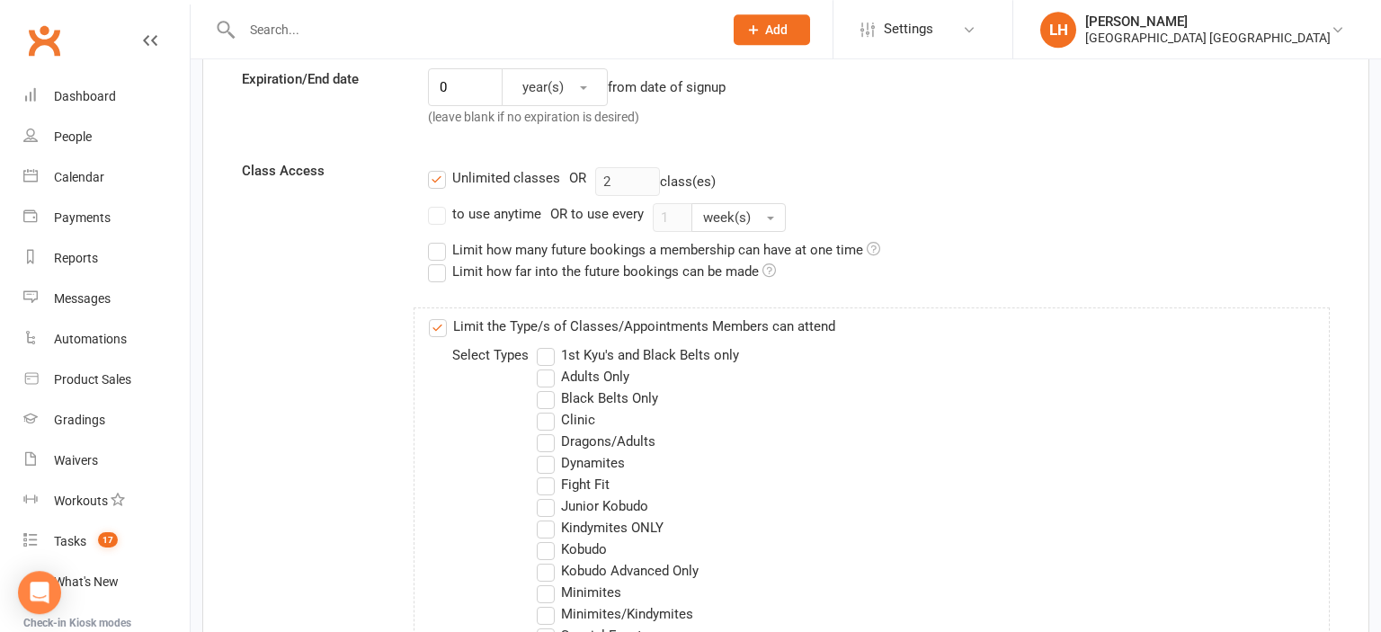
scroll to position [665, 0]
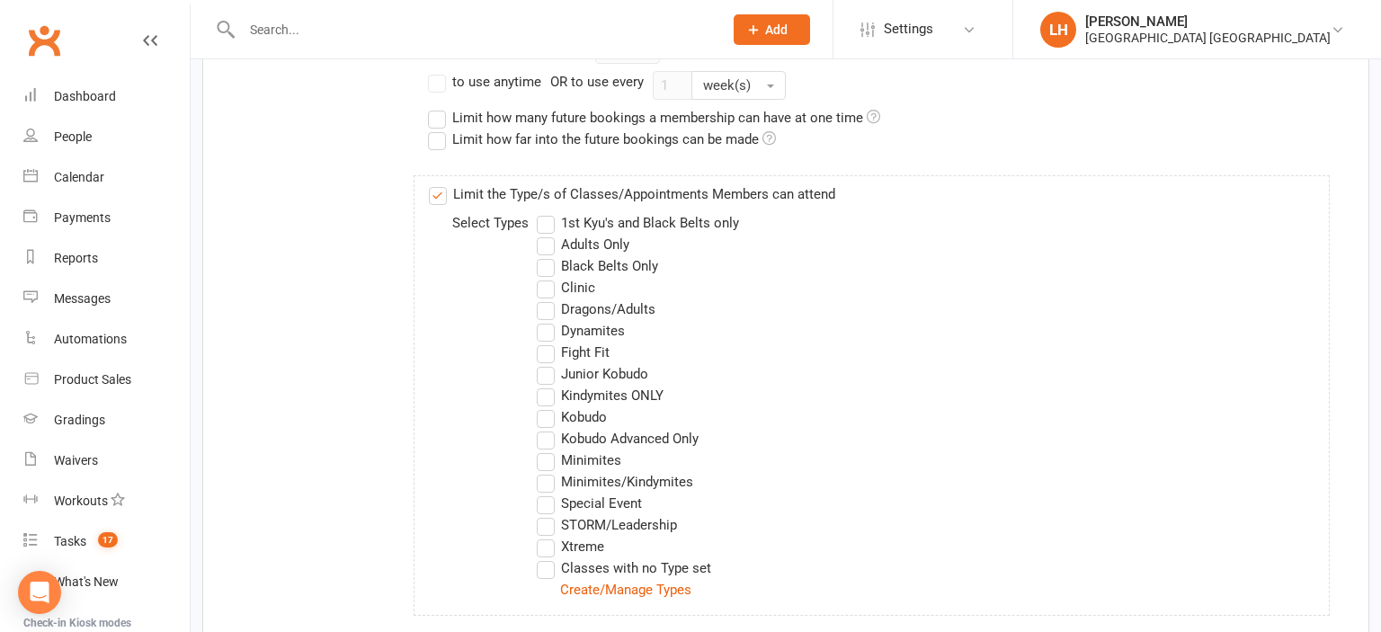
click at [547, 353] on label "Fight Fit" at bounding box center [573, 353] width 73 height 22
click at [547, 342] on input "Fight Fit" at bounding box center [543, 342] width 12 height 0
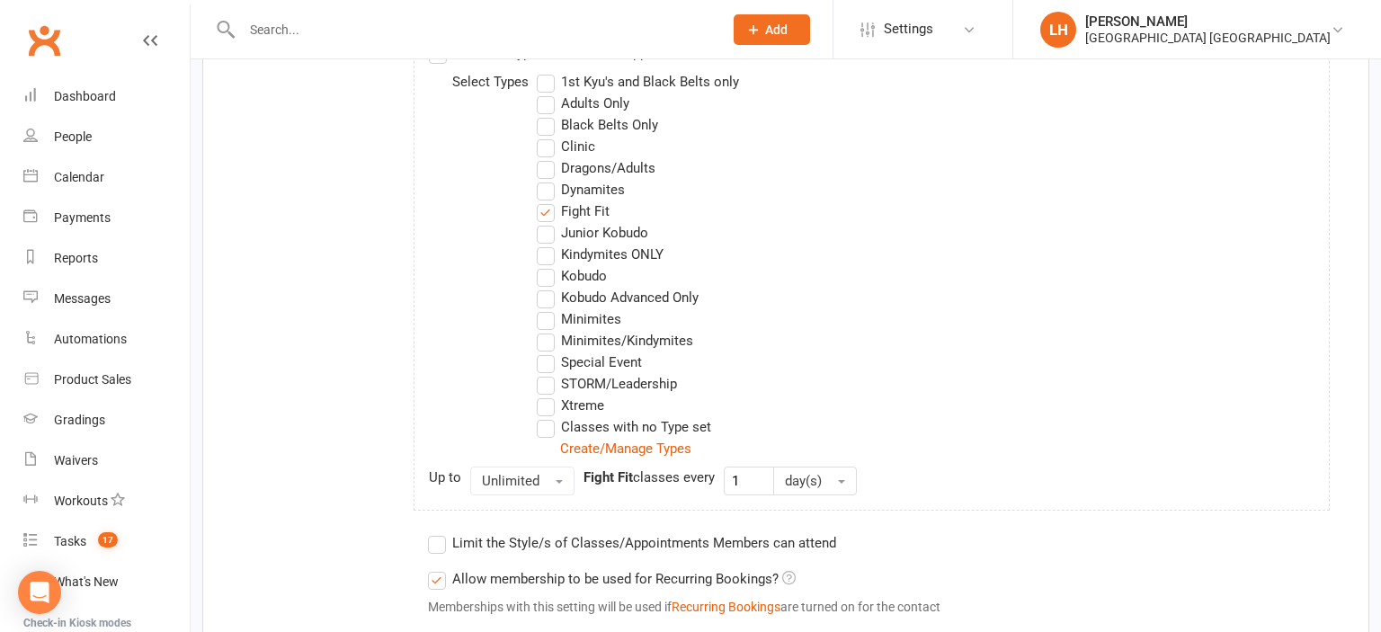
scroll to position [2108, 0]
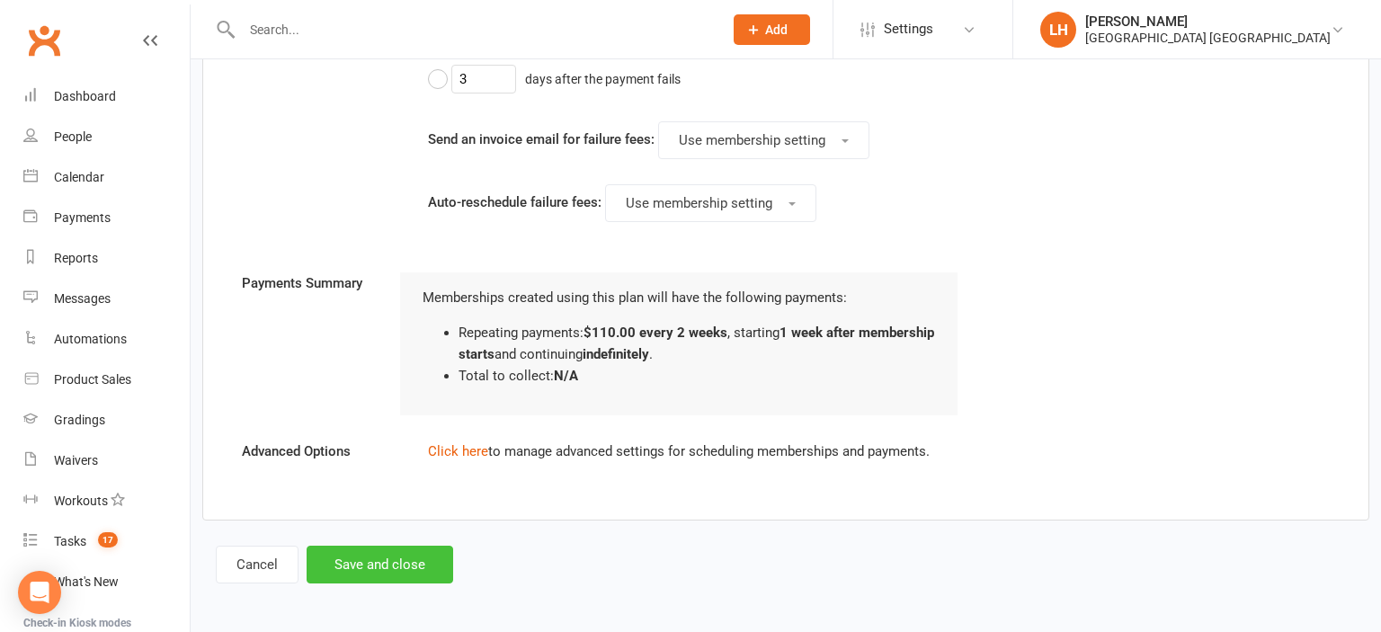
click at [374, 565] on button "Save and close" at bounding box center [380, 565] width 147 height 38
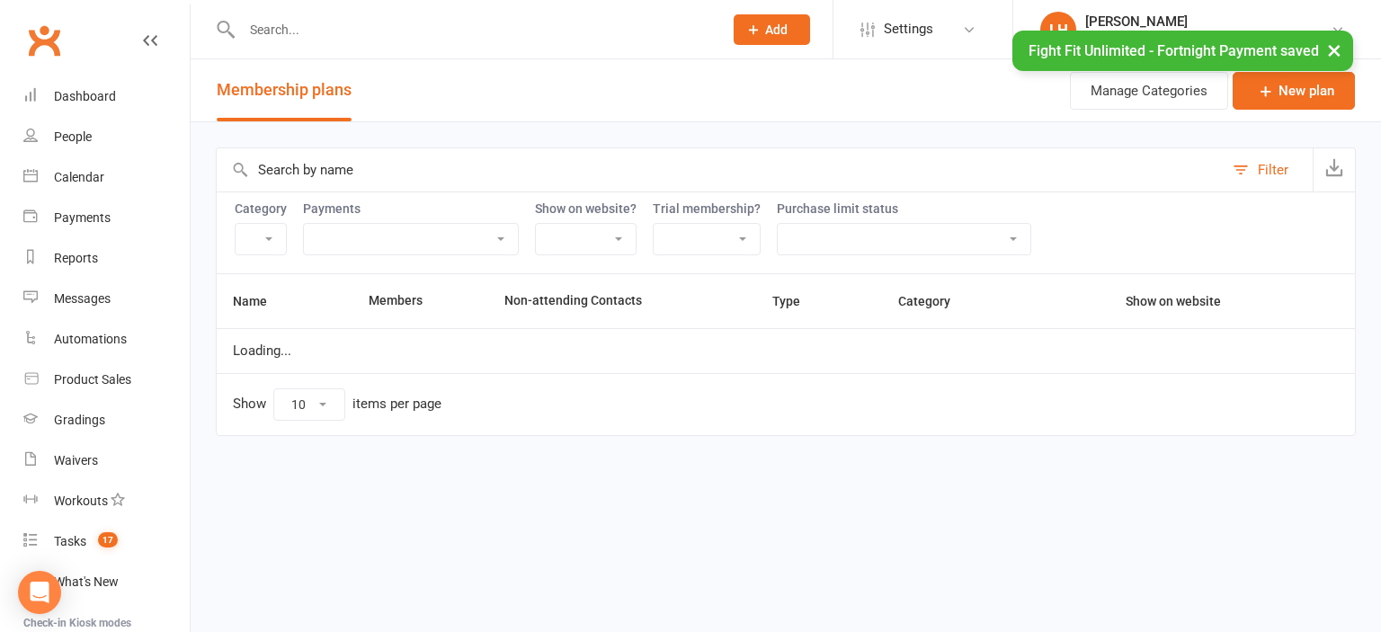
select select "11552"
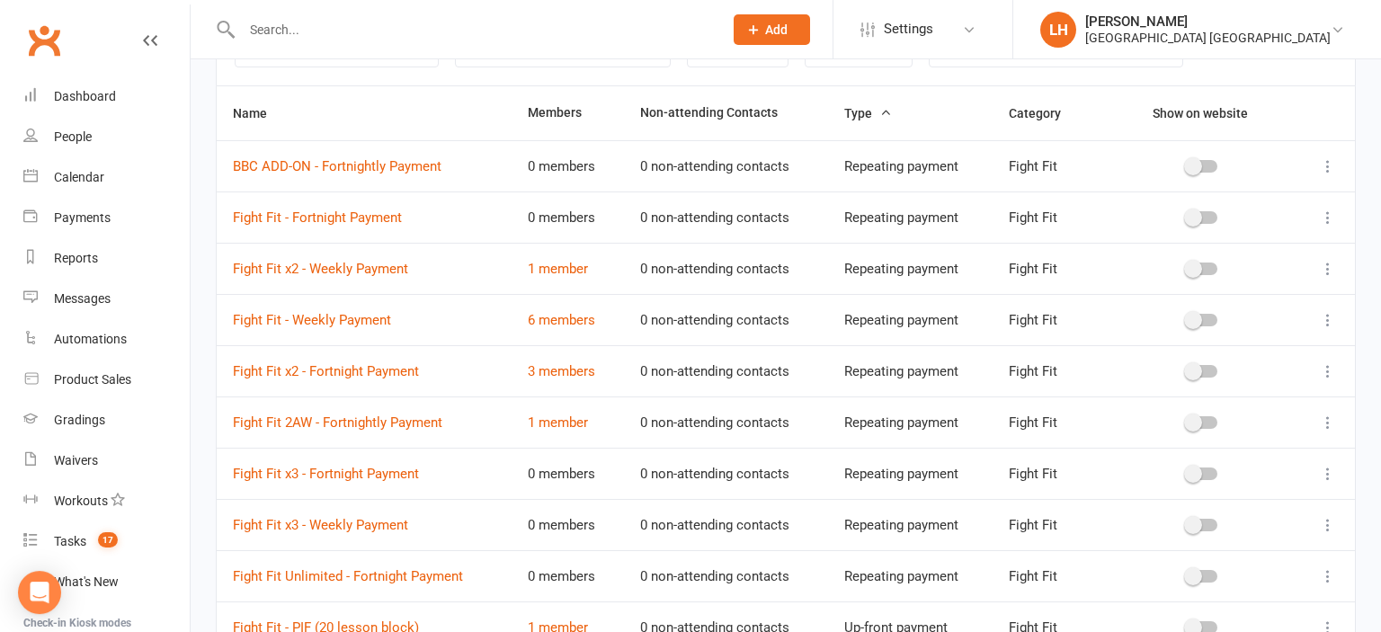
scroll to position [284, 0]
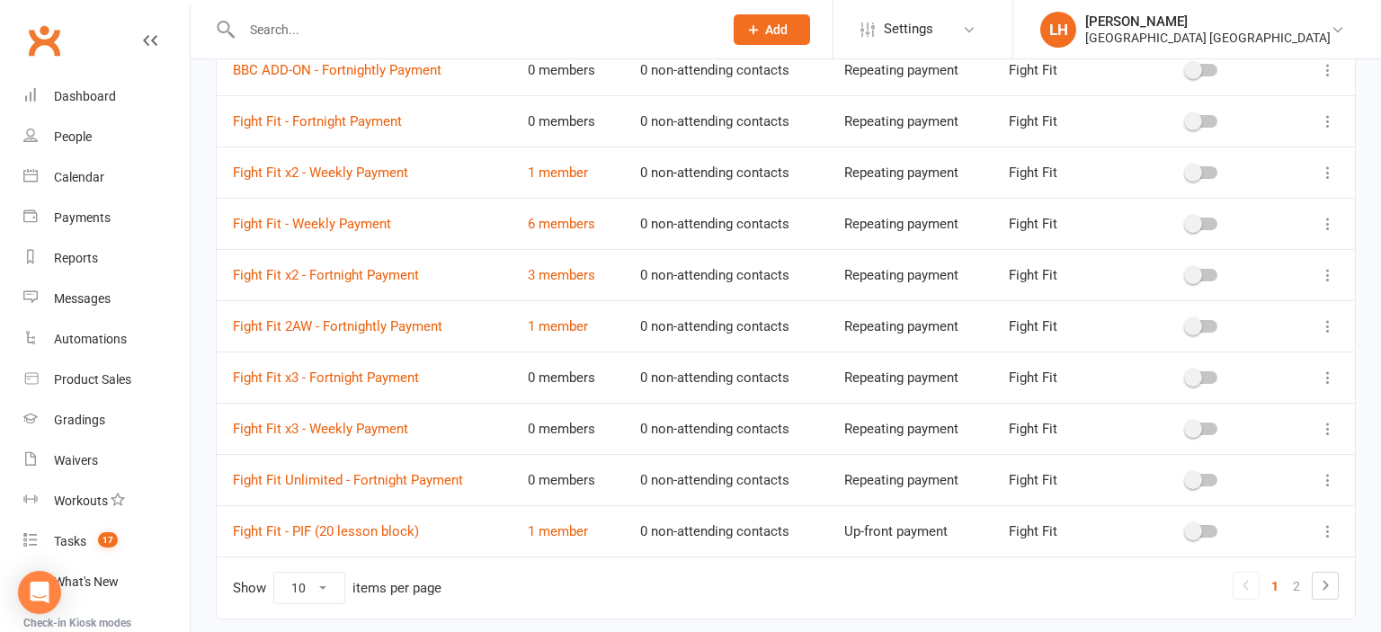
click at [1333, 472] on icon at bounding box center [1328, 480] width 18 height 18
click at [1238, 556] on link "Duplicate" at bounding box center [1249, 548] width 178 height 36
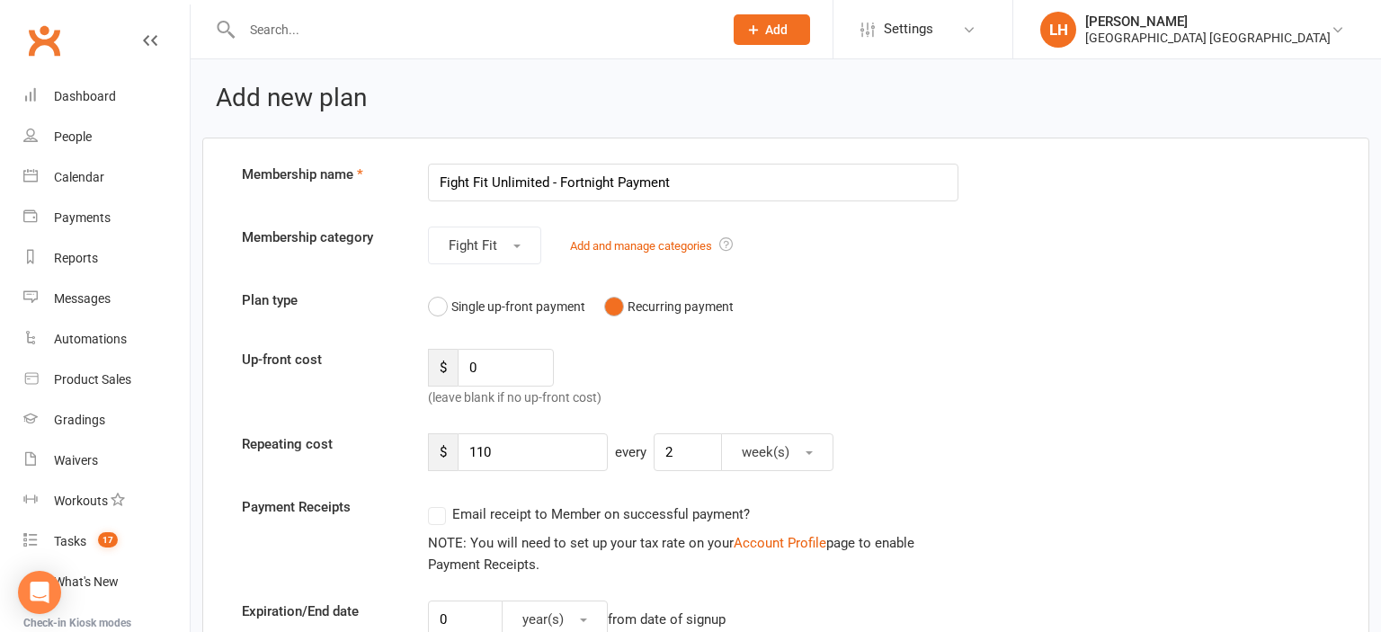
drag, startPoint x: 561, startPoint y: 177, endPoint x: 616, endPoint y: 183, distance: 55.1
click at [616, 183] on input "Fight Fit Unlimited - Fortnight Payment" at bounding box center [693, 183] width 531 height 38
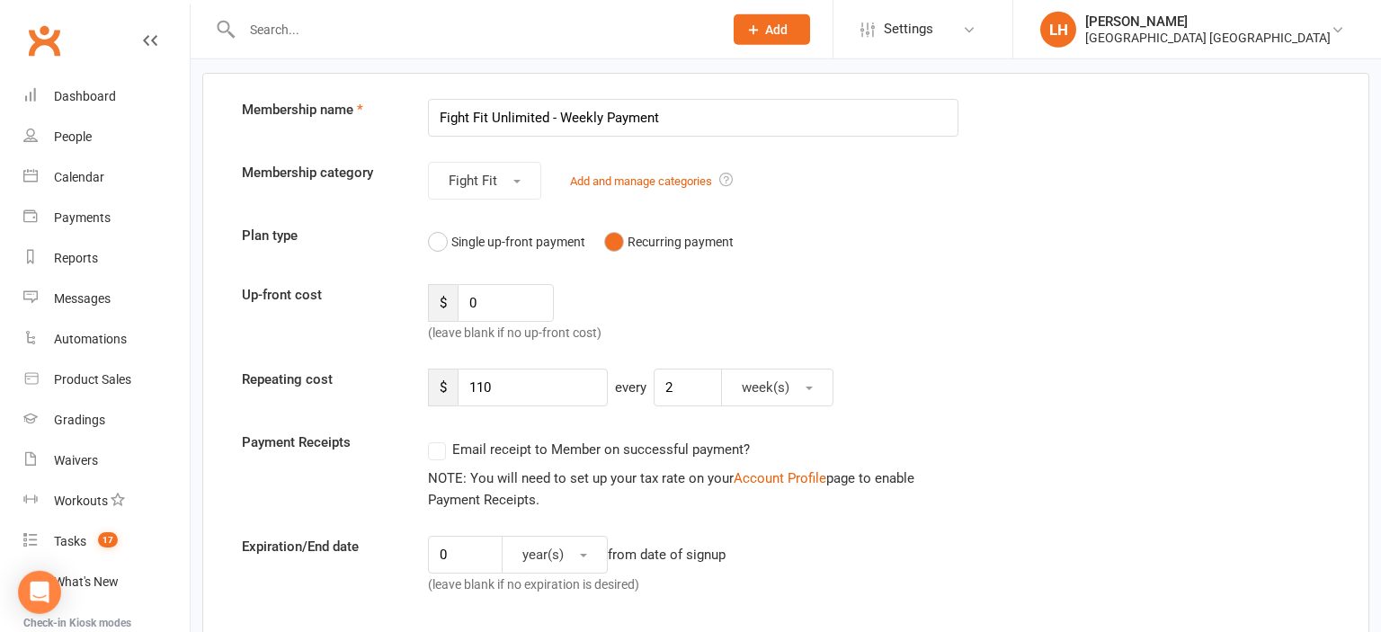
scroll to position [94, 0]
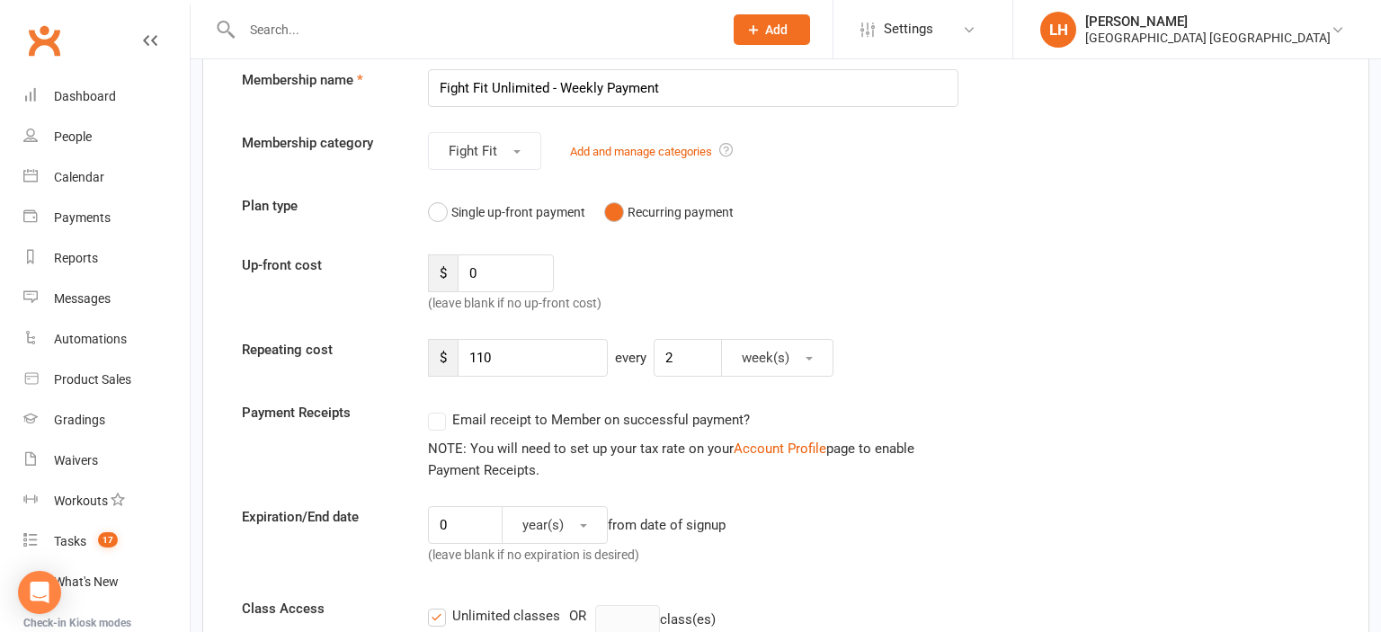
type input "Fight Fit Unlimited - Weekly Payment"
click at [528, 347] on input "110" at bounding box center [533, 358] width 150 height 38
click at [527, 347] on input "110" at bounding box center [533, 358] width 150 height 38
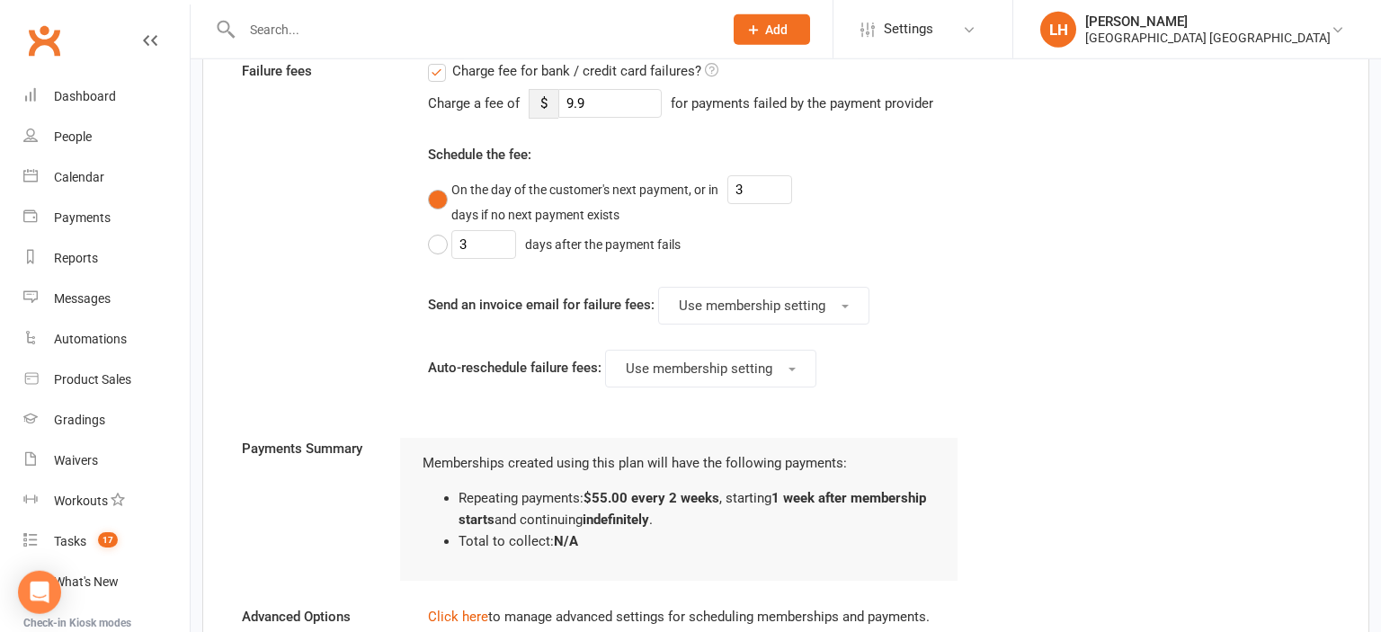
scroll to position [2061, 0]
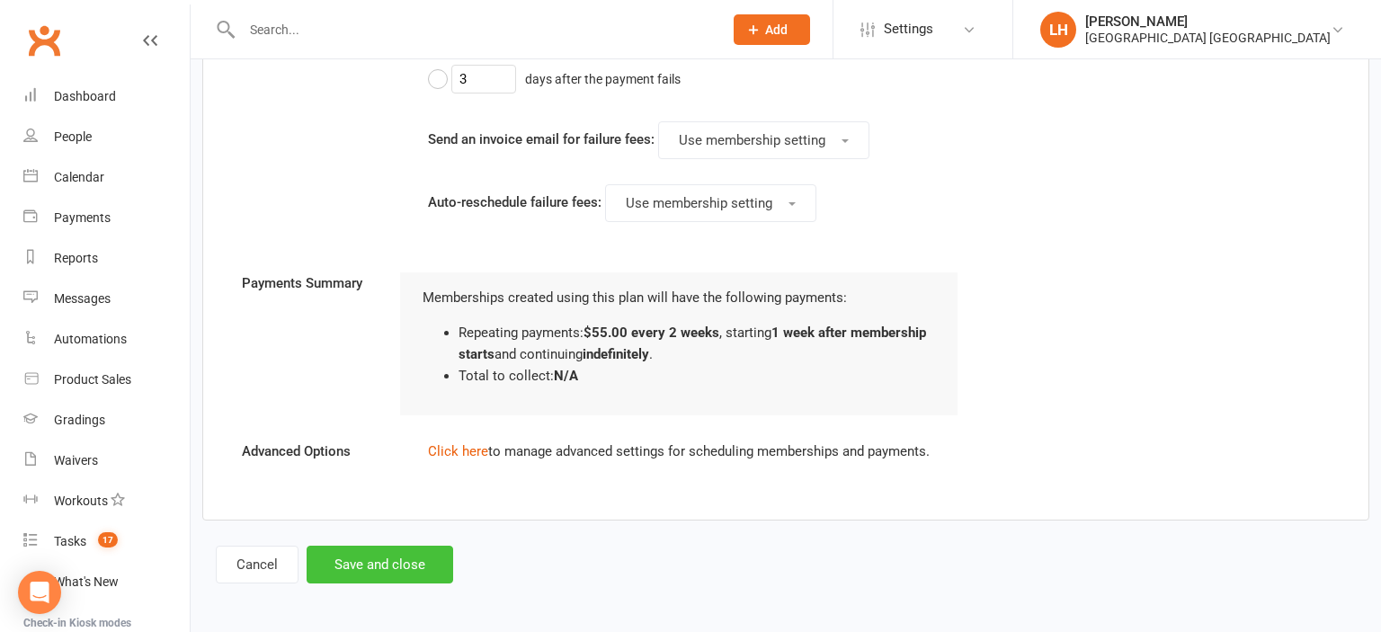
type input "55"
click at [360, 556] on button "Save and close" at bounding box center [380, 565] width 147 height 38
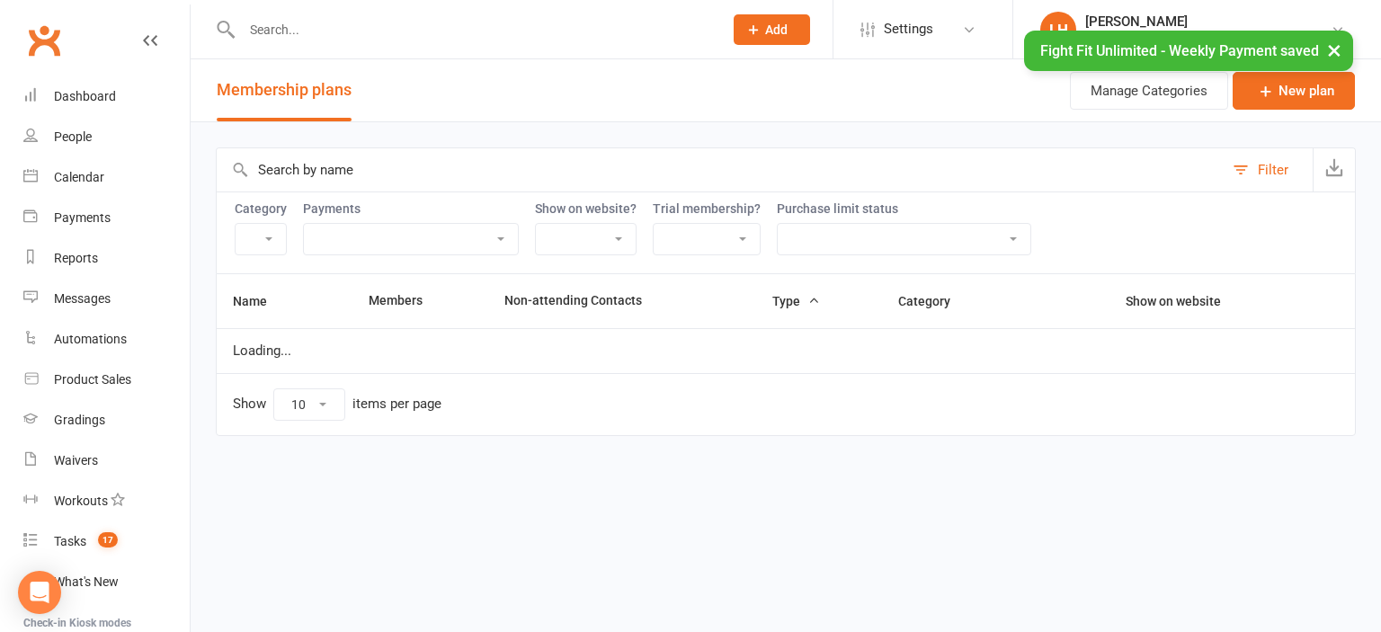
select select "11552"
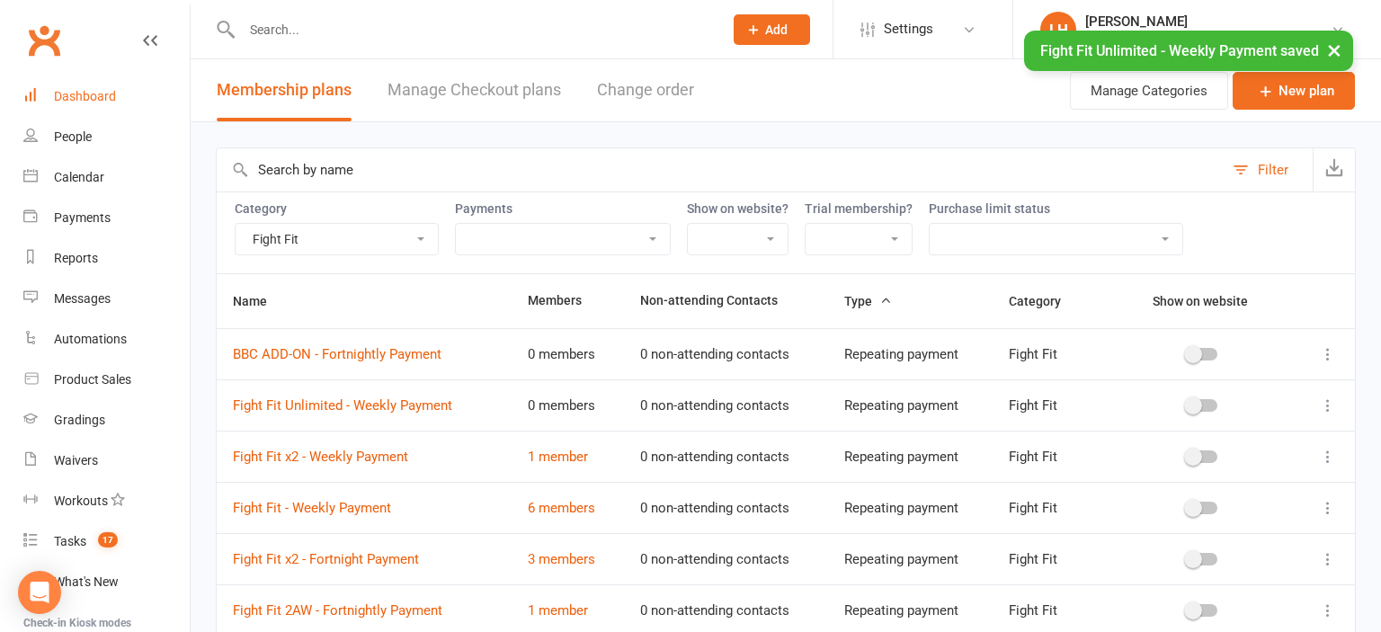
click at [108, 105] on link "Dashboard" at bounding box center [106, 96] width 166 height 40
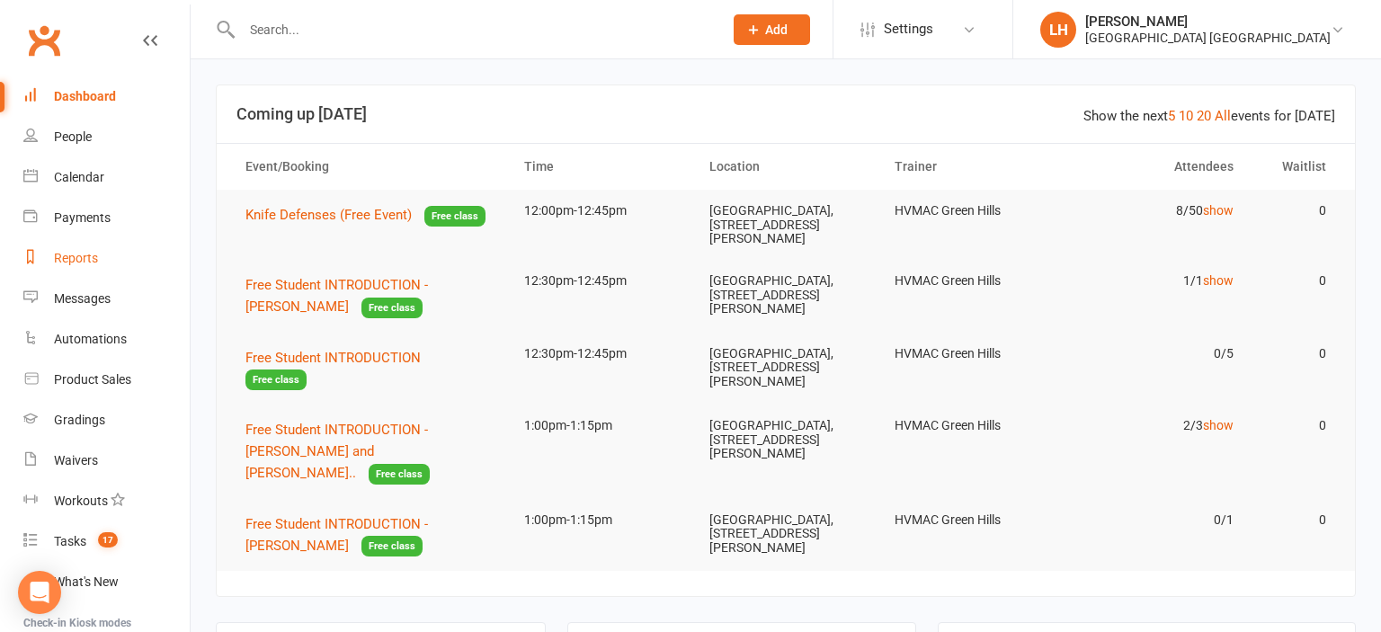
click at [85, 254] on div "Reports" at bounding box center [76, 258] width 44 height 14
select select "25"
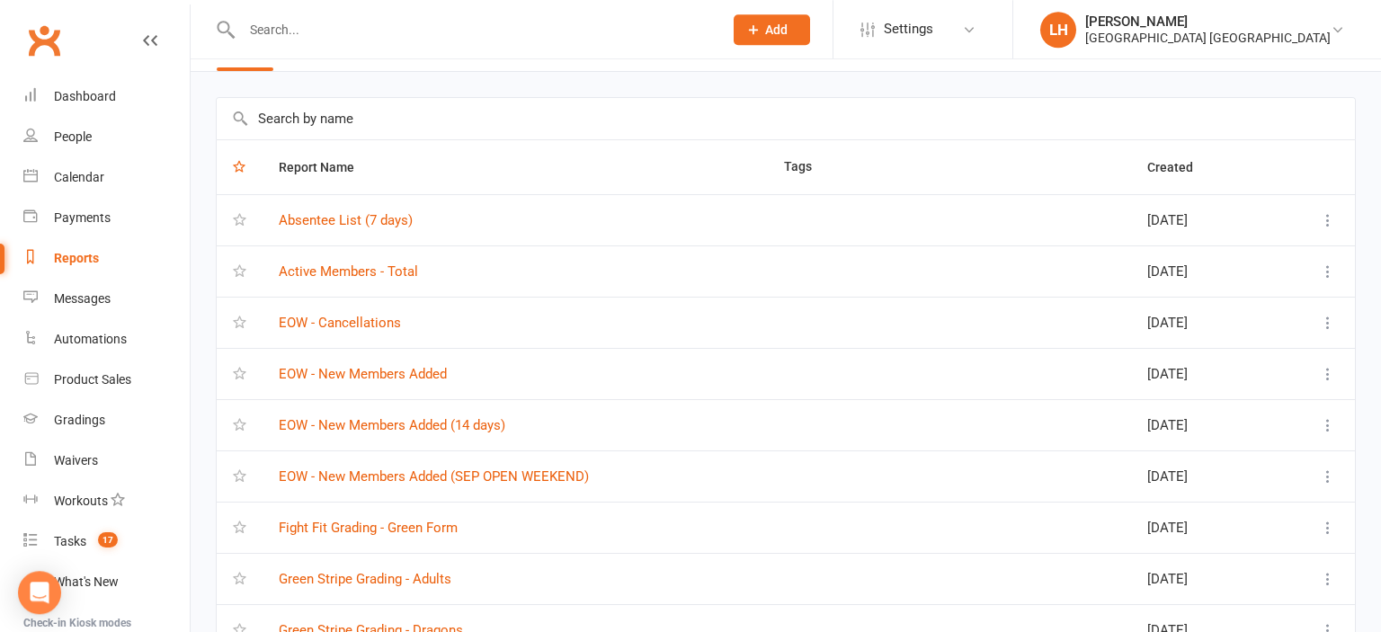
scroll to position [94, 0]
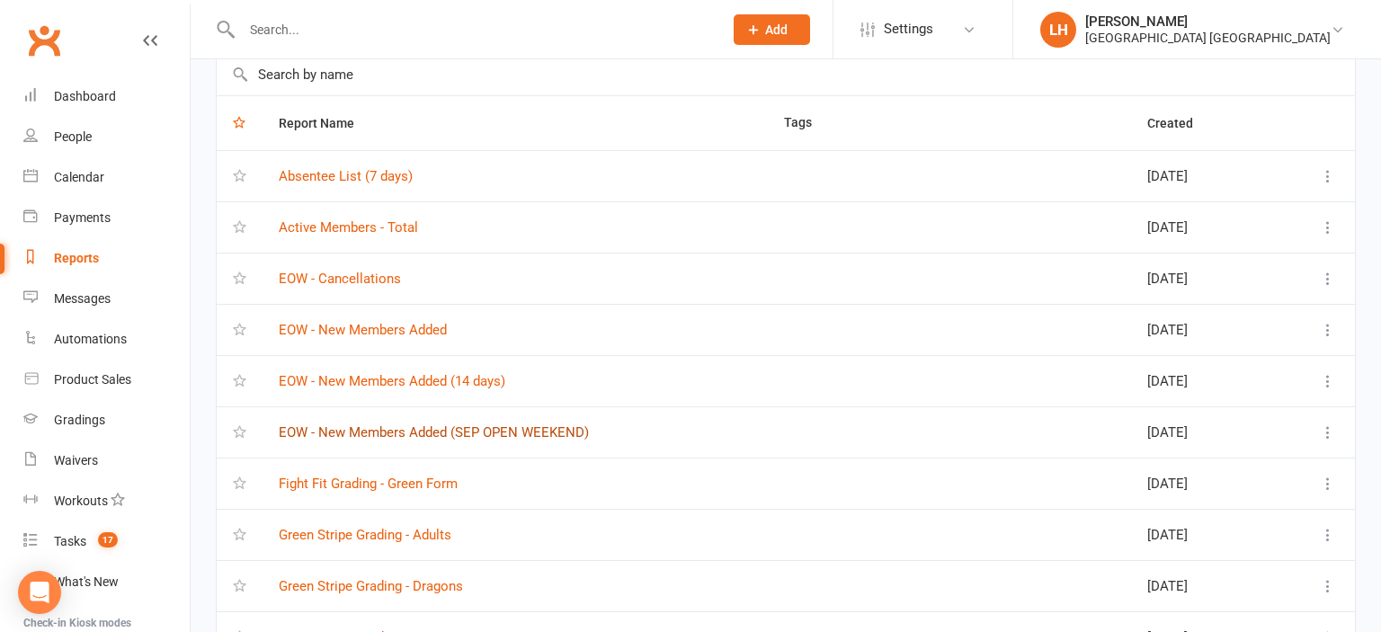
click at [502, 426] on link "EOW - New Members Added (SEP OPEN WEEKEND)" at bounding box center [434, 433] width 310 height 16
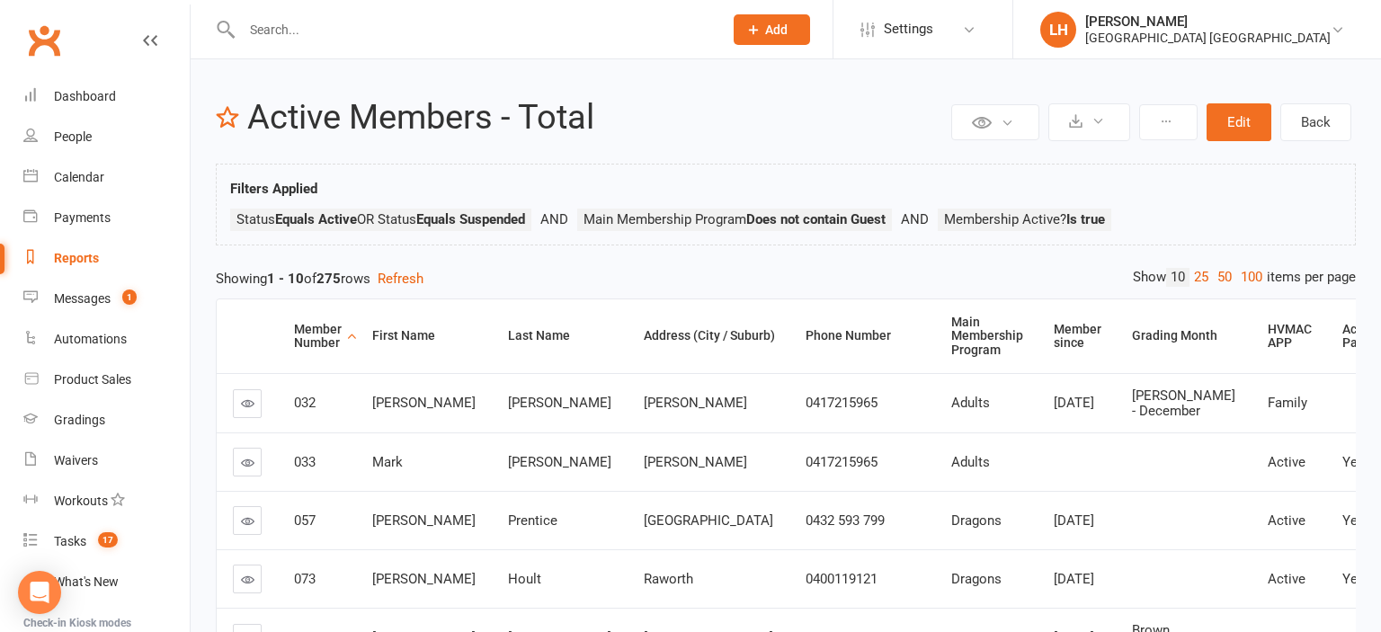
click at [294, 30] on input "text" at bounding box center [474, 29] width 474 height 25
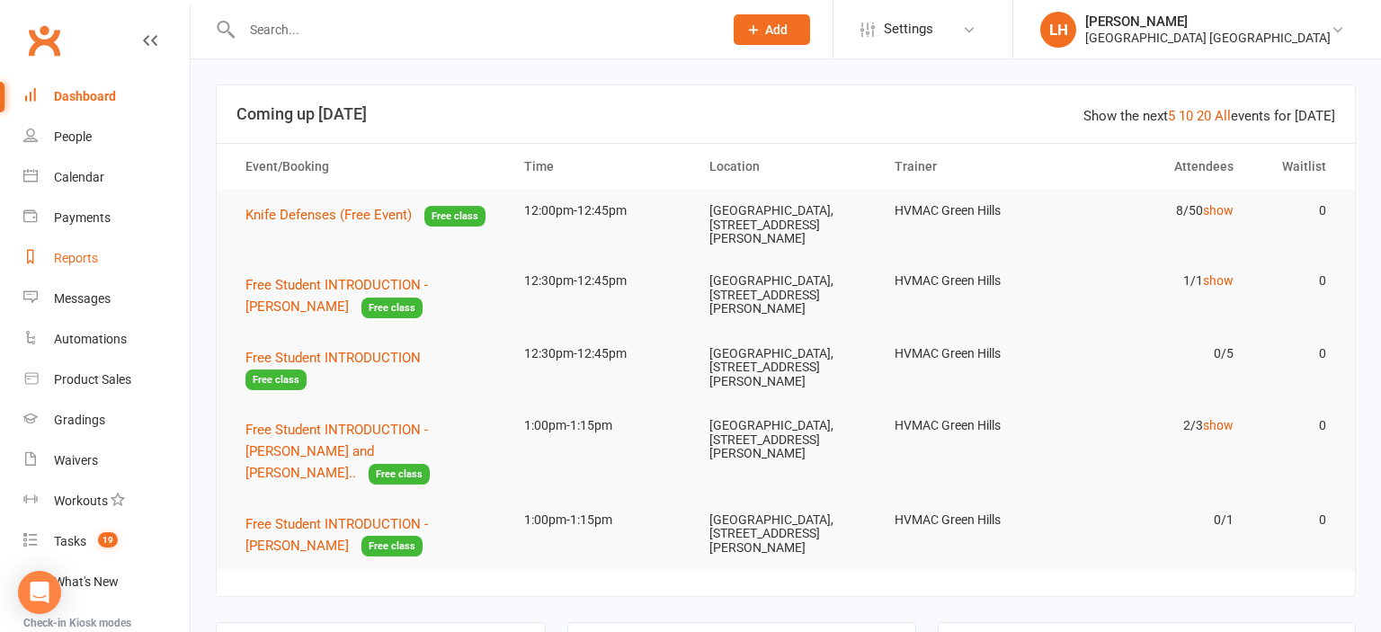
click at [80, 258] on div "Reports" at bounding box center [76, 258] width 44 height 14
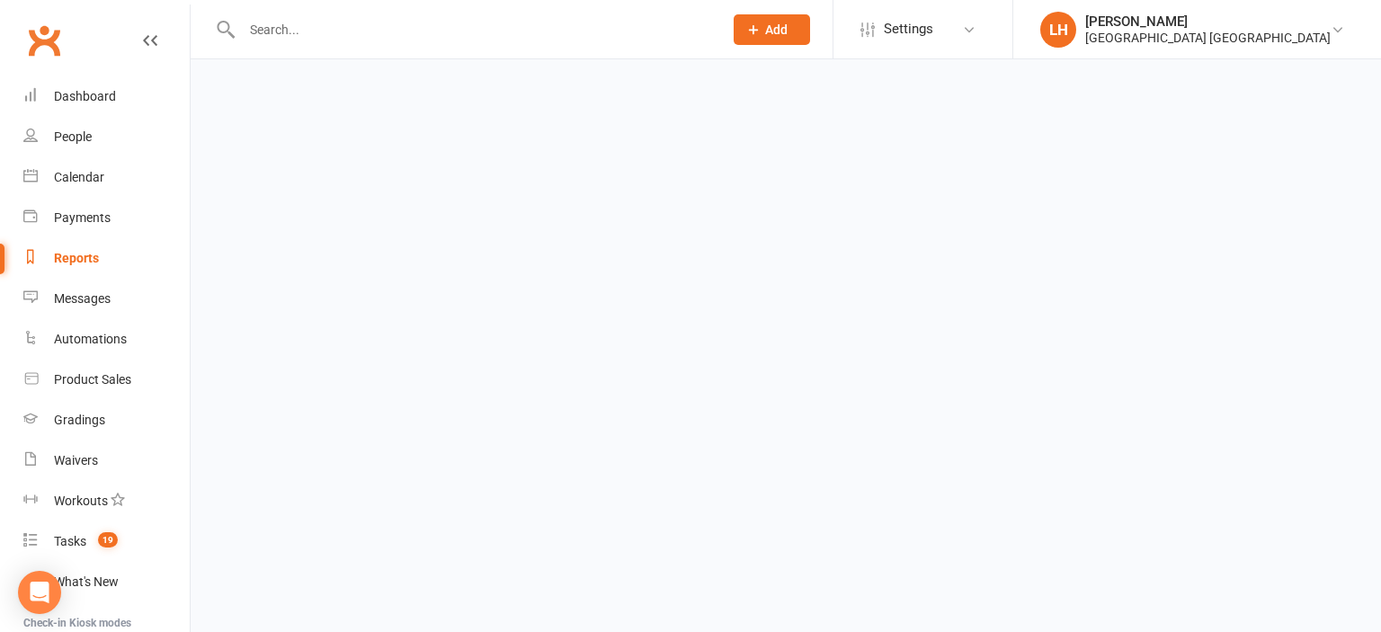
select select "25"
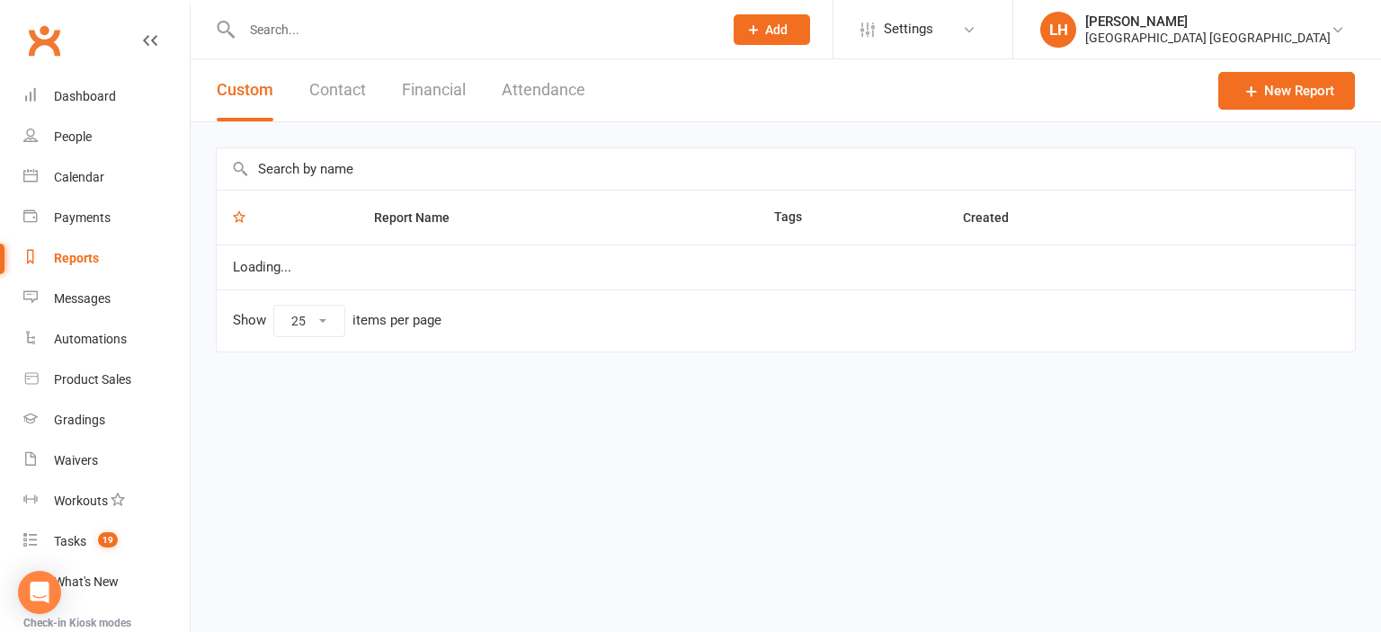
click at [351, 177] on input "text" at bounding box center [786, 168] width 1139 height 41
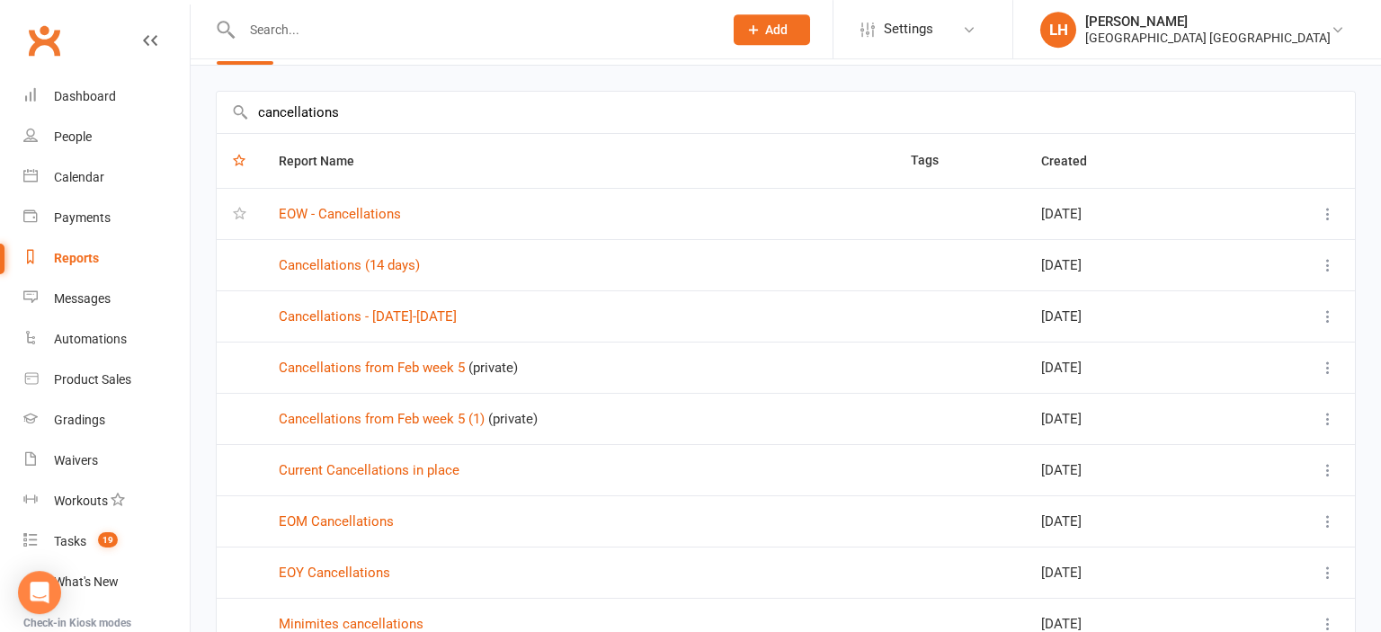
scroll to position [94, 0]
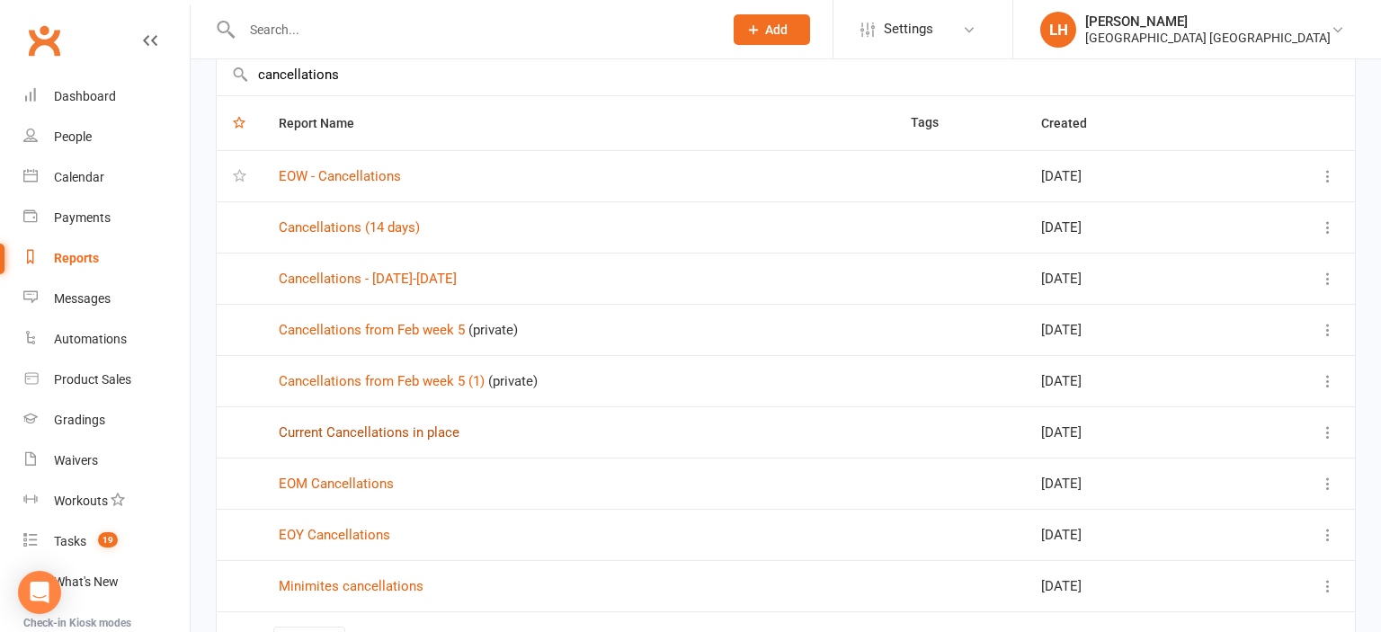
type input "cancellations"
click at [391, 430] on link "Current Cancellations in place" at bounding box center [369, 433] width 181 height 16
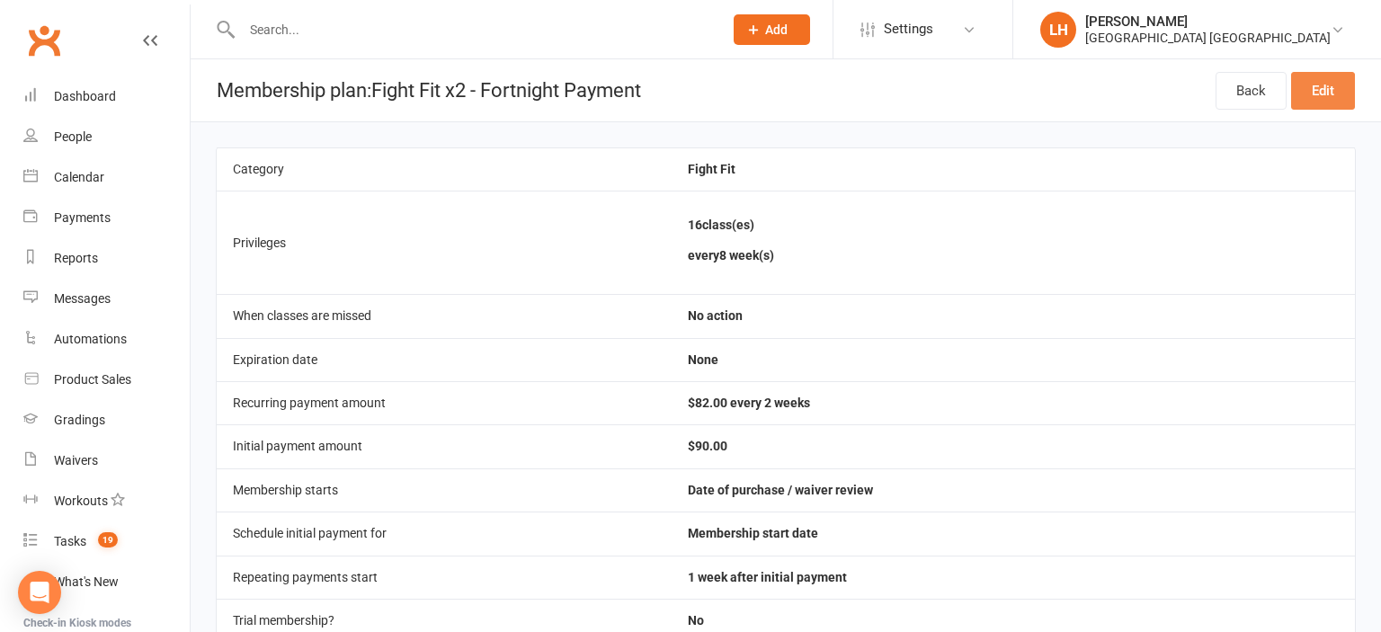
click at [1323, 96] on link "Edit" at bounding box center [1324, 91] width 64 height 38
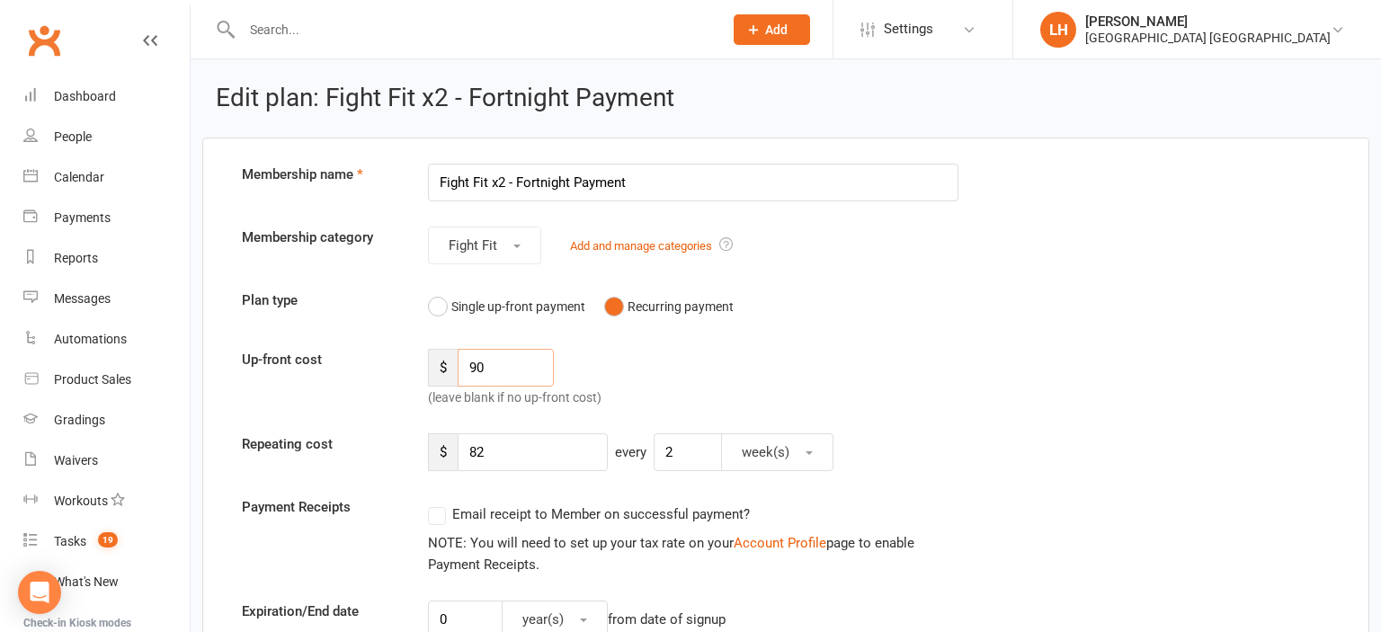
drag, startPoint x: 342, startPoint y: 378, endPoint x: 303, endPoint y: 376, distance: 38.7
click at [458, 378] on input "90" at bounding box center [506, 368] width 96 height 38
click at [516, 451] on input "82" at bounding box center [533, 453] width 150 height 38
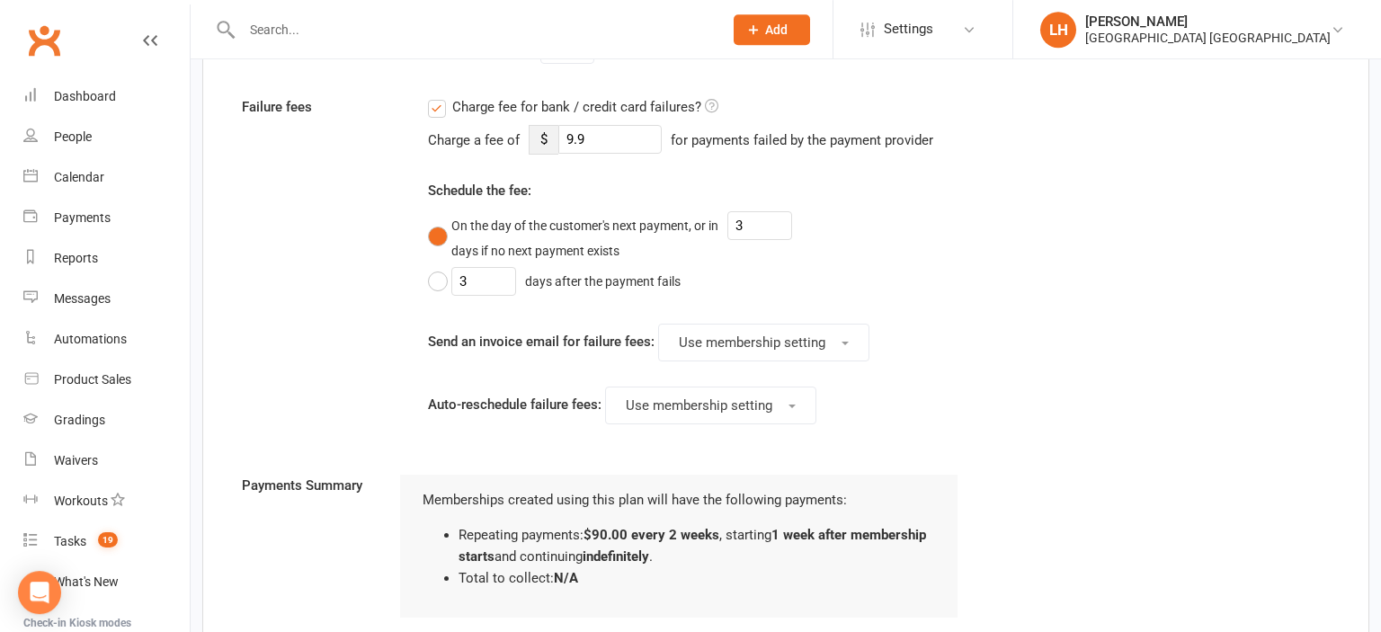
scroll to position [2102, 0]
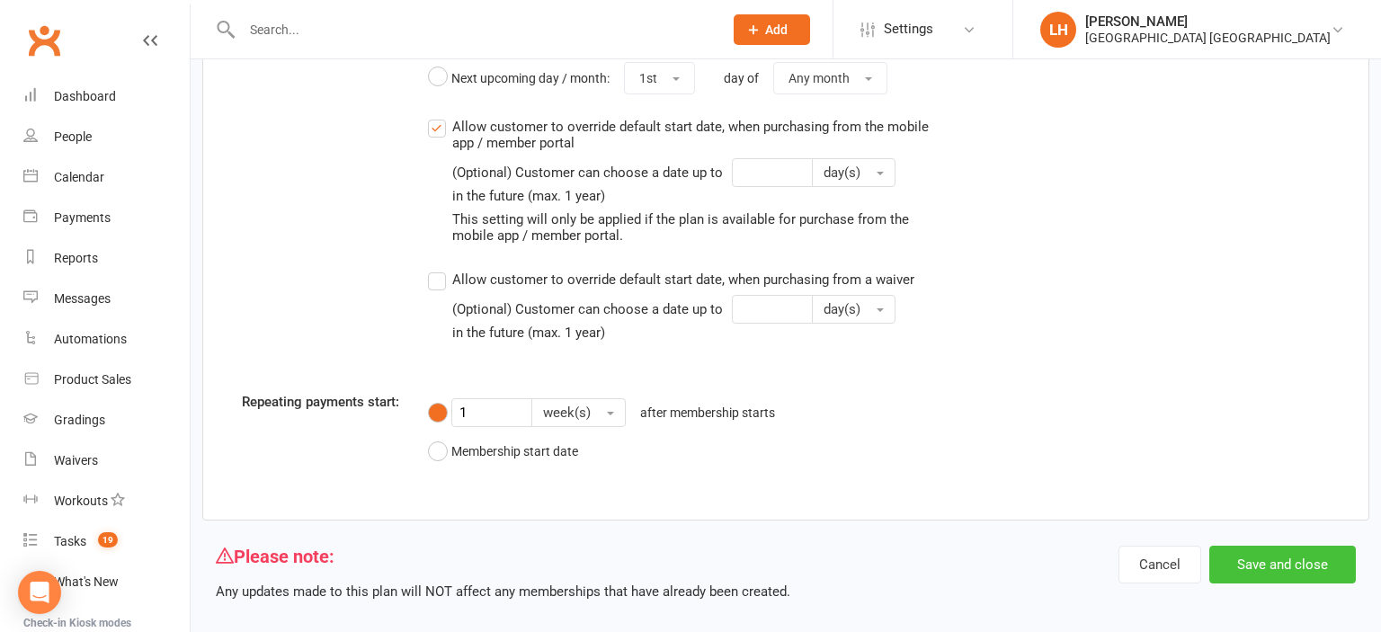
type input "90"
click at [1292, 546] on button "Save and close" at bounding box center [1283, 565] width 147 height 38
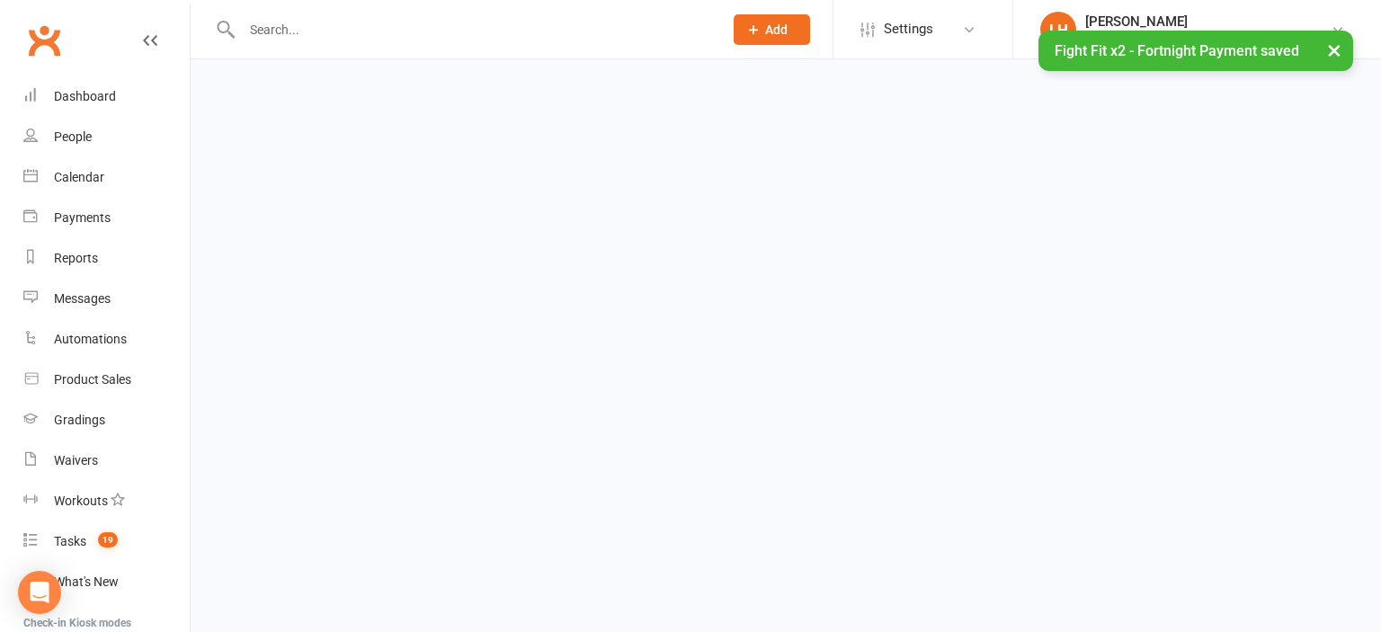
select select "11552"
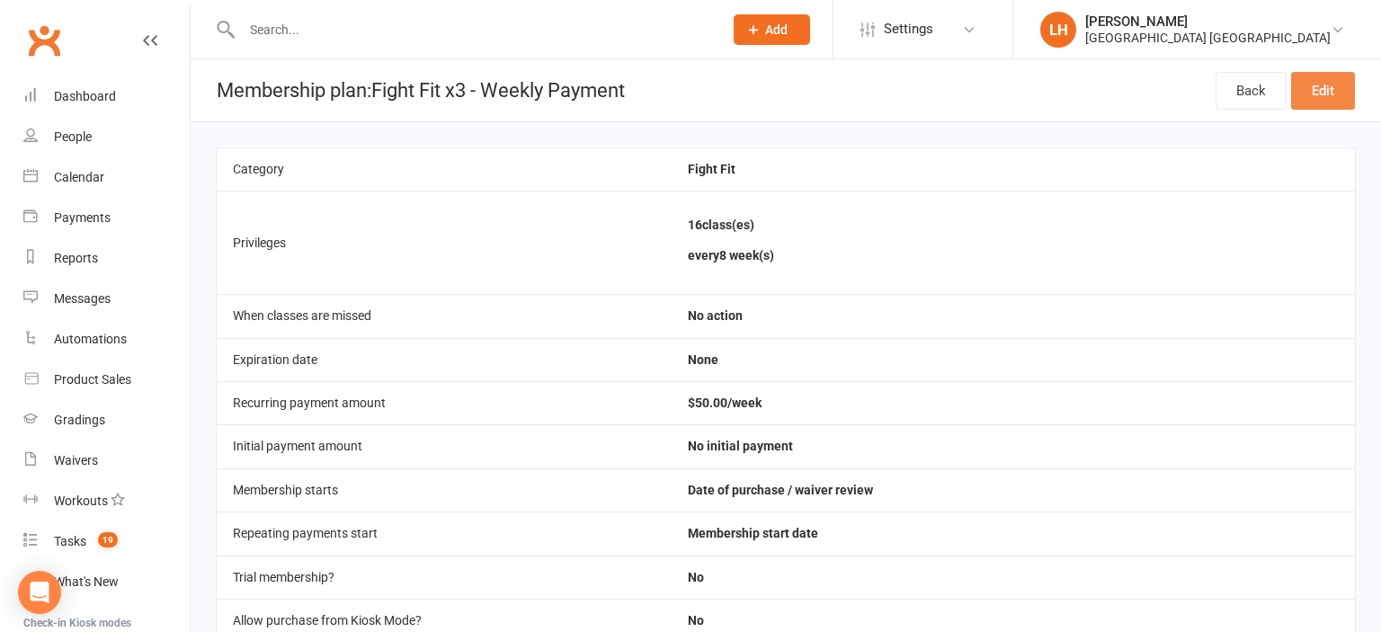
click at [1335, 87] on link "Edit" at bounding box center [1324, 91] width 64 height 38
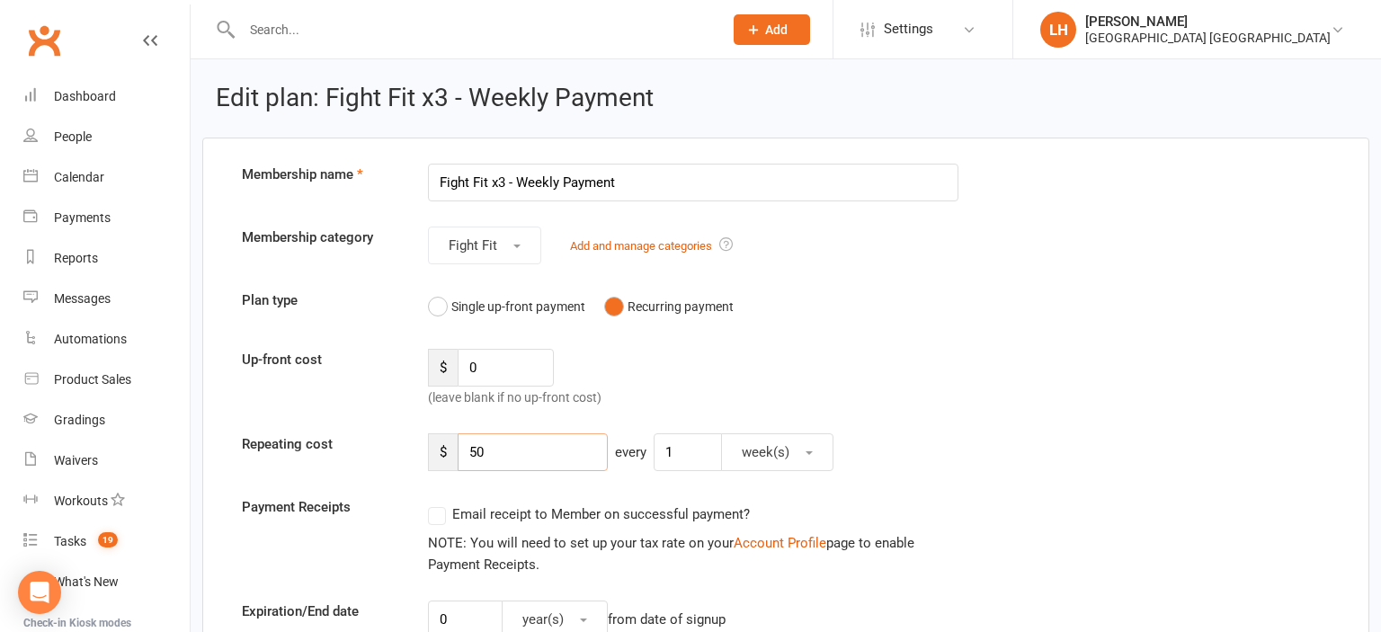
click at [488, 455] on input "50" at bounding box center [533, 453] width 150 height 38
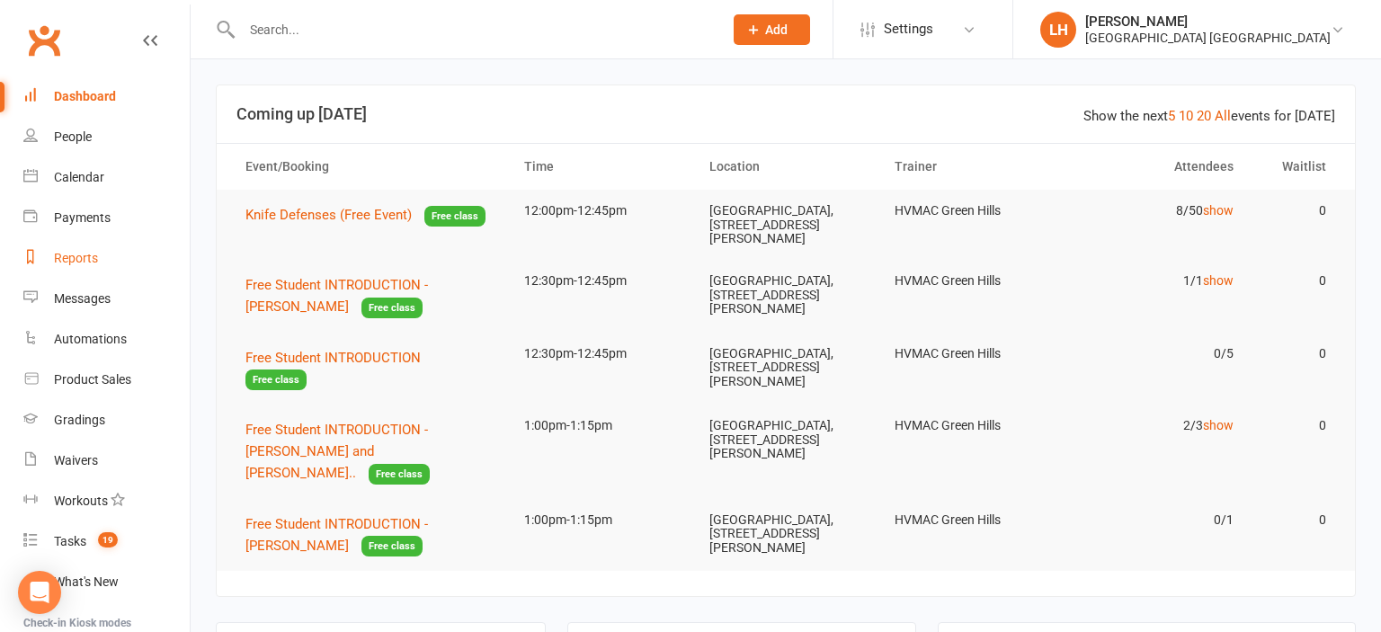
click at [77, 260] on div "Reports" at bounding box center [76, 258] width 44 height 14
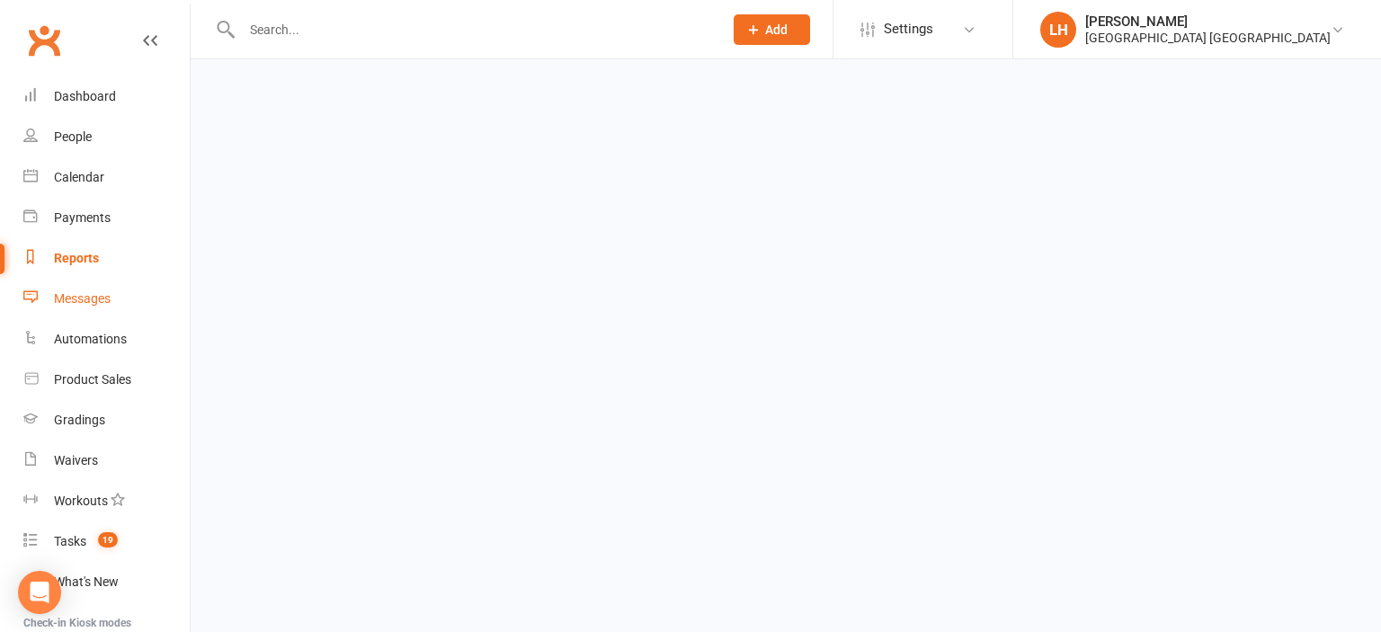
select select "25"
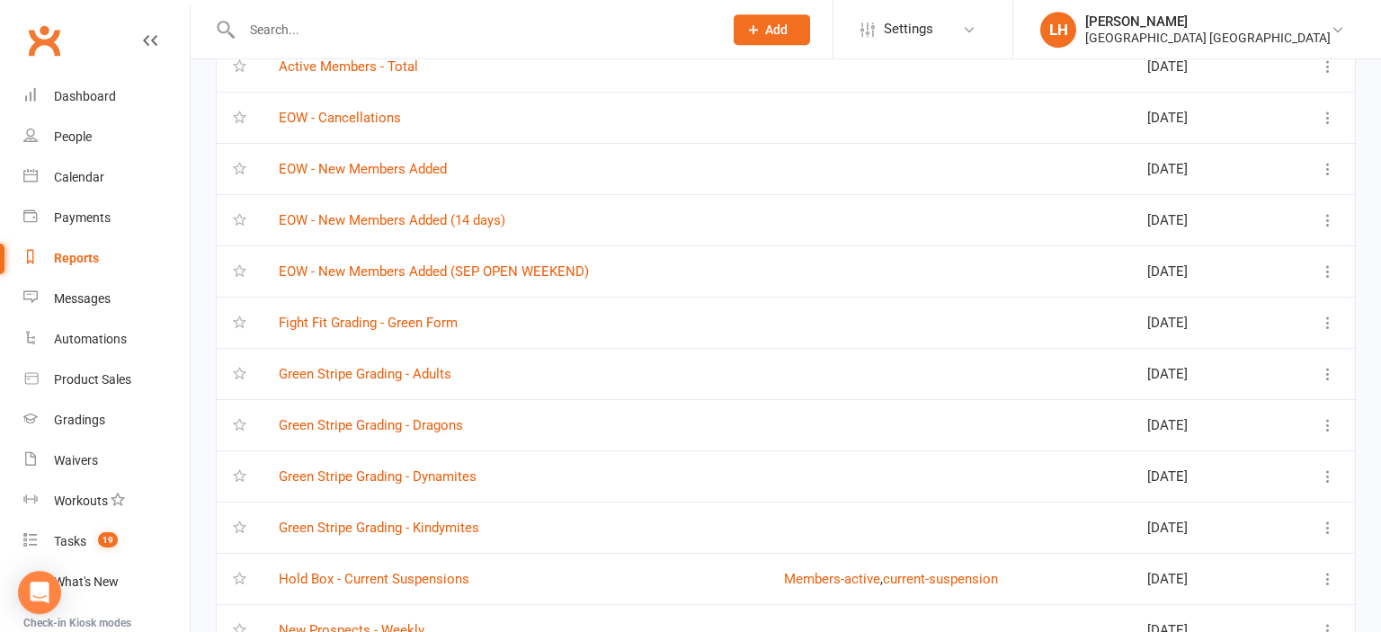
scroll to position [284, 0]
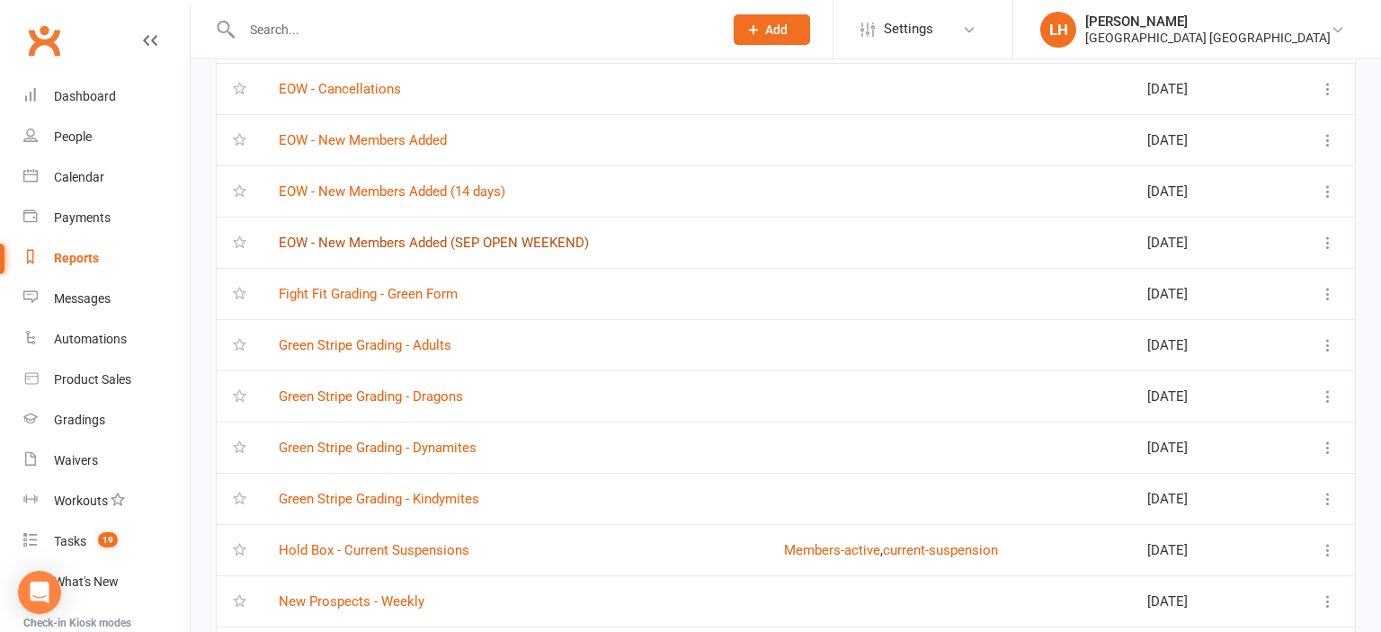
click at [423, 243] on link "EOW - New Members Added (SEP OPEN WEEKEND)" at bounding box center [434, 243] width 310 height 16
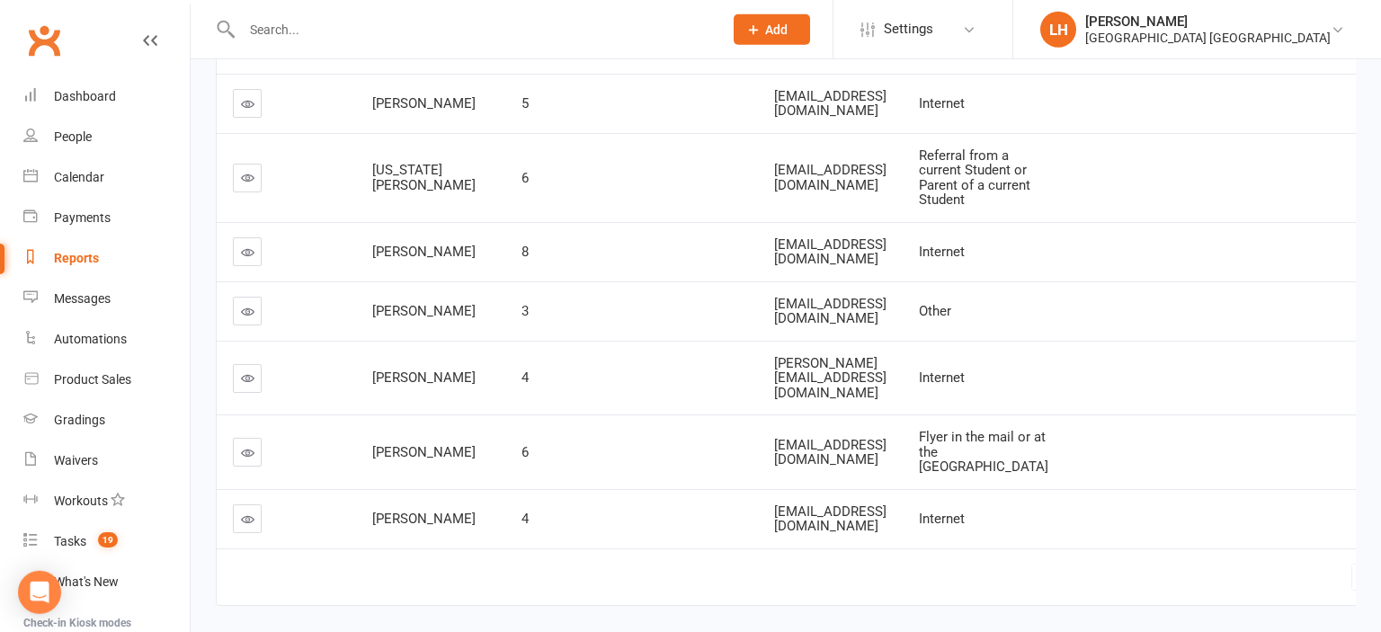
scroll to position [569, 0]
click at [245, 109] on icon at bounding box center [247, 101] width 13 height 13
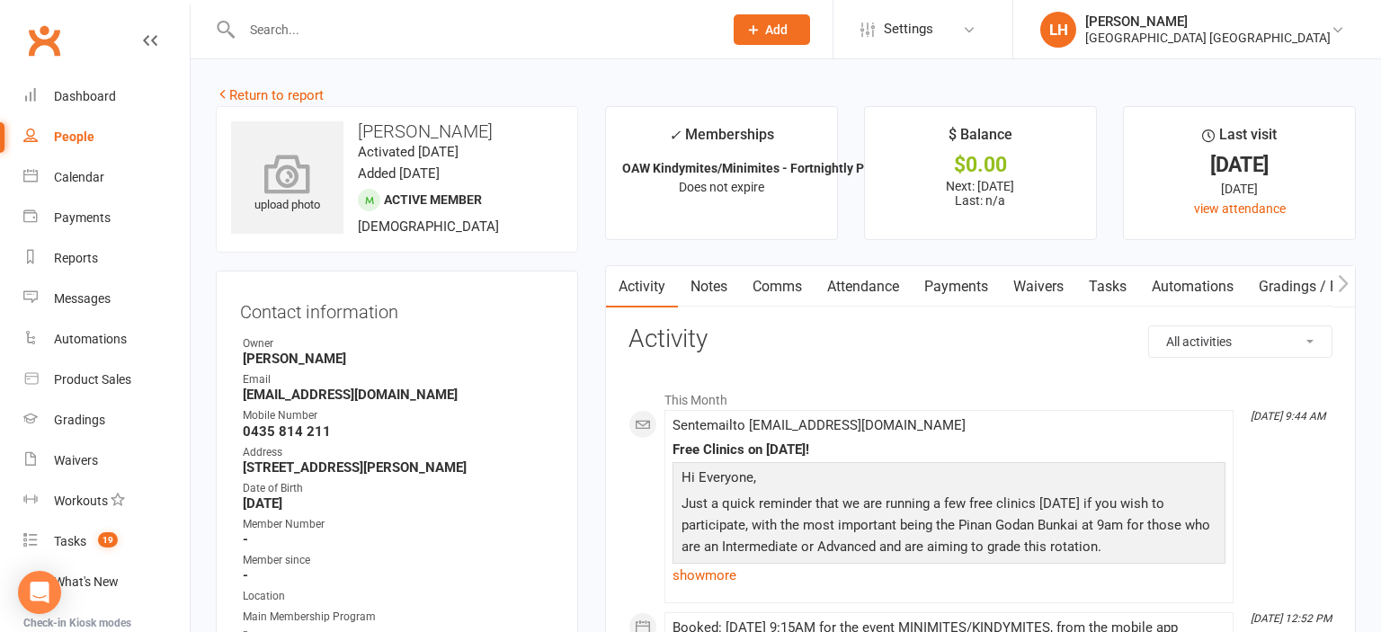
click at [289, 182] on icon at bounding box center [288, 174] width 124 height 40
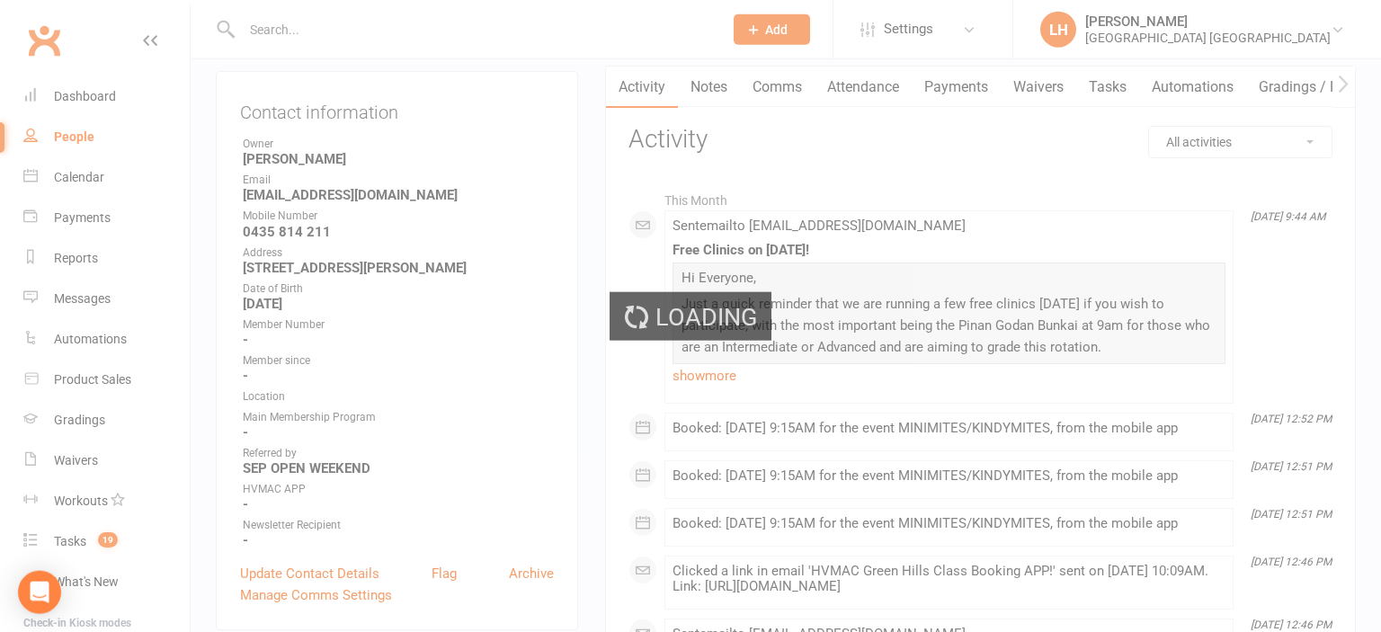
scroll to position [284, 0]
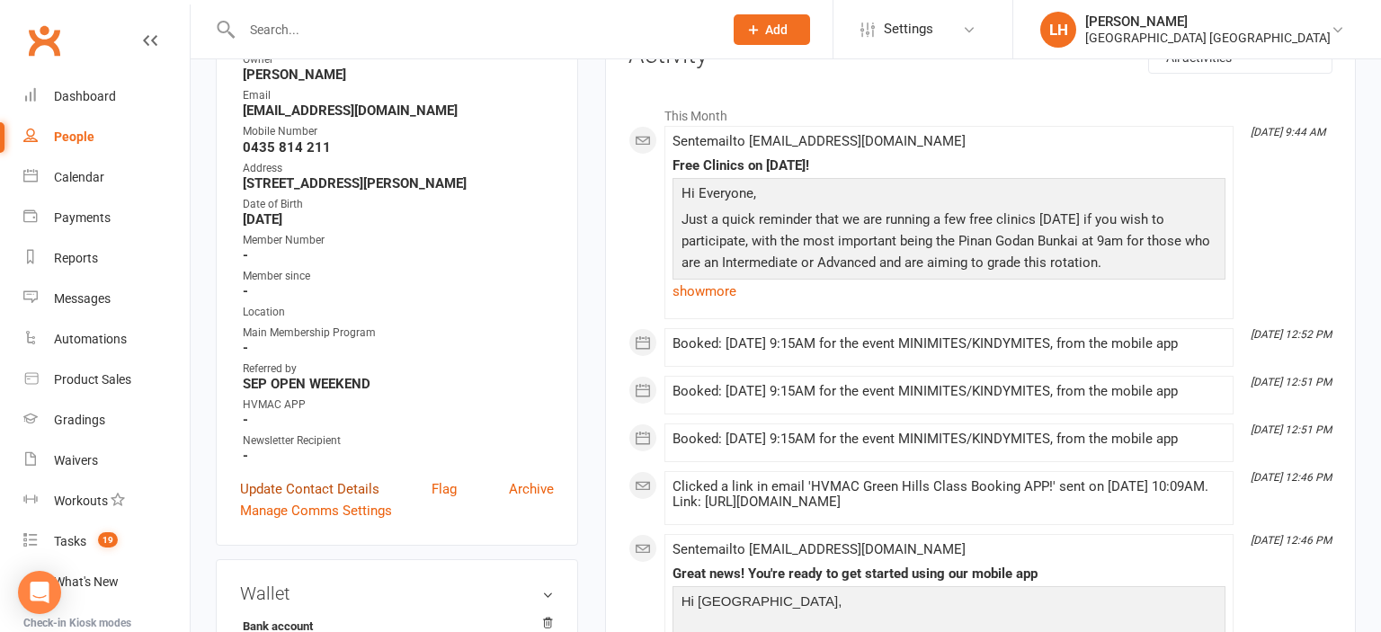
click at [272, 492] on link "Update Contact Details" at bounding box center [309, 489] width 139 height 22
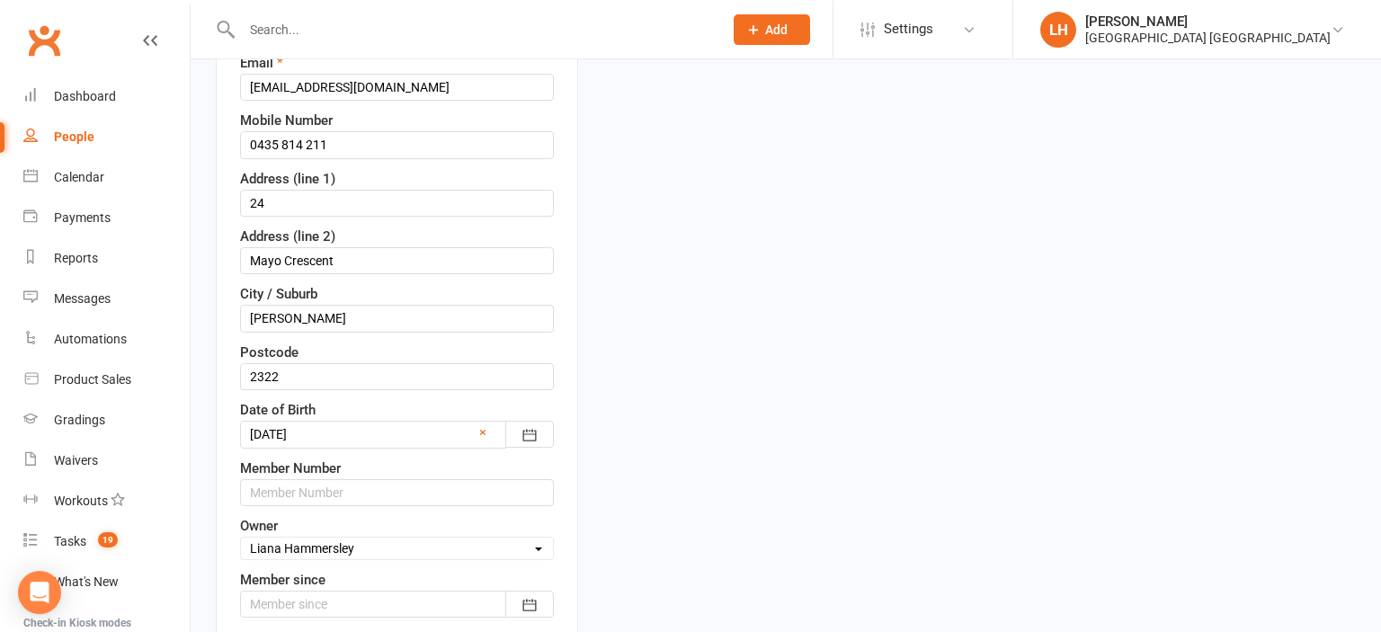
scroll to position [391, 0]
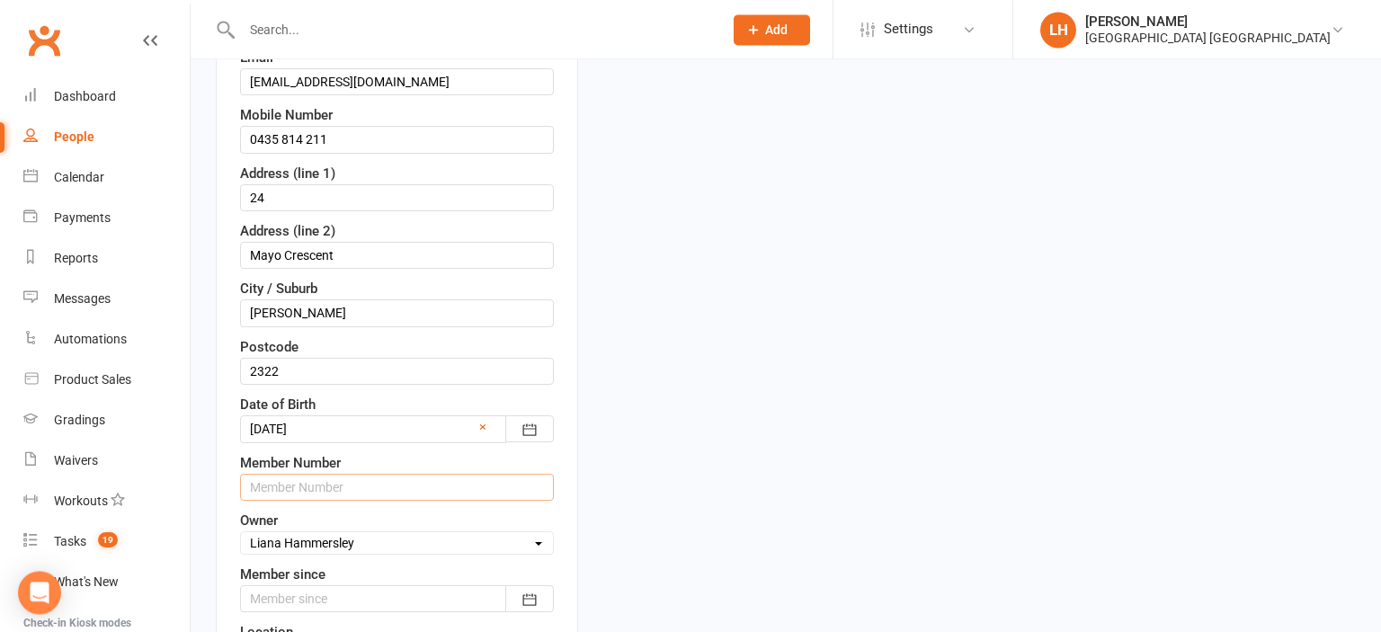
click at [362, 487] on input "text" at bounding box center [397, 487] width 314 height 27
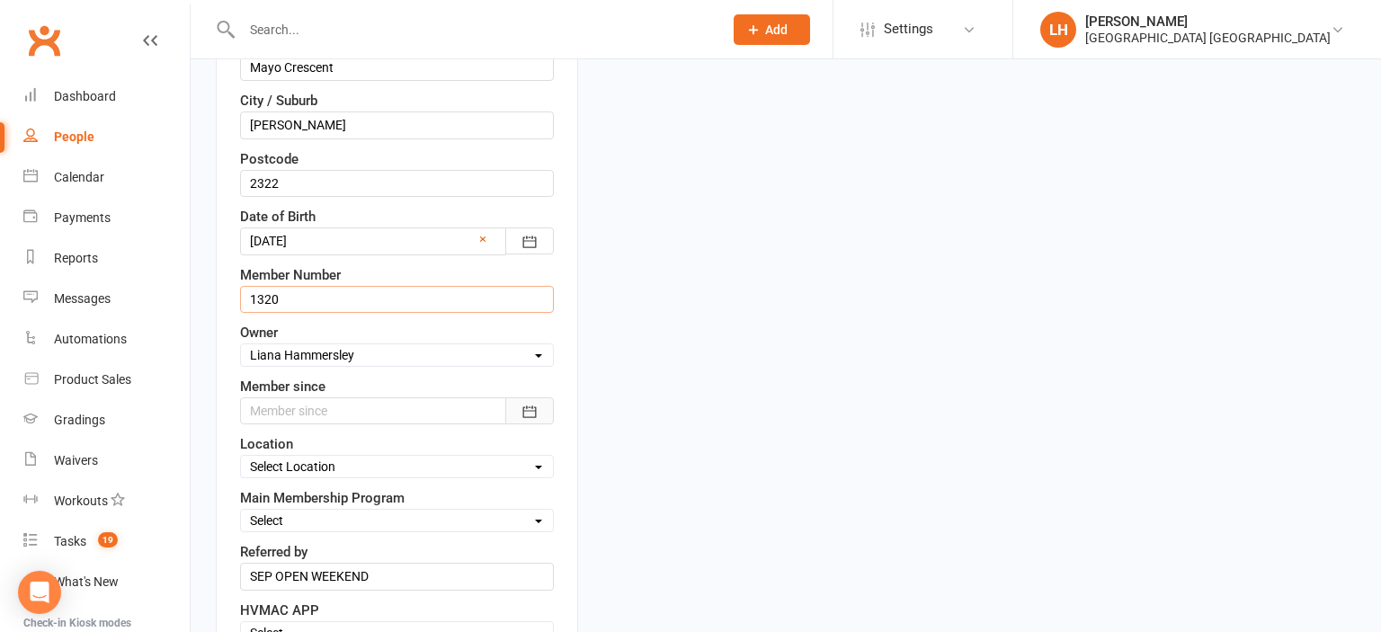
scroll to position [581, 0]
type input "1320"
click at [537, 401] on icon "button" at bounding box center [530, 410] width 18 height 18
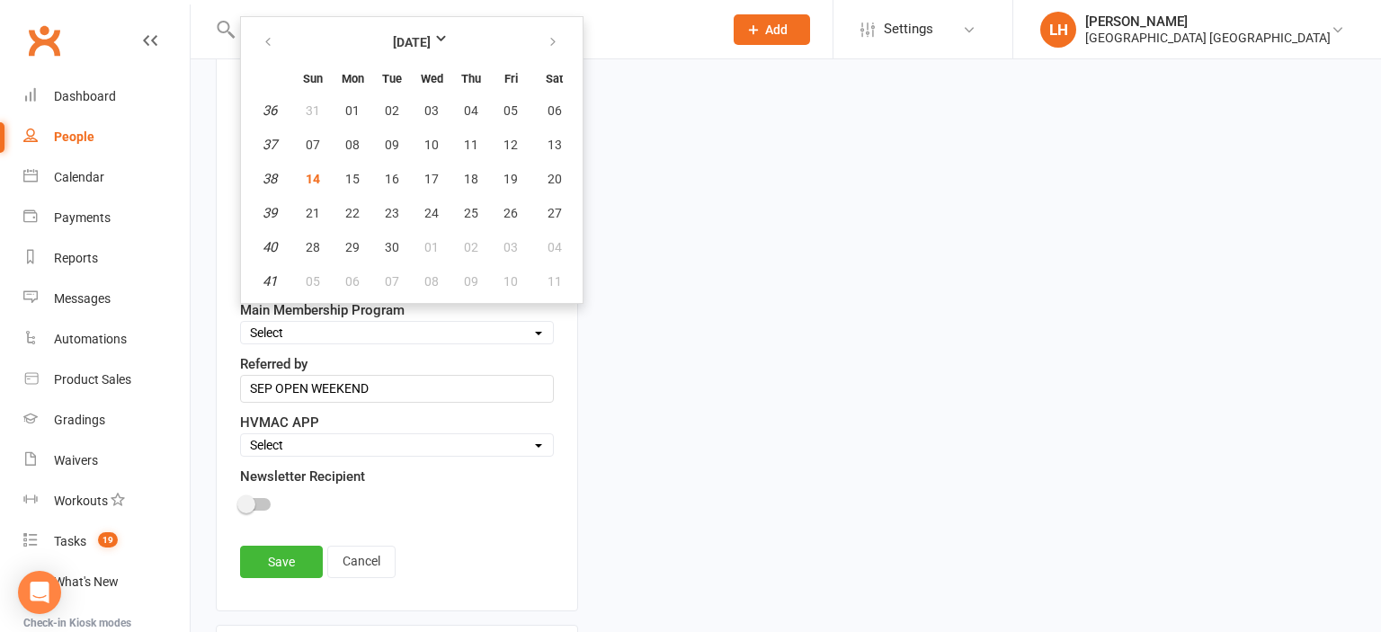
scroll to position [770, 0]
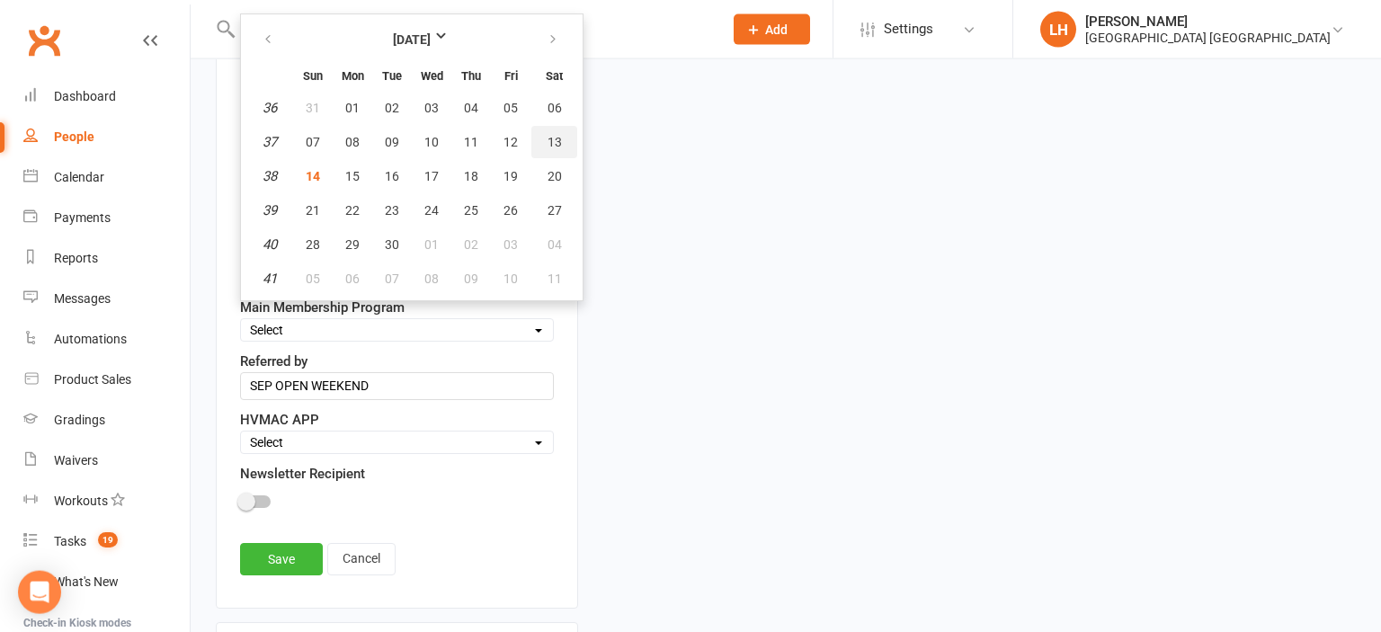
click at [556, 139] on span "13" at bounding box center [555, 142] width 14 height 14
type input "13 Sep 2025"
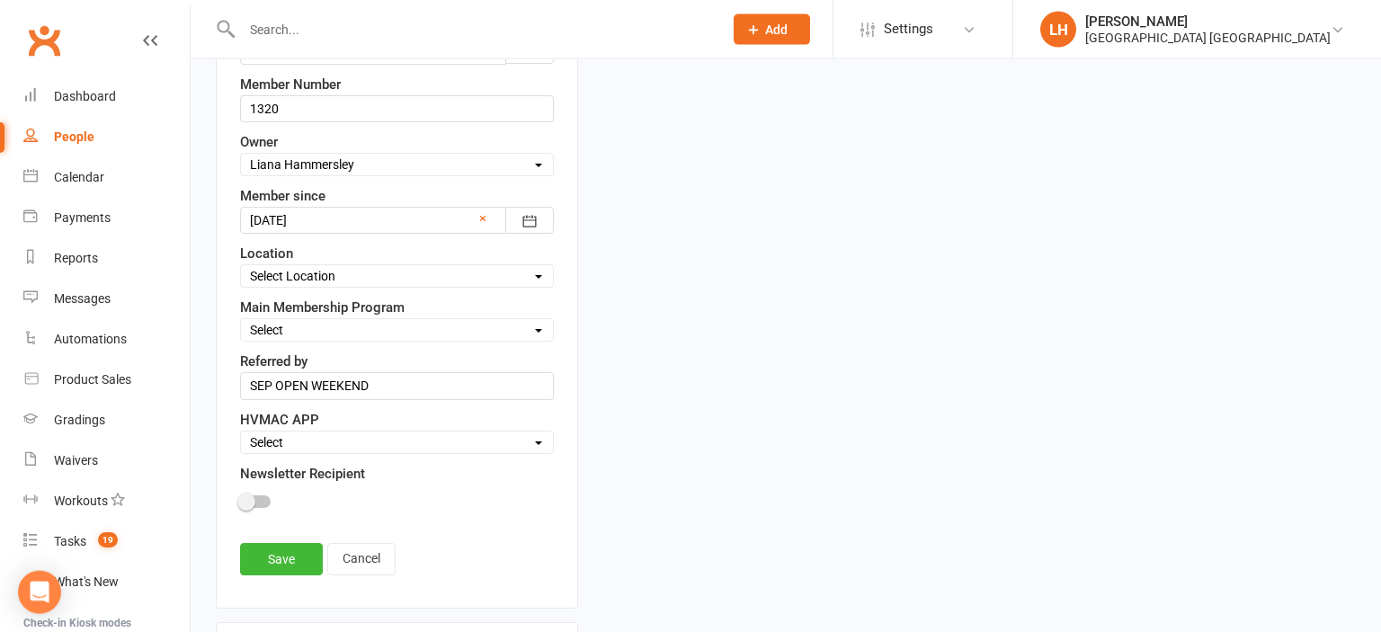
click at [241, 320] on select "Select Minimites Kindymites Dynamites Dragons Adults Kobudo Only Guest Fight Fi…" at bounding box center [397, 330] width 312 height 20
select select "Kindymites"
click option "Kindymites" at bounding box center [0, 0] width 0 height 0
click at [241, 266] on select "Select Location Hunter Valley Martial Arts, Unit 1a/4a Garnett Road, Green Hills" at bounding box center [397, 276] width 312 height 20
select select "0"
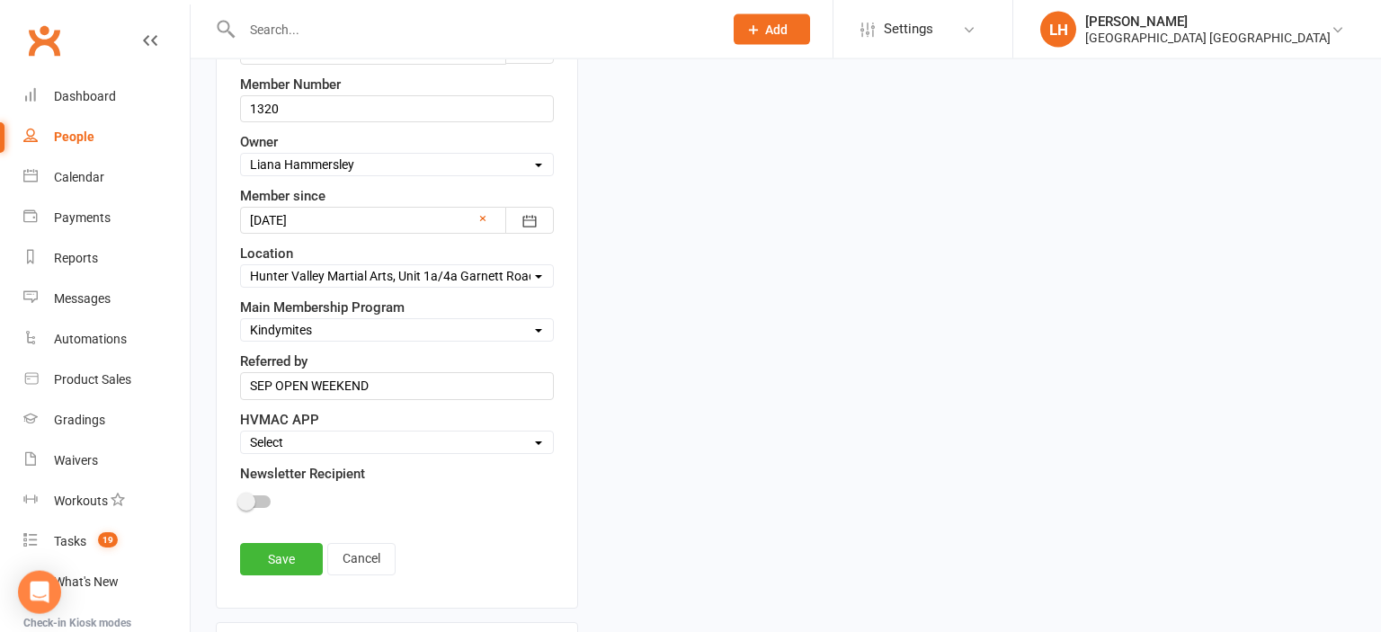
click option "[GEOGRAPHIC_DATA], [STREET_ADDRESS][PERSON_NAME]" at bounding box center [0, 0] width 0 height 0
click at [241, 433] on select "Select Active Family Suspended Opt Out" at bounding box center [397, 443] width 312 height 20
select select "Active"
click option "Active" at bounding box center [0, 0] width 0 height 0
click at [257, 496] on div at bounding box center [255, 502] width 31 height 13
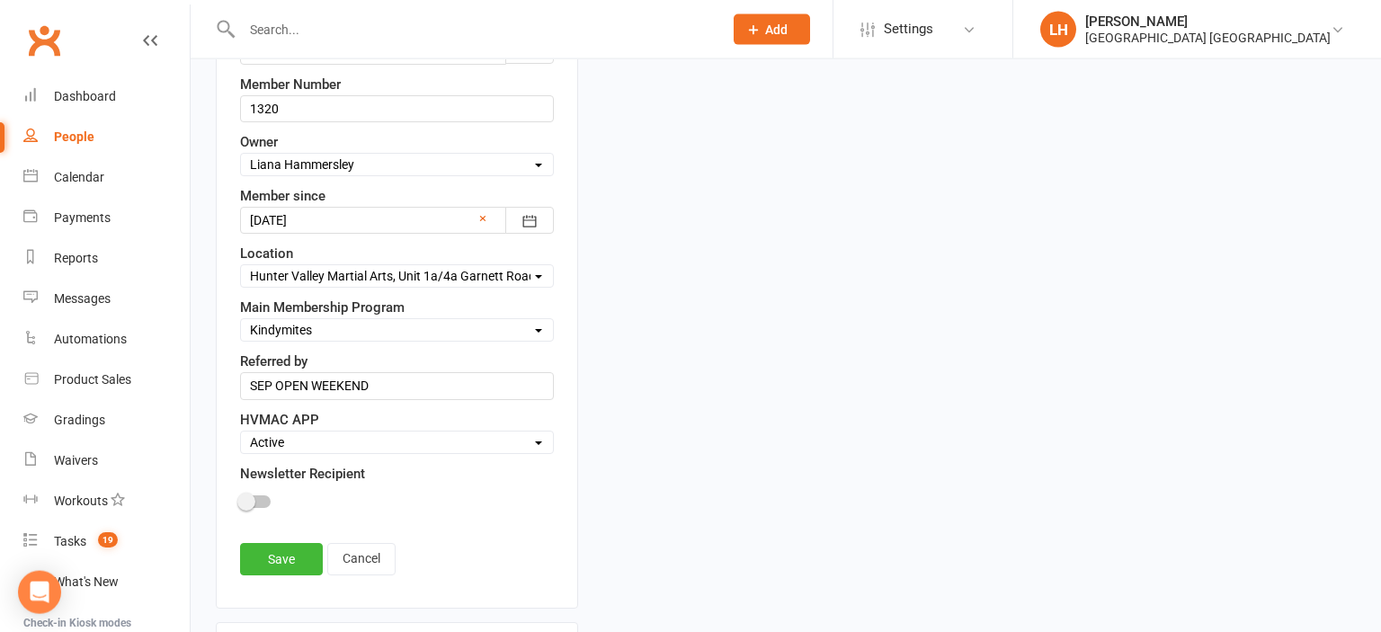
click at [240, 499] on input "checkbox" at bounding box center [240, 499] width 0 height 0
click at [293, 550] on link "Save" at bounding box center [281, 559] width 83 height 32
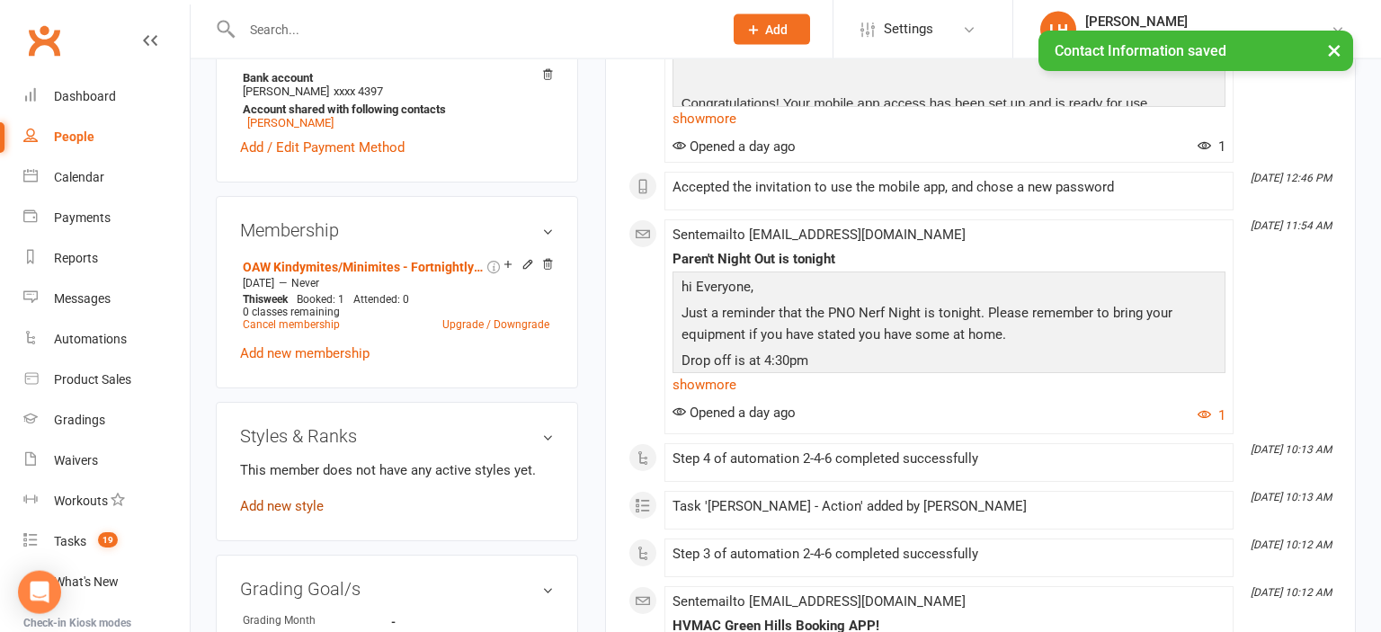
click at [286, 509] on link "Add new style" at bounding box center [282, 506] width 84 height 16
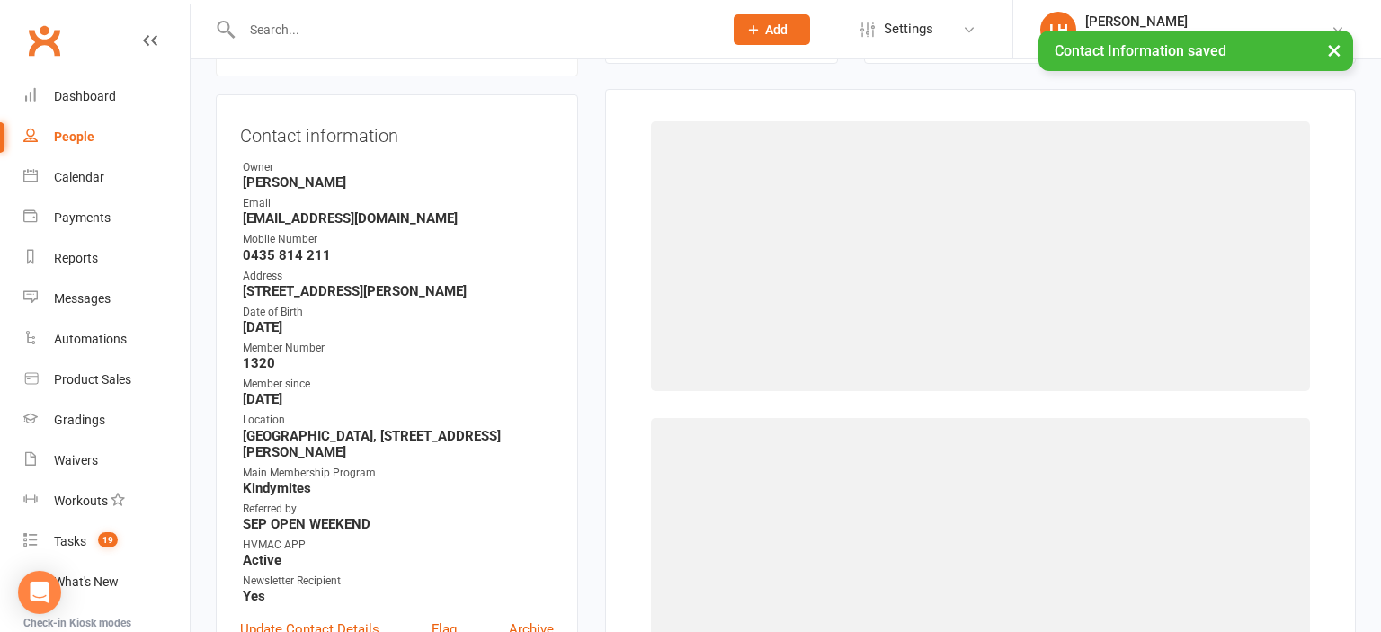
scroll to position [175, 0]
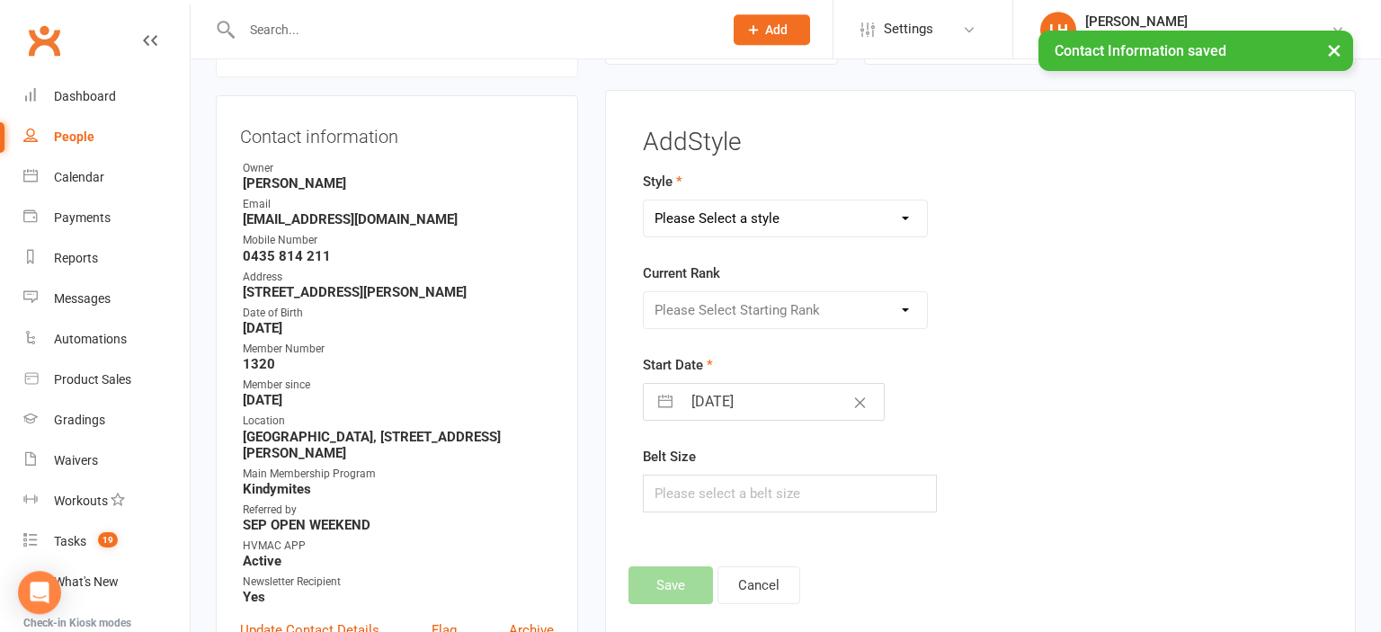
click at [644, 201] on select "Please Select a style Dragons/Adults Dynamites Fight Fit Junior Fight Fit Junio…" at bounding box center [785, 219] width 283 height 36
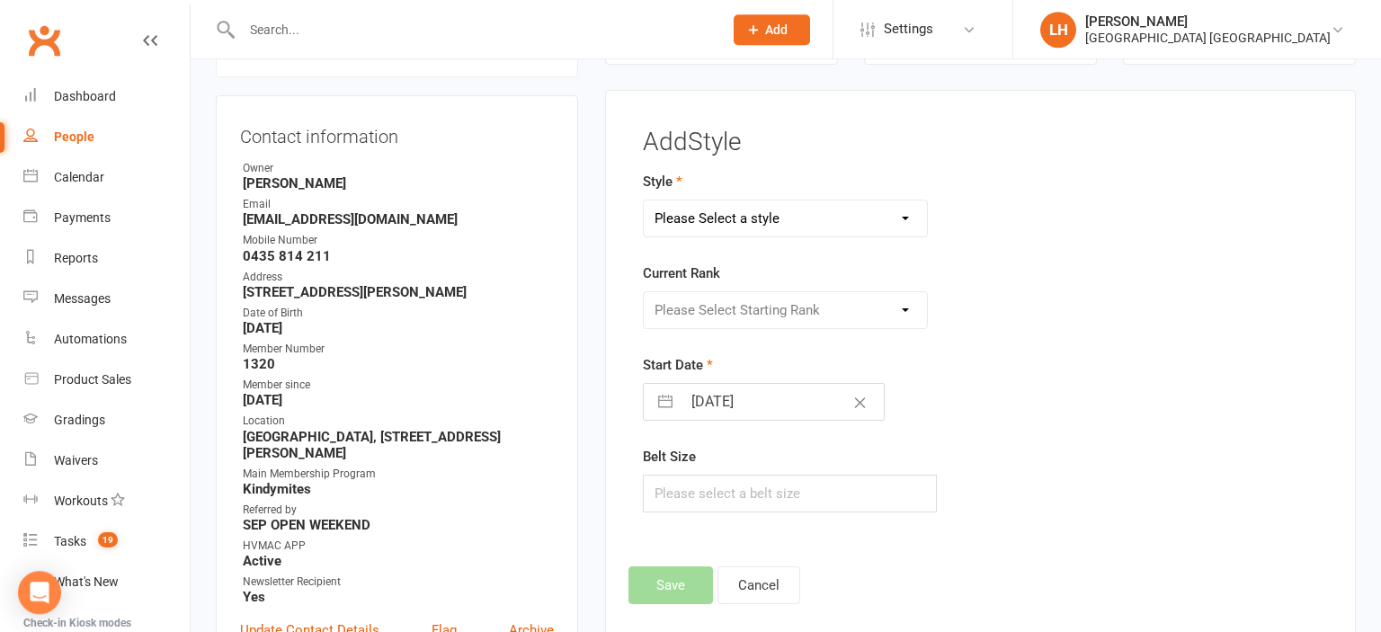
select select "1774"
click option "Kindymites" at bounding box center [0, 0] width 0 height 0
click at [644, 292] on select "Please Select Starting Rank MM White Belt MM Yellow Belt MM Red Belt MM Green B…" at bounding box center [785, 310] width 283 height 36
select select "17747"
click option "KM White Belt" at bounding box center [0, 0] width 0 height 0
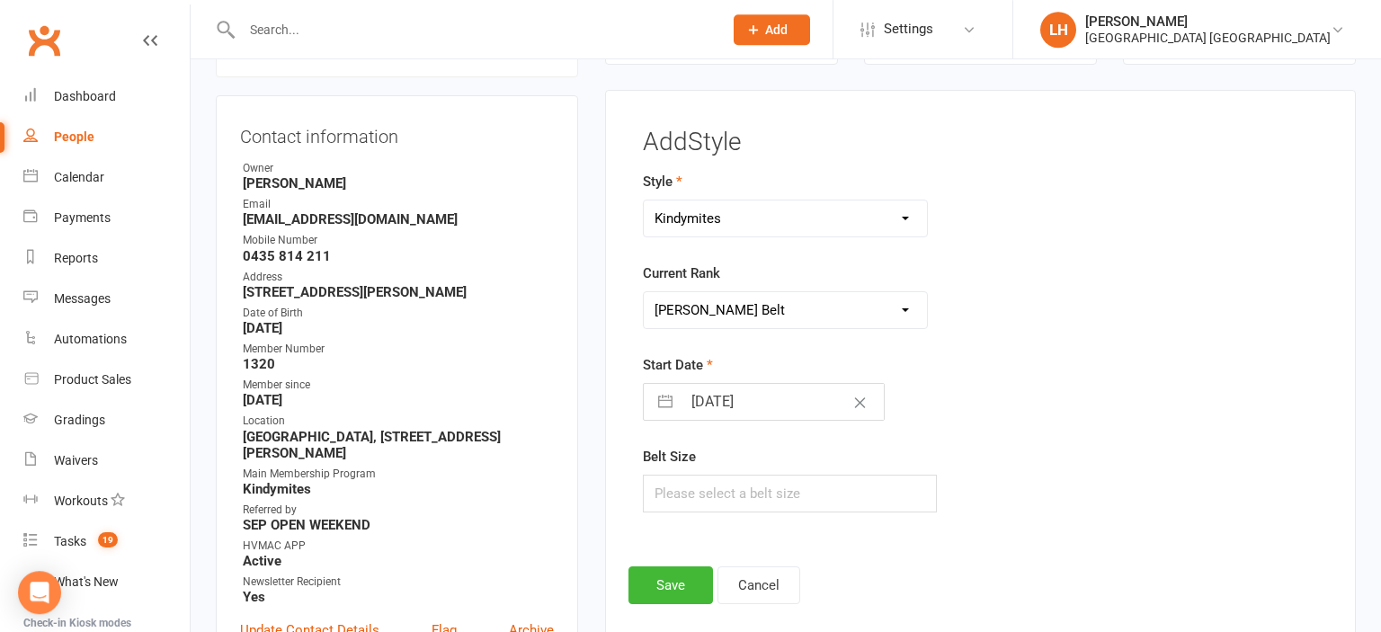
click at [724, 397] on input "14 Sep 2025" at bounding box center [783, 402] width 202 height 36
select select "7"
select select "2025"
select select "8"
select select "2025"
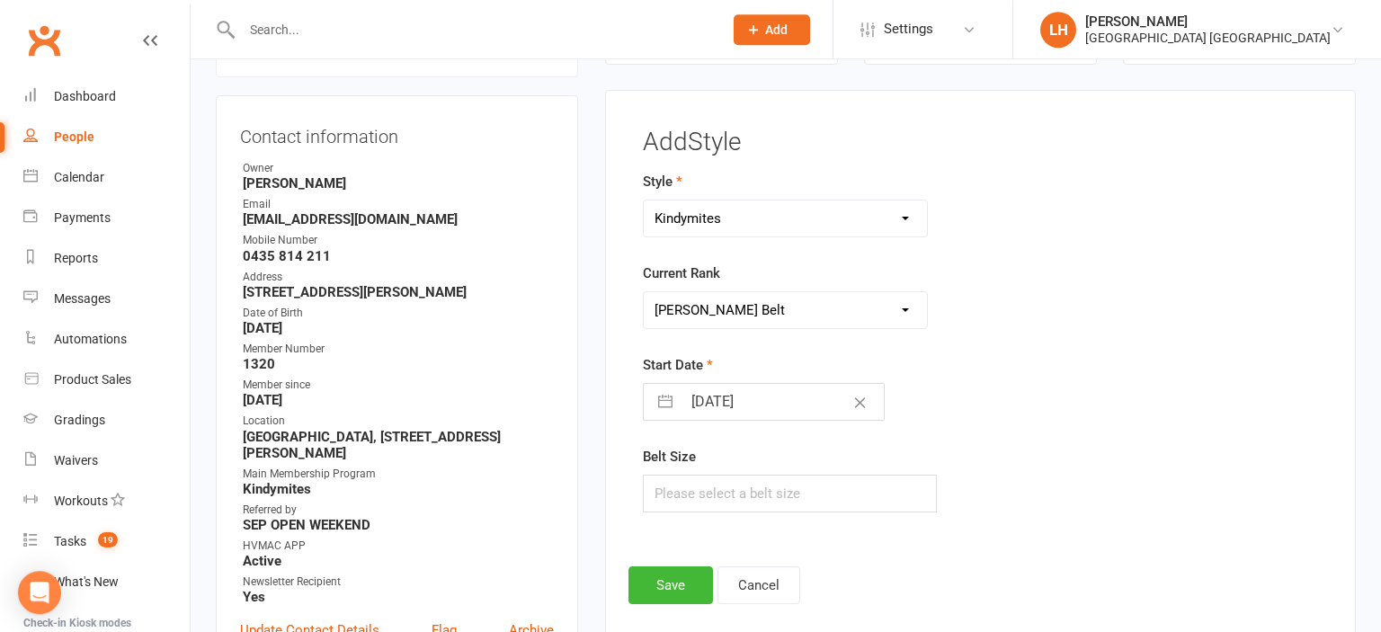
select select "9"
select select "2025"
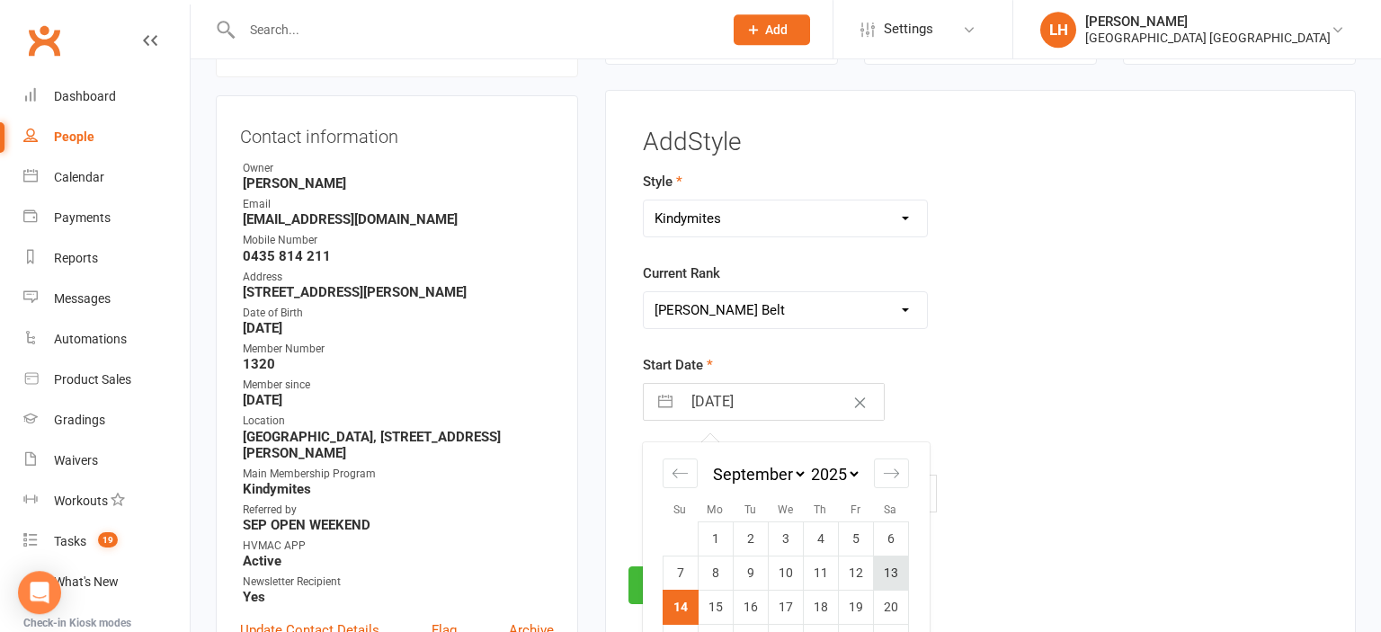
click at [896, 577] on td "13" at bounding box center [890, 573] width 35 height 34
type input "13 Sep 2025"
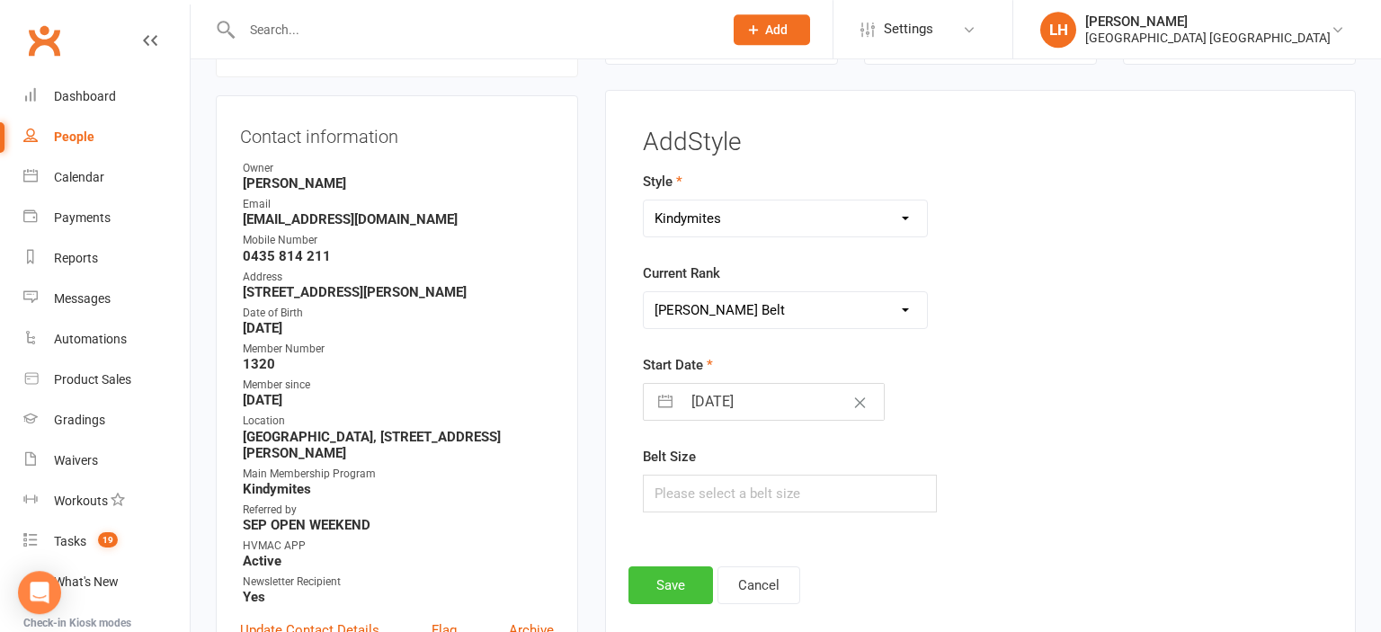
click at [677, 584] on button "Save" at bounding box center [671, 586] width 85 height 38
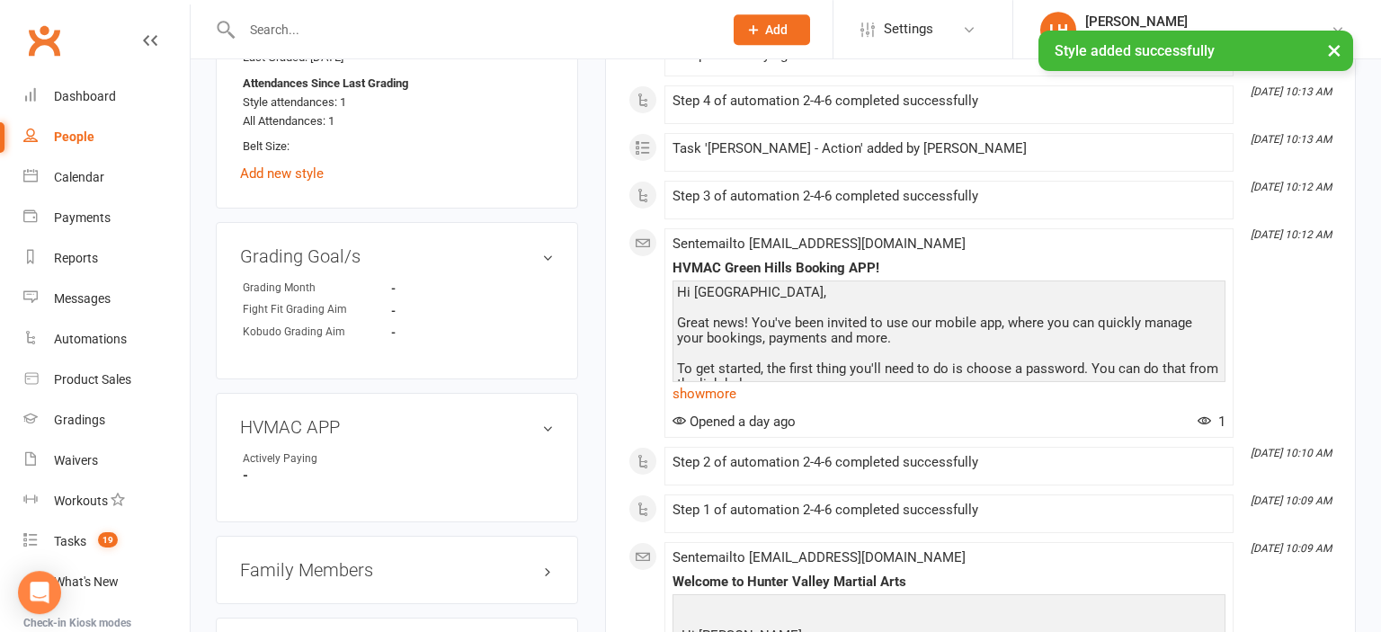
scroll to position [1410, 0]
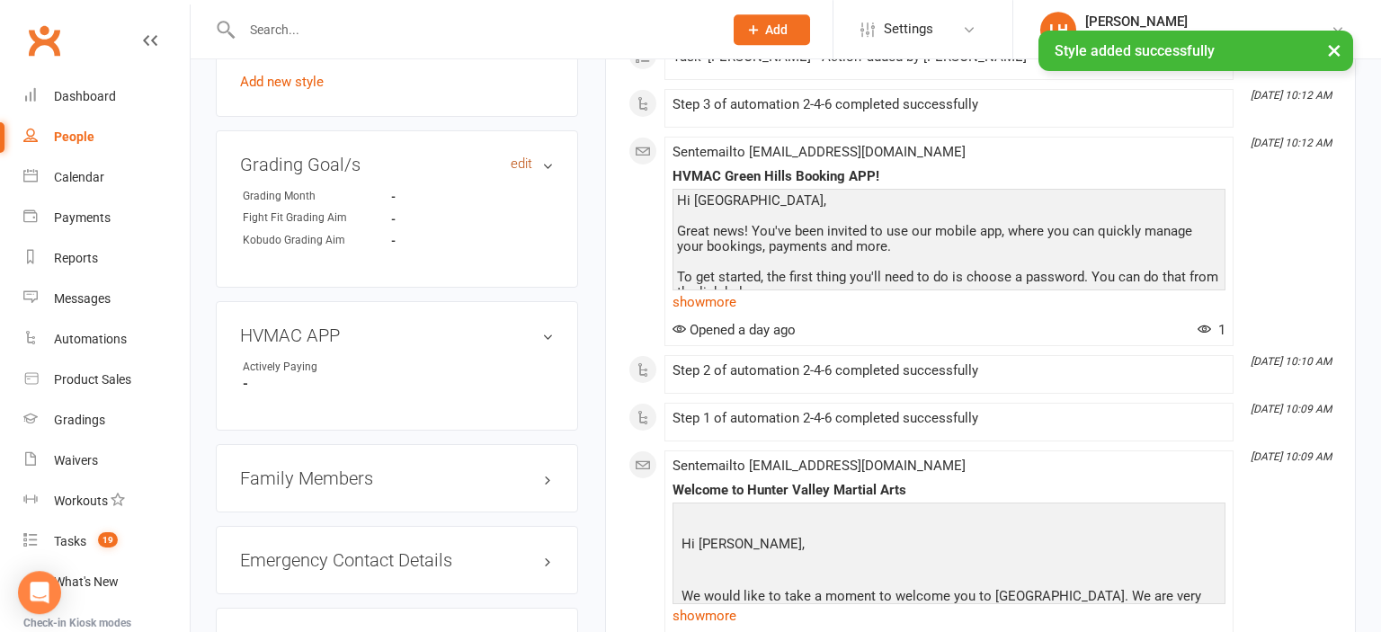
click at [513, 170] on link "edit" at bounding box center [522, 163] width 22 height 15
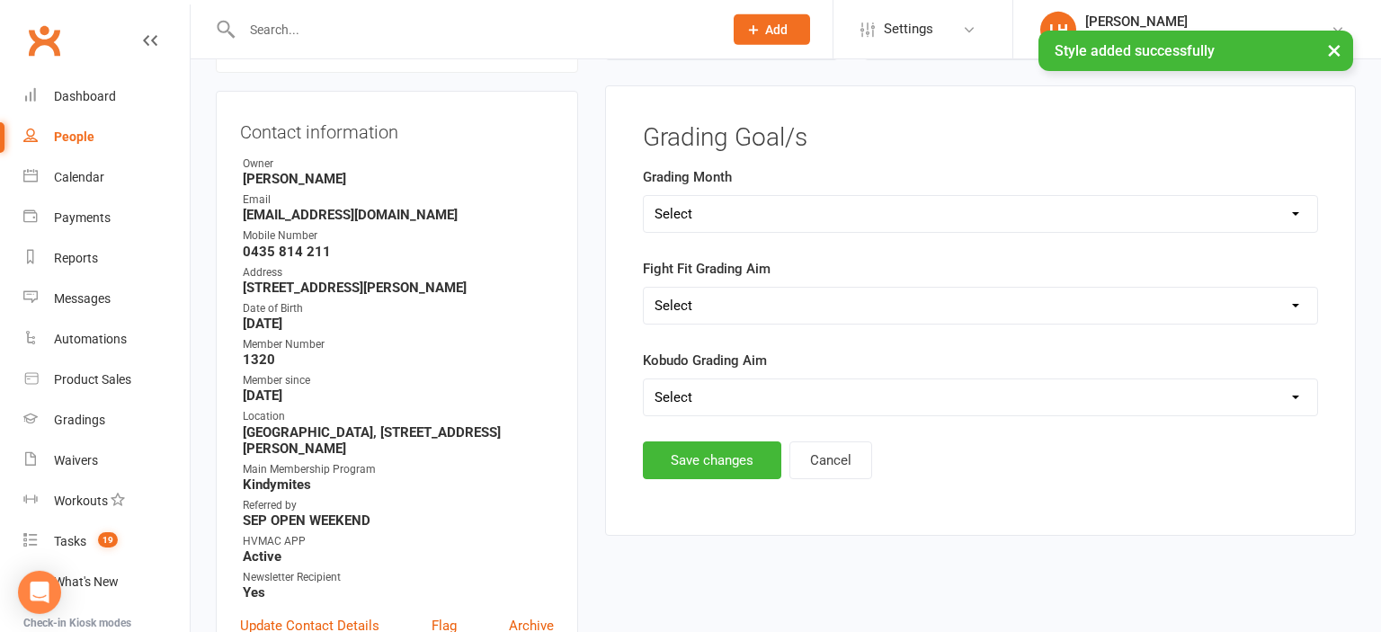
scroll to position [175, 0]
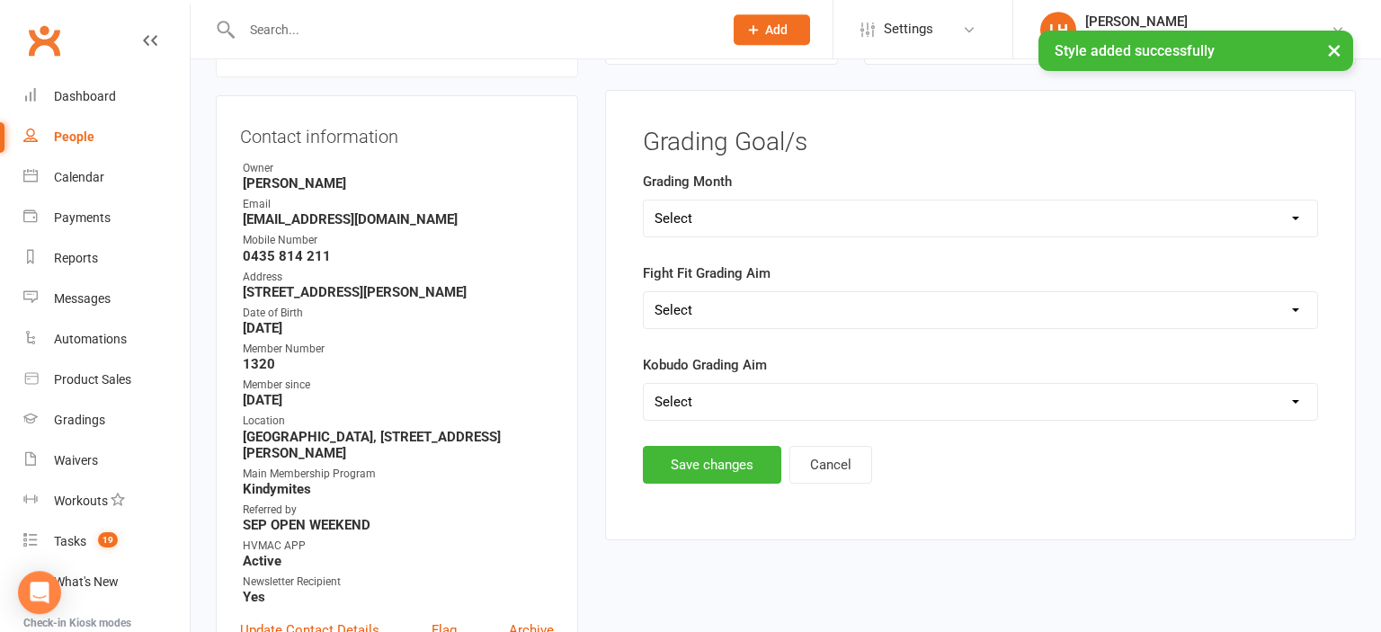
click at [644, 201] on select "Select Silver (February) Yellow (April) White (June) Blue (August) Green (Octob…" at bounding box center [981, 219] width 674 height 36
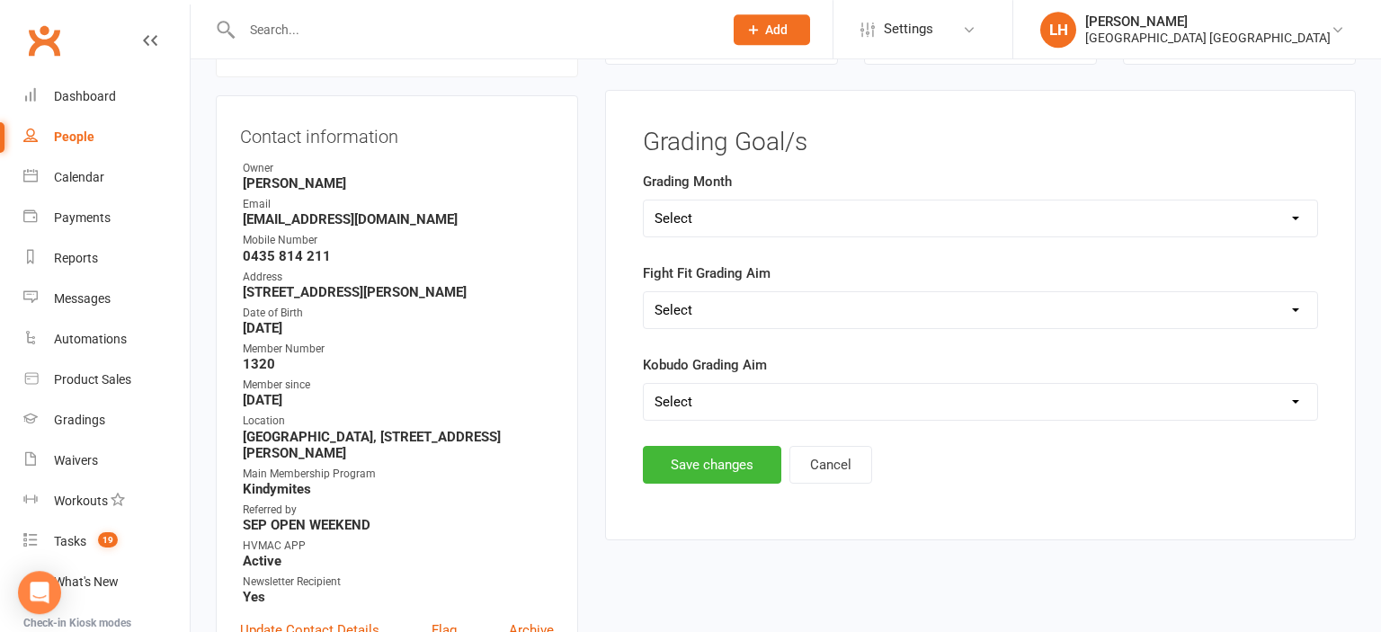
select select "Brown (December)"
click option "Brown (December)" at bounding box center [0, 0] width 0 height 0
click at [709, 459] on button "Save changes" at bounding box center [712, 465] width 139 height 38
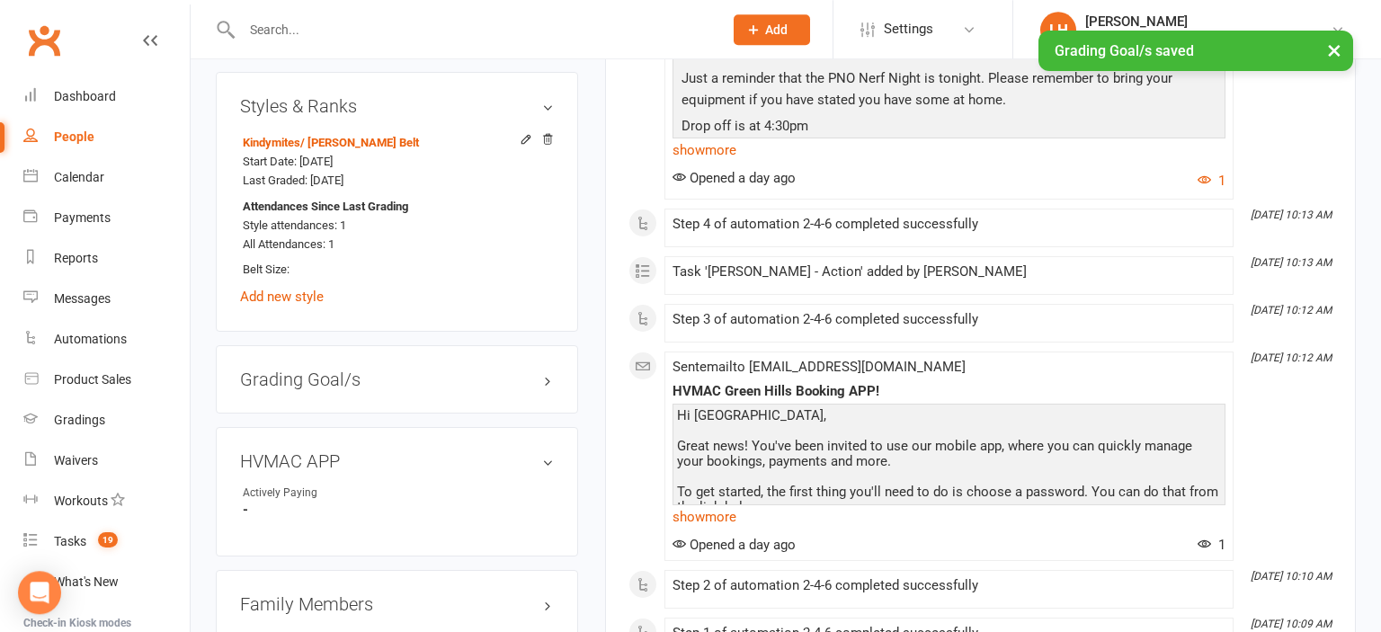
scroll to position [1220, 0]
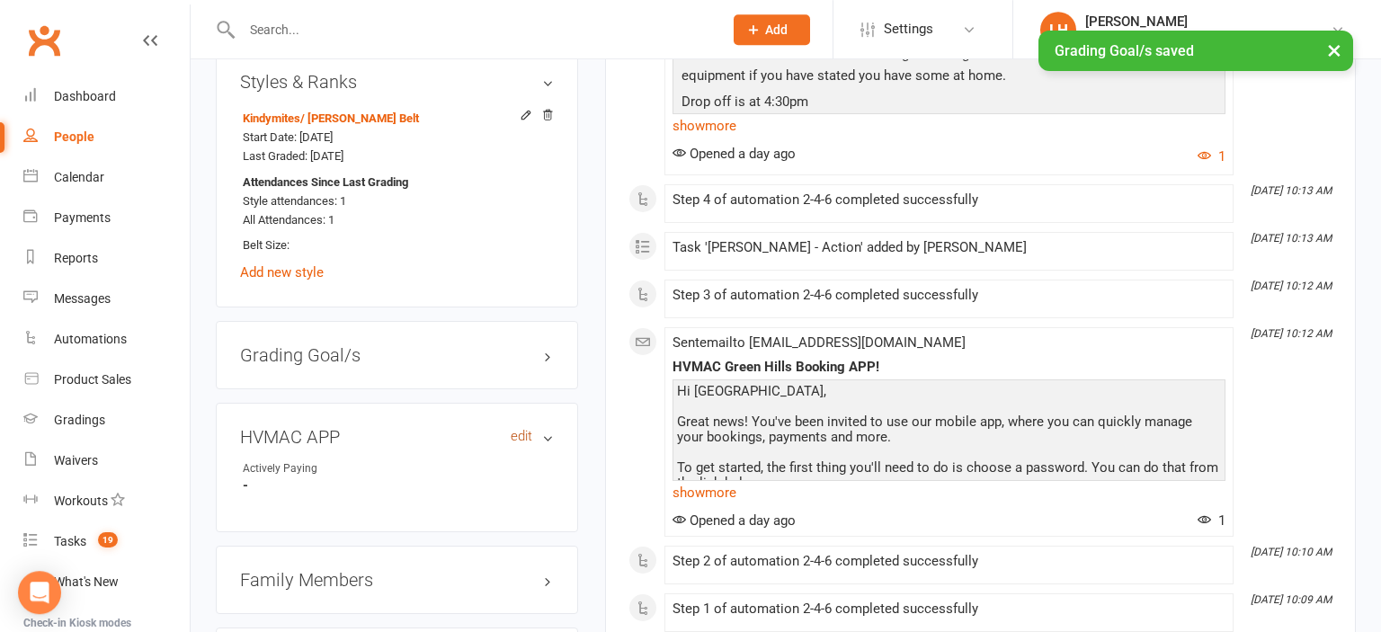
click at [521, 442] on link "edit" at bounding box center [522, 436] width 22 height 15
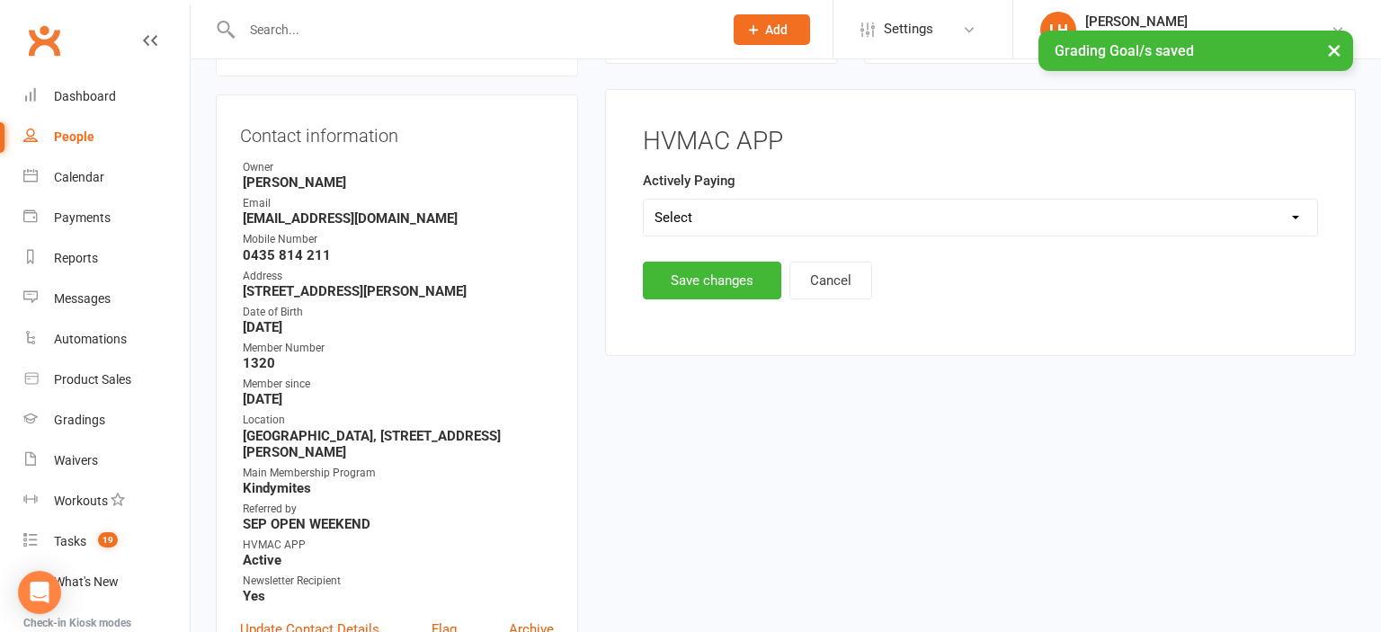
scroll to position [175, 0]
click at [644, 201] on select "Select Yes No" at bounding box center [981, 219] width 674 height 36
select select "Yes"
click option "Yes" at bounding box center [0, 0] width 0 height 0
click at [706, 289] on button "Save changes" at bounding box center [712, 282] width 139 height 38
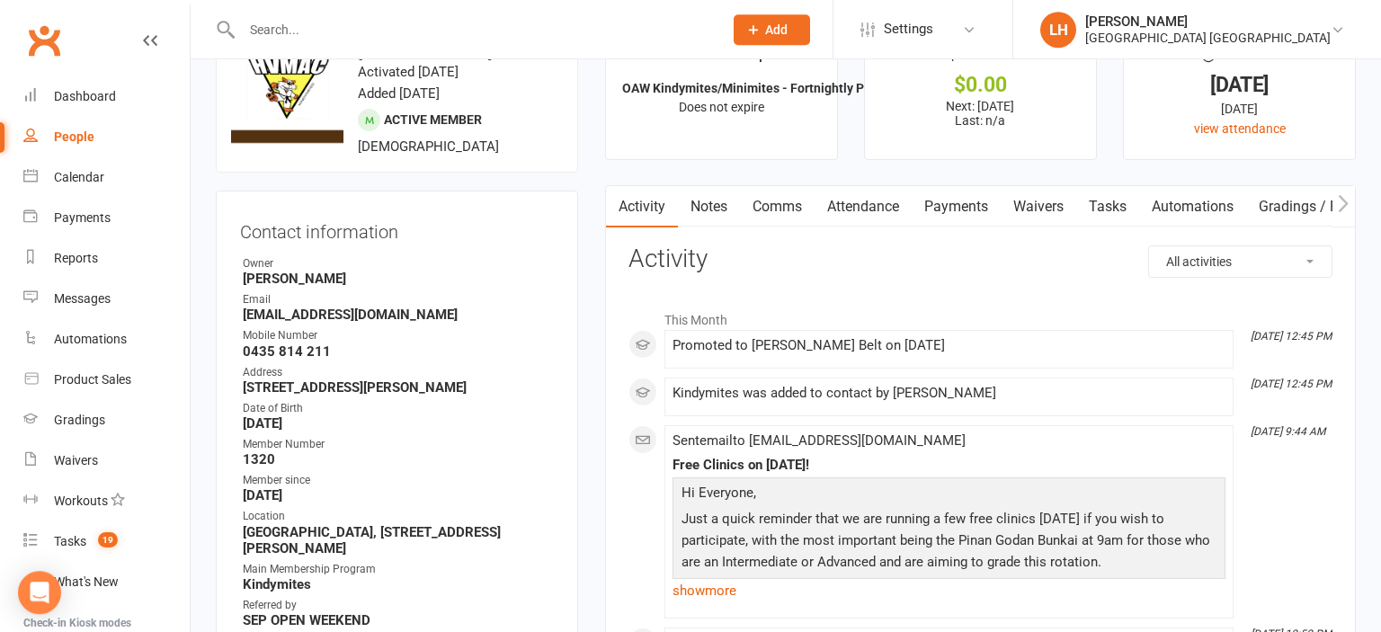
scroll to position [0, 0]
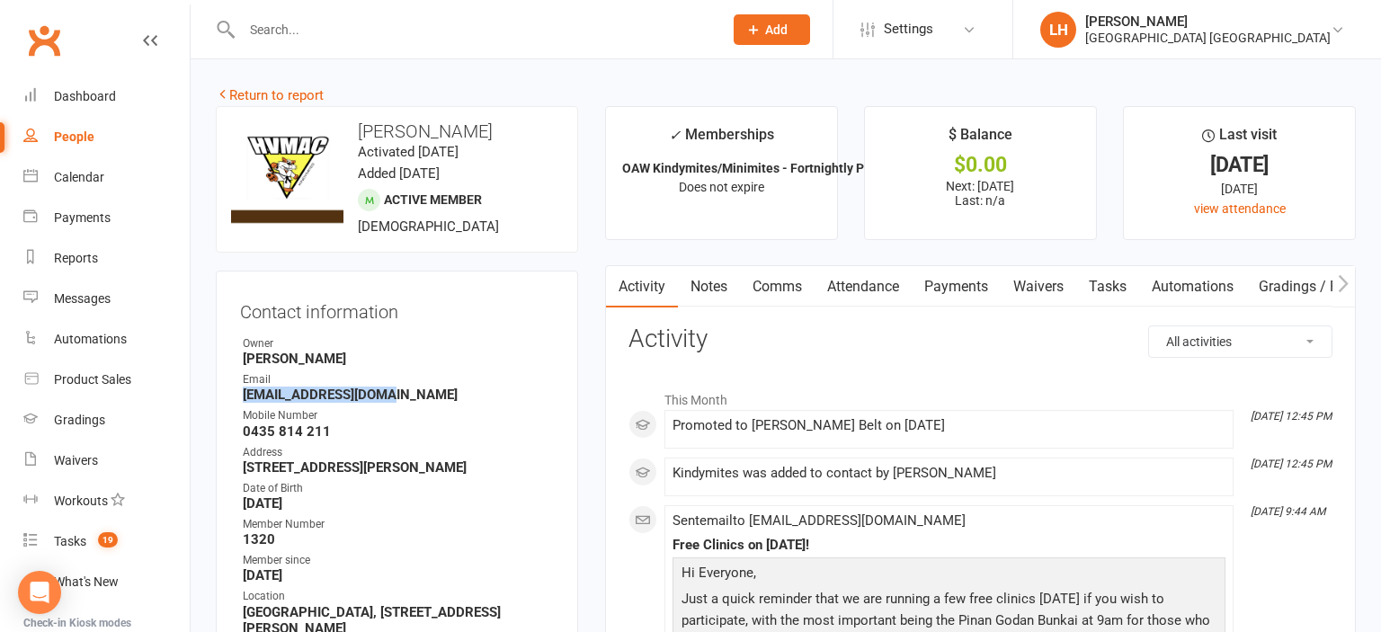
drag, startPoint x: 394, startPoint y: 403, endPoint x: 243, endPoint y: 399, distance: 151.1
click at [243, 399] on strong "Bec12345@live.com.au" at bounding box center [398, 395] width 311 height 16
copy strong "Bec12345@live.com.au"
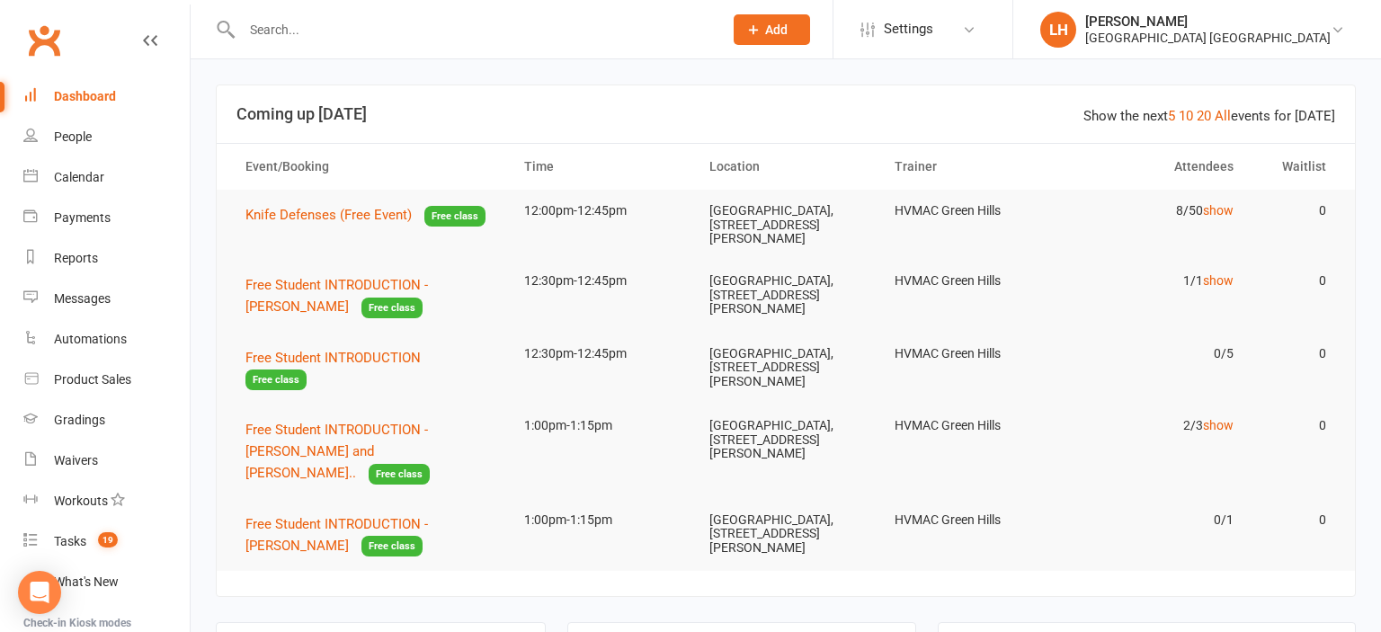
click at [281, 34] on input "text" at bounding box center [474, 29] width 474 height 25
click at [90, 260] on div "Reports" at bounding box center [76, 258] width 44 height 14
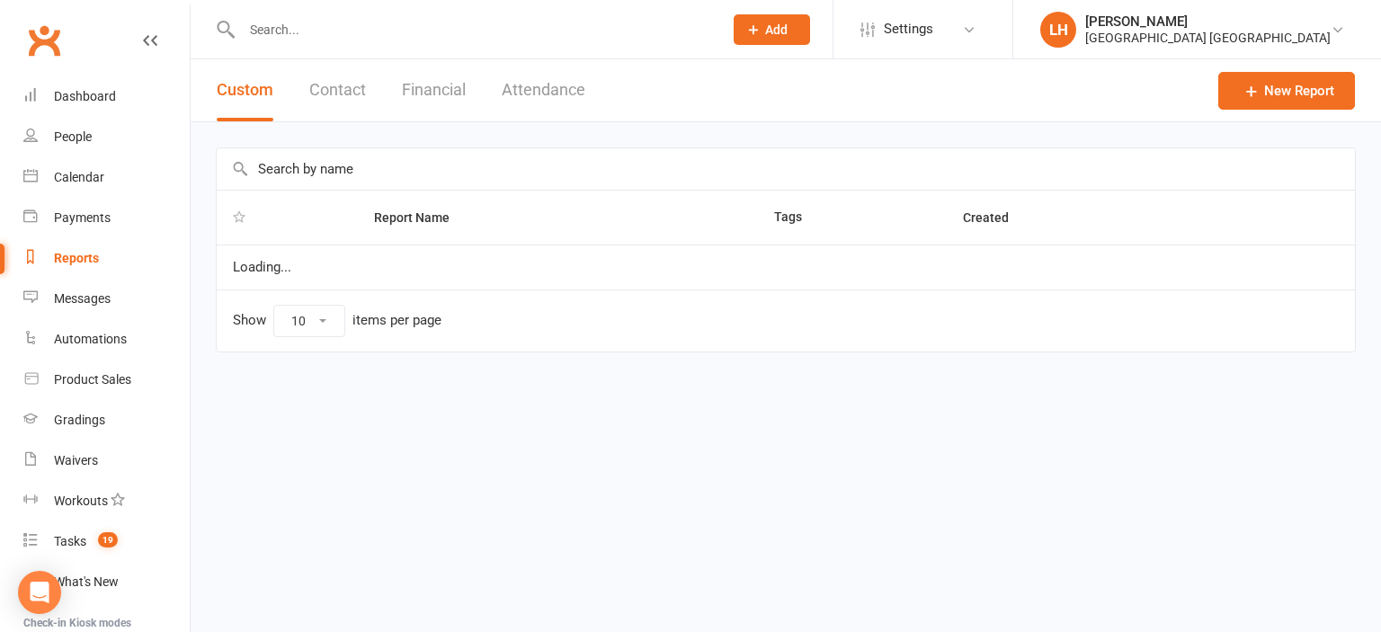
select select "25"
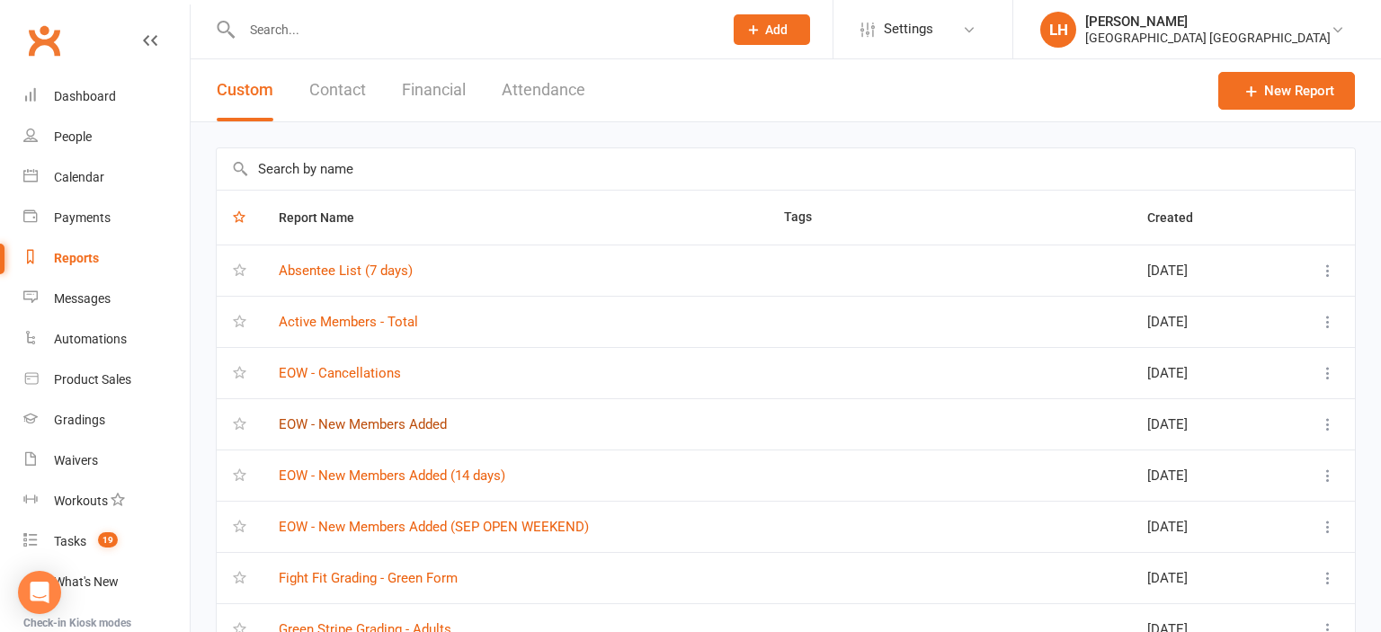
click at [383, 424] on link "EOW - New Members Added" at bounding box center [363, 424] width 168 height 16
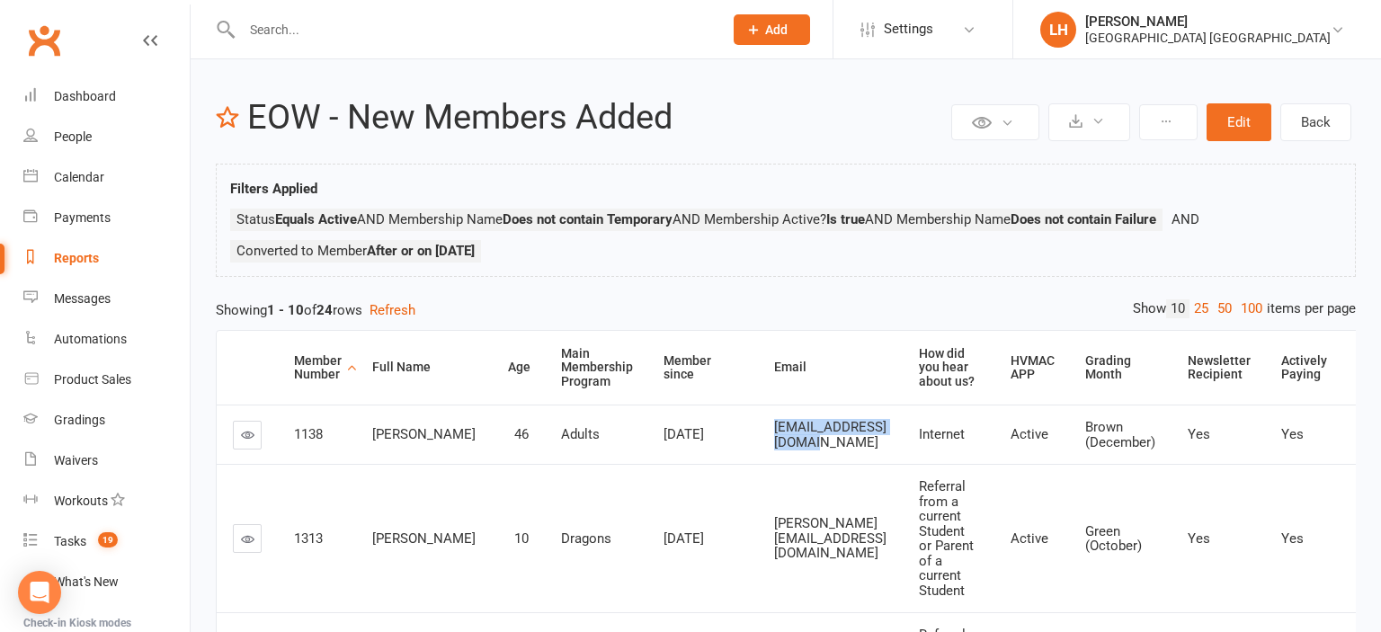
drag, startPoint x: 887, startPoint y: 434, endPoint x: 734, endPoint y: 437, distance: 152.9
click at [758, 437] on td "[EMAIL_ADDRESS][DOMAIN_NAME]" at bounding box center [830, 434] width 145 height 59
copy span "[EMAIL_ADDRESS][DOMAIN_NAME]"
